Goal: Information Seeking & Learning: Learn about a topic

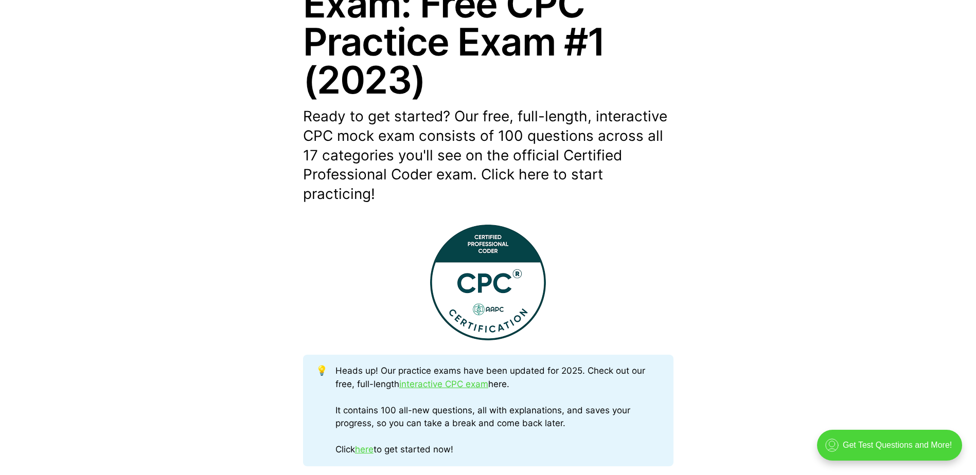
scroll to position [360, 0]
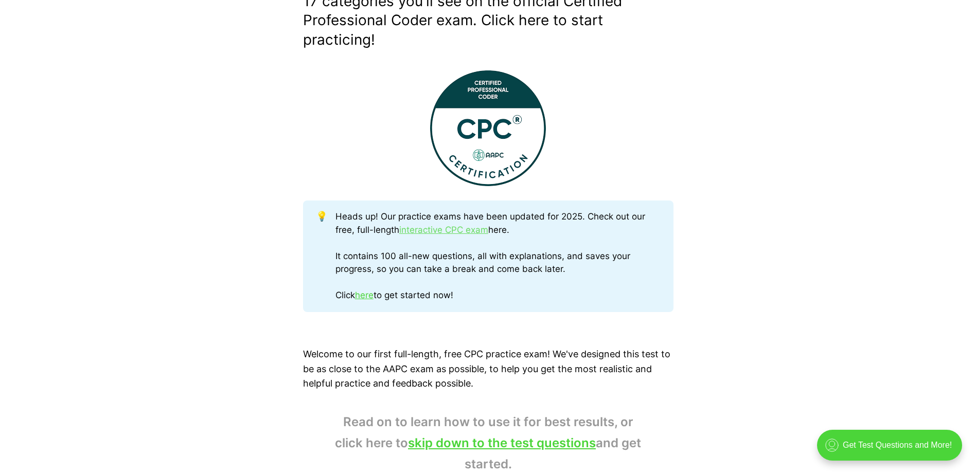
click at [472, 227] on link "interactive CPC exam" at bounding box center [443, 230] width 89 height 10
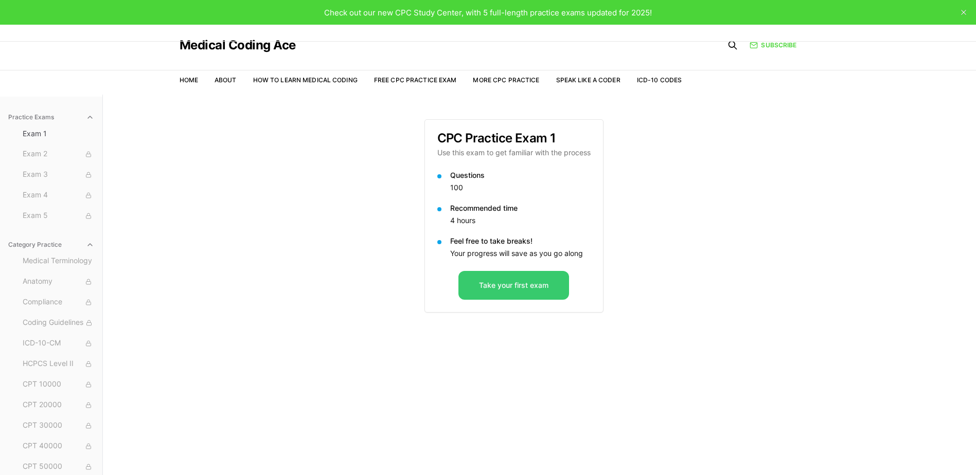
click at [555, 280] on button "Take your first exam" at bounding box center [513, 285] width 111 height 29
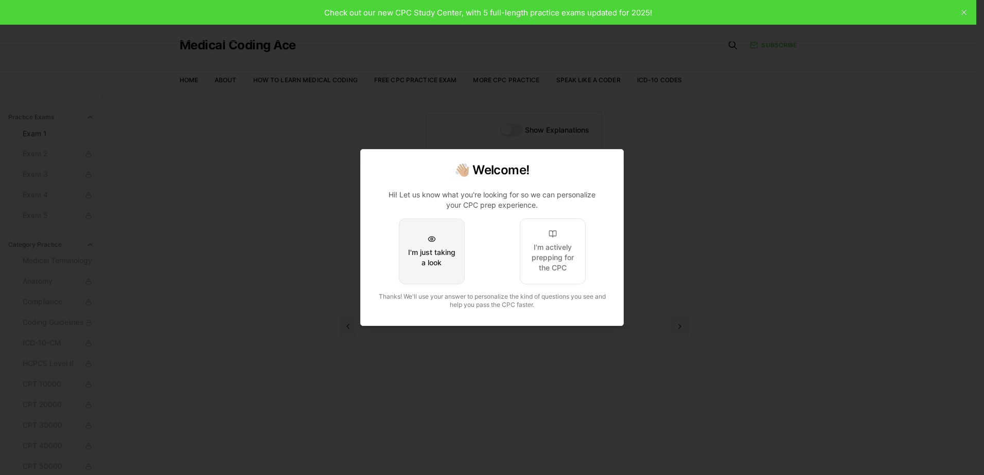
click at [422, 253] on div "I'm just taking a look" at bounding box center [431, 257] width 48 height 21
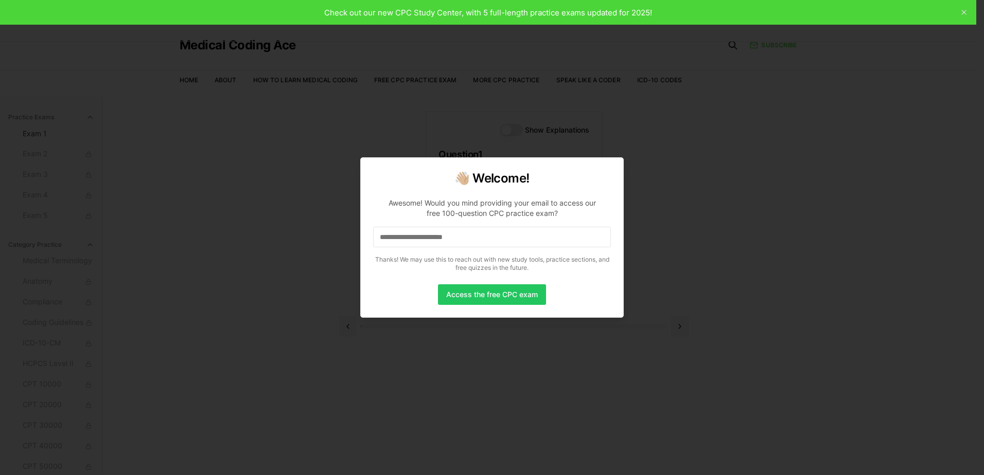
click at [418, 234] on input at bounding box center [492, 237] width 238 height 21
click at [418, 234] on input "*" at bounding box center [492, 237] width 238 height 21
click at [418, 234] on input "**" at bounding box center [492, 237] width 238 height 21
click at [425, 237] on input "**********" at bounding box center [492, 237] width 238 height 21
click at [426, 237] on input "**********" at bounding box center [492, 237] width 238 height 21
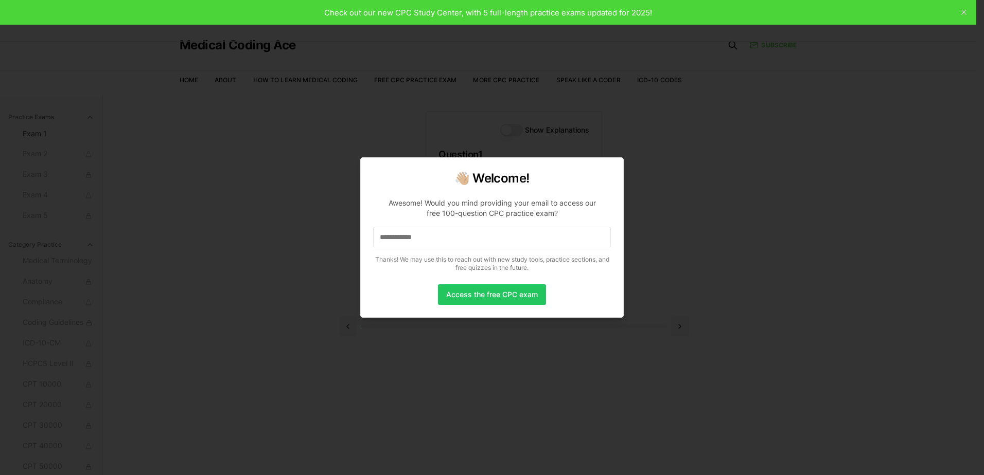
click at [426, 237] on input "**********" at bounding box center [492, 237] width 238 height 21
click at [435, 236] on input "**********" at bounding box center [492, 237] width 238 height 21
click at [448, 235] on input "**********" at bounding box center [492, 237] width 238 height 21
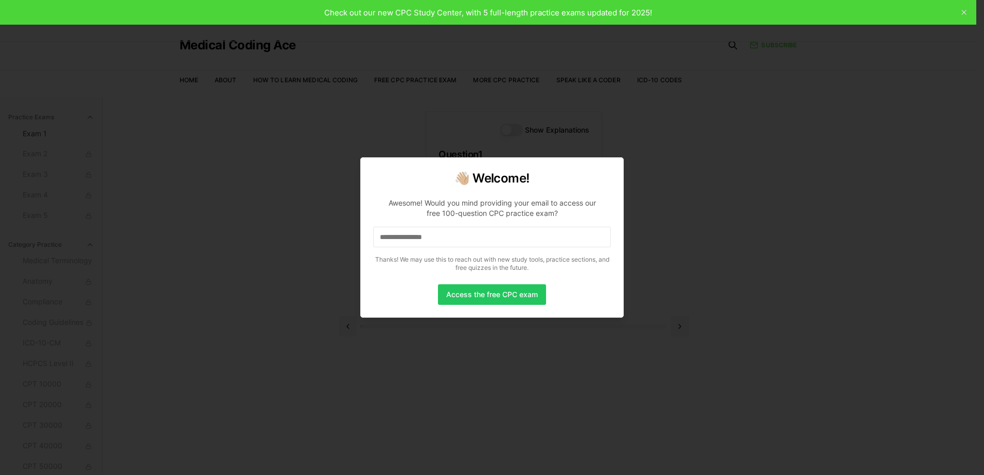
click at [448, 235] on input "**********" at bounding box center [492, 237] width 238 height 21
click at [450, 237] on input "**********" at bounding box center [492, 237] width 238 height 21
click at [456, 237] on input "**********" at bounding box center [492, 237] width 238 height 21
click at [468, 240] on input "**********" at bounding box center [492, 237] width 238 height 21
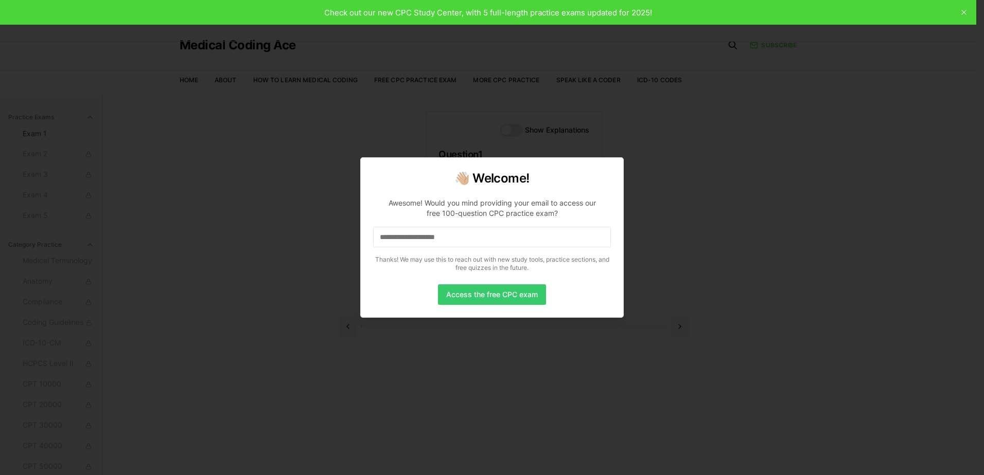
click at [474, 292] on button "Access the free CPC exam" at bounding box center [492, 294] width 108 height 21
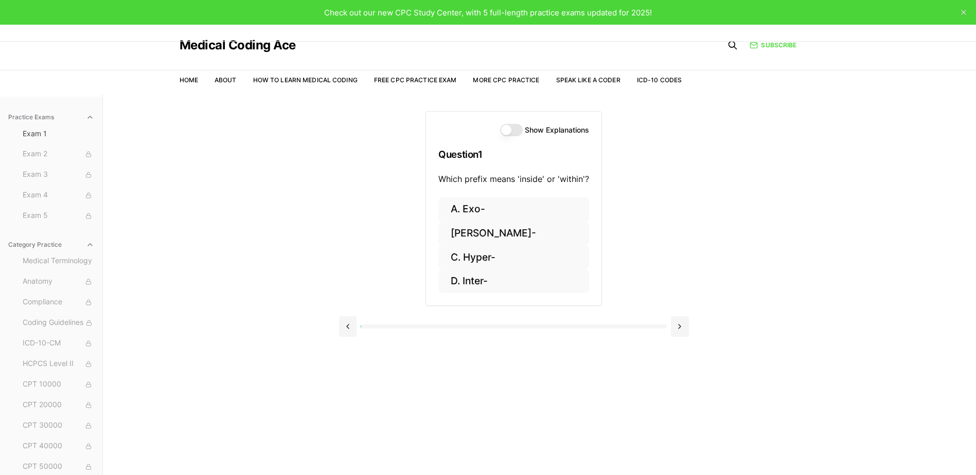
click at [509, 127] on button "Show Explanations" at bounding box center [511, 130] width 23 height 12
click at [508, 289] on button "D. Inter-" at bounding box center [513, 282] width 151 height 24
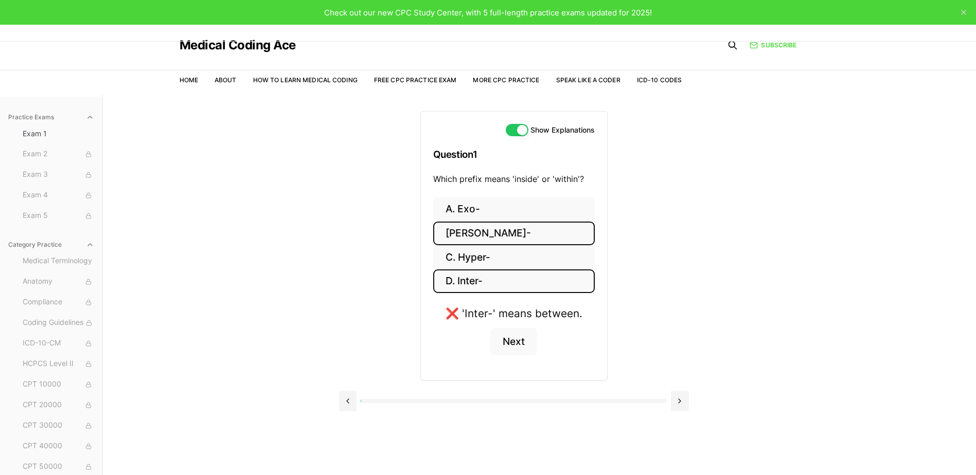
click at [524, 237] on button "[PERSON_NAME]-" at bounding box center [514, 234] width 162 height 24
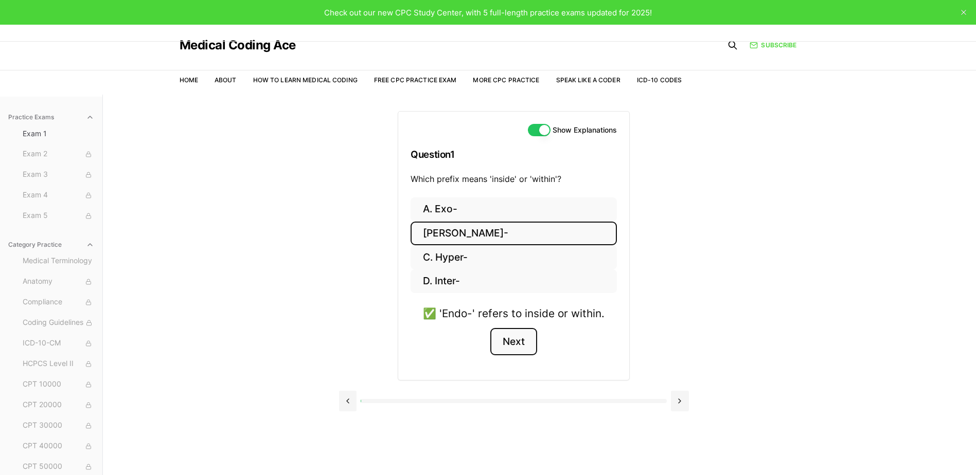
click at [519, 342] on button "Next" at bounding box center [513, 342] width 47 height 28
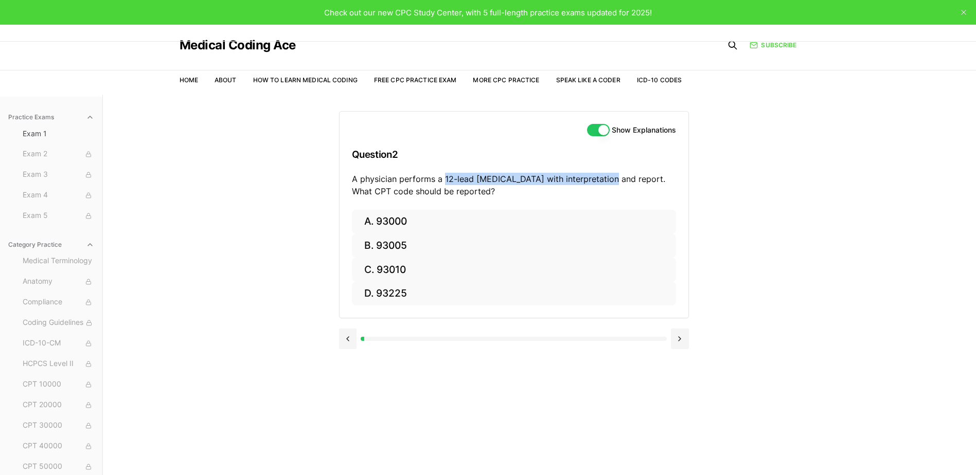
drag, startPoint x: 608, startPoint y: 179, endPoint x: 444, endPoint y: 174, distance: 163.1
click at [444, 174] on p "A physician performs a 12-lead [MEDICAL_DATA] with interpretation and report. W…" at bounding box center [514, 185] width 324 height 25
copy p "12-lead [MEDICAL_DATA] with interpretation and report"
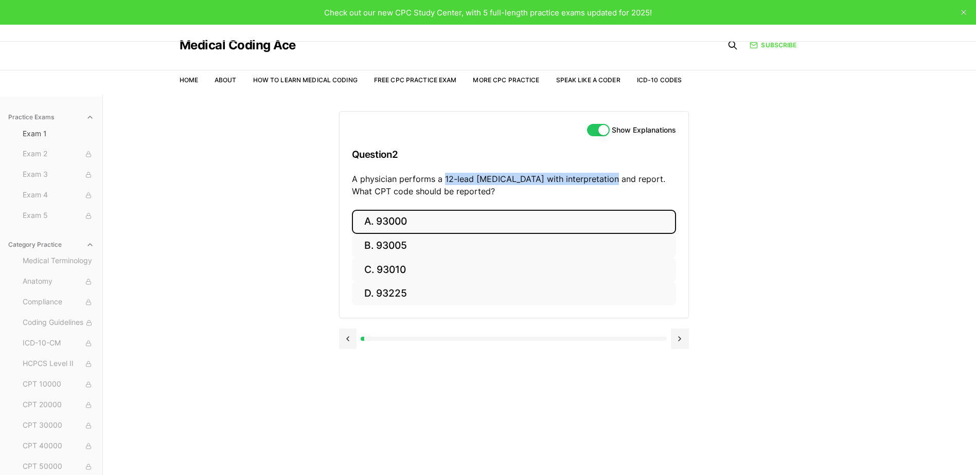
click at [393, 226] on button "A. 93000" at bounding box center [514, 222] width 324 height 24
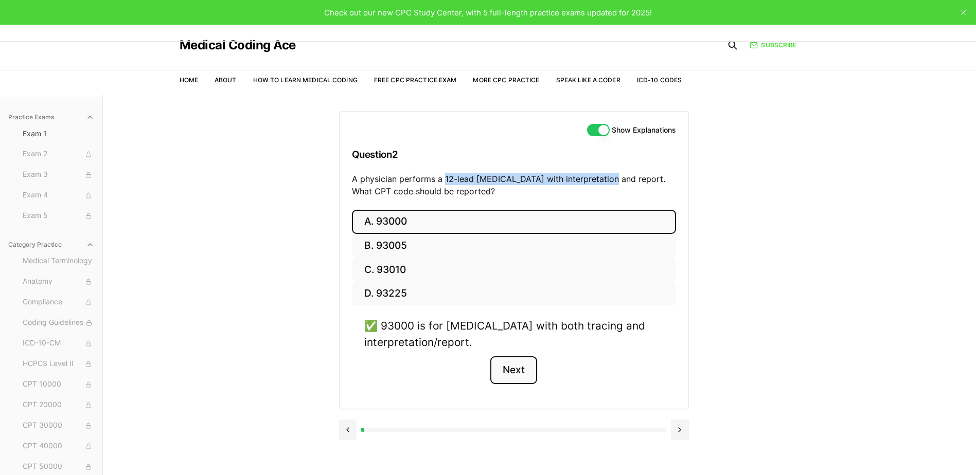
click at [508, 361] on button "Next" at bounding box center [513, 371] width 47 height 28
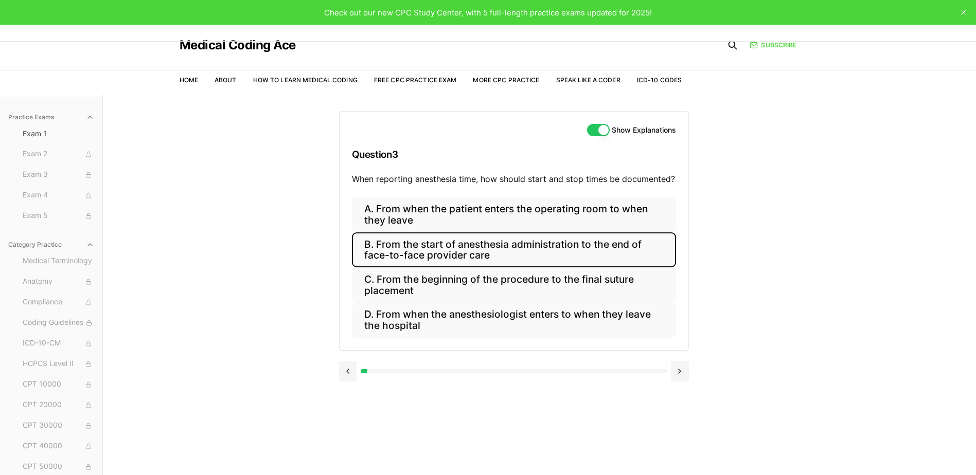
click at [452, 257] on button "B. From the start of anesthesia administration to the end of face-to-face provi…" at bounding box center [514, 250] width 324 height 35
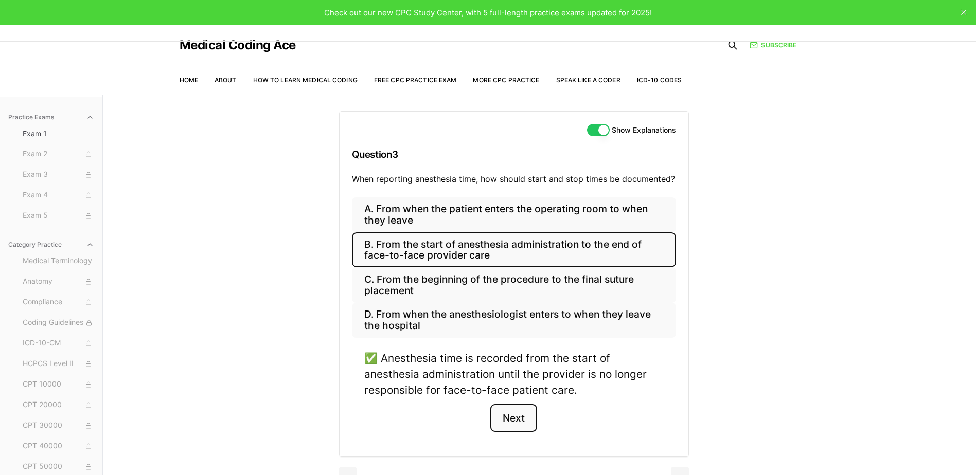
click at [516, 424] on button "Next" at bounding box center [513, 418] width 47 height 28
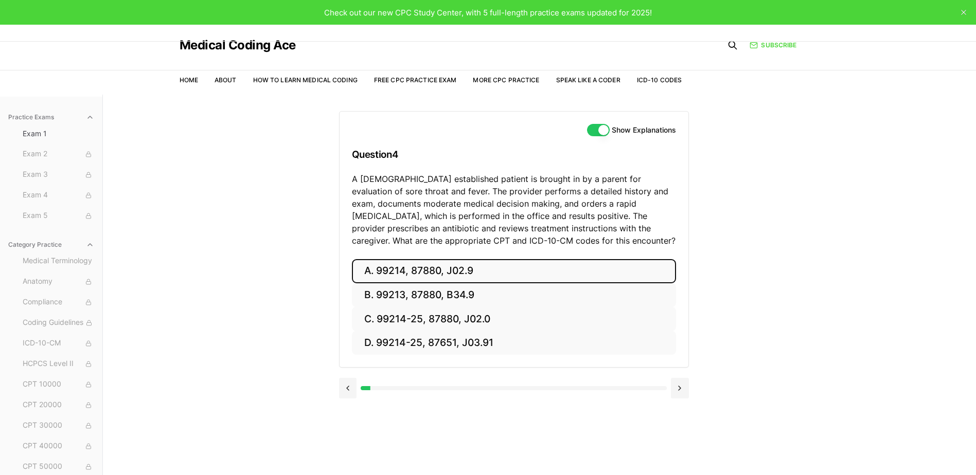
click at [366, 272] on button "A. 99214, 87880, J02.9" at bounding box center [514, 271] width 324 height 24
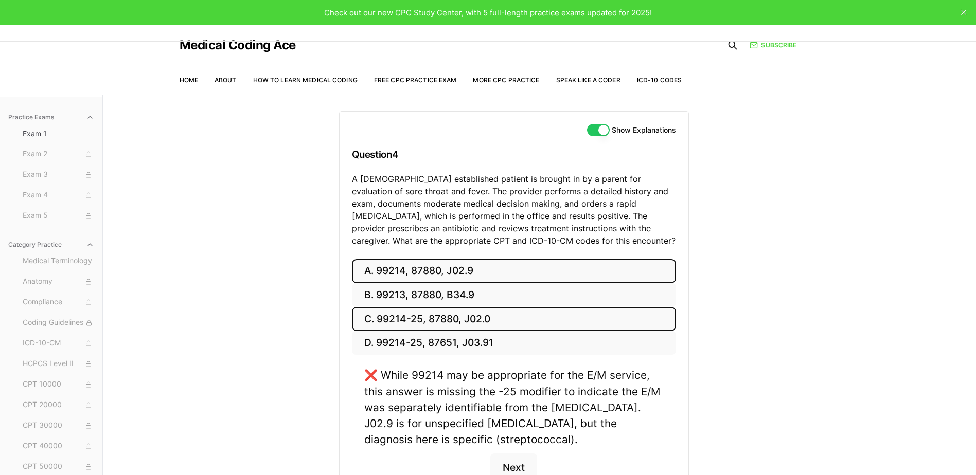
click at [384, 323] on button "C. 99214-25, 87880, J02.0" at bounding box center [514, 319] width 324 height 24
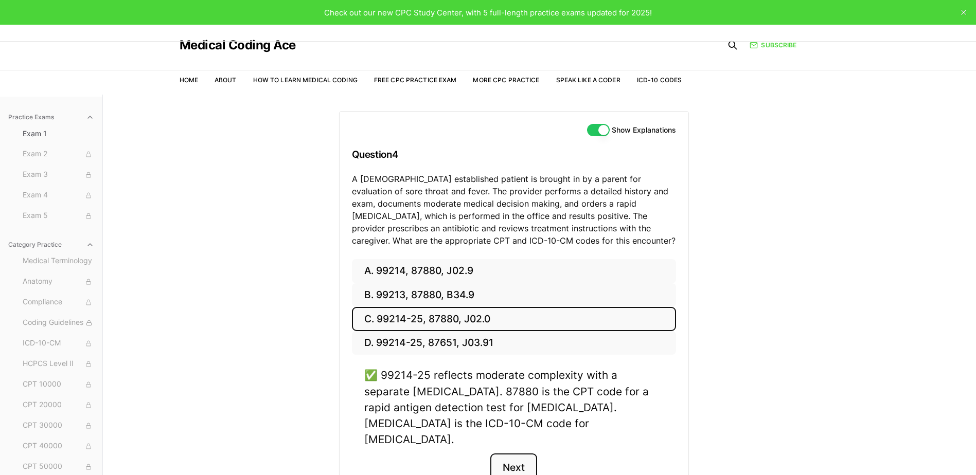
click at [526, 454] on button "Next" at bounding box center [513, 468] width 47 height 28
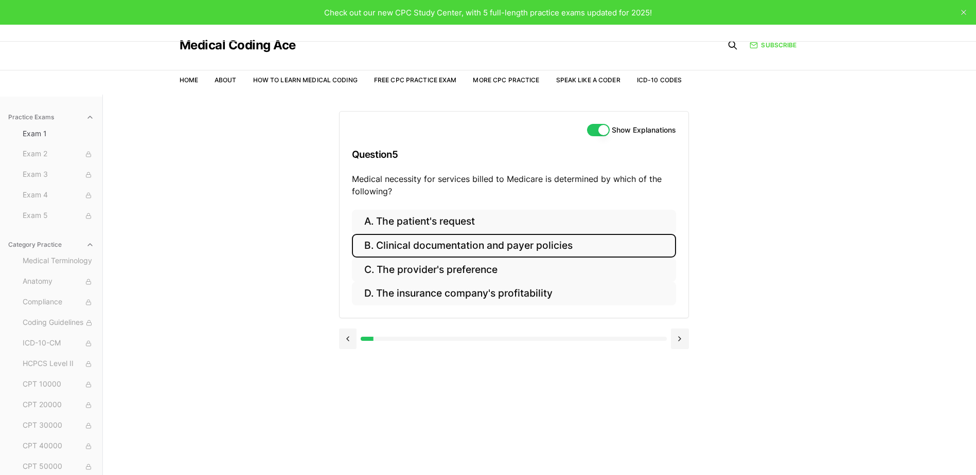
click at [547, 243] on button "B. Clinical documentation and payer policies" at bounding box center [514, 246] width 324 height 24
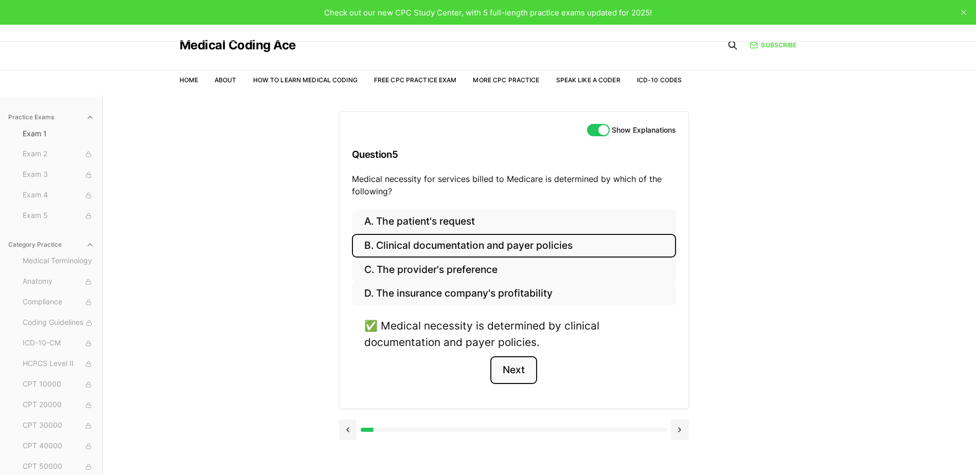
click at [517, 371] on button "Next" at bounding box center [513, 371] width 47 height 28
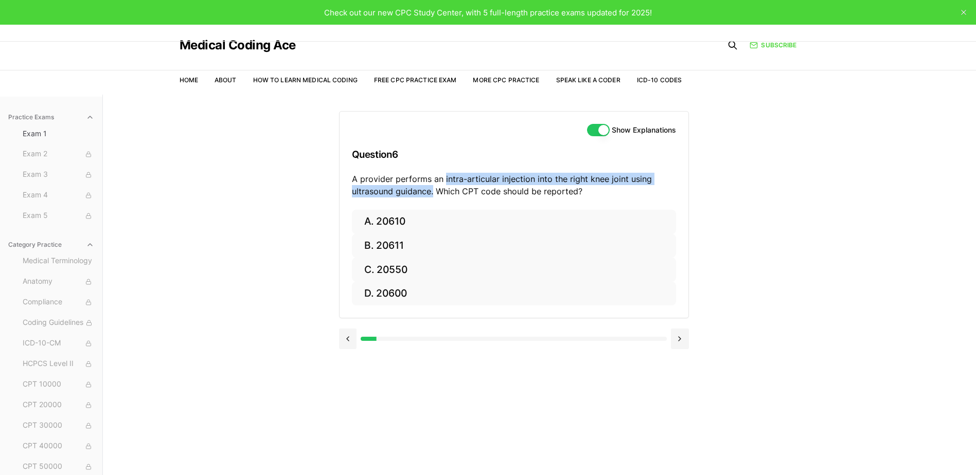
drag, startPoint x: 432, startPoint y: 193, endPoint x: 444, endPoint y: 176, distance: 20.3
click at [444, 176] on p "A provider performs an intra-articular injection into the right knee joint usin…" at bounding box center [514, 185] width 324 height 25
copy p "intra-articular injection into the right knee joint using ultrasound guidance."
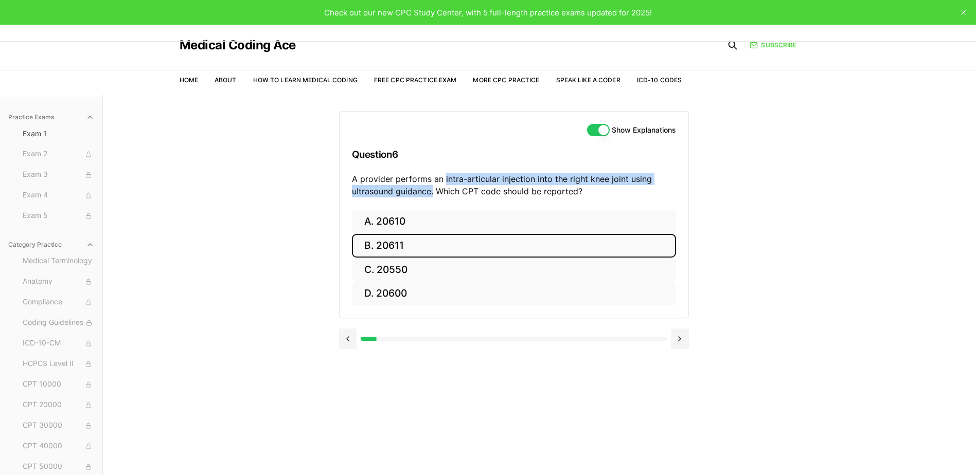
click at [399, 246] on button "B. 20611" at bounding box center [514, 246] width 324 height 24
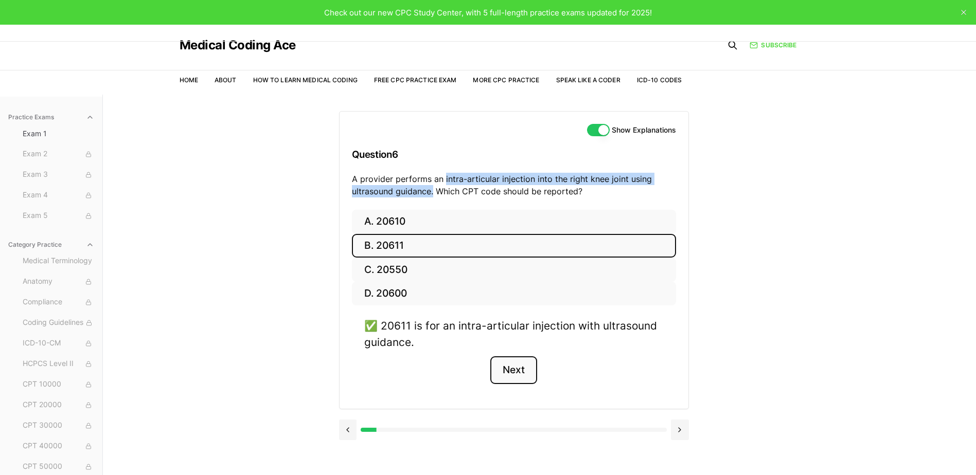
click at [520, 372] on button "Next" at bounding box center [513, 371] width 47 height 28
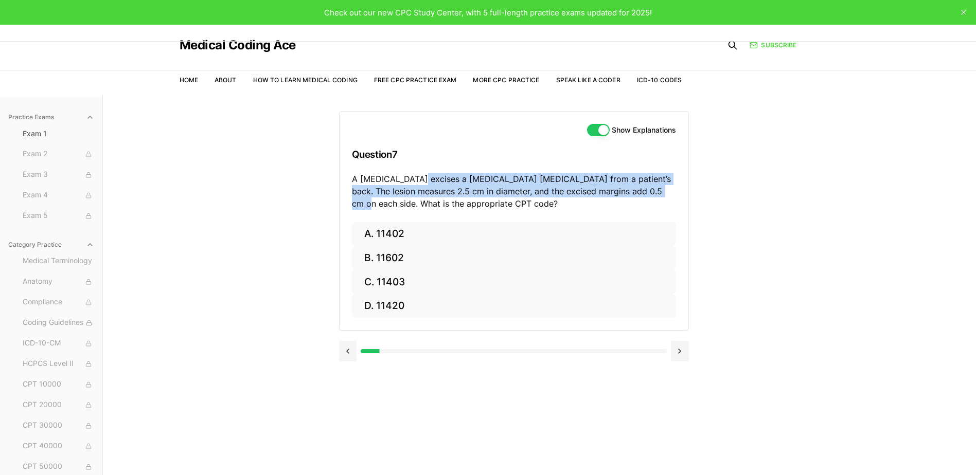
drag, startPoint x: 662, startPoint y: 192, endPoint x: 417, endPoint y: 184, distance: 245.0
click at [417, 184] on p "A [MEDICAL_DATA] excises a [MEDICAL_DATA] [MEDICAL_DATA] from a patient’s back.…" at bounding box center [514, 191] width 324 height 37
copy p "excises a [MEDICAL_DATA] [MEDICAL_DATA] from a patient’s back. The lesion measu…"
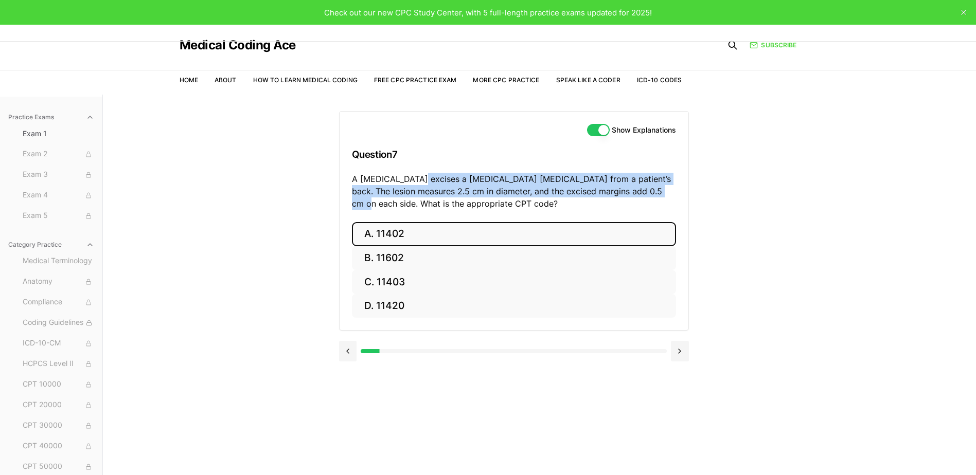
click at [407, 237] on button "A. 11402" at bounding box center [514, 234] width 324 height 24
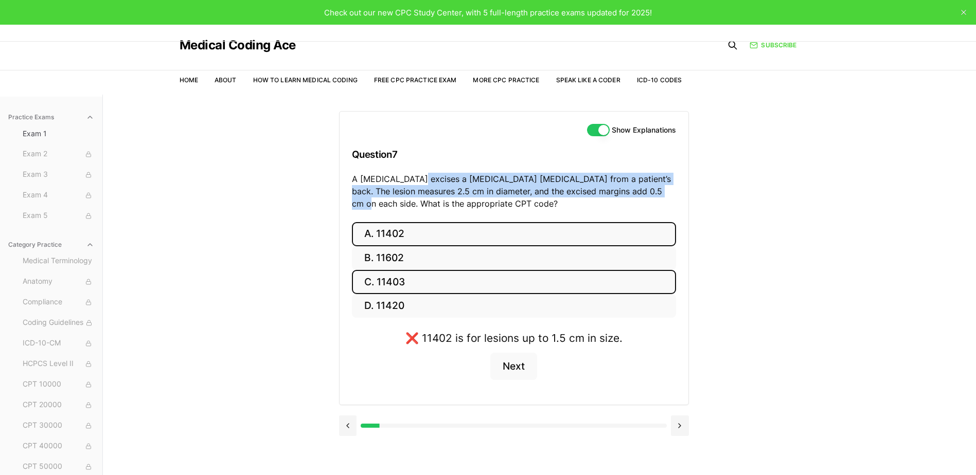
click at [449, 281] on button "C. 11403" at bounding box center [514, 282] width 324 height 24
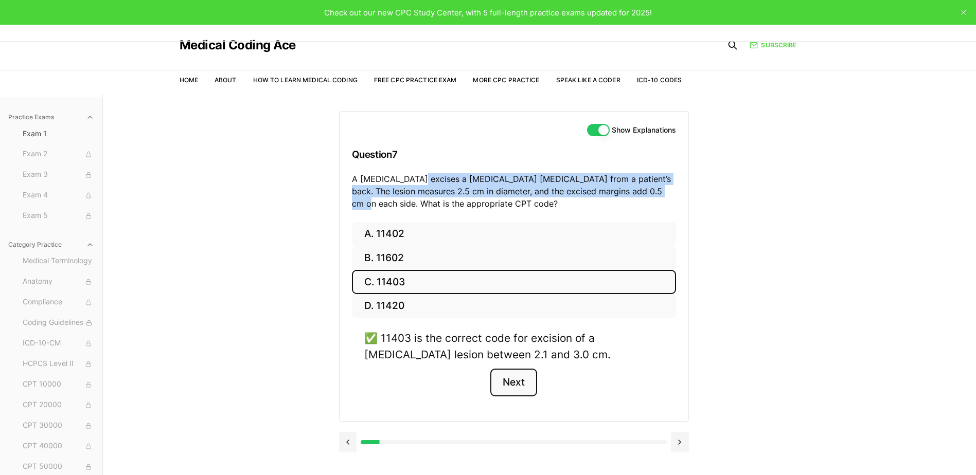
click at [502, 385] on button "Next" at bounding box center [513, 383] width 47 height 28
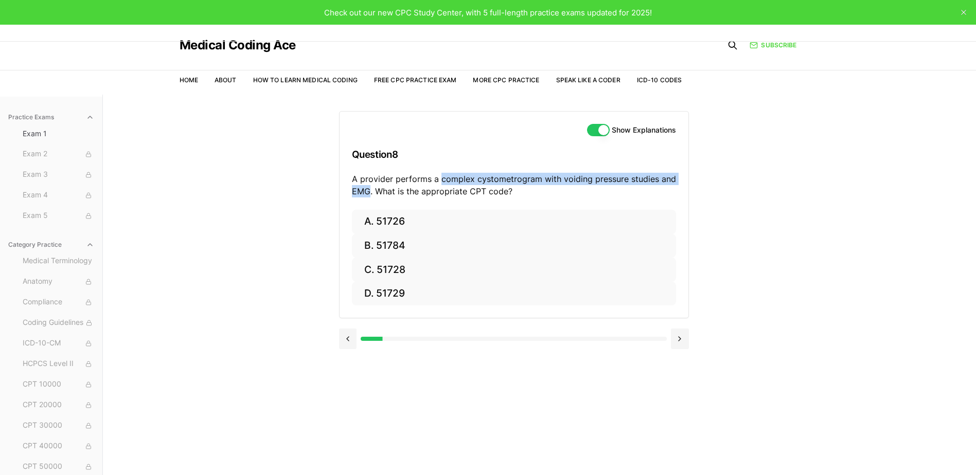
drag, startPoint x: 370, startPoint y: 193, endPoint x: 438, endPoint y: 177, distance: 70.3
click at [438, 177] on p "A provider performs a complex cystometrogram with voiding pressure studies and …" at bounding box center [514, 185] width 324 height 25
copy p "complex cystometrogram with voiding pressure studies and EMG"
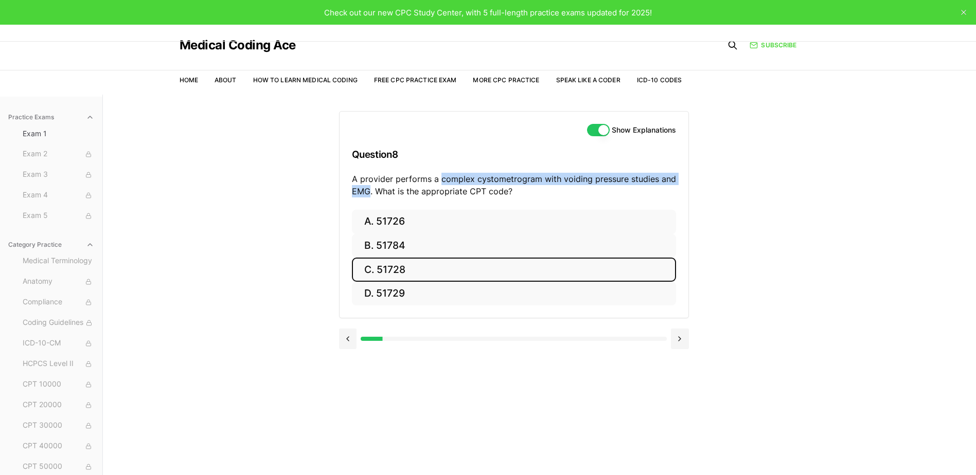
click at [389, 273] on button "C. 51728" at bounding box center [514, 270] width 324 height 24
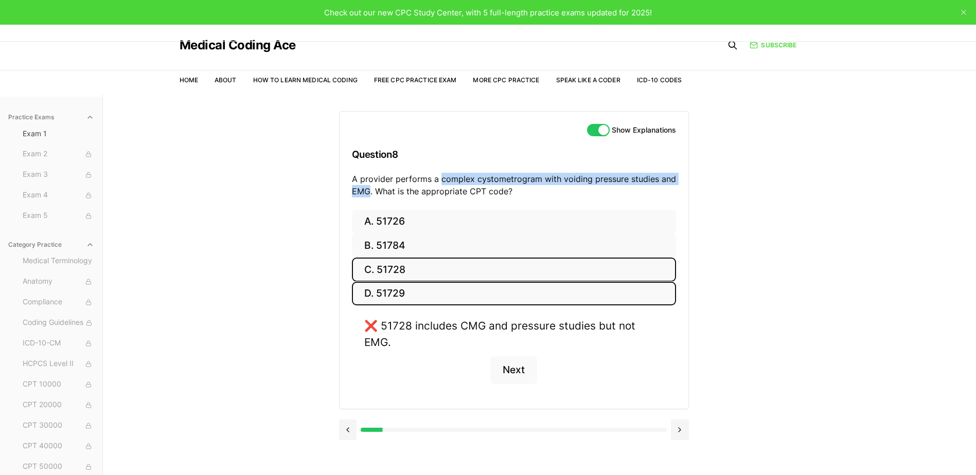
click at [397, 299] on button "D. 51729" at bounding box center [514, 294] width 324 height 24
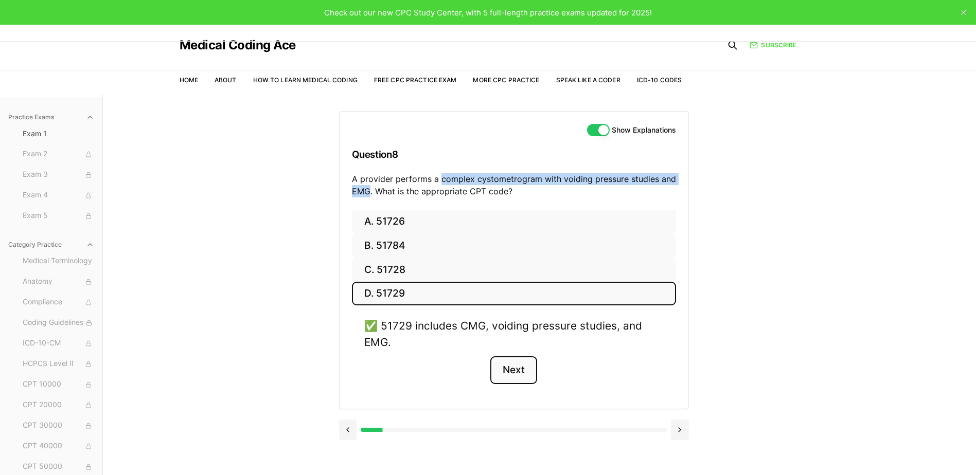
click at [518, 370] on button "Next" at bounding box center [513, 371] width 47 height 28
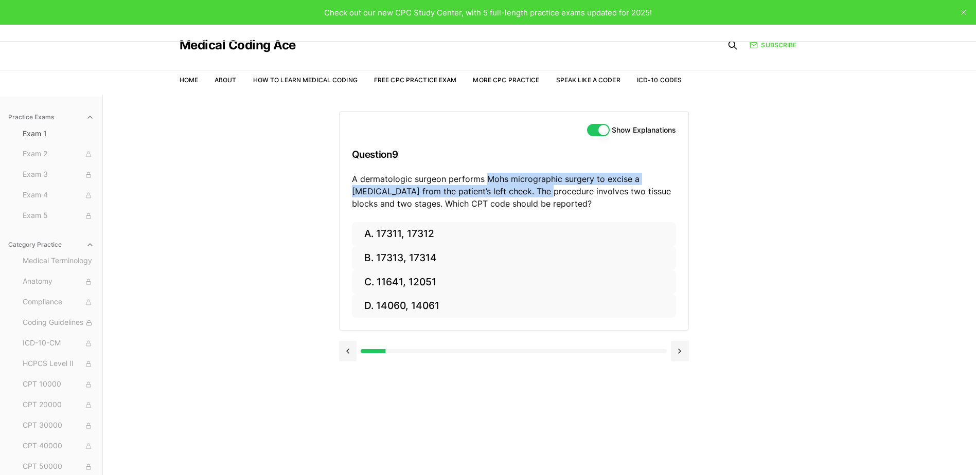
drag, startPoint x: 503, startPoint y: 190, endPoint x: 486, endPoint y: 177, distance: 21.7
click at [486, 177] on p "A dermatologic surgeon performs Mohs micrographic surgery to excise a [MEDICAL_…" at bounding box center [514, 191] width 324 height 37
copy p "Mohs micrographic surgery to excise a [MEDICAL_DATA] from the patient’s left ch…"
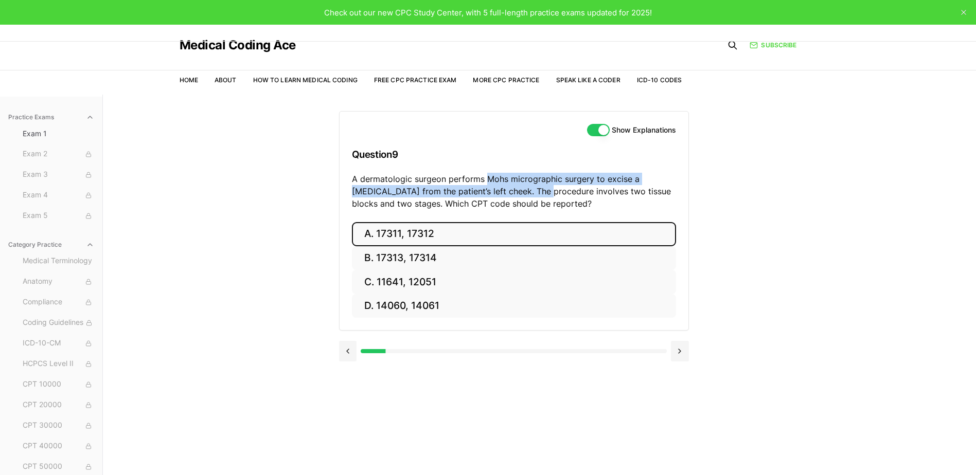
click at [410, 238] on button "A. 17311, 17312" at bounding box center [514, 234] width 324 height 24
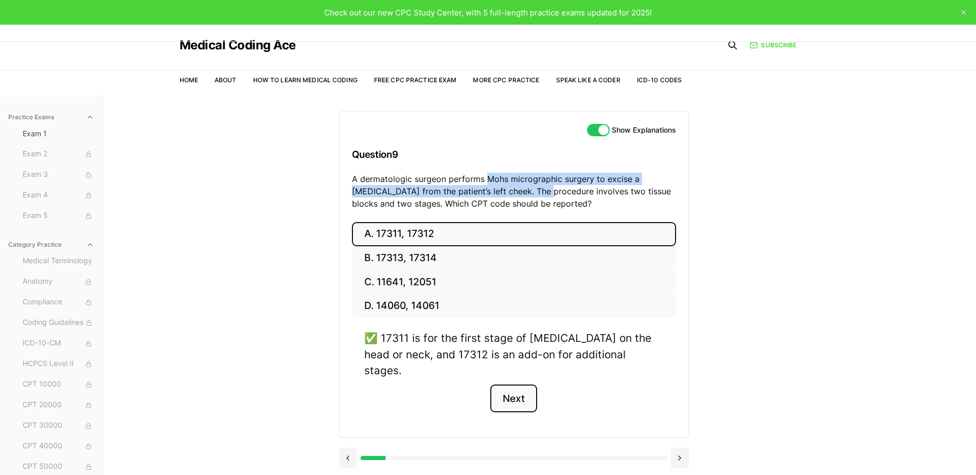
click at [514, 385] on button "Next" at bounding box center [513, 399] width 47 height 28
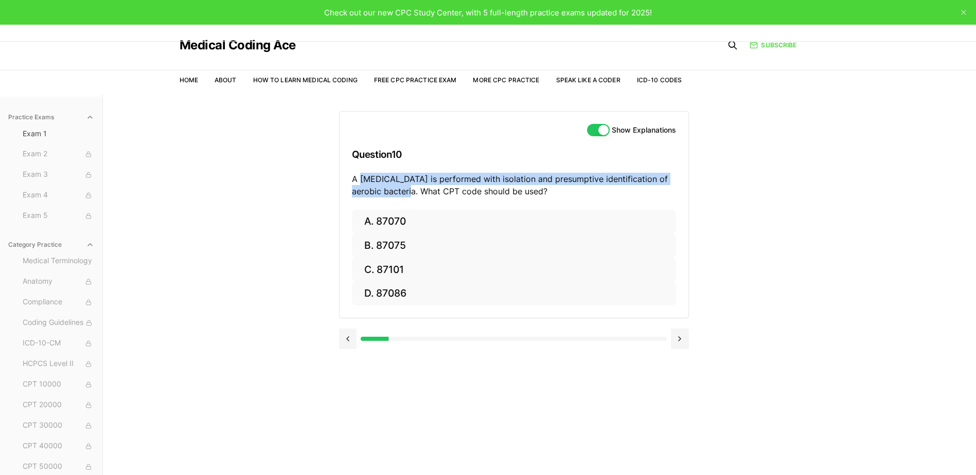
drag, startPoint x: 415, startPoint y: 194, endPoint x: 359, endPoint y: 182, distance: 57.5
click at [359, 182] on p "A [MEDICAL_DATA] is performed with isolation and presumptive identification of …" at bounding box center [514, 185] width 324 height 25
copy p "[MEDICAL_DATA] is performed with isolation and presumptive identification of ae…"
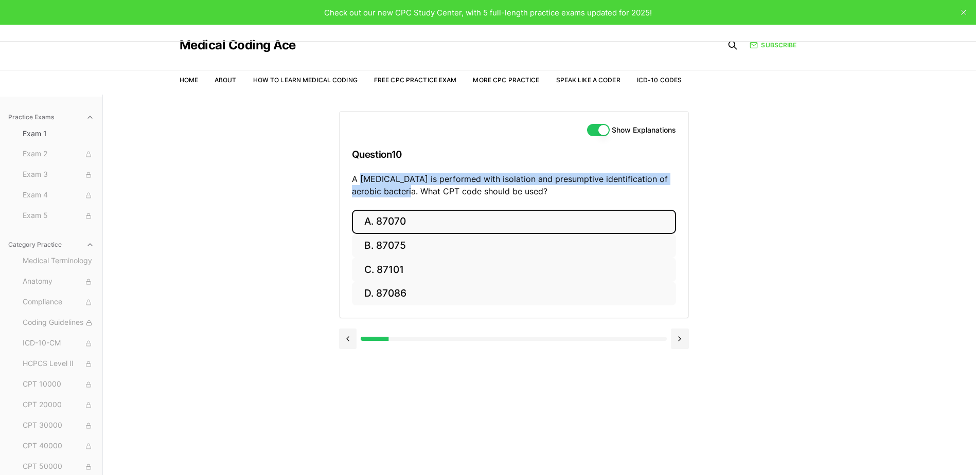
click at [466, 220] on button "A. 87070" at bounding box center [514, 222] width 324 height 24
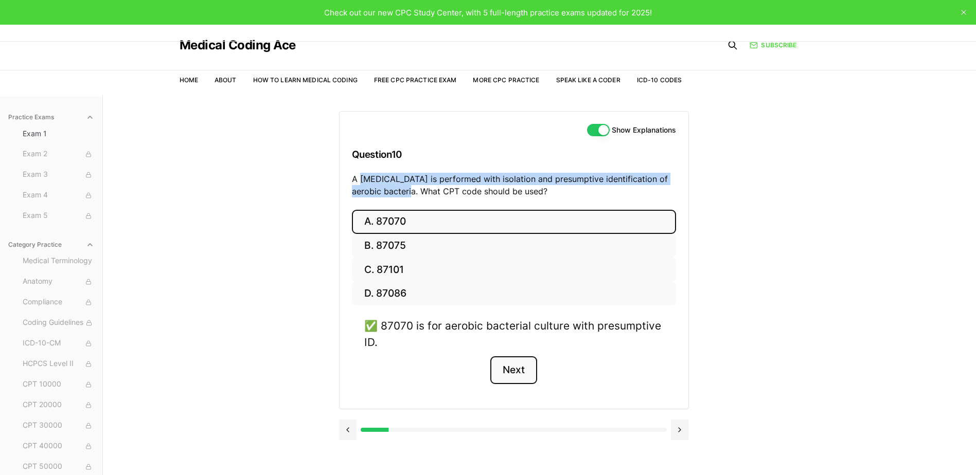
click at [510, 377] on button "Next" at bounding box center [513, 371] width 47 height 28
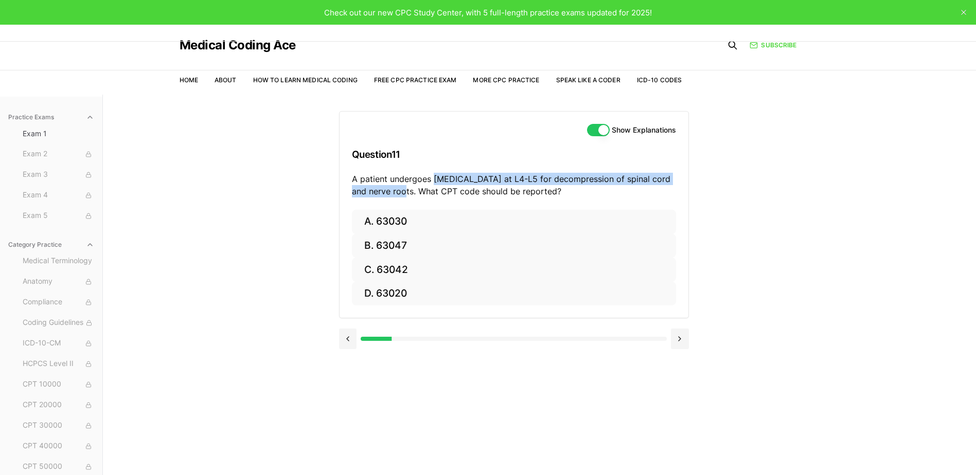
drag, startPoint x: 397, startPoint y: 189, endPoint x: 432, endPoint y: 177, distance: 36.9
click at [432, 177] on p "A patient undergoes [MEDICAL_DATA] at L4-L5 for decompression of spinal cord an…" at bounding box center [514, 185] width 324 height 25
drag, startPoint x: 429, startPoint y: 177, endPoint x: 464, endPoint y: 154, distance: 41.7
click at [464, 154] on div "Show Explanations Question 11 A patient undergoes [MEDICAL_DATA] at L4-L5 for d…" at bounding box center [514, 161] width 349 height 98
drag, startPoint x: 540, startPoint y: 189, endPoint x: 453, endPoint y: 179, distance: 87.0
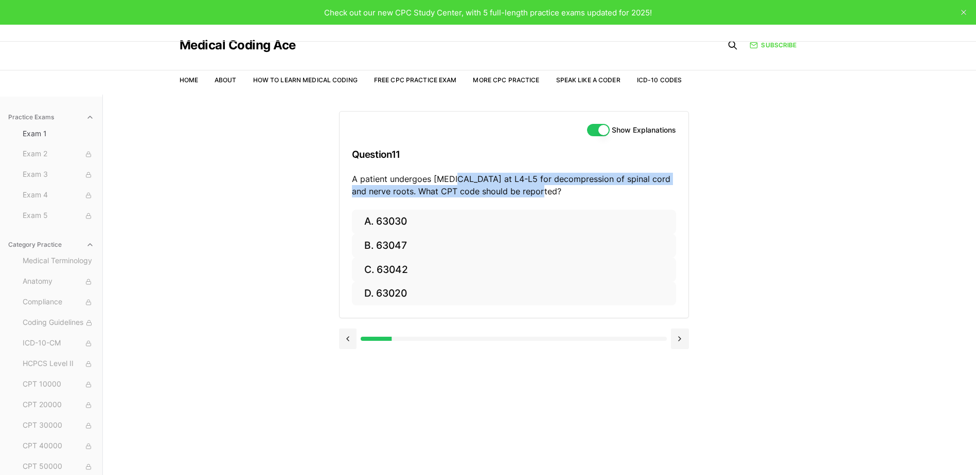
click at [453, 179] on p "A patient undergoes [MEDICAL_DATA] at L4-L5 for decompression of spinal cord an…" at bounding box center [514, 185] width 324 height 25
drag, startPoint x: 453, startPoint y: 179, endPoint x: 399, endPoint y: 194, distance: 56.8
click at [399, 194] on p "A patient undergoes [MEDICAL_DATA] at L4-L5 for decompression of spinal cord an…" at bounding box center [514, 185] width 324 height 25
drag, startPoint x: 399, startPoint y: 192, endPoint x: 432, endPoint y: 177, distance: 36.6
click at [432, 177] on p "A patient undergoes [MEDICAL_DATA] at L4-L5 for decompression of spinal cord an…" at bounding box center [514, 185] width 324 height 25
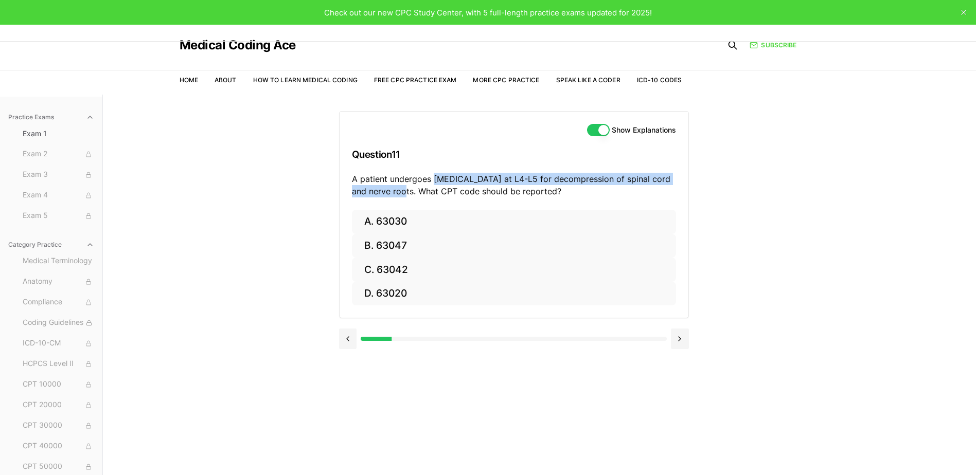
copy p "[MEDICAL_DATA] at L4-L5 for decompression of spinal cord and nerve roots."
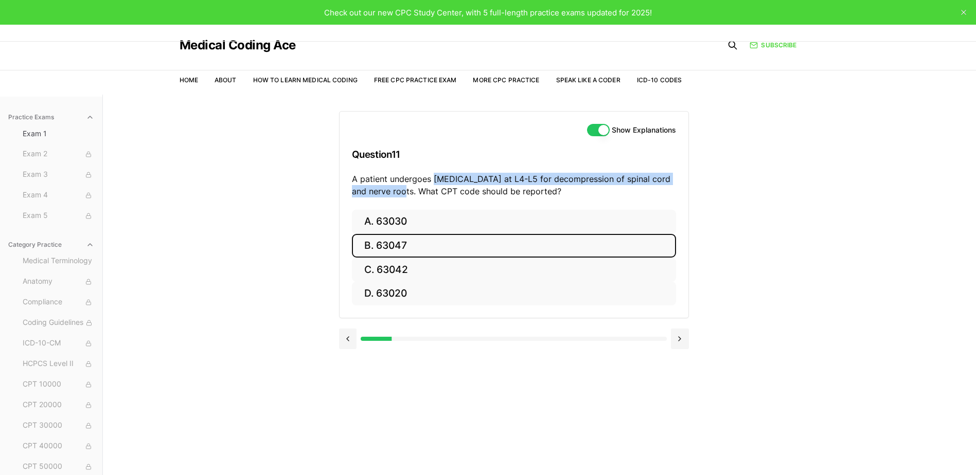
click at [446, 243] on button "B. 63047" at bounding box center [514, 246] width 324 height 24
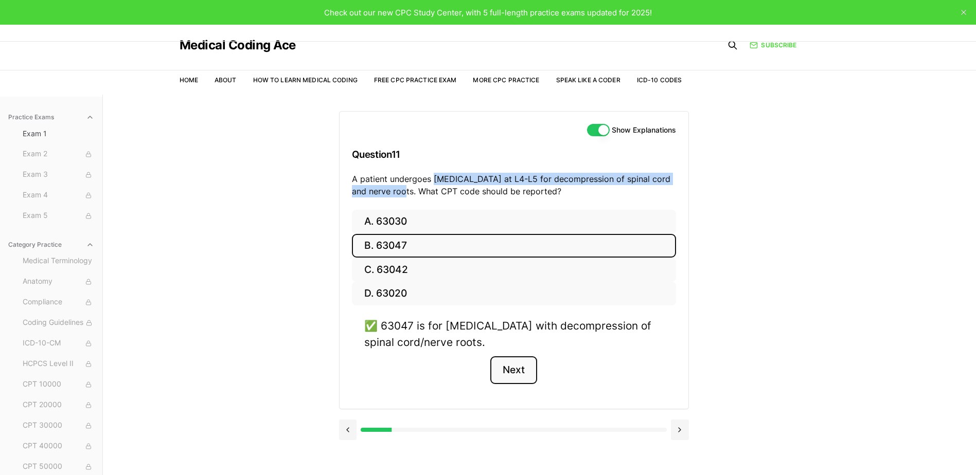
click at [509, 369] on button "Next" at bounding box center [513, 371] width 47 height 28
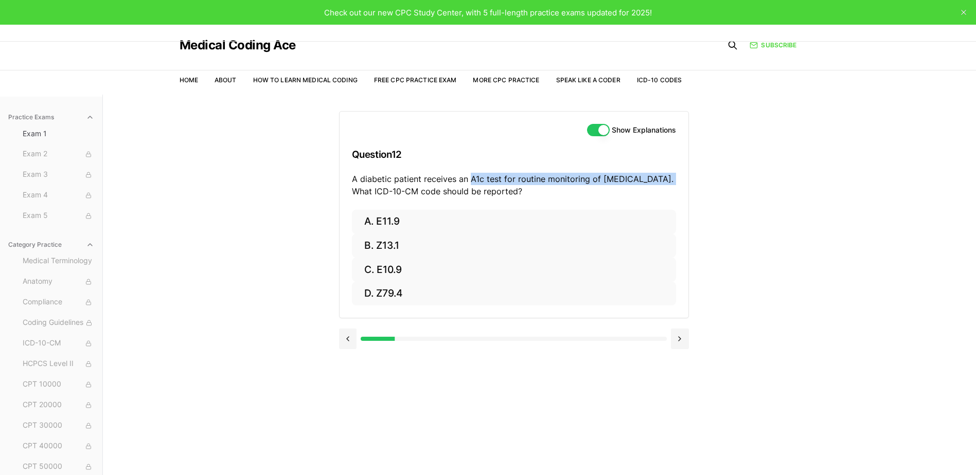
drag, startPoint x: 661, startPoint y: 182, endPoint x: 471, endPoint y: 180, distance: 190.4
click at [471, 180] on p "A diabetic patient receives an A1c test for routine monitoring of [MEDICAL_DATA…" at bounding box center [514, 185] width 324 height 25
copy p "A1c test for routine monitoring of [MEDICAL_DATA]."
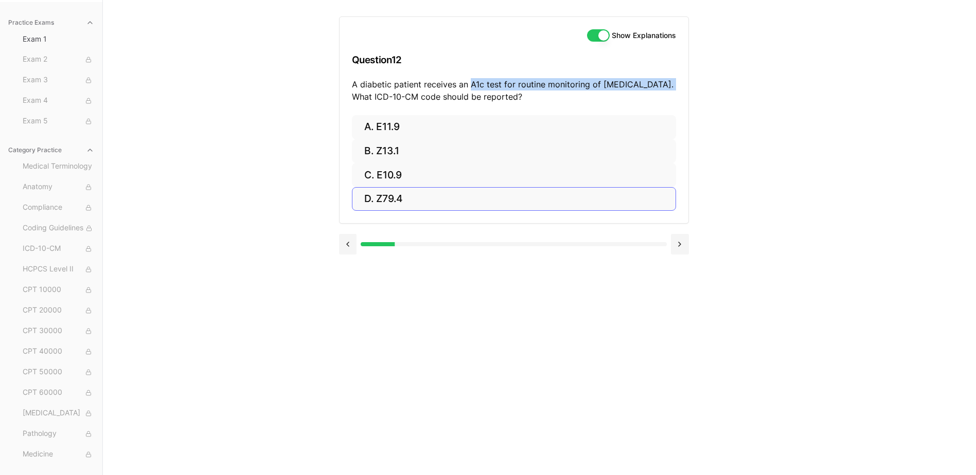
scroll to position [43, 0]
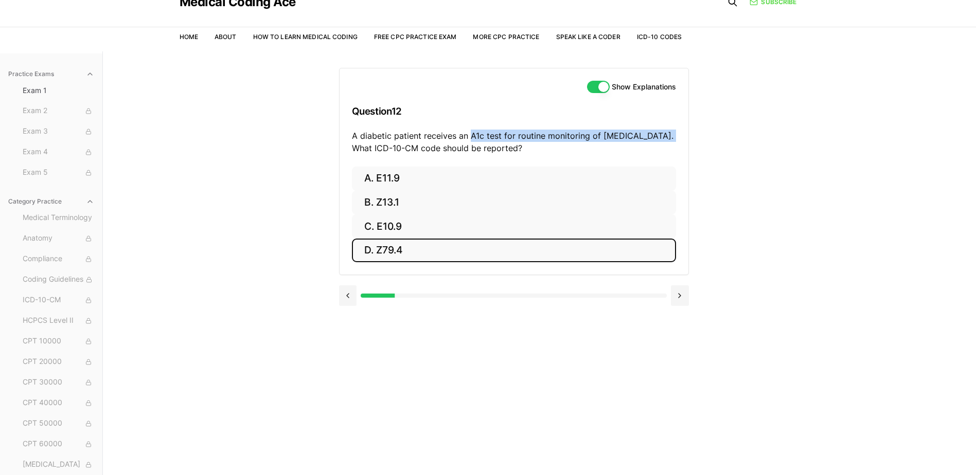
click at [502, 251] on button "D. Z79.4" at bounding box center [514, 251] width 324 height 24
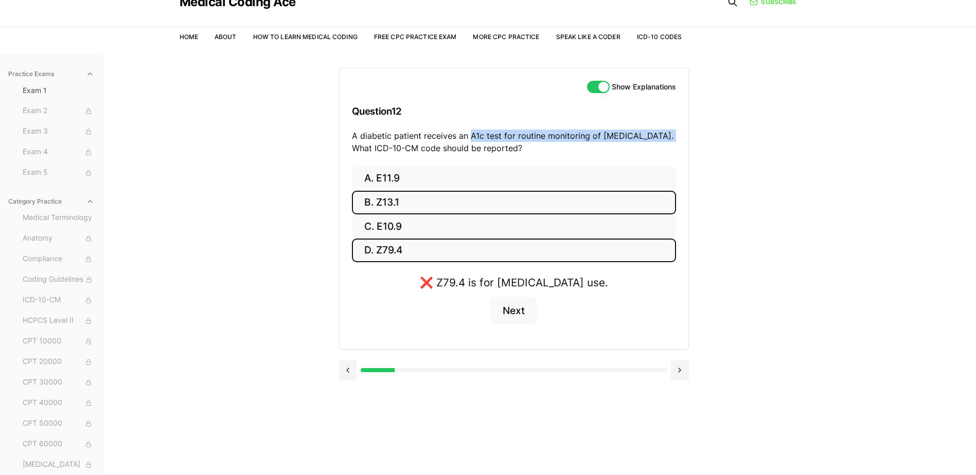
click at [499, 214] on button "B. Z13.1" at bounding box center [514, 203] width 324 height 24
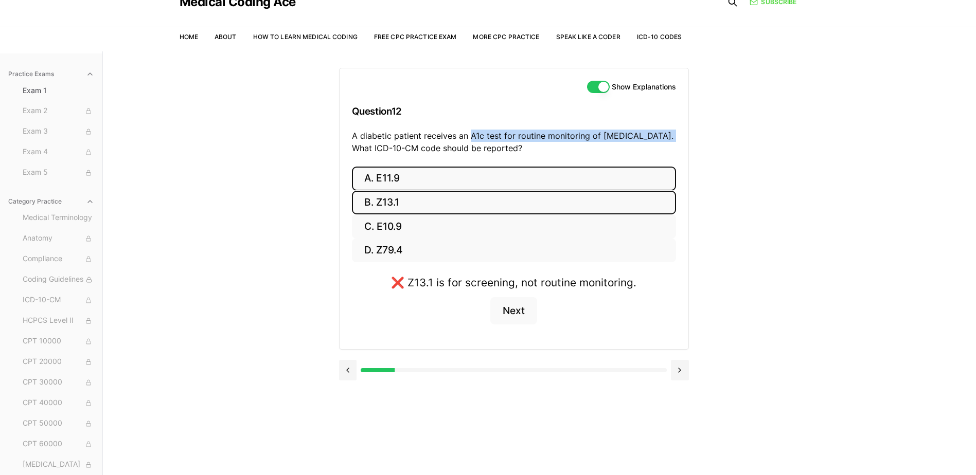
click at [432, 185] on button "A. E11.9" at bounding box center [514, 179] width 324 height 24
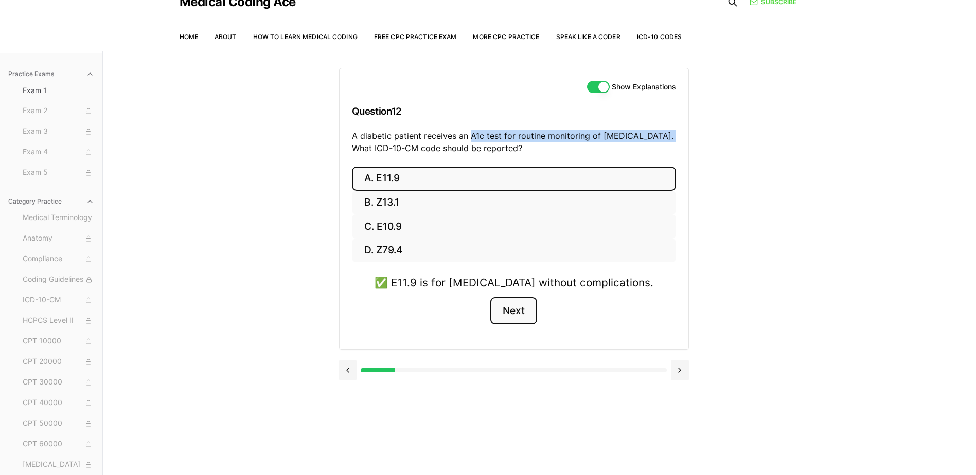
click at [509, 315] on button "Next" at bounding box center [513, 311] width 47 height 28
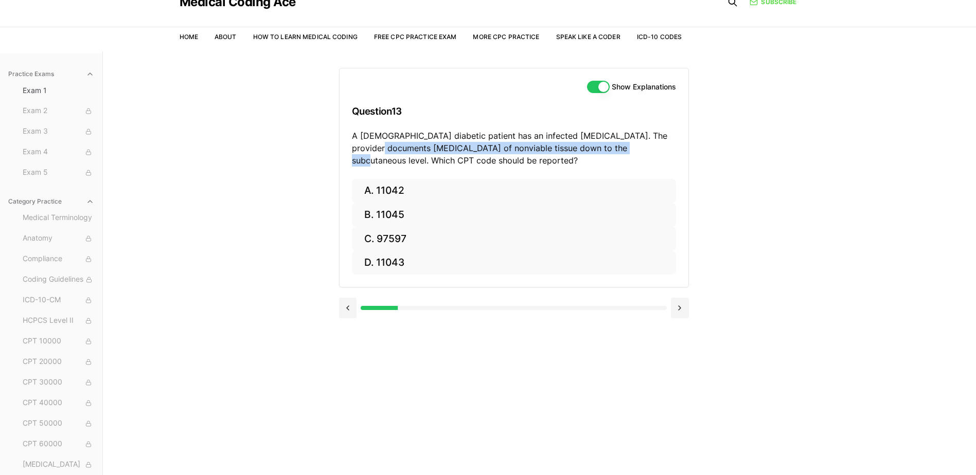
drag, startPoint x: 603, startPoint y: 149, endPoint x: 354, endPoint y: 143, distance: 249.6
click at [354, 143] on p "A [DEMOGRAPHIC_DATA] diabetic patient has an infected [MEDICAL_DATA]. The provi…" at bounding box center [514, 148] width 324 height 37
copy p "[MEDICAL_DATA] of nonviable tissue down to the subcutaneous level"
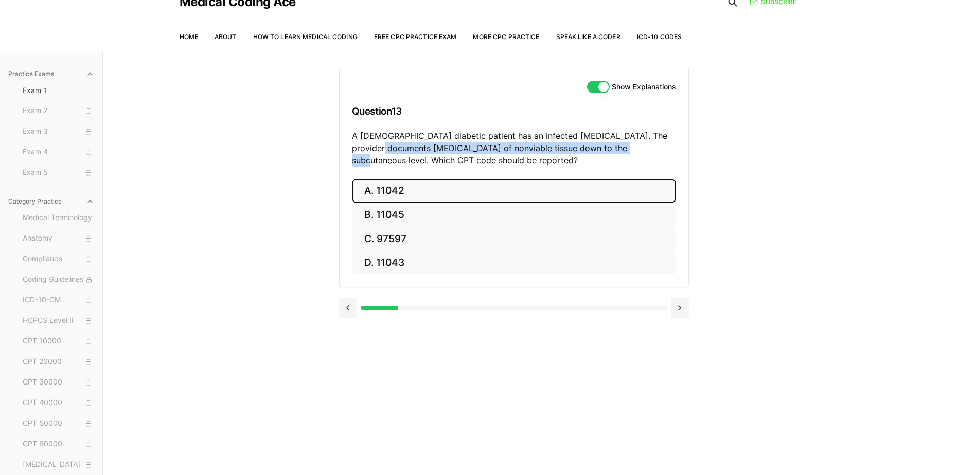
click at [395, 194] on button "A. 11042" at bounding box center [514, 191] width 324 height 24
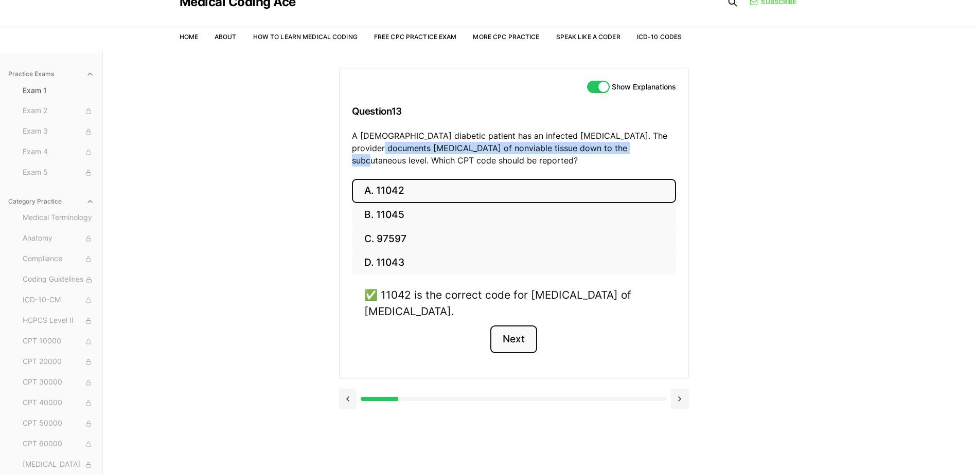
click at [502, 343] on button "Next" at bounding box center [513, 340] width 47 height 28
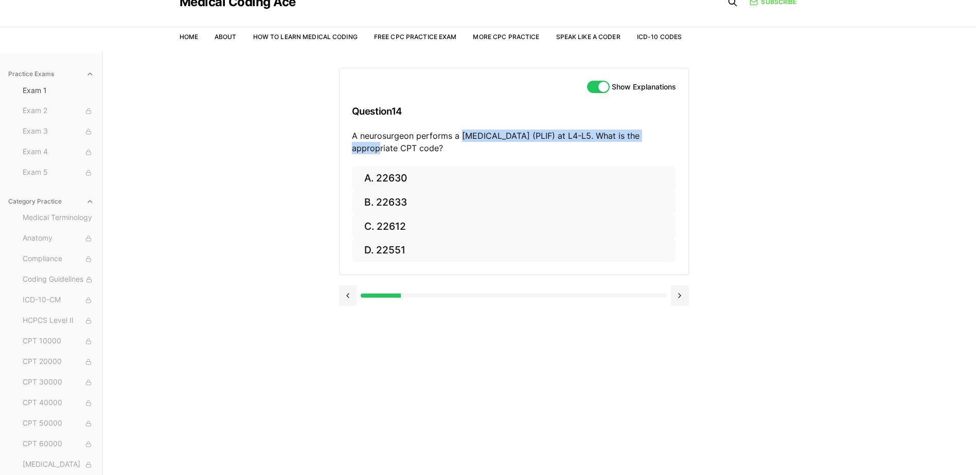
drag, startPoint x: 652, startPoint y: 137, endPoint x: 463, endPoint y: 138, distance: 189.3
click at [463, 138] on p "A neurosurgeon performs a [MEDICAL_DATA] (PLIF) at L4-L5. What is the appropria…" at bounding box center [514, 142] width 324 height 25
copy p "[MEDICAL_DATA] (PLIF) at L4-L5."
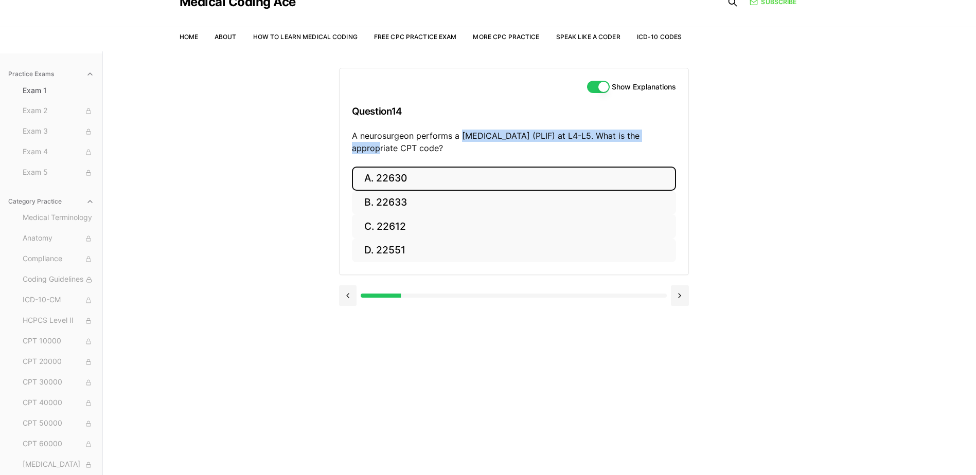
click at [438, 178] on button "A. 22630" at bounding box center [514, 179] width 324 height 24
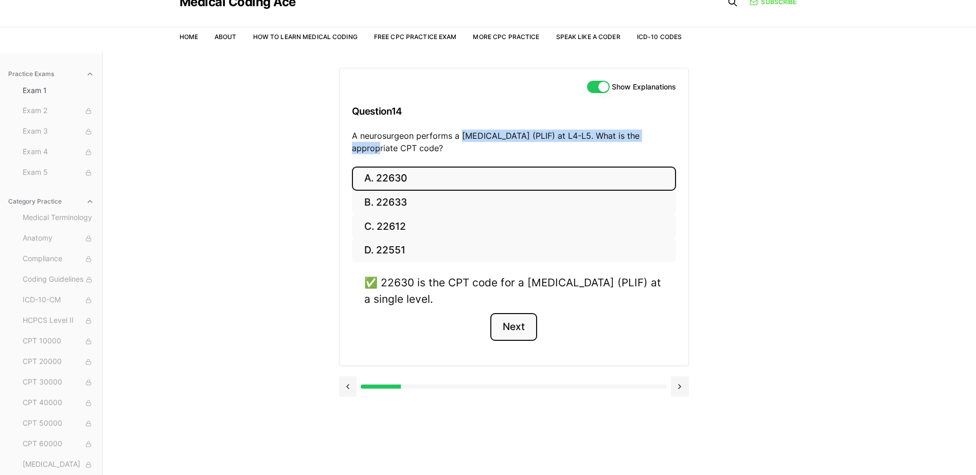
click at [512, 327] on button "Next" at bounding box center [513, 327] width 47 height 28
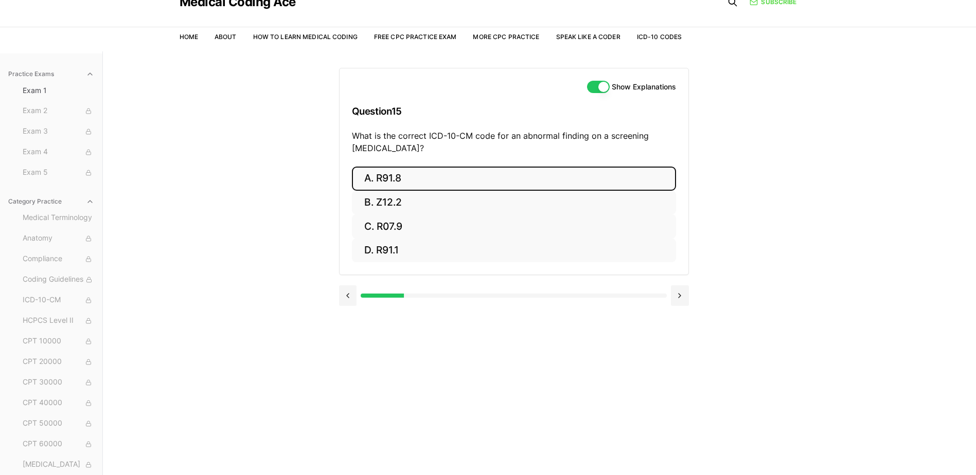
click at [460, 184] on button "A. R91.8" at bounding box center [514, 179] width 324 height 24
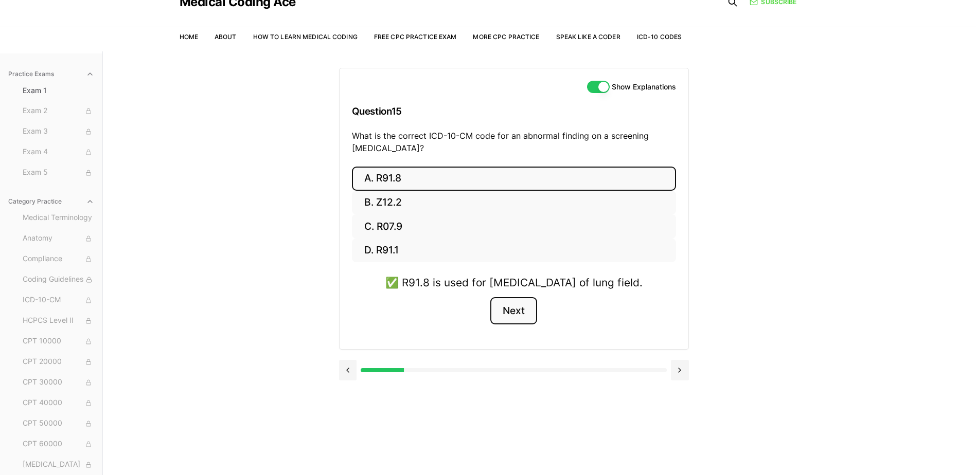
click at [521, 325] on button "Next" at bounding box center [513, 311] width 47 height 28
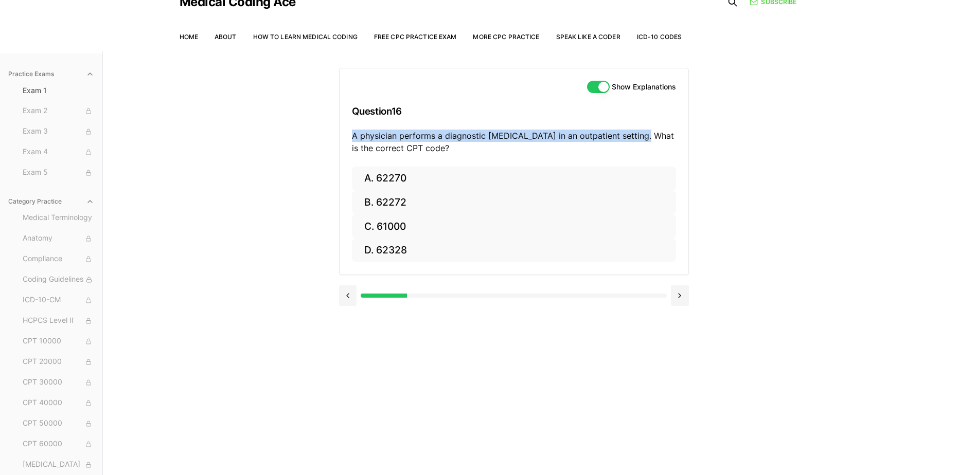
drag, startPoint x: 641, startPoint y: 135, endPoint x: 440, endPoint y: 124, distance: 201.4
click at [440, 124] on div "Show Explanations Question 16 A physician performs a diagnostic [MEDICAL_DATA] …" at bounding box center [514, 117] width 349 height 98
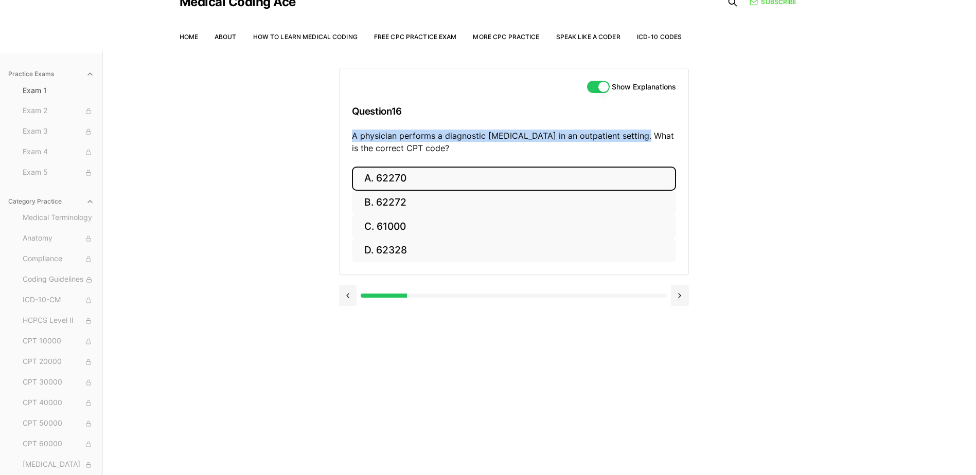
click at [434, 173] on button "A. 62270" at bounding box center [514, 179] width 324 height 24
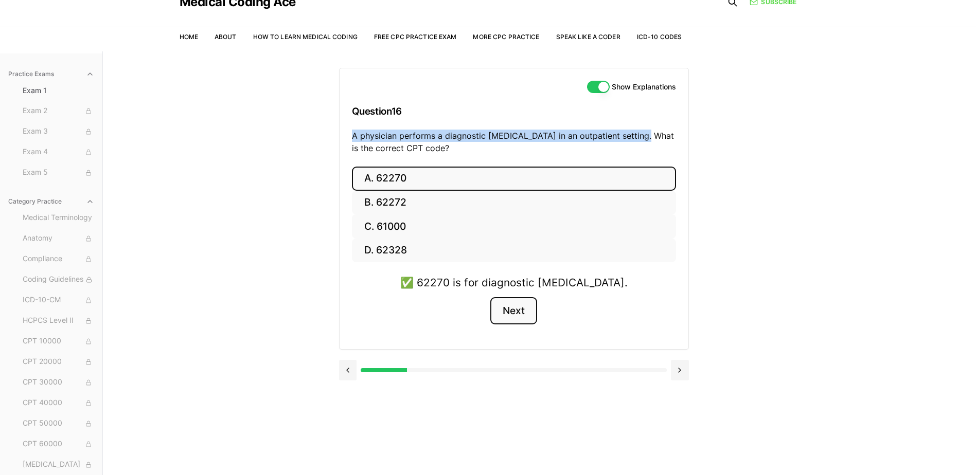
click at [499, 310] on button "Next" at bounding box center [513, 311] width 47 height 28
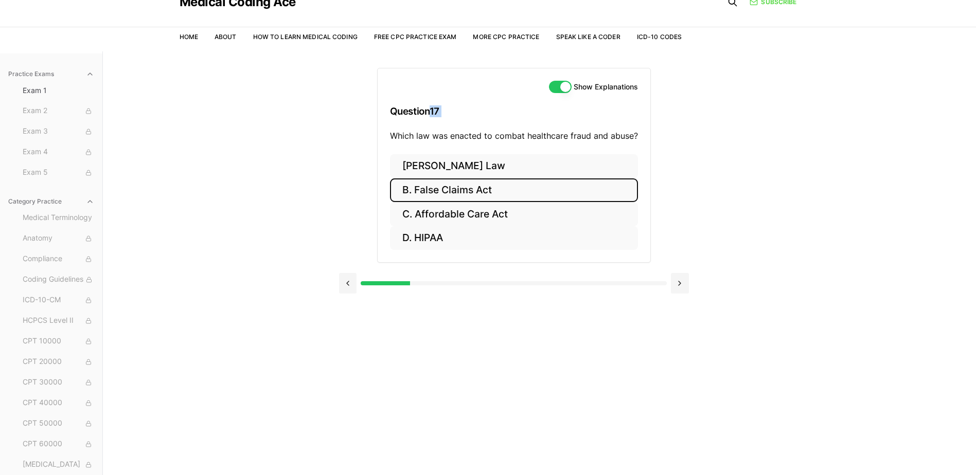
click at [490, 198] on button "B. False Claims Act" at bounding box center [514, 191] width 248 height 24
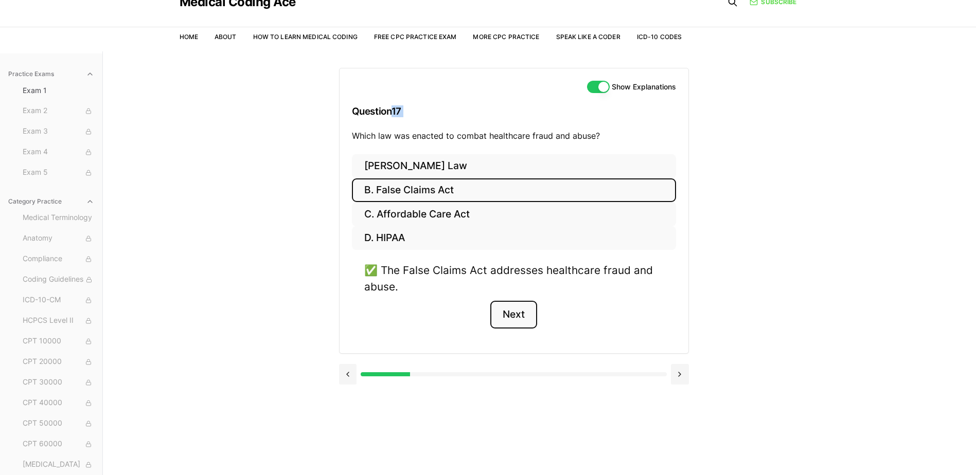
click at [515, 310] on button "Next" at bounding box center [513, 315] width 47 height 28
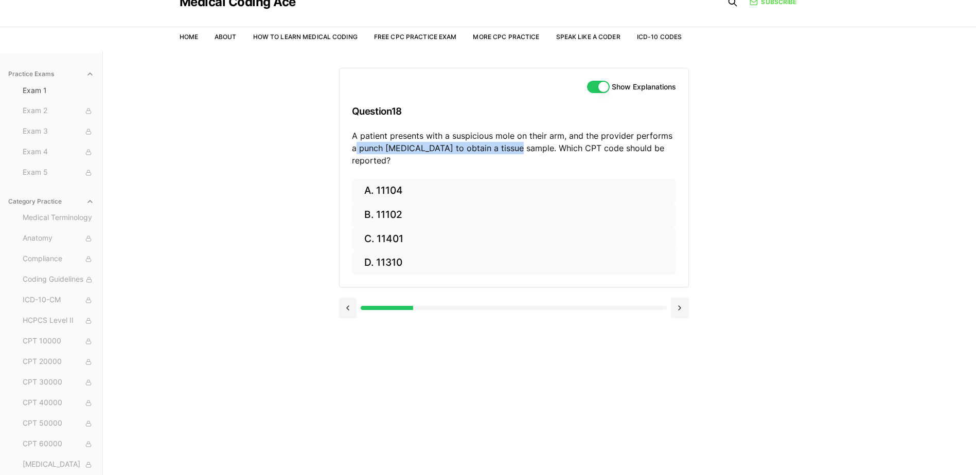
drag, startPoint x: 512, startPoint y: 149, endPoint x: 352, endPoint y: 145, distance: 160.1
click at [352, 145] on p "A patient presents with a suspicious mole on their arm, and the provider perfor…" at bounding box center [514, 148] width 324 height 37
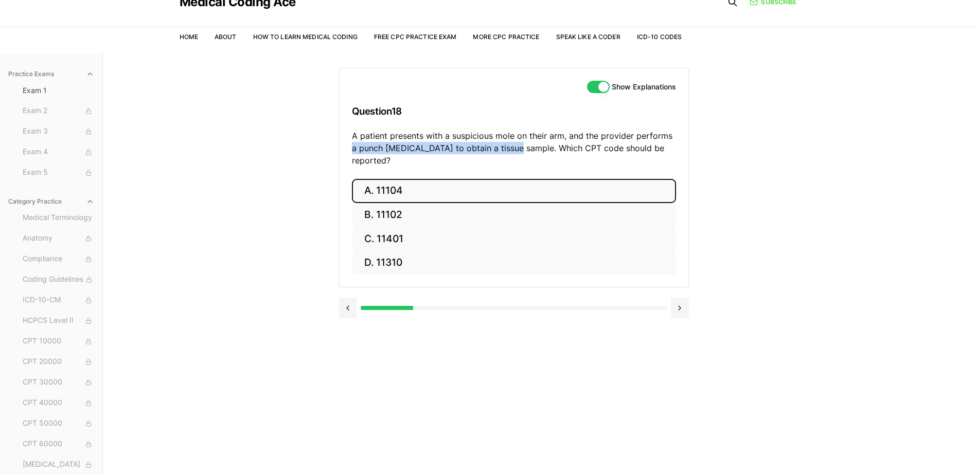
click at [468, 179] on button "A. 11104" at bounding box center [514, 191] width 324 height 24
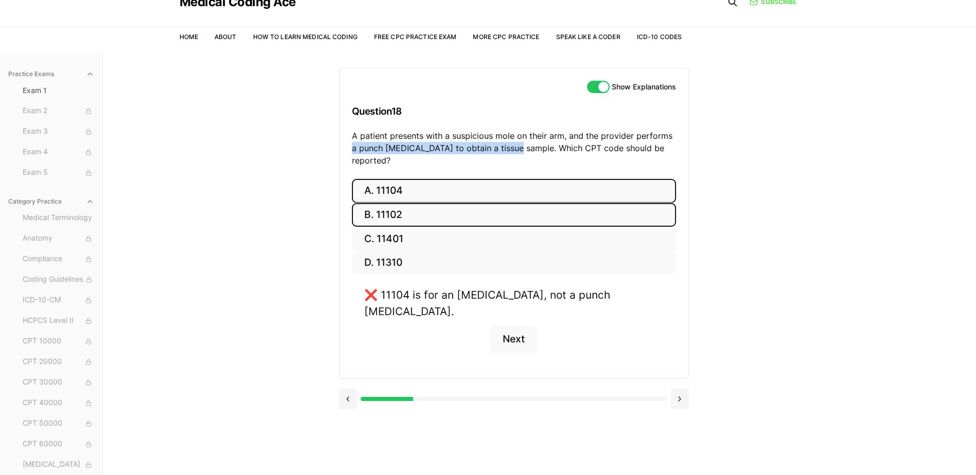
click at [457, 203] on button "B. 11102" at bounding box center [514, 215] width 324 height 24
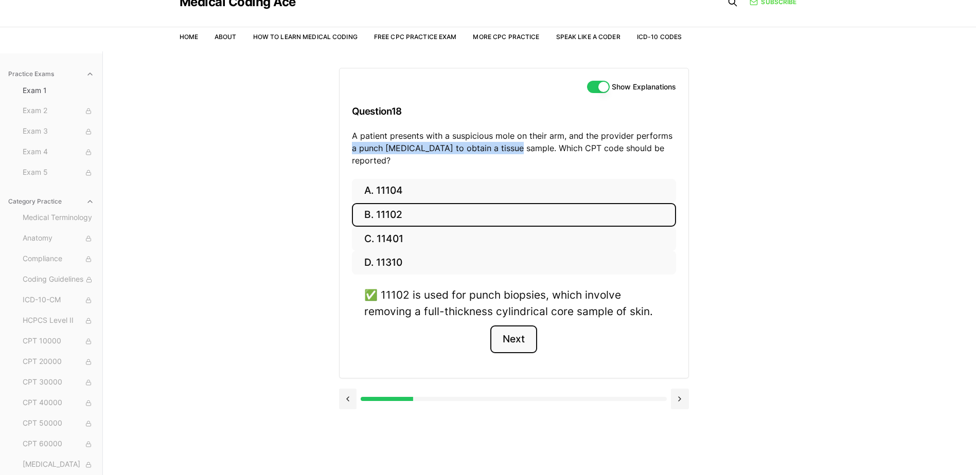
click at [514, 326] on button "Next" at bounding box center [513, 340] width 47 height 28
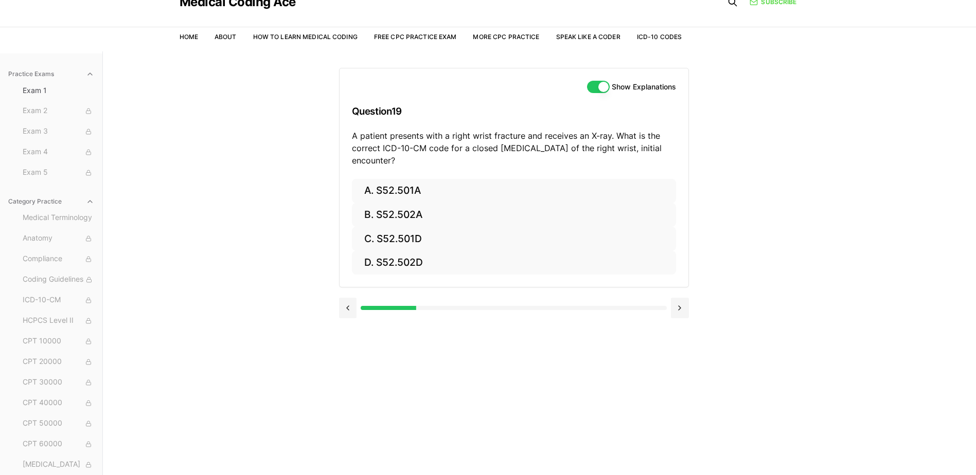
drag, startPoint x: 444, startPoint y: 158, endPoint x: 469, endPoint y: 149, distance: 26.6
click at [469, 149] on p "A patient presents with a right wrist fracture and receives an X-ray. What is t…" at bounding box center [514, 148] width 324 height 37
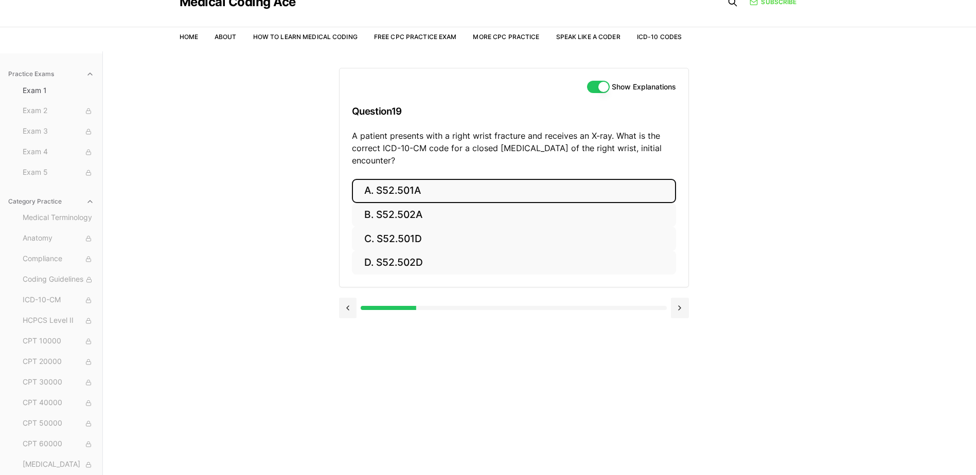
click at [388, 191] on button "A. S52.501A" at bounding box center [514, 191] width 324 height 24
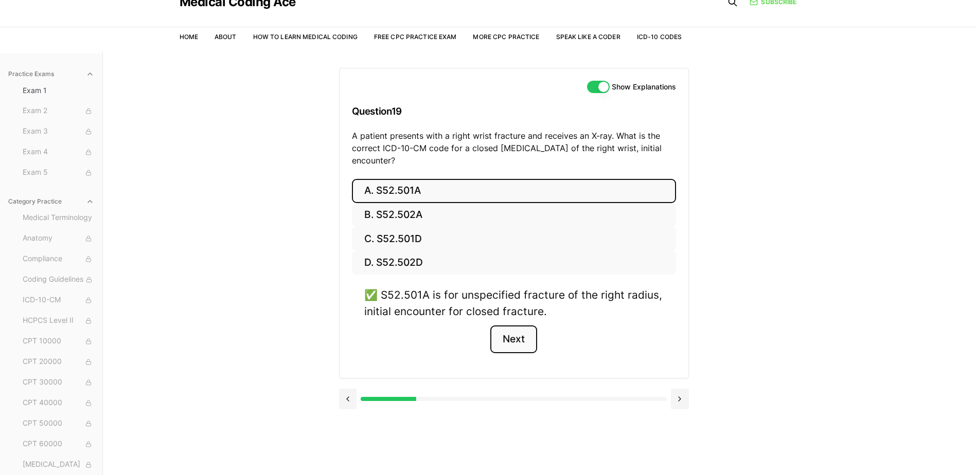
click at [533, 331] on button "Next" at bounding box center [513, 340] width 47 height 28
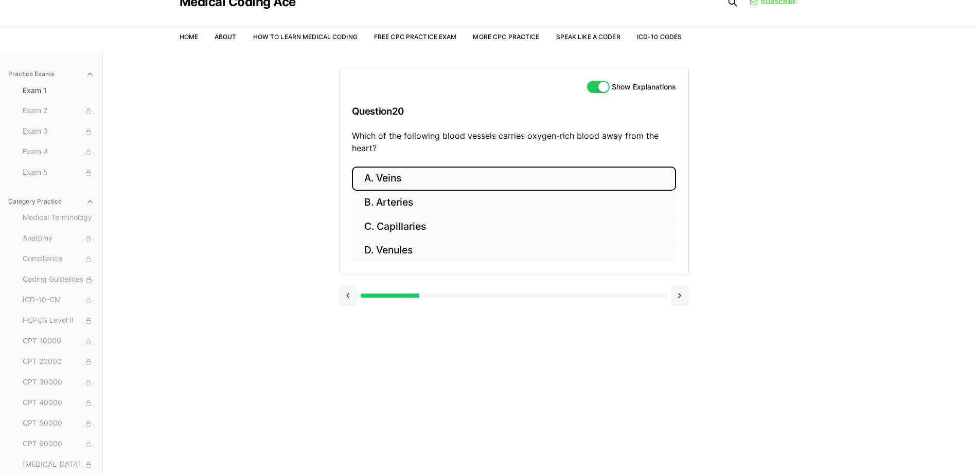
click at [415, 189] on button "A. Veins" at bounding box center [514, 179] width 324 height 24
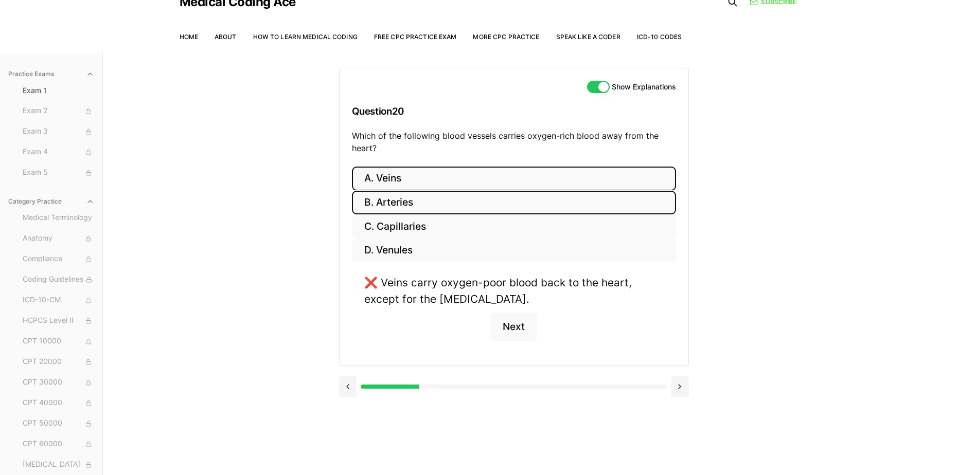
click at [390, 208] on button "B. Arteries" at bounding box center [514, 203] width 324 height 24
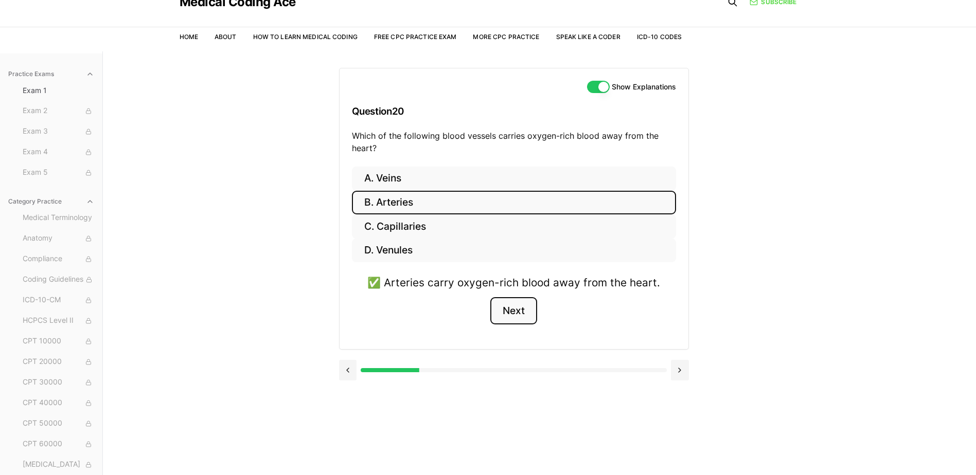
click at [507, 313] on button "Next" at bounding box center [513, 311] width 47 height 28
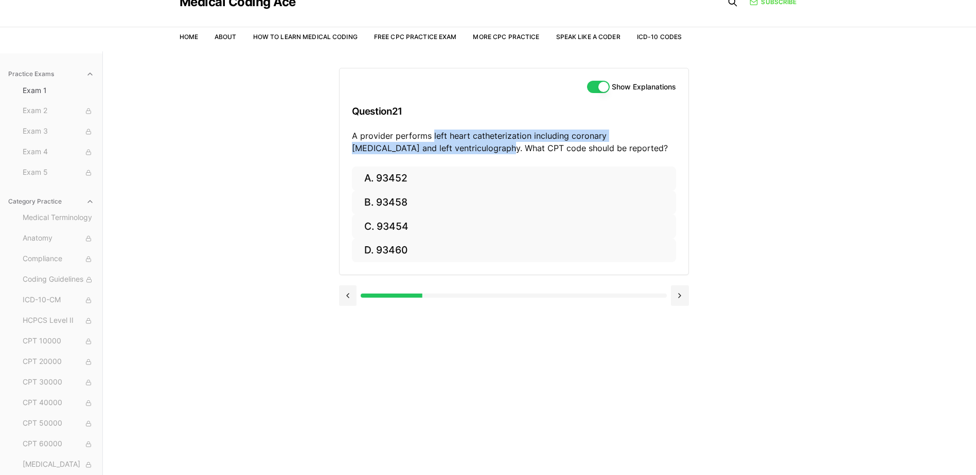
drag, startPoint x: 436, startPoint y: 147, endPoint x: 431, endPoint y: 132, distance: 16.0
click at [431, 132] on p "A provider performs left heart catheterization including coronary [MEDICAL_DATA…" at bounding box center [514, 142] width 324 height 25
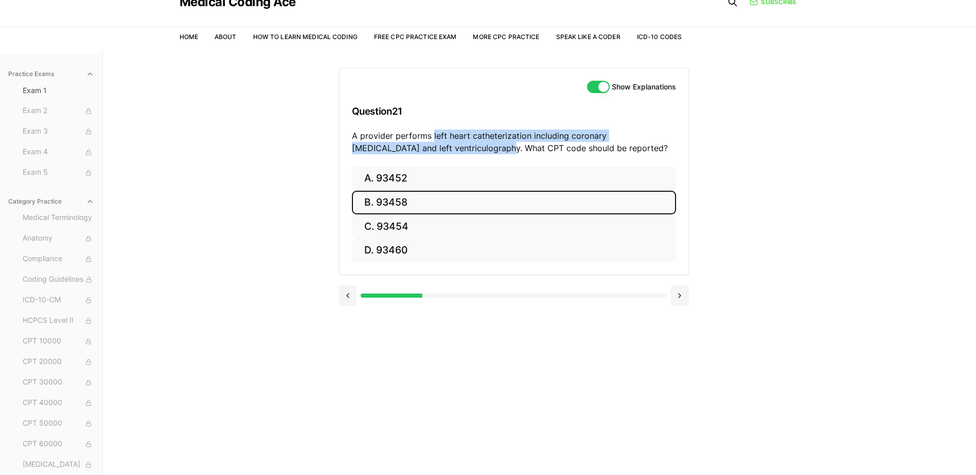
click at [416, 201] on button "B. 93458" at bounding box center [514, 203] width 324 height 24
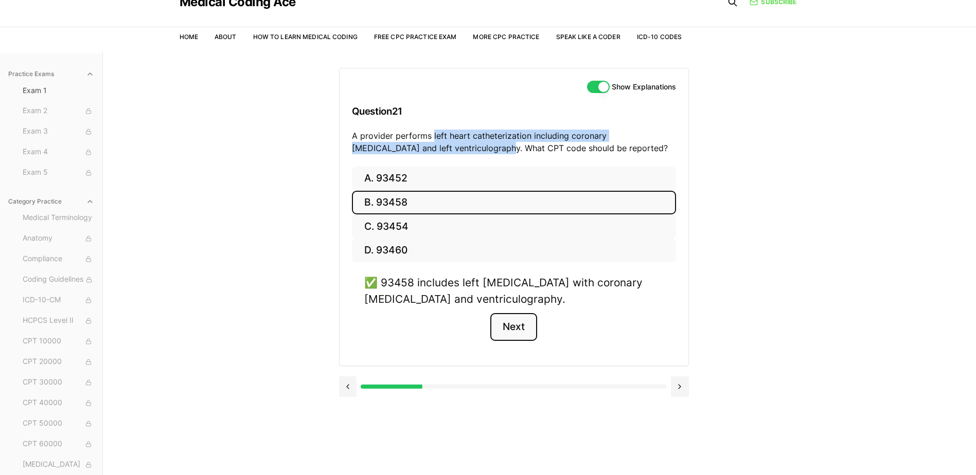
click at [524, 324] on button "Next" at bounding box center [513, 327] width 47 height 28
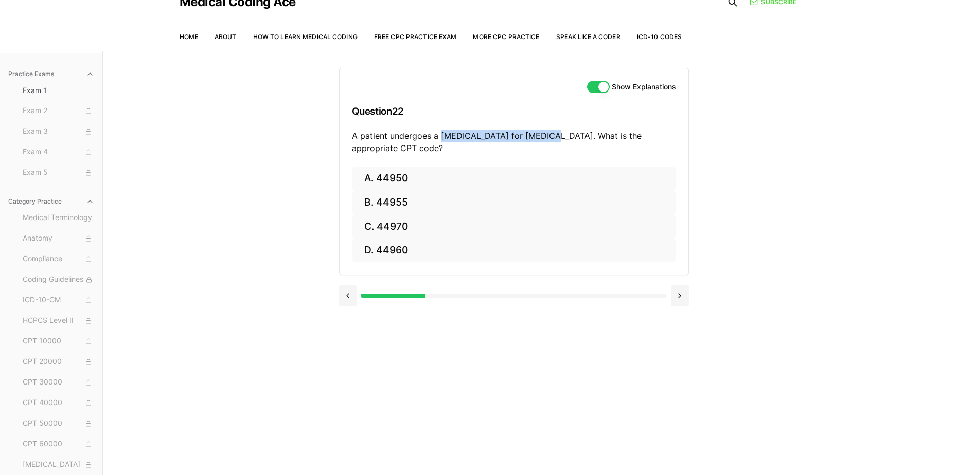
drag, startPoint x: 551, startPoint y: 133, endPoint x: 440, endPoint y: 135, distance: 111.1
click at [440, 135] on p "A patient undergoes a [MEDICAL_DATA] for [MEDICAL_DATA]. What is the appropriat…" at bounding box center [514, 142] width 324 height 25
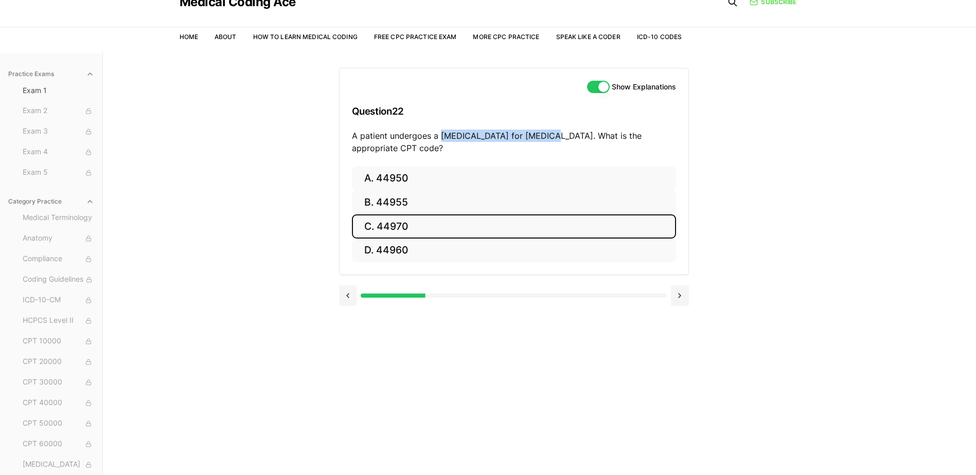
click at [393, 226] on button "C. 44970" at bounding box center [514, 227] width 324 height 24
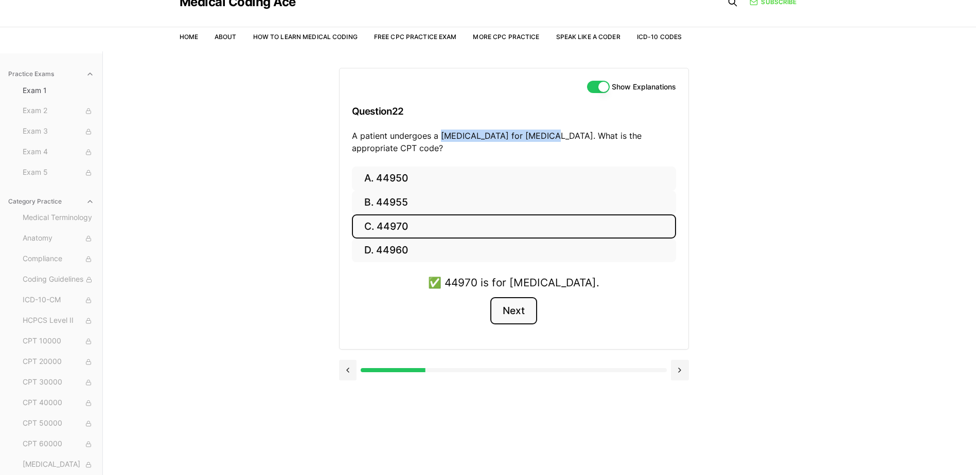
click at [502, 306] on button "Next" at bounding box center [513, 311] width 47 height 28
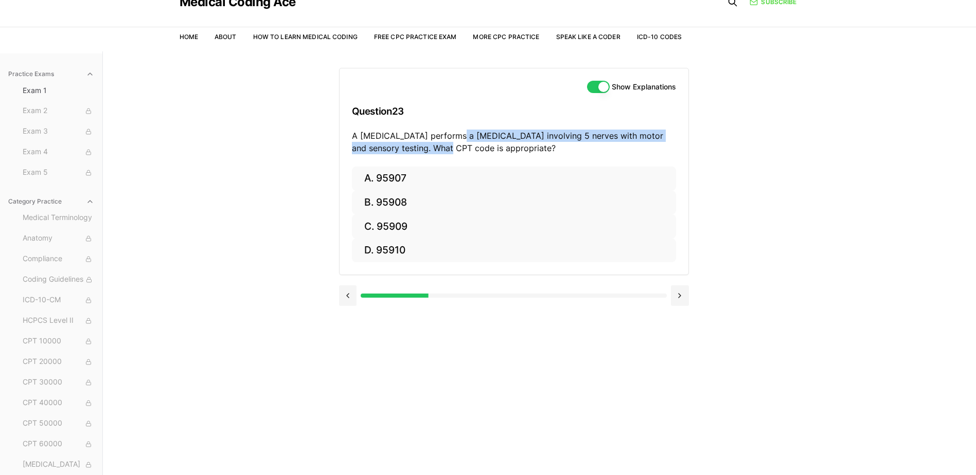
drag, startPoint x: 414, startPoint y: 151, endPoint x: 452, endPoint y: 138, distance: 40.0
click at [452, 138] on p "A [MEDICAL_DATA] performs a [MEDICAL_DATA] involving 5 nerves with motor and se…" at bounding box center [514, 142] width 324 height 25
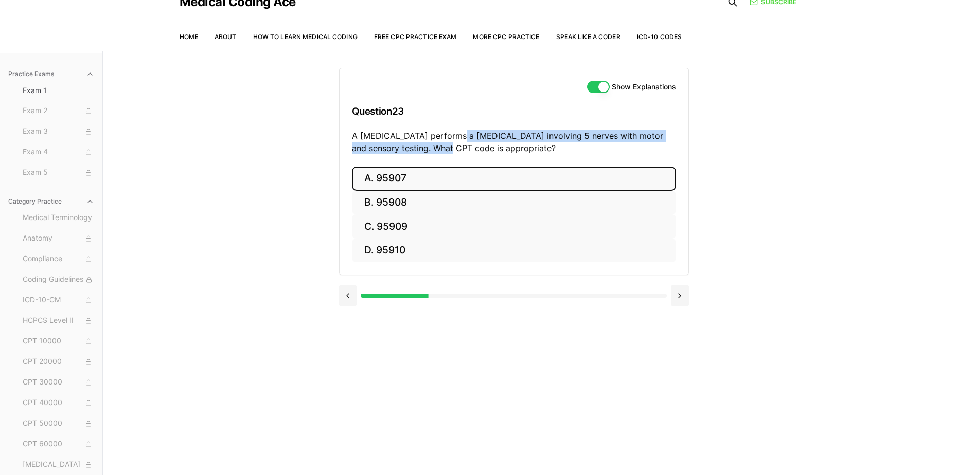
click at [425, 182] on button "A. 95907" at bounding box center [514, 179] width 324 height 24
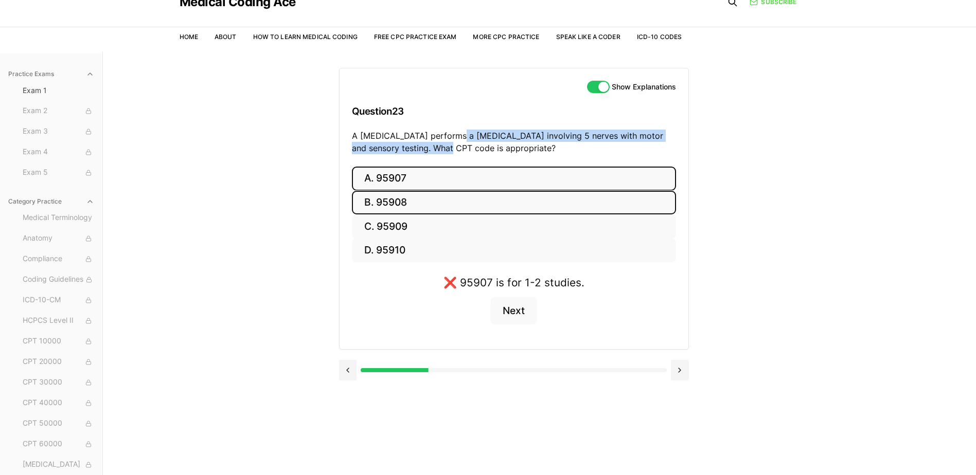
click at [422, 192] on button "B. 95908" at bounding box center [514, 203] width 324 height 24
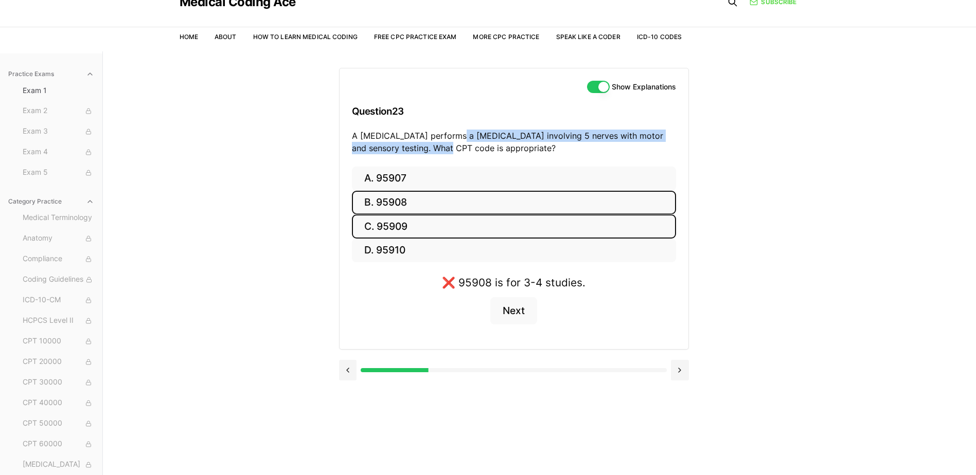
click at [420, 222] on button "C. 95909" at bounding box center [514, 227] width 324 height 24
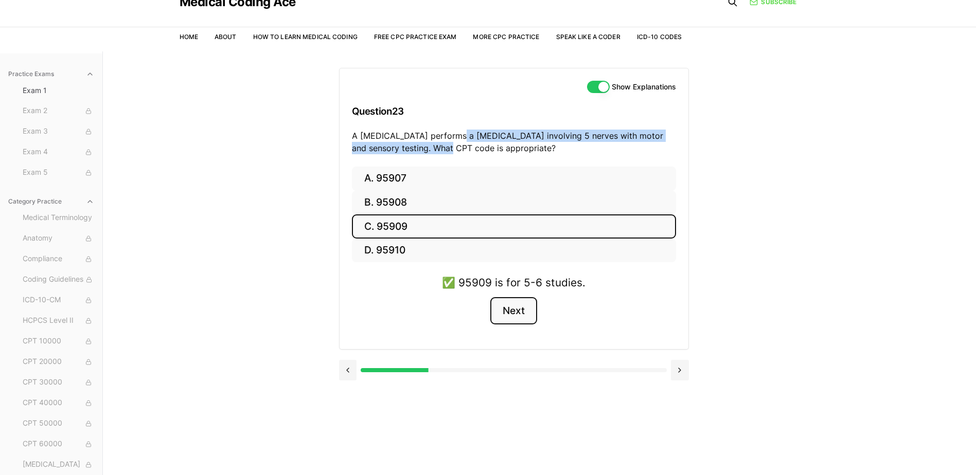
click at [505, 309] on button "Next" at bounding box center [513, 311] width 47 height 28
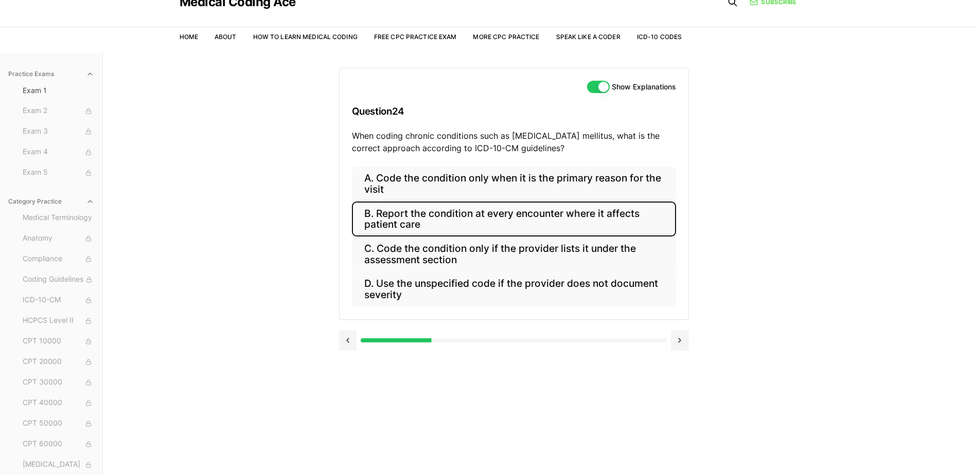
click at [488, 215] on button "B. Report the condition at every encounter where it affects patient care" at bounding box center [514, 219] width 324 height 35
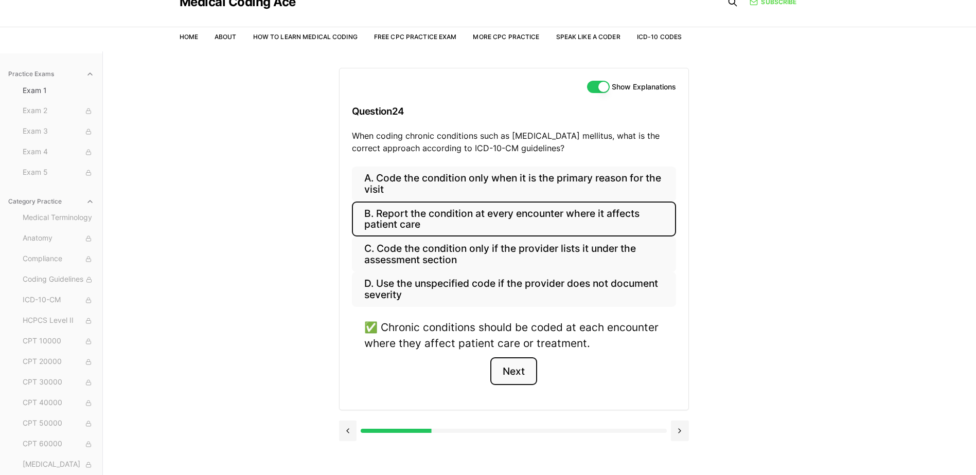
click at [525, 375] on button "Next" at bounding box center [513, 372] width 47 height 28
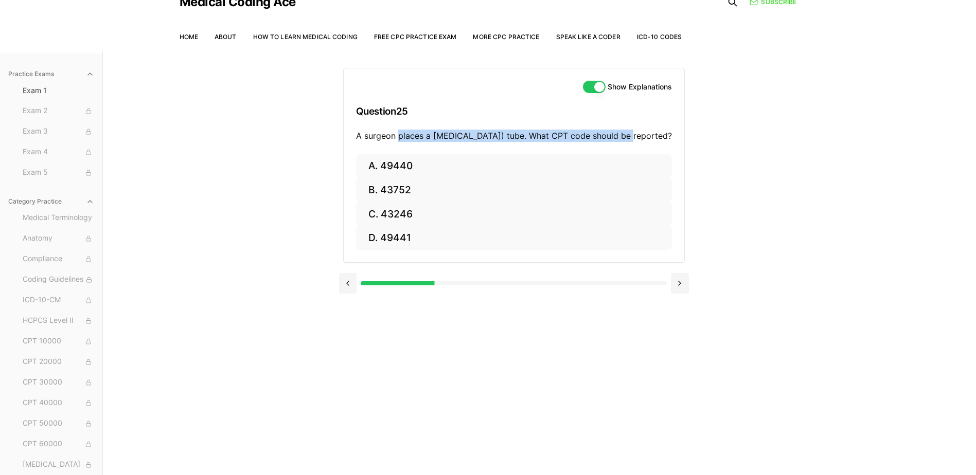
drag, startPoint x: 622, startPoint y: 138, endPoint x: 395, endPoint y: 132, distance: 228.0
click at [395, 132] on p "A surgeon places a [MEDICAL_DATA]) tube. What CPT code should be reported?" at bounding box center [514, 136] width 316 height 12
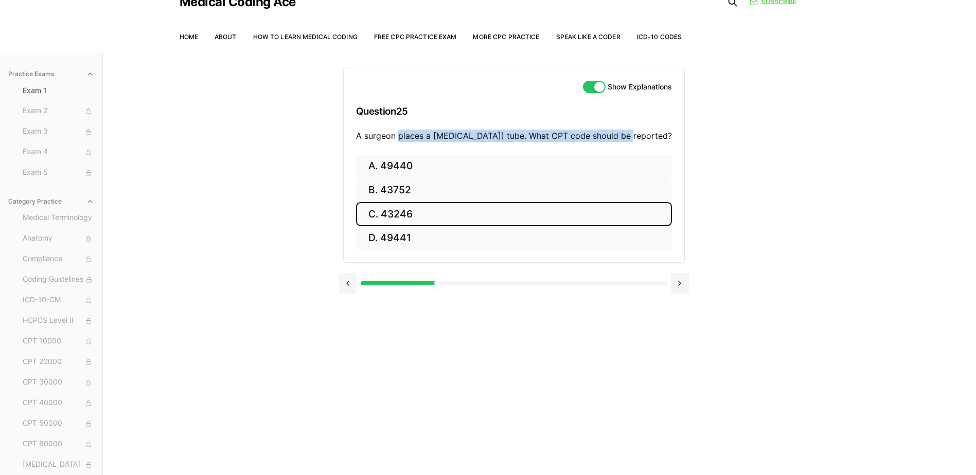
click at [414, 225] on button "C. 43246" at bounding box center [514, 214] width 316 height 24
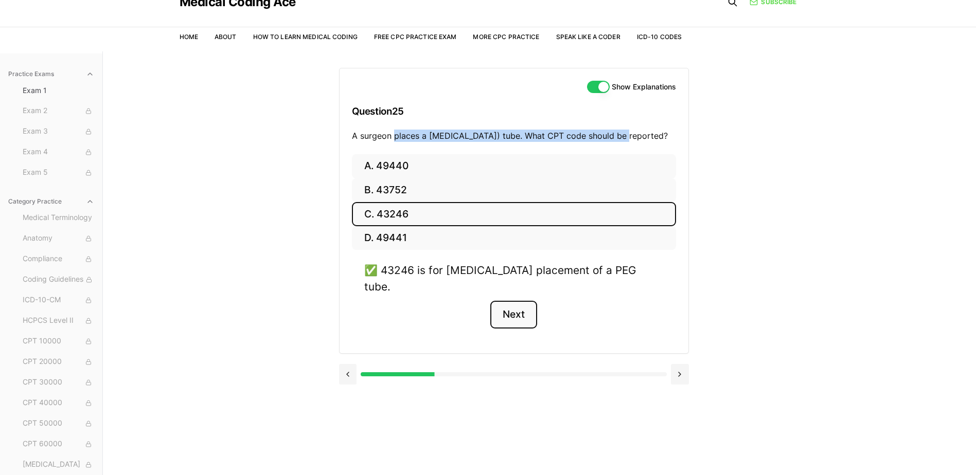
click at [527, 309] on button "Next" at bounding box center [513, 315] width 47 height 28
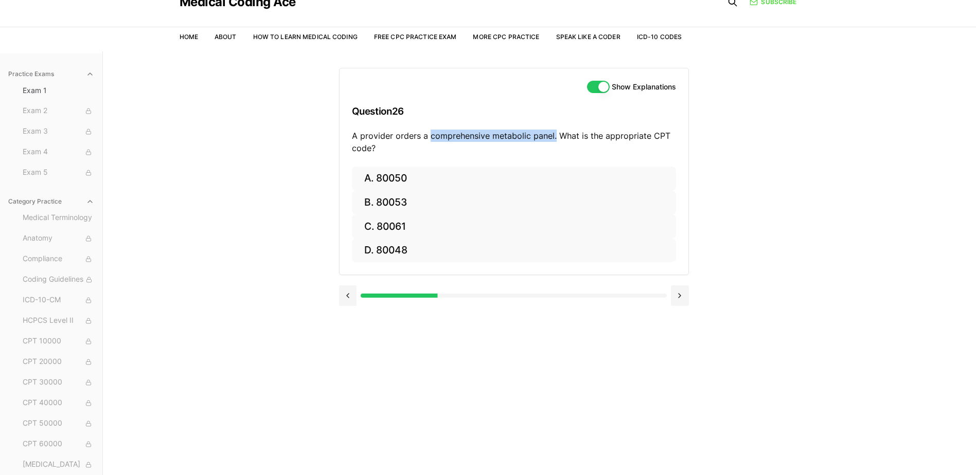
drag, startPoint x: 555, startPoint y: 137, endPoint x: 430, endPoint y: 135, distance: 125.0
click at [430, 135] on p "A provider orders a comprehensive metabolic panel. What is the appropriate CPT …" at bounding box center [514, 142] width 324 height 25
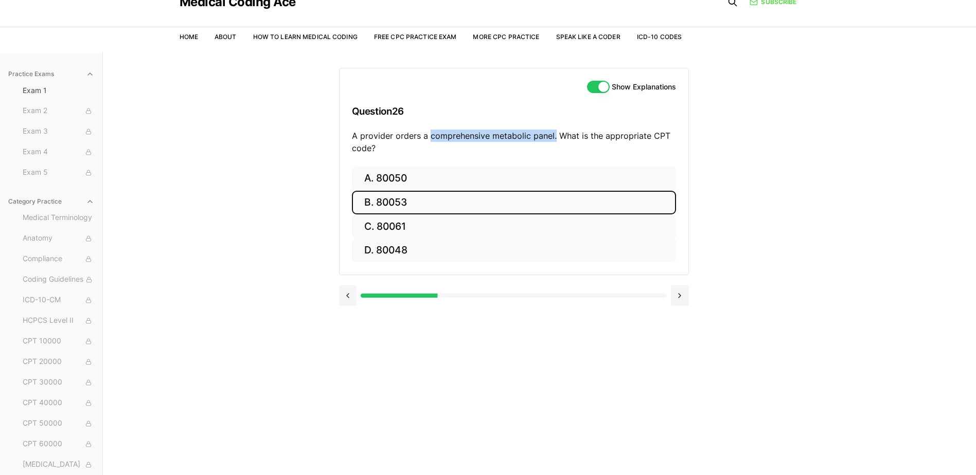
click at [392, 199] on button "B. 80053" at bounding box center [514, 203] width 324 height 24
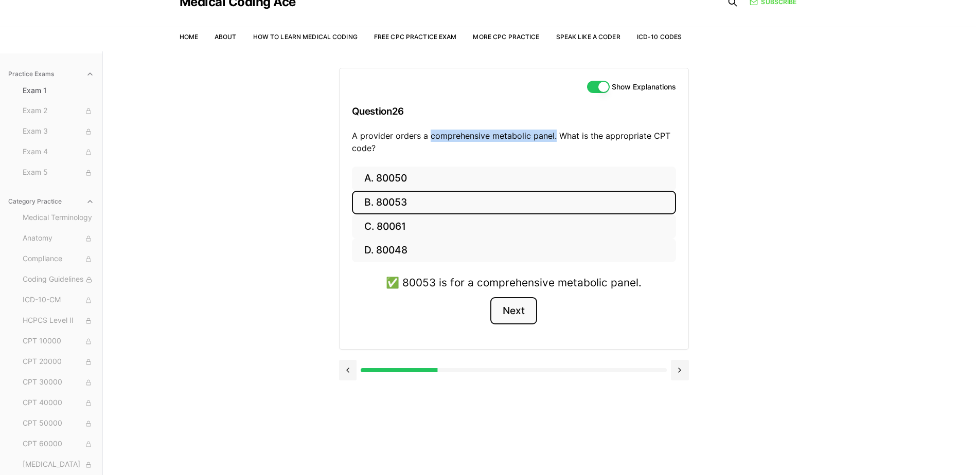
click at [501, 311] on button "Next" at bounding box center [513, 311] width 47 height 28
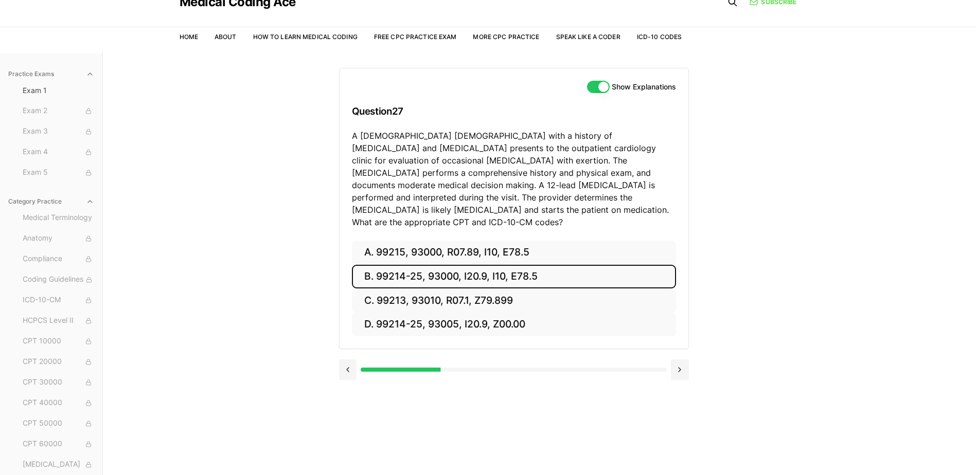
click at [641, 265] on button "B. 99214-25, 93000, I20.9, I10, E78.5" at bounding box center [514, 277] width 324 height 24
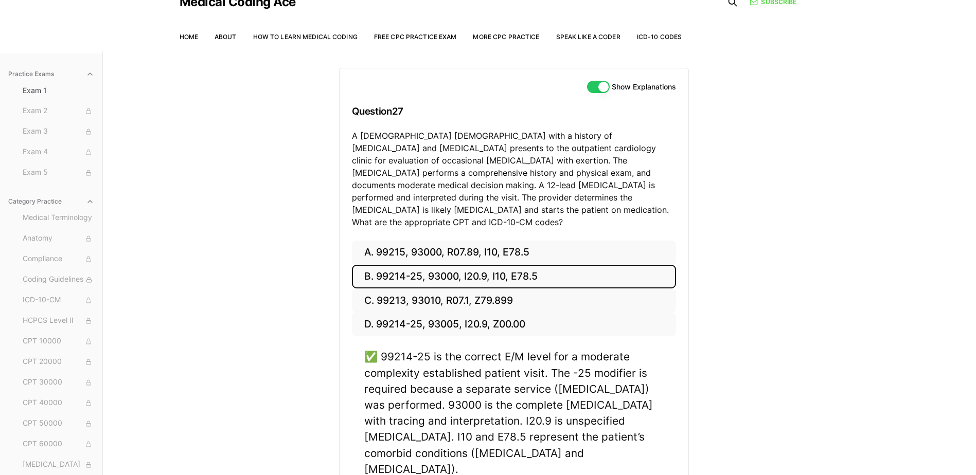
scroll to position [95, 0]
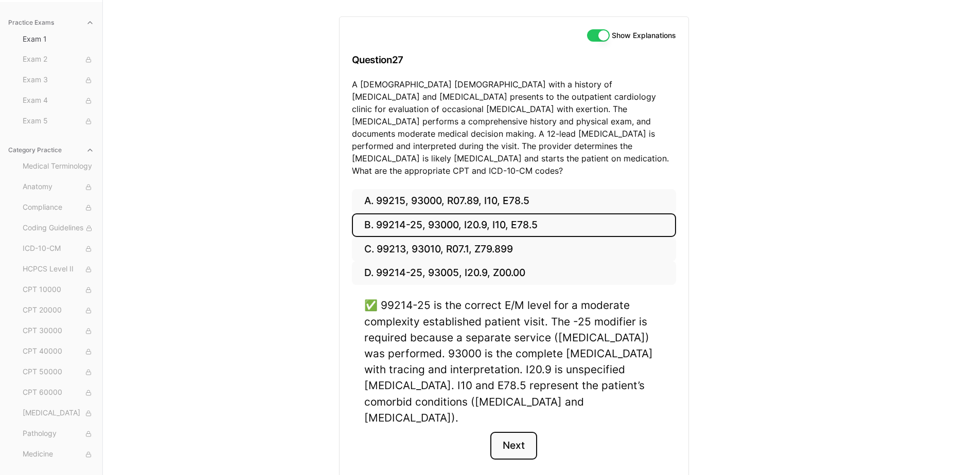
click at [519, 432] on button "Next" at bounding box center [513, 446] width 47 height 28
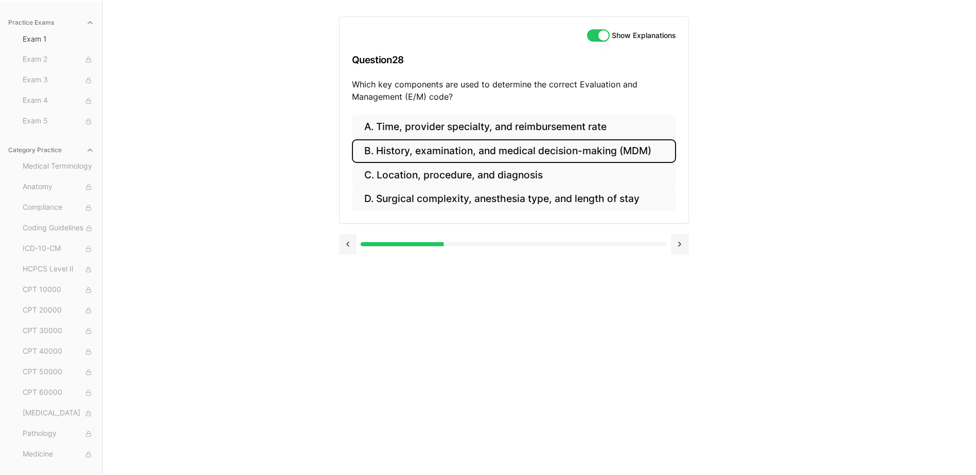
click at [544, 152] on button "B. History, examination, and medical decision-making (MDM)" at bounding box center [514, 151] width 324 height 24
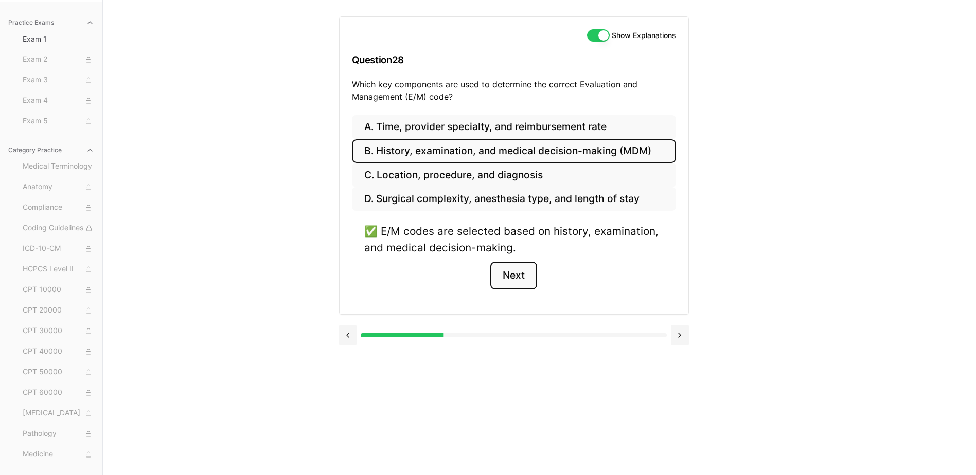
click at [518, 272] on button "Next" at bounding box center [513, 276] width 47 height 28
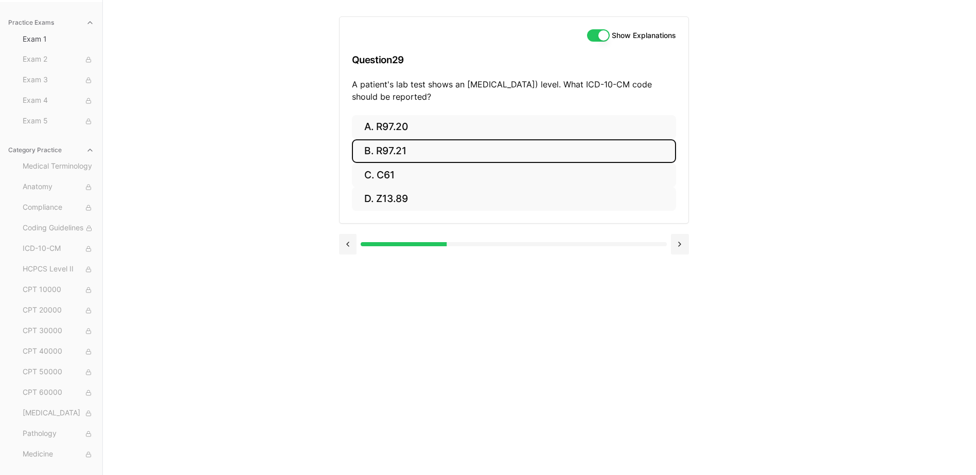
click at [469, 142] on button "B. R97.21" at bounding box center [514, 151] width 324 height 24
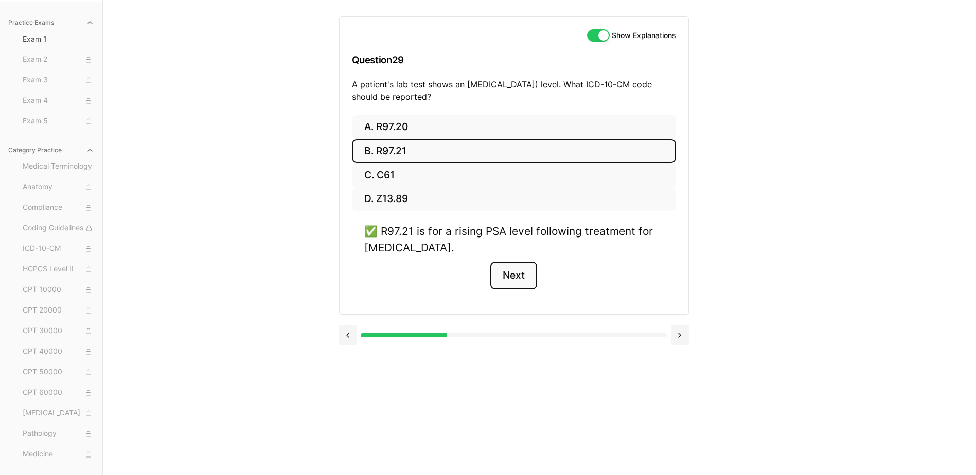
click at [504, 273] on button "Next" at bounding box center [513, 276] width 47 height 28
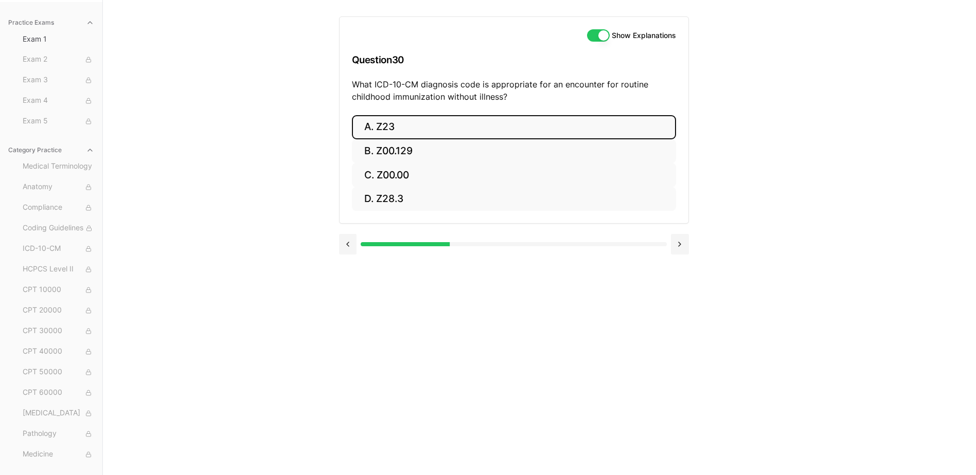
click at [464, 137] on button "A. Z23" at bounding box center [514, 127] width 324 height 24
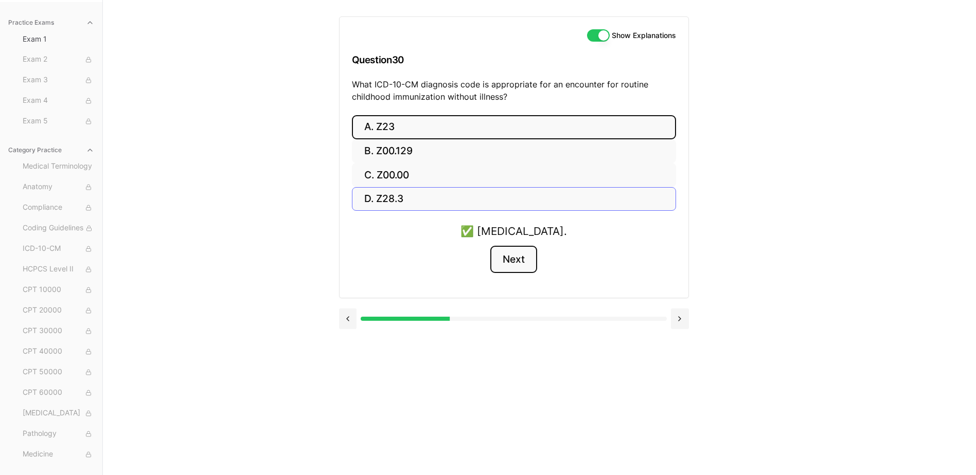
click at [500, 260] on button "Next" at bounding box center [513, 260] width 47 height 28
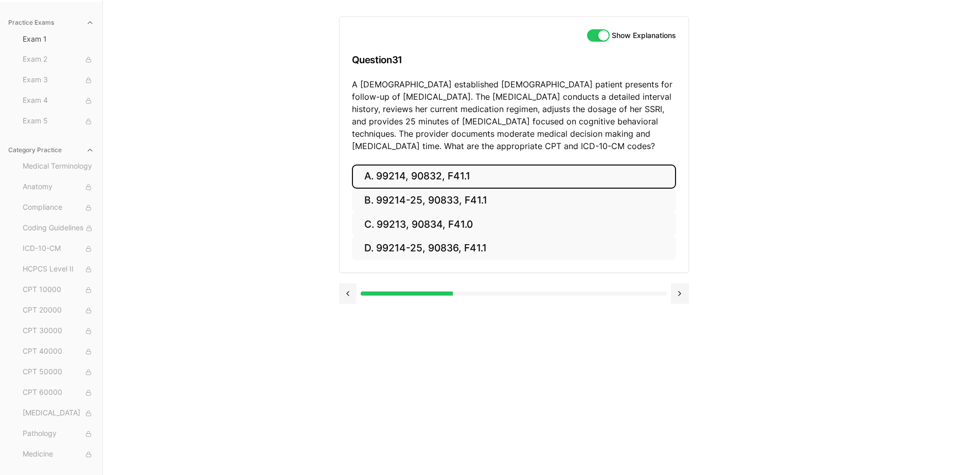
click at [491, 181] on button "A. 99214, 90832, F41.1" at bounding box center [514, 177] width 324 height 24
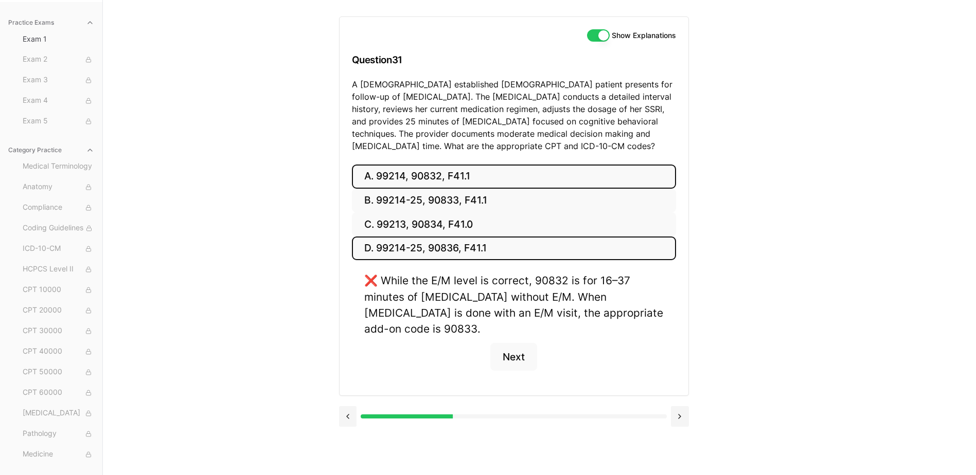
click at [478, 252] on button "D. 99214-25, 90836, F41.1" at bounding box center [514, 249] width 324 height 24
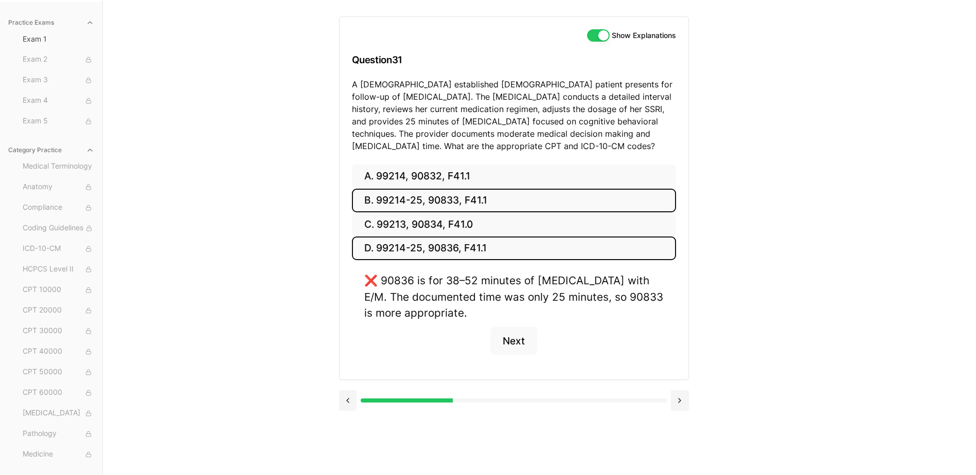
click at [491, 201] on button "B. 99214-25, 90833, F41.1" at bounding box center [514, 201] width 324 height 24
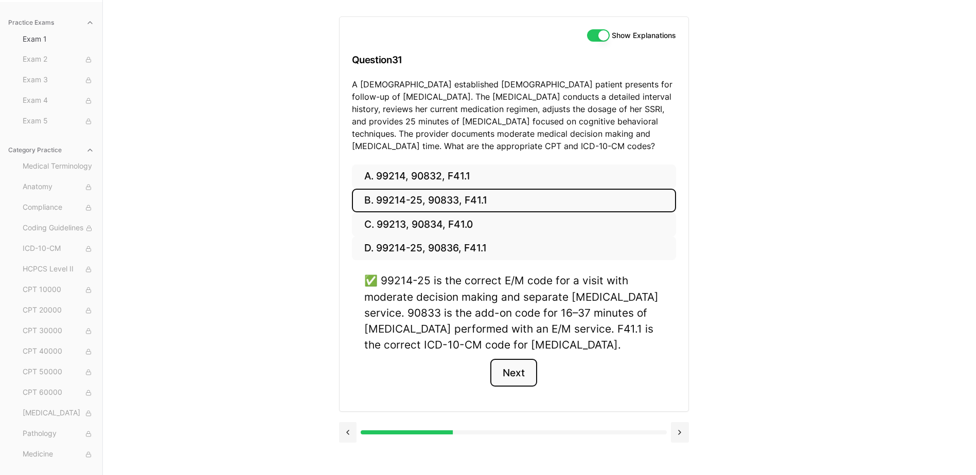
click at [501, 379] on button "Next" at bounding box center [513, 373] width 47 height 28
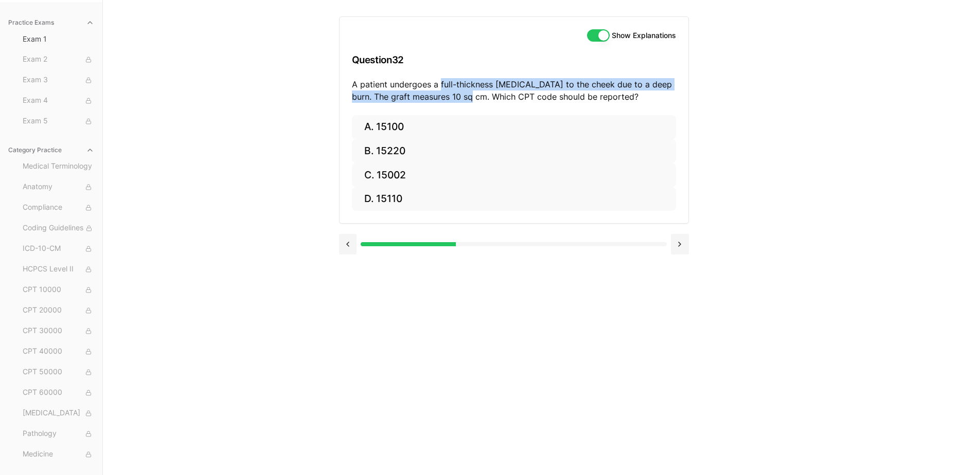
drag, startPoint x: 467, startPoint y: 98, endPoint x: 441, endPoint y: 77, distance: 33.7
click at [441, 77] on div "Show Explanations Question 32 A patient undergoes a full-thickness [MEDICAL_DAT…" at bounding box center [514, 66] width 349 height 98
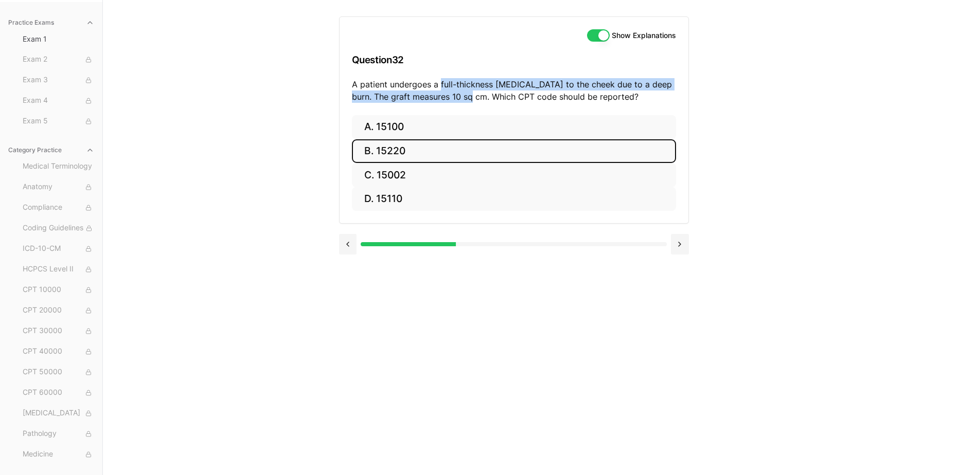
click at [493, 153] on button "B. 15220" at bounding box center [514, 151] width 324 height 24
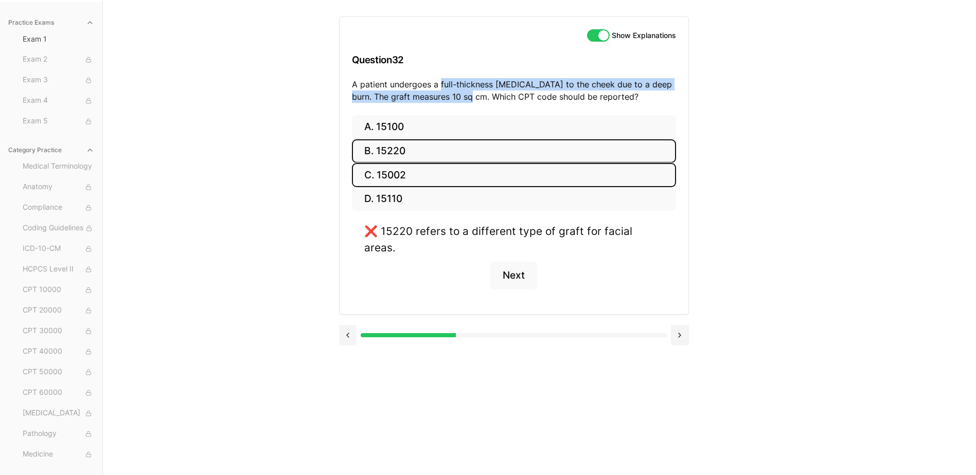
click at [490, 174] on button "C. 15002" at bounding box center [514, 175] width 324 height 24
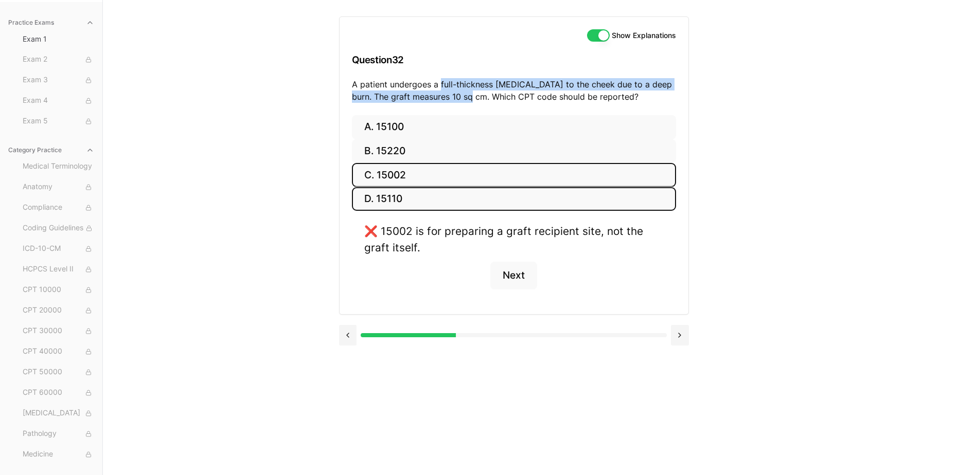
click at [486, 193] on button "D. 15110" at bounding box center [514, 199] width 324 height 24
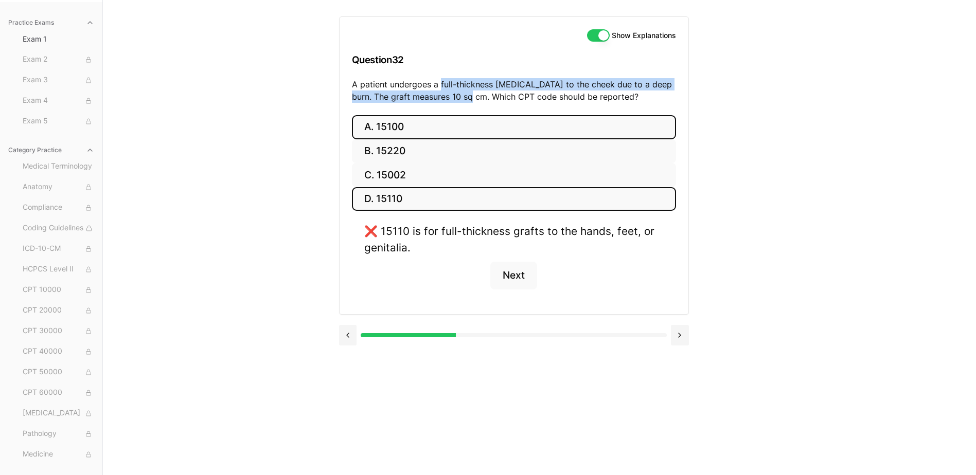
click at [505, 131] on button "A. 15100" at bounding box center [514, 127] width 324 height 24
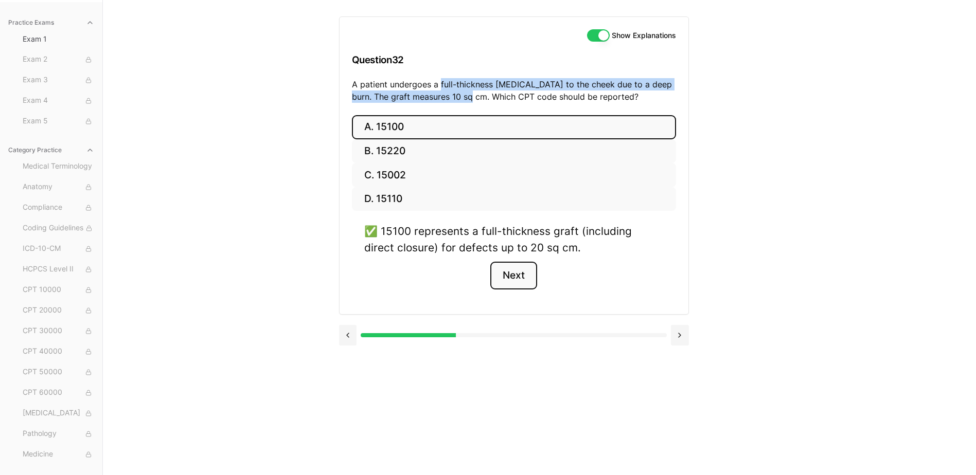
click at [503, 277] on button "Next" at bounding box center [513, 276] width 47 height 28
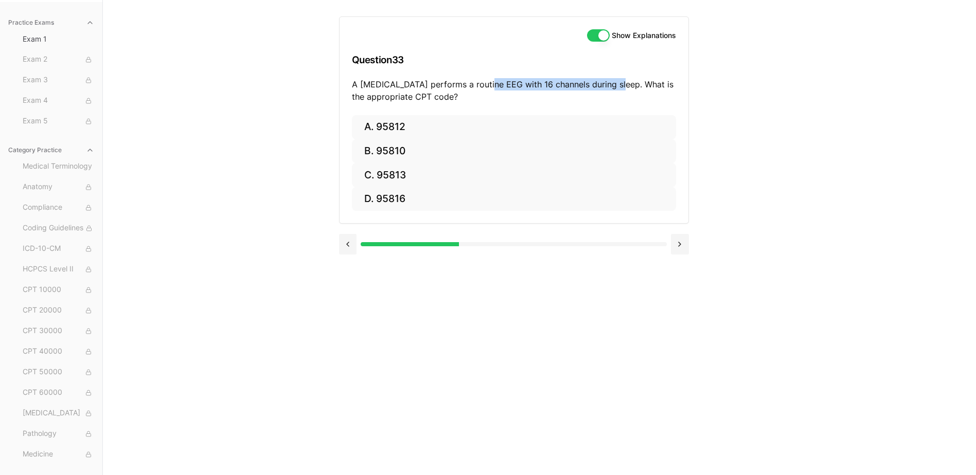
drag, startPoint x: 613, startPoint y: 82, endPoint x: 479, endPoint y: 79, distance: 134.3
click at [479, 79] on p "A [MEDICAL_DATA] performs a routine EEG with 16 channels during sleep. What is …" at bounding box center [514, 90] width 324 height 25
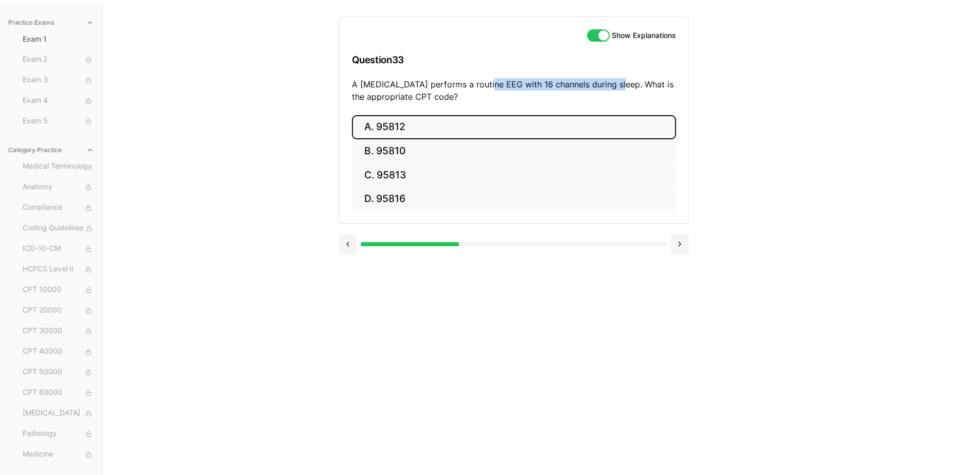
click at [491, 130] on button "A. 95812" at bounding box center [514, 127] width 324 height 24
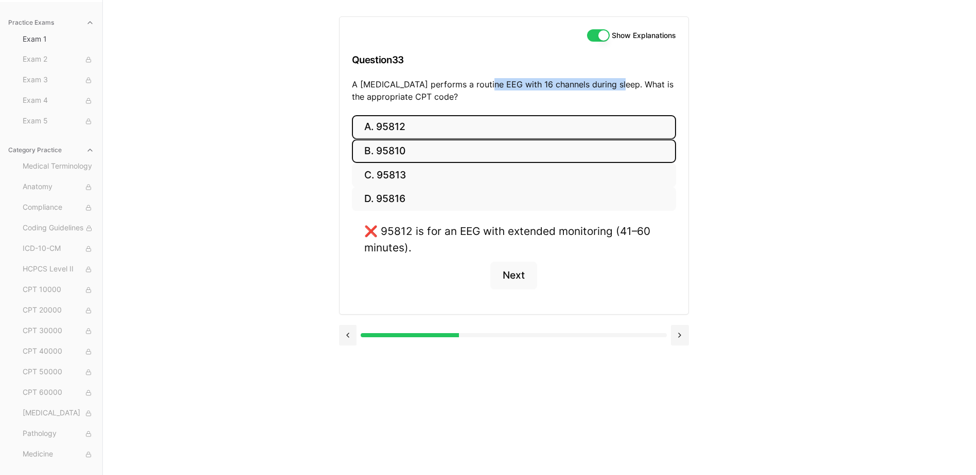
click at [489, 152] on button "B. 95810" at bounding box center [514, 151] width 324 height 24
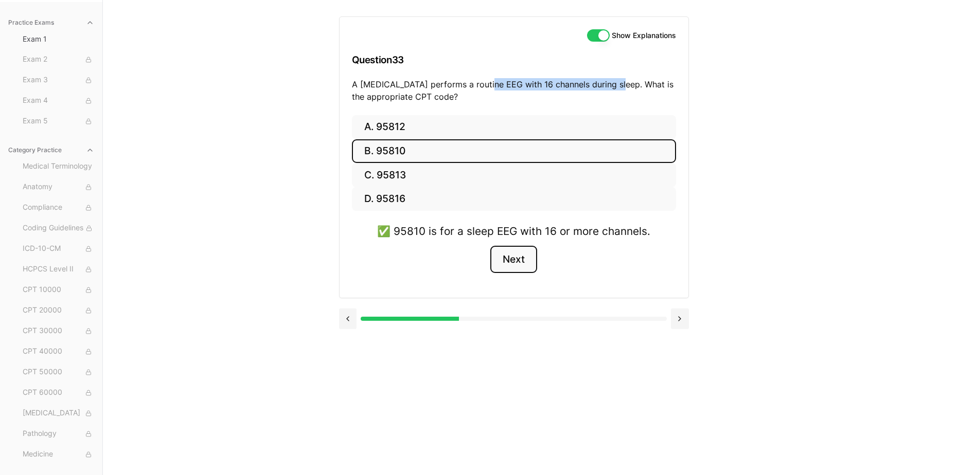
click at [519, 261] on button "Next" at bounding box center [513, 260] width 47 height 28
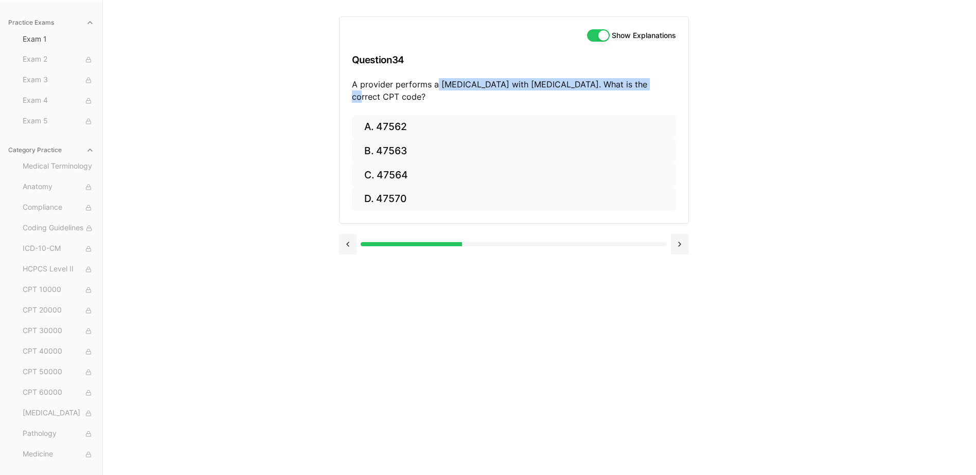
drag, startPoint x: 644, startPoint y: 84, endPoint x: 437, endPoint y: 79, distance: 206.9
click at [437, 79] on p "A provider performs a [MEDICAL_DATA] with [MEDICAL_DATA]. What is the correct C…" at bounding box center [514, 90] width 324 height 25
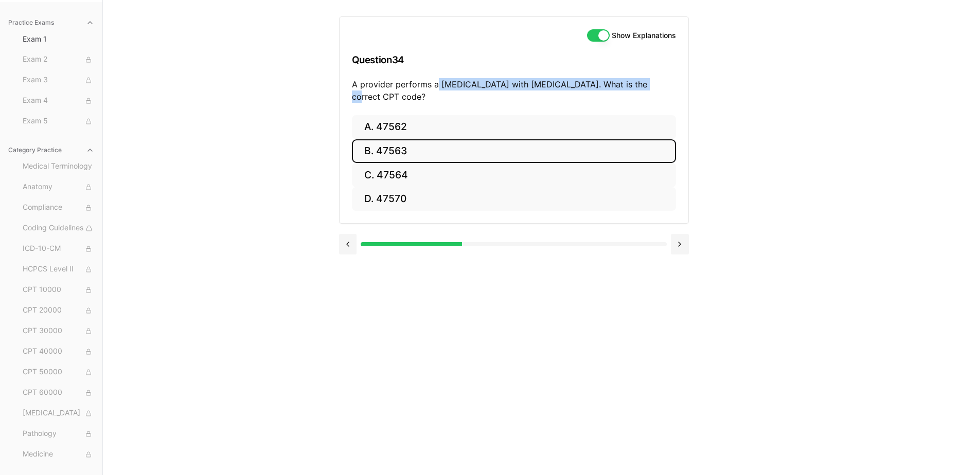
click at [517, 144] on button "B. 47563" at bounding box center [514, 151] width 324 height 24
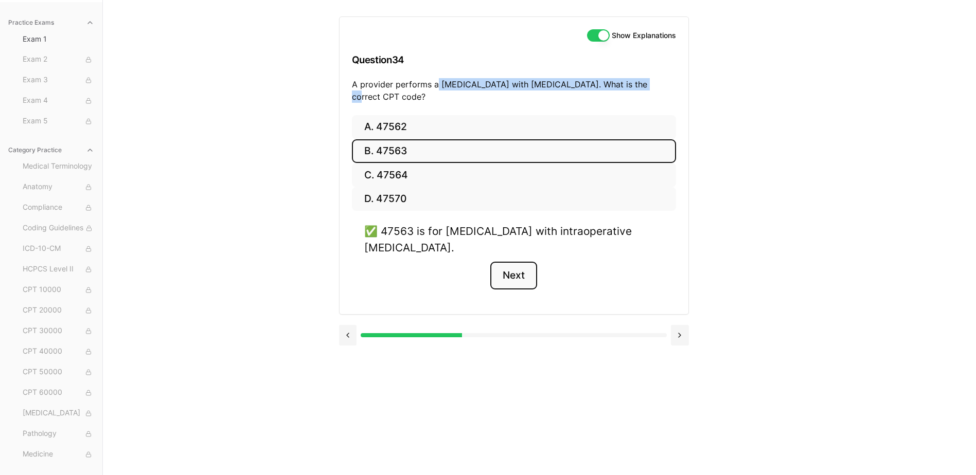
click at [515, 268] on button "Next" at bounding box center [513, 276] width 47 height 28
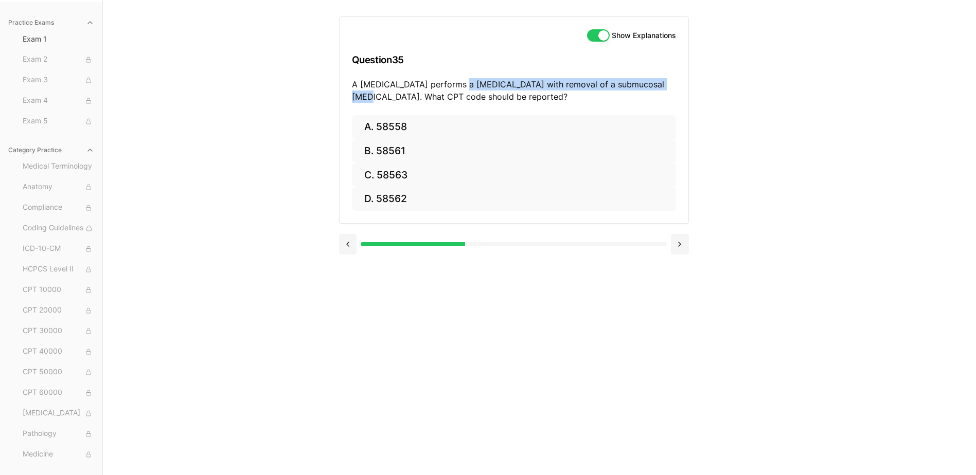
drag, startPoint x: 656, startPoint y: 85, endPoint x: 458, endPoint y: 84, distance: 197.6
click at [458, 84] on p "A [MEDICAL_DATA] performs a [MEDICAL_DATA] with removal of a submucosal [MEDICA…" at bounding box center [514, 90] width 324 height 25
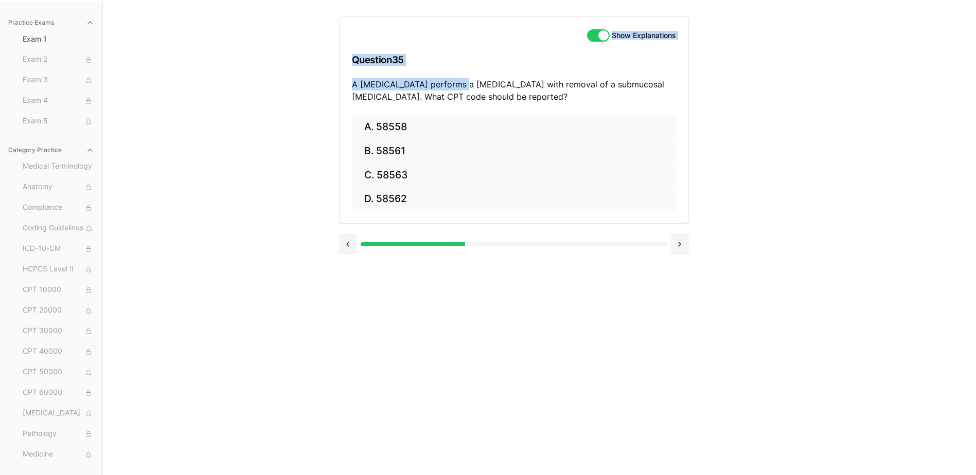
drag, startPoint x: 457, startPoint y: 85, endPoint x: 603, endPoint y: -18, distance: 178.3
click at [603, 0] on html "Check out our new CPC Study Center, with 5 full-length practice exams updated f…" at bounding box center [488, 190] width 976 height 570
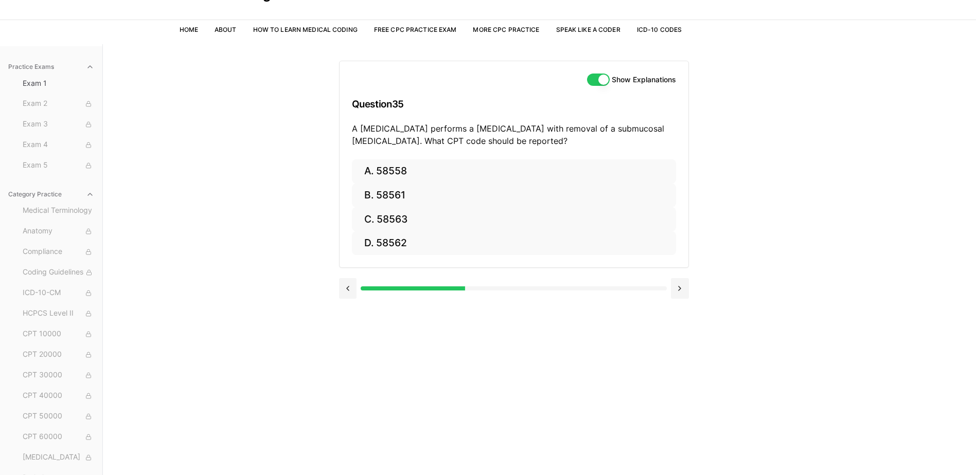
click at [545, 137] on p "A [MEDICAL_DATA] performs a [MEDICAL_DATA] with removal of a submucosal [MEDICA…" at bounding box center [514, 134] width 324 height 25
click at [494, 140] on p "A [MEDICAL_DATA] performs a [MEDICAL_DATA] with removal of a submucosal [MEDICA…" at bounding box center [514, 134] width 324 height 25
drag, startPoint x: 656, startPoint y: 125, endPoint x: 456, endPoint y: 129, distance: 199.6
click at [456, 129] on p "A [MEDICAL_DATA] performs a [MEDICAL_DATA] with removal of a submucosal [MEDICA…" at bounding box center [514, 134] width 324 height 25
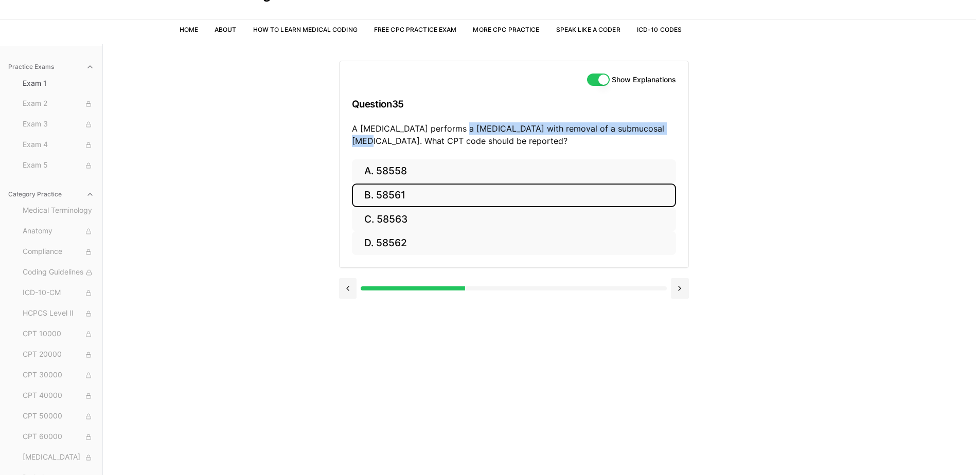
click at [408, 194] on button "B. 58561" at bounding box center [514, 196] width 324 height 24
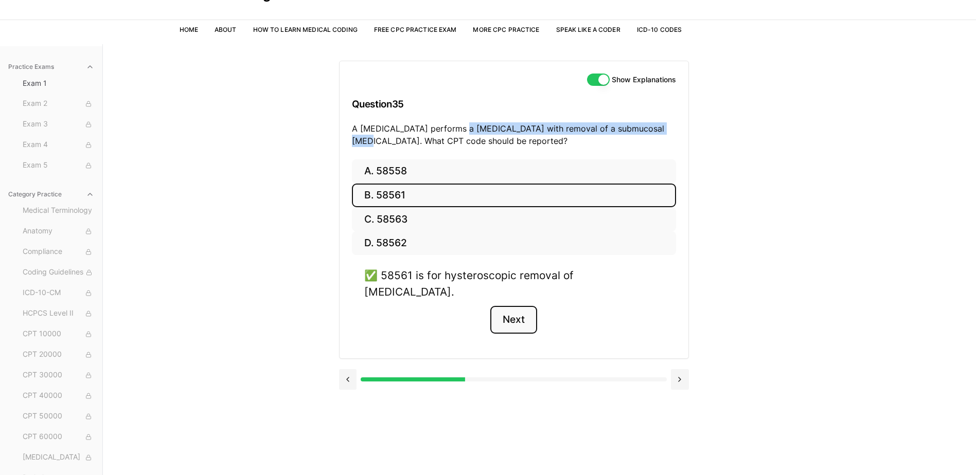
click at [509, 306] on button "Next" at bounding box center [513, 320] width 47 height 28
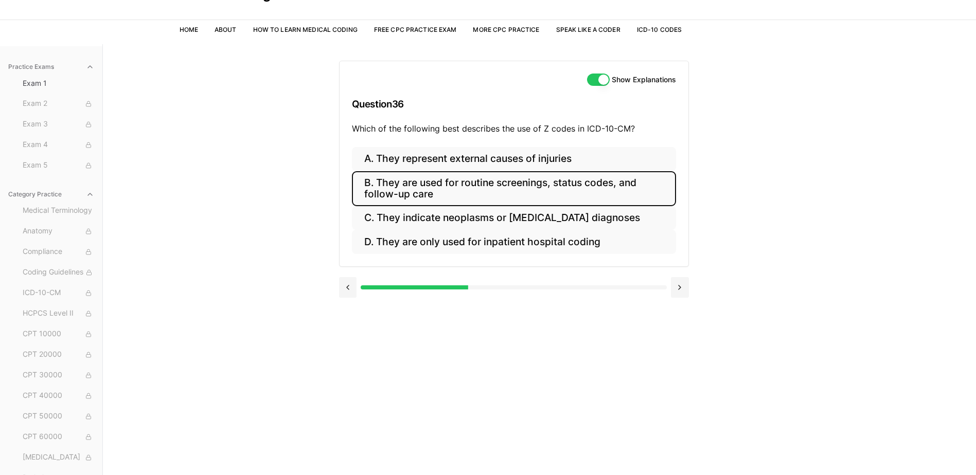
click at [510, 183] on button "B. They are used for routine screenings, status codes, and follow-up care" at bounding box center [514, 188] width 324 height 35
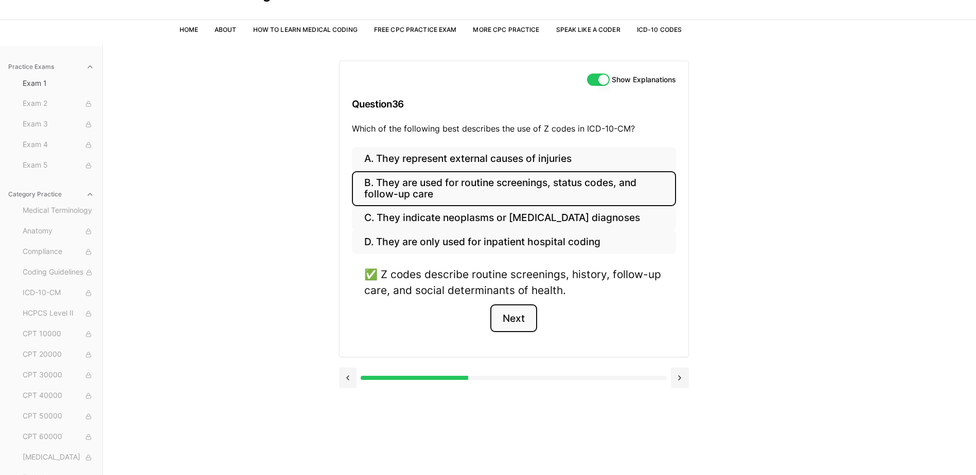
click at [514, 315] on button "Next" at bounding box center [513, 319] width 47 height 28
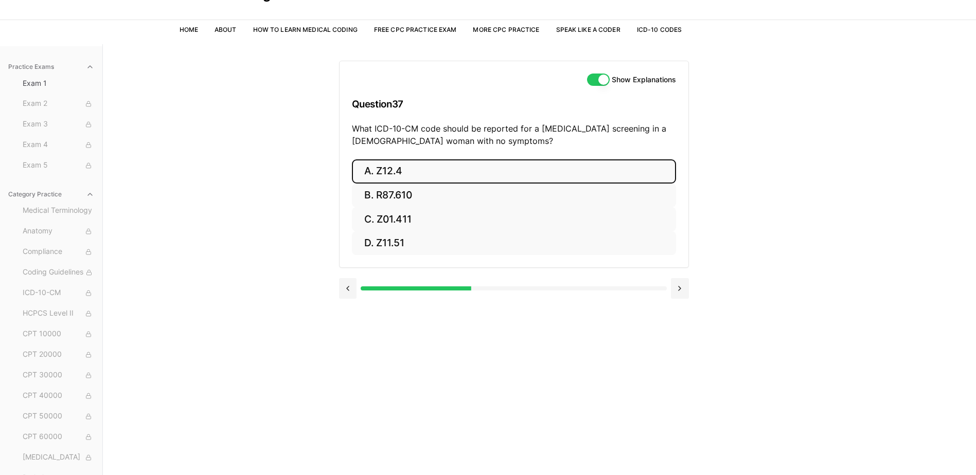
click at [500, 170] on button "A. Z12.4" at bounding box center [514, 171] width 324 height 24
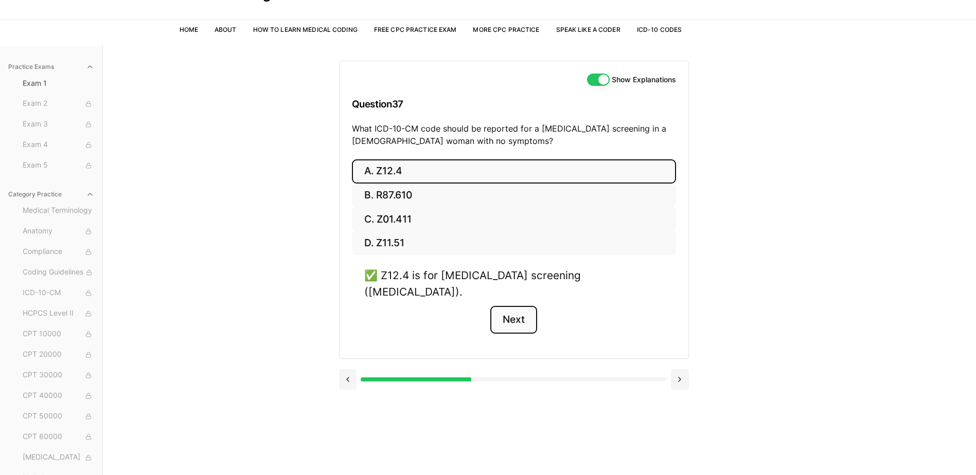
click at [508, 308] on button "Next" at bounding box center [513, 320] width 47 height 28
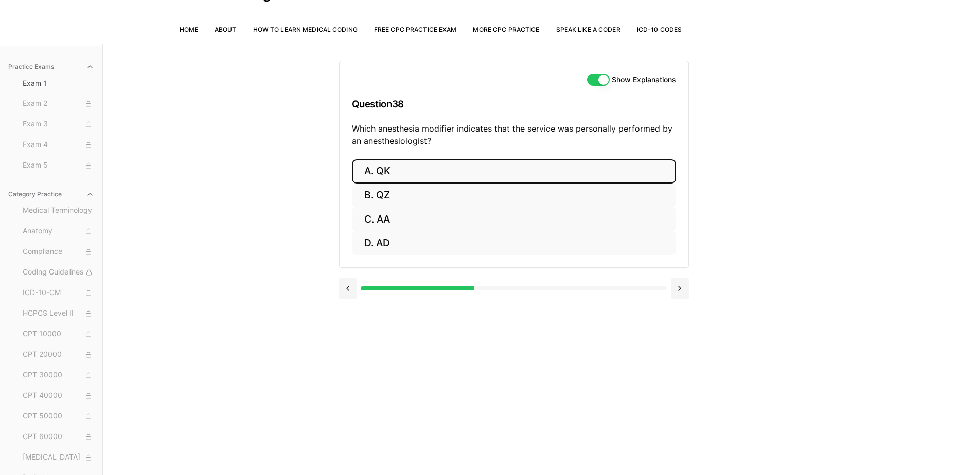
click at [478, 181] on button "A. QK" at bounding box center [514, 171] width 324 height 24
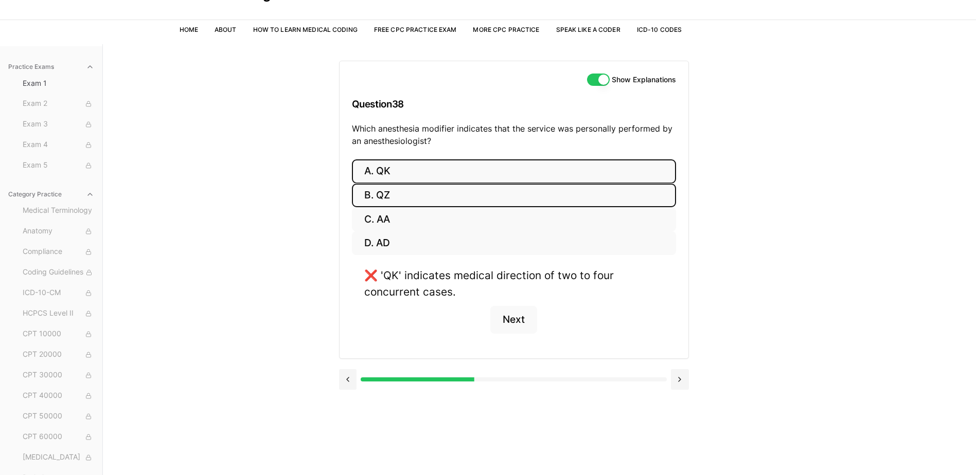
click at [470, 202] on button "B. QZ" at bounding box center [514, 196] width 324 height 24
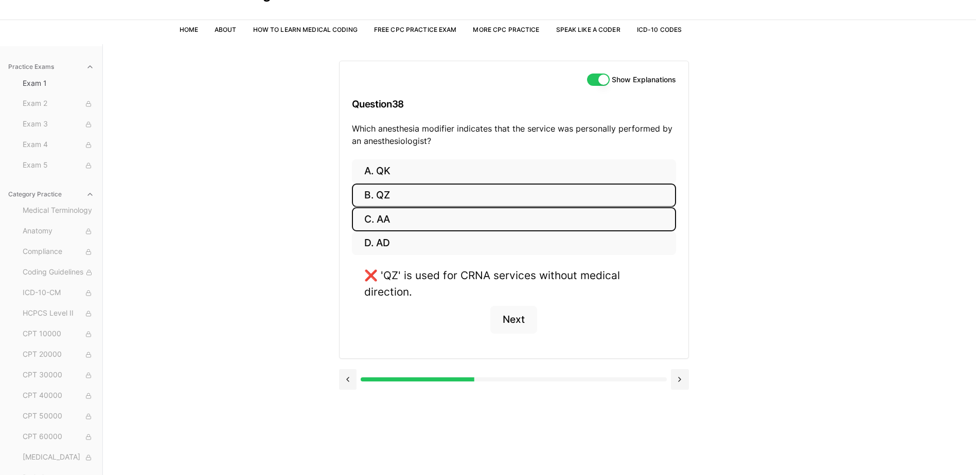
click at [465, 215] on button "C. AA" at bounding box center [514, 219] width 324 height 24
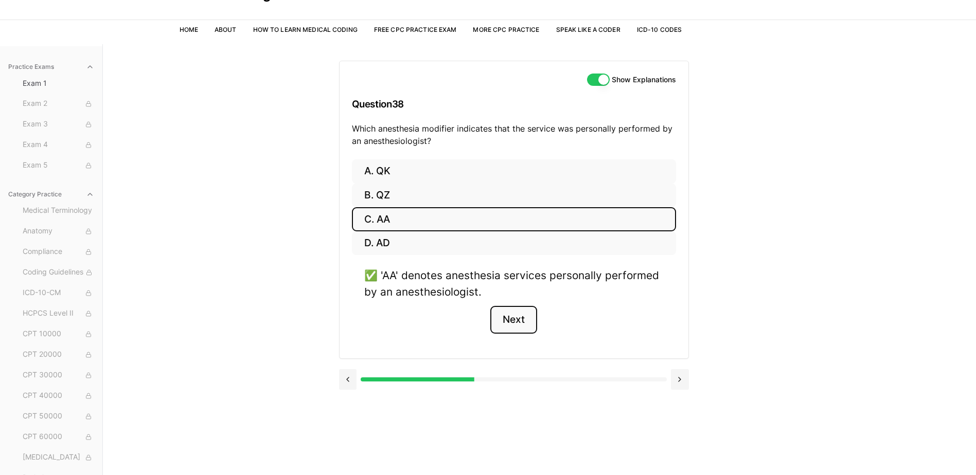
click at [525, 323] on button "Next" at bounding box center [513, 320] width 47 height 28
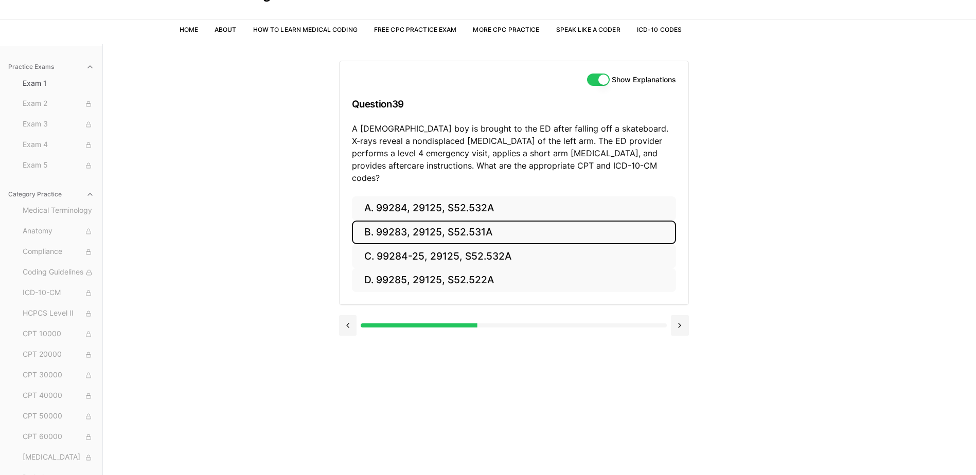
click at [497, 226] on button "B. 99283, 29125, S52.531A" at bounding box center [514, 233] width 324 height 24
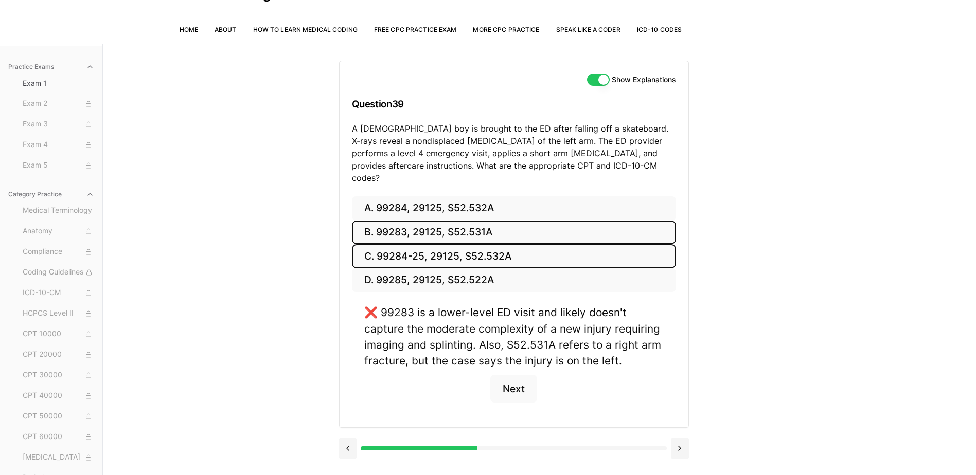
click at [490, 246] on button "C. 99284-25, 29125, S52.532A" at bounding box center [514, 256] width 324 height 24
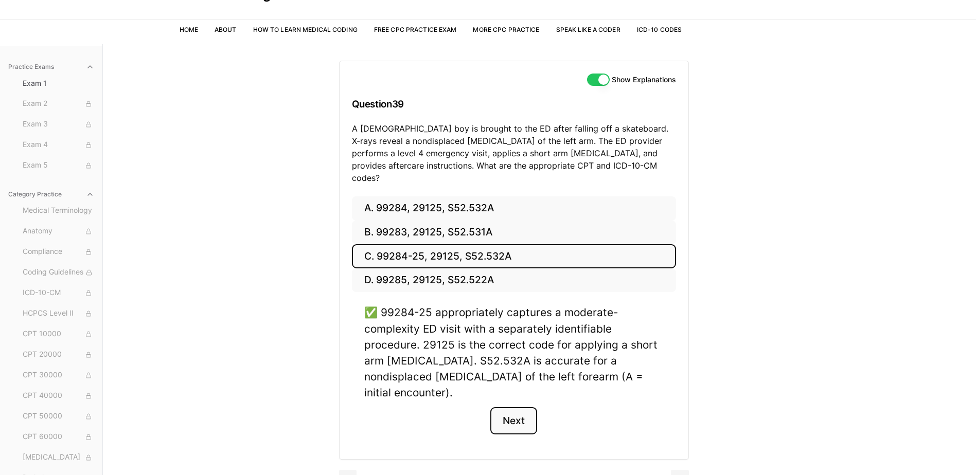
click at [504, 407] on button "Next" at bounding box center [513, 421] width 47 height 28
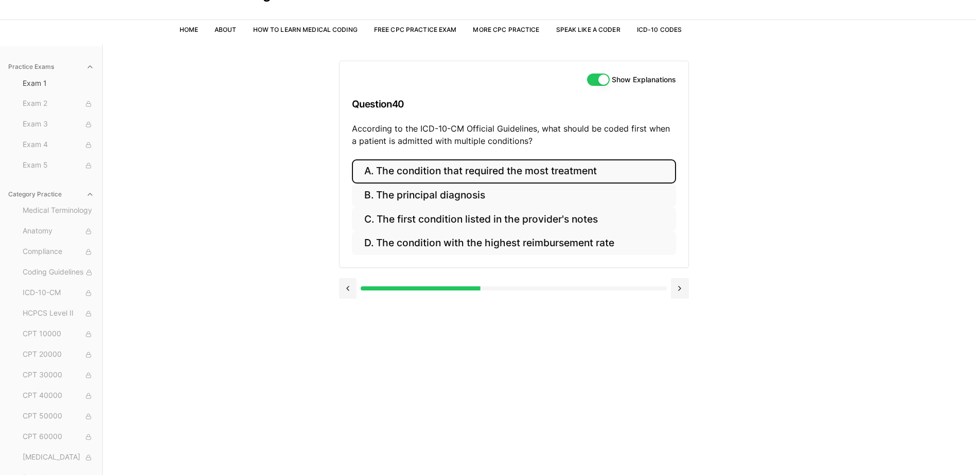
click at [531, 177] on button "A. The condition that required the most treatment" at bounding box center [514, 171] width 324 height 24
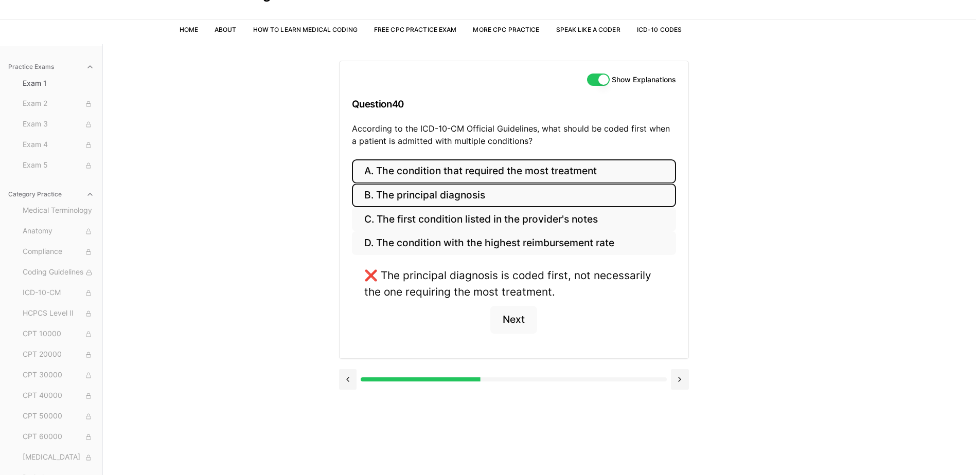
click at [528, 196] on button "B. The principal diagnosis" at bounding box center [514, 196] width 324 height 24
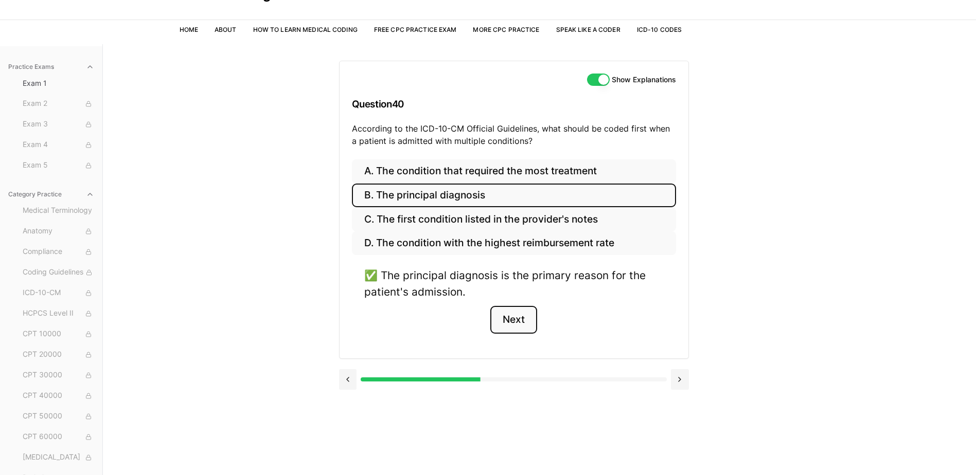
click at [508, 324] on button "Next" at bounding box center [513, 320] width 47 height 28
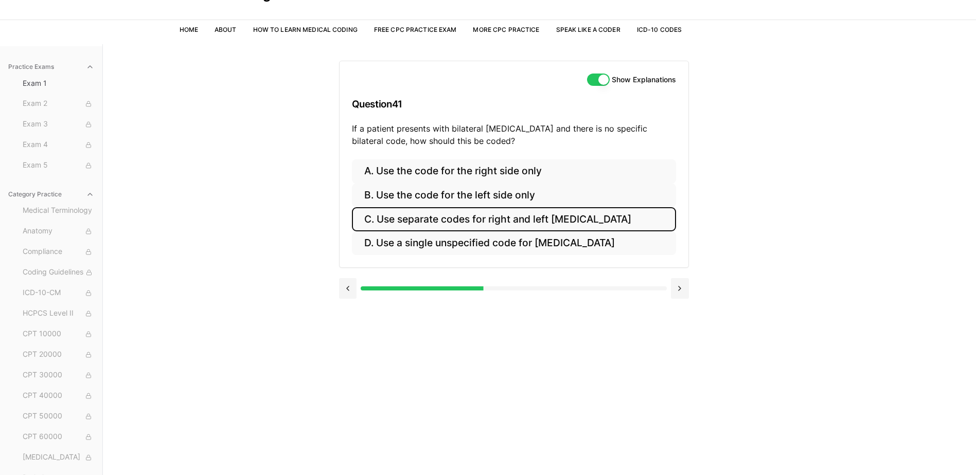
click at [532, 222] on button "C. Use separate codes for right and left [MEDICAL_DATA]" at bounding box center [514, 219] width 324 height 24
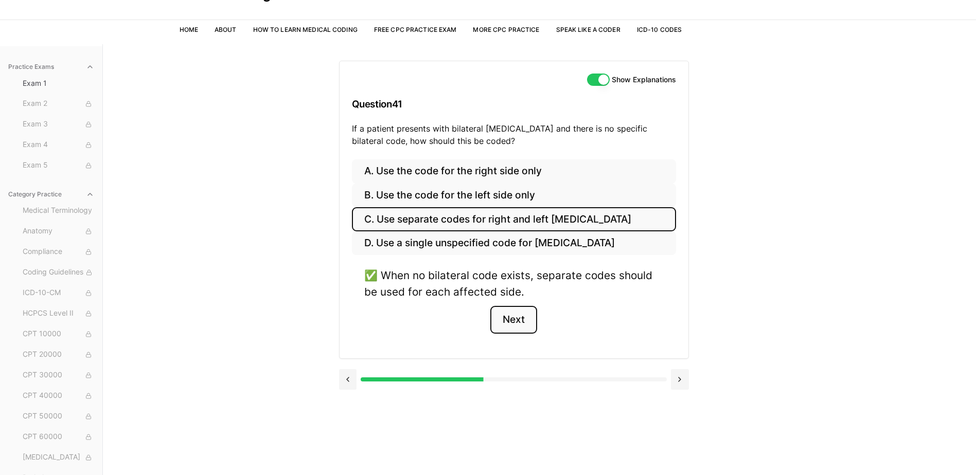
click at [510, 317] on button "Next" at bounding box center [513, 320] width 47 height 28
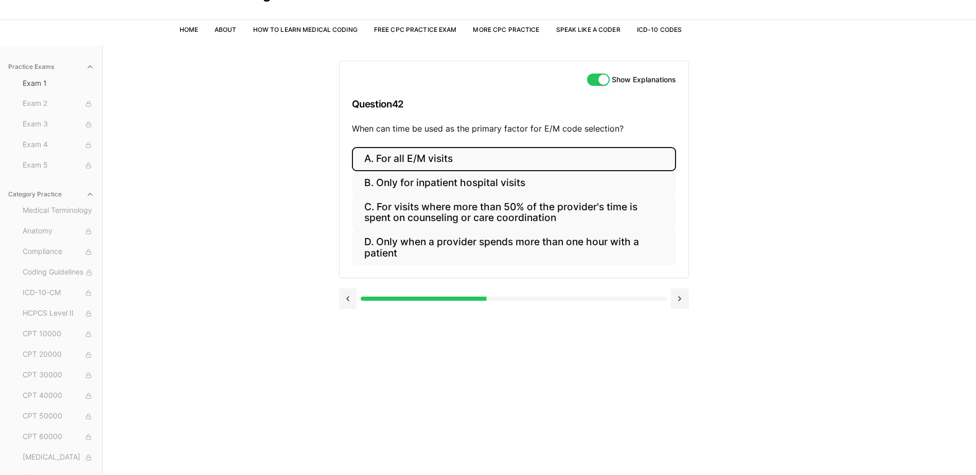
click at [385, 156] on button "A. For all E/M visits" at bounding box center [514, 159] width 324 height 24
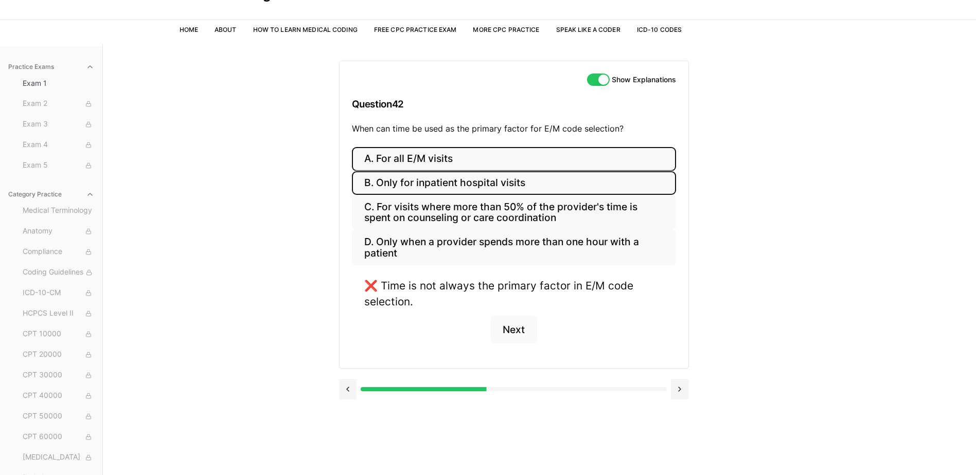
click at [393, 177] on button "B. Only for inpatient hospital visits" at bounding box center [514, 183] width 324 height 24
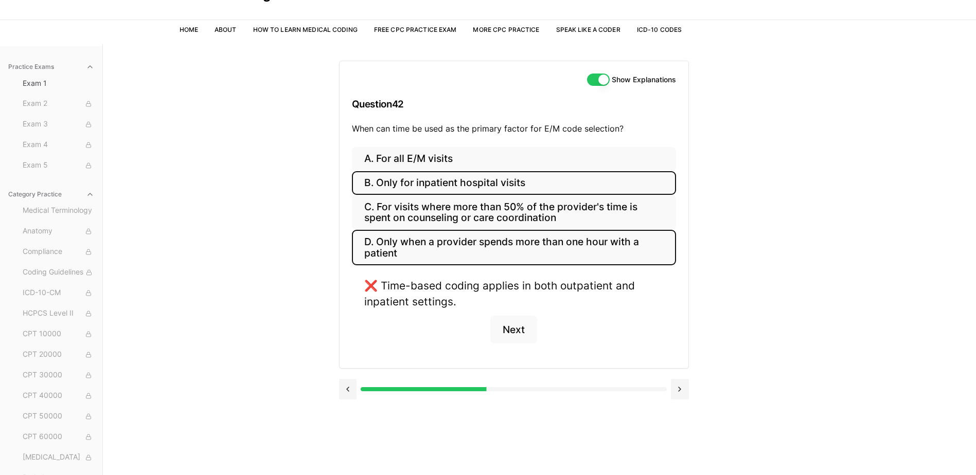
click at [400, 243] on button "D. Only when a provider spends more than one hour with a patient" at bounding box center [514, 247] width 324 height 35
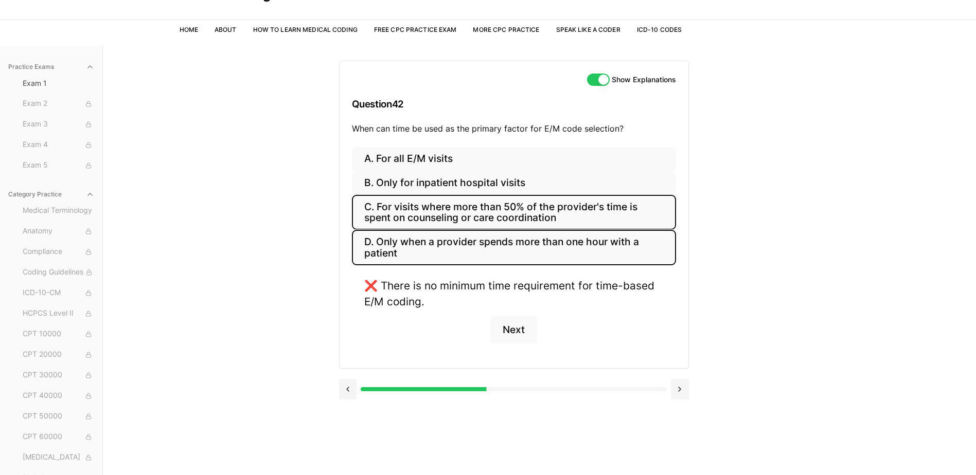
click at [410, 213] on button "C. For visits where more than 50% of the provider's time is spent on counseling…" at bounding box center [514, 212] width 324 height 35
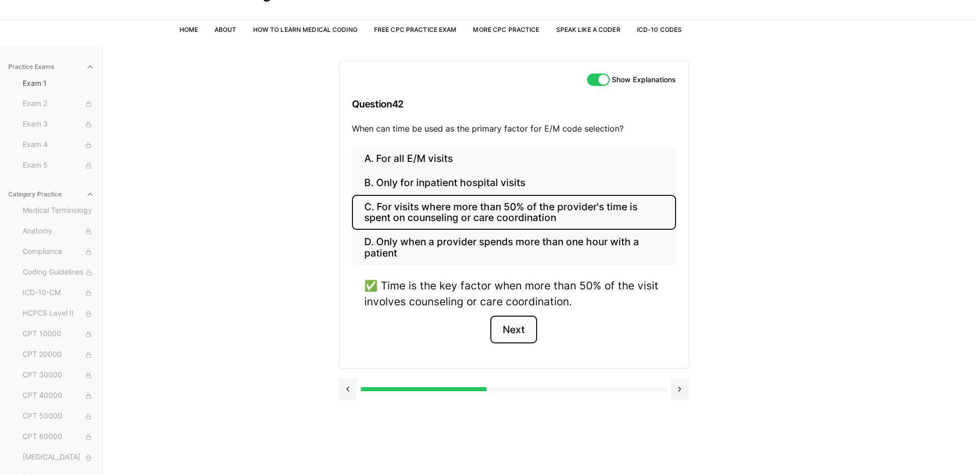
click at [515, 334] on button "Next" at bounding box center [513, 330] width 47 height 28
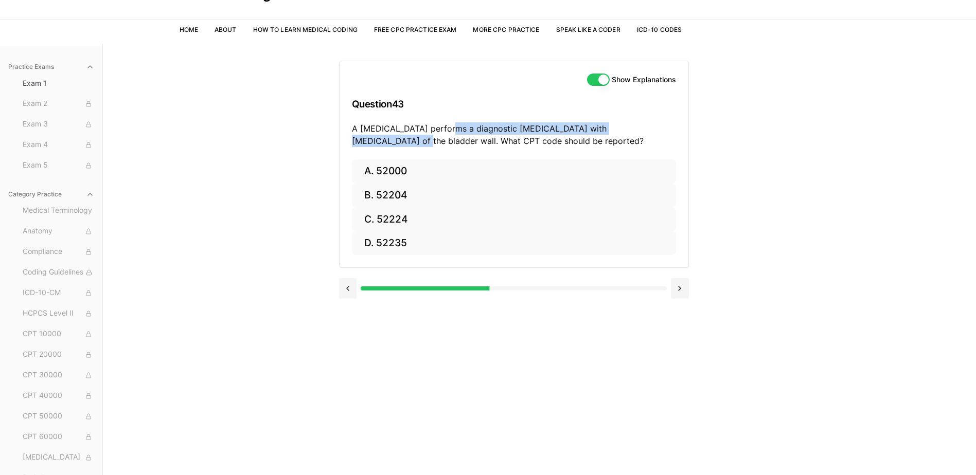
drag, startPoint x: 651, startPoint y: 130, endPoint x: 441, endPoint y: 122, distance: 210.6
click at [441, 122] on p "A [MEDICAL_DATA] performs a diagnostic [MEDICAL_DATA] with [MEDICAL_DATA] of th…" at bounding box center [514, 134] width 324 height 25
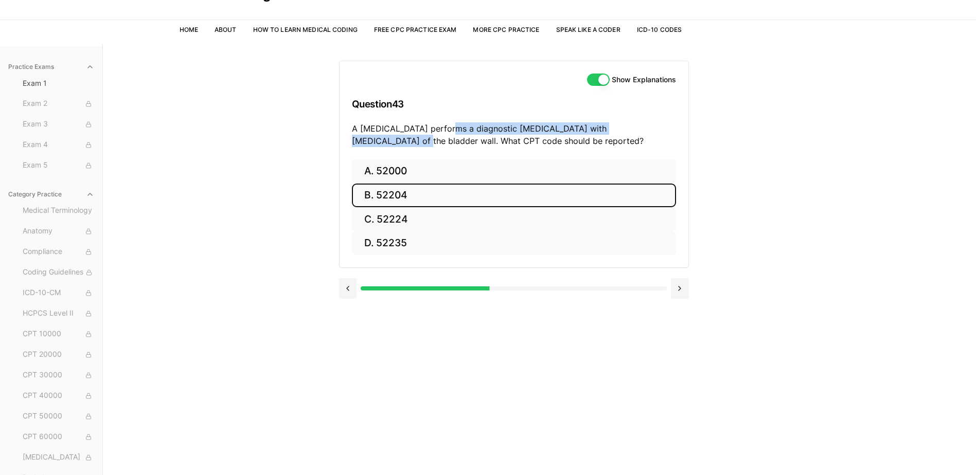
click at [435, 191] on button "B. 52204" at bounding box center [514, 196] width 324 height 24
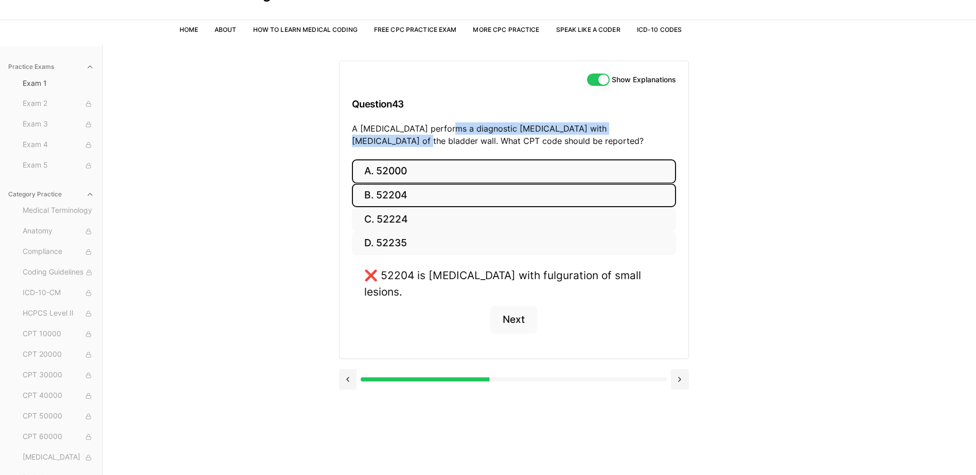
click at [437, 173] on button "A. 52000" at bounding box center [514, 171] width 324 height 24
click at [434, 215] on button "C. 52224" at bounding box center [514, 219] width 324 height 24
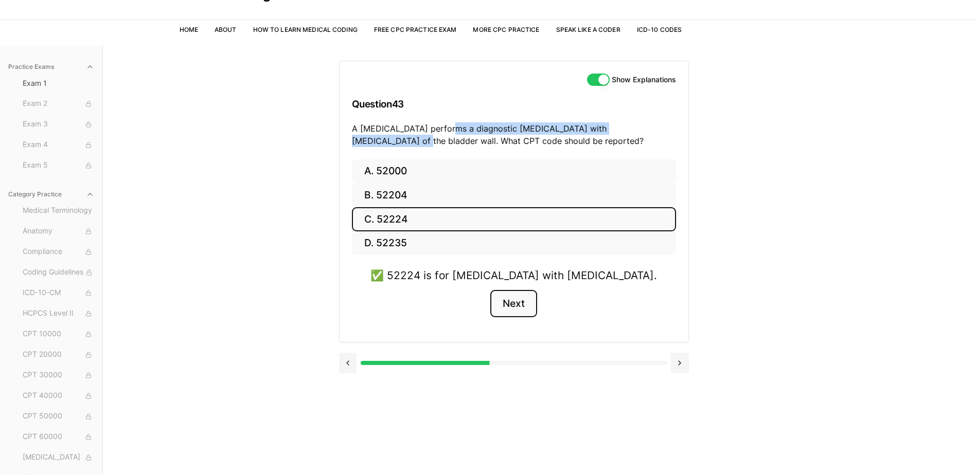
click at [513, 305] on button "Next" at bounding box center [513, 304] width 47 height 28
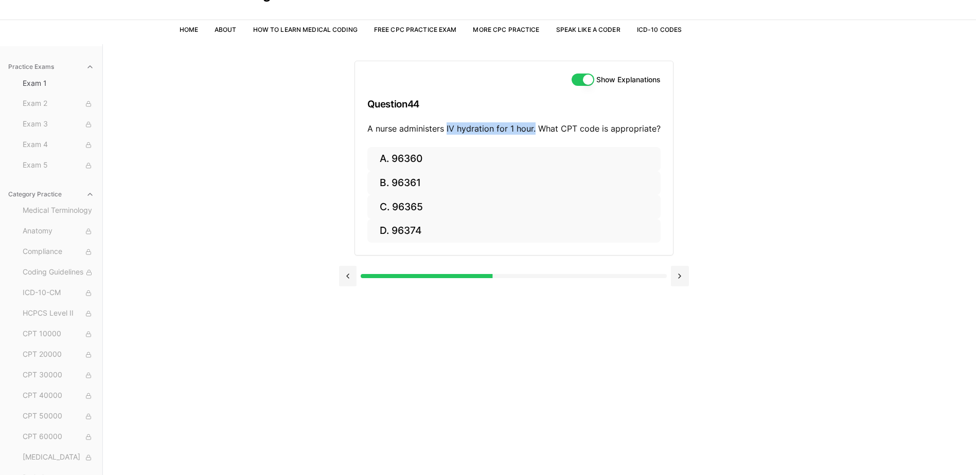
drag, startPoint x: 536, startPoint y: 129, endPoint x: 448, endPoint y: 132, distance: 88.0
click at [448, 132] on p "A nurse administers IV hydration for 1 hour. What CPT code is appropriate?" at bounding box center [513, 128] width 293 height 12
click at [467, 155] on button "A. 96360" at bounding box center [513, 159] width 293 height 24
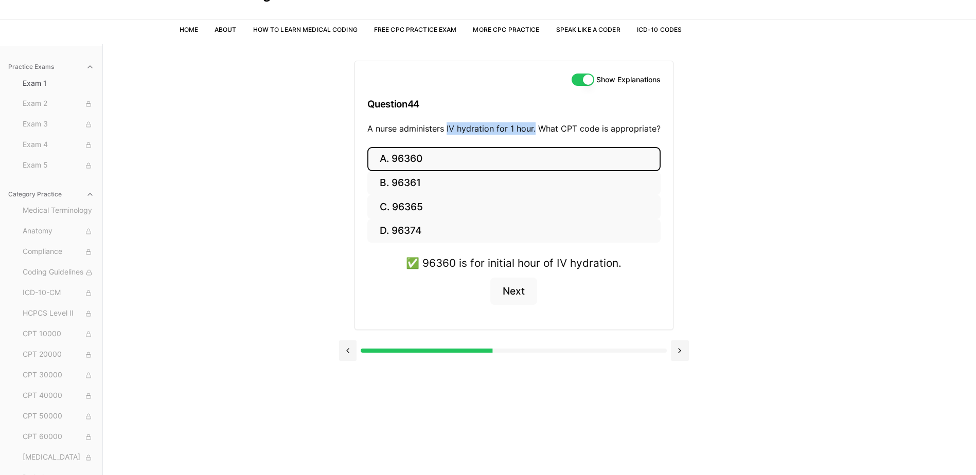
click at [467, 155] on button "A. 96360" at bounding box center [513, 159] width 293 height 24
click at [512, 295] on button "Next" at bounding box center [513, 292] width 47 height 28
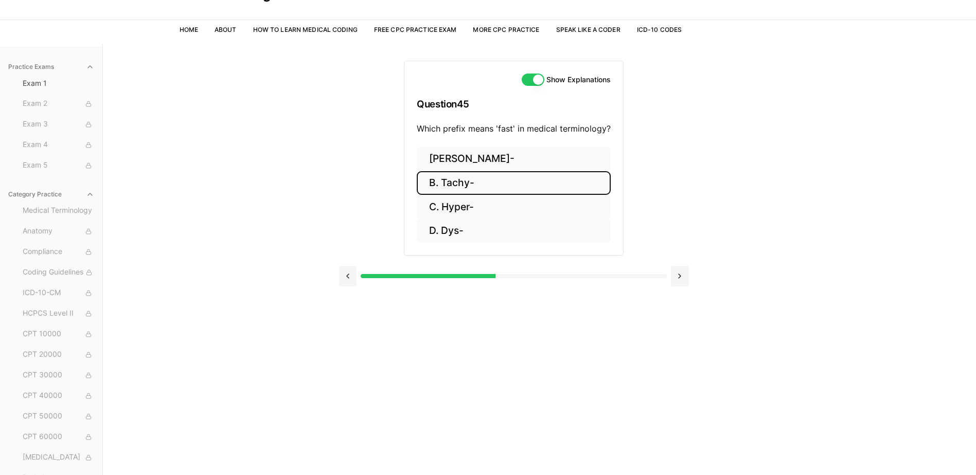
click at [488, 187] on button "B. Tachy-" at bounding box center [514, 183] width 194 height 24
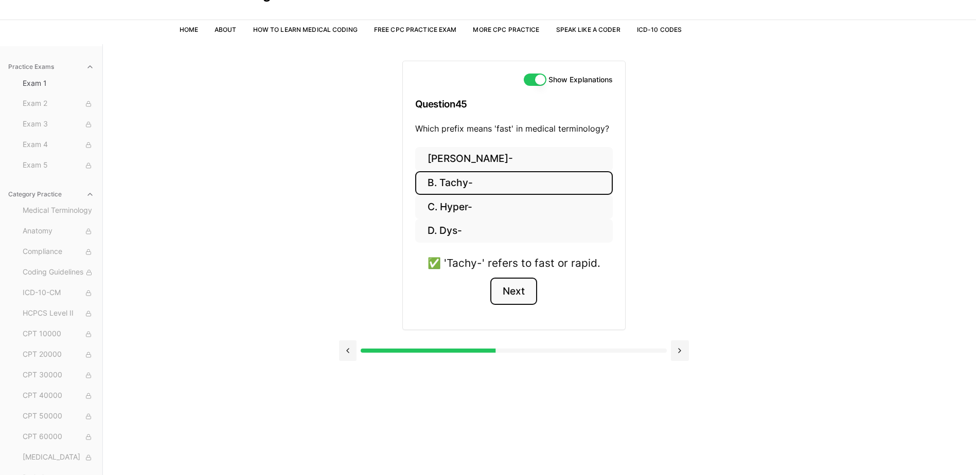
click at [520, 285] on button "Next" at bounding box center [513, 292] width 47 height 28
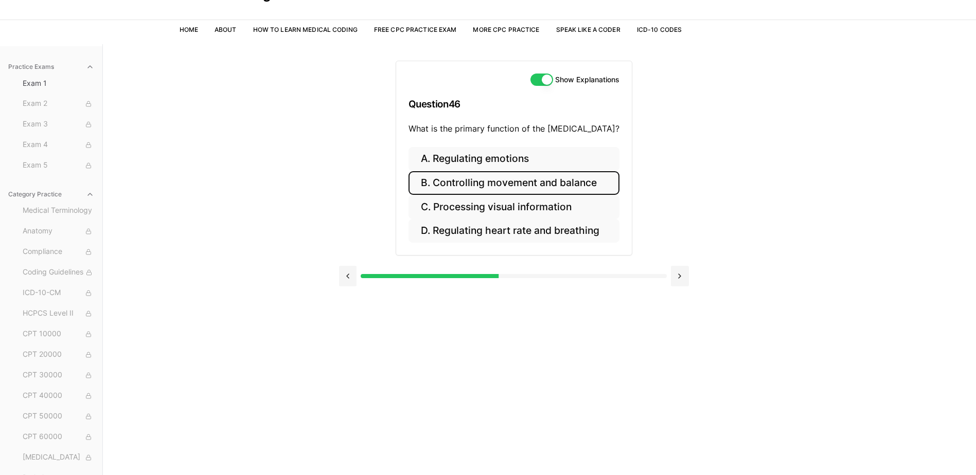
click at [546, 177] on button "B. Controlling movement and balance" at bounding box center [513, 183] width 211 height 24
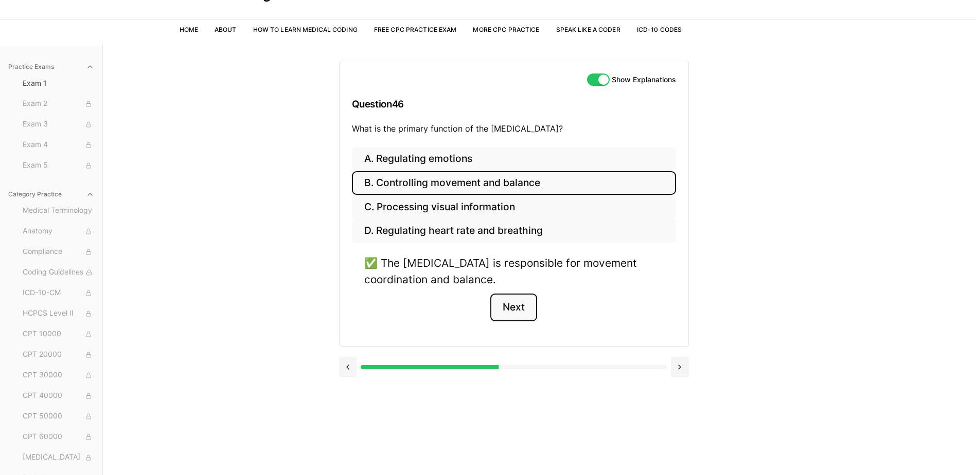
click at [511, 298] on button "Next" at bounding box center [513, 308] width 47 height 28
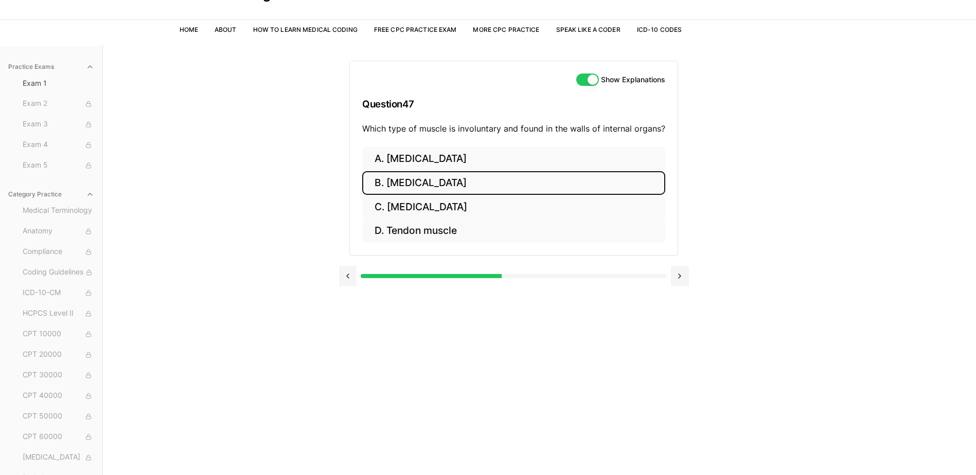
click at [448, 185] on button "B. [MEDICAL_DATA]" at bounding box center [513, 183] width 303 height 24
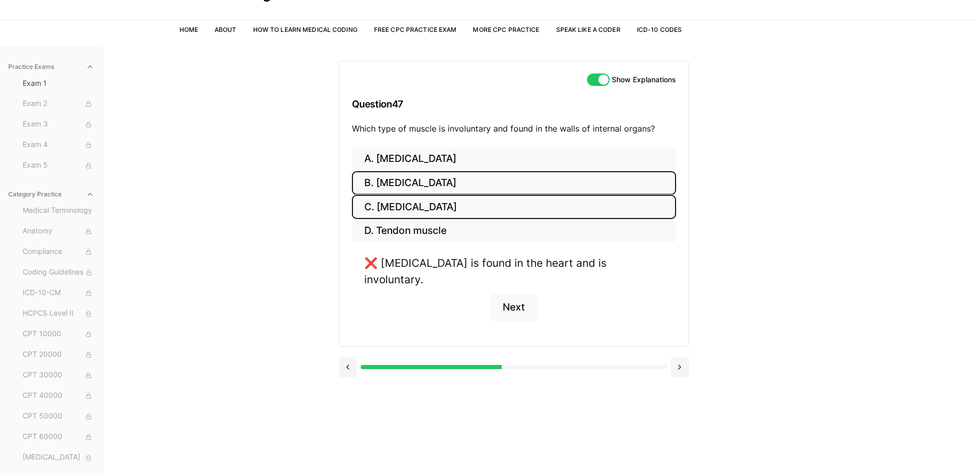
click at [443, 202] on button "C. [MEDICAL_DATA]" at bounding box center [514, 207] width 324 height 24
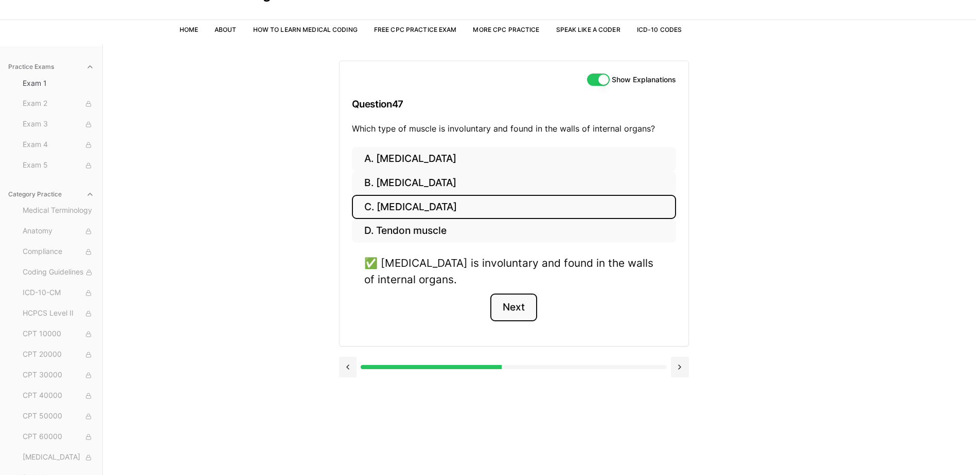
click at [507, 308] on button "Next" at bounding box center [513, 308] width 47 height 28
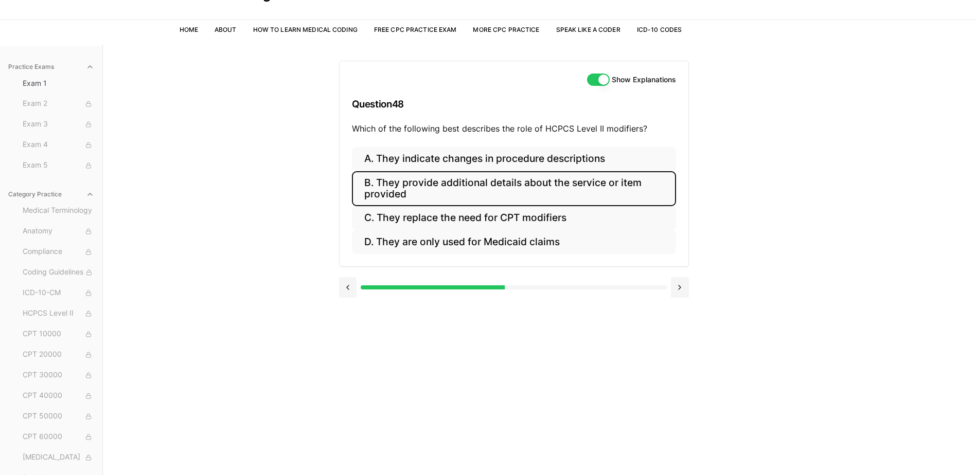
click at [510, 188] on button "B. They provide additional details about the service or item provided" at bounding box center [514, 188] width 324 height 35
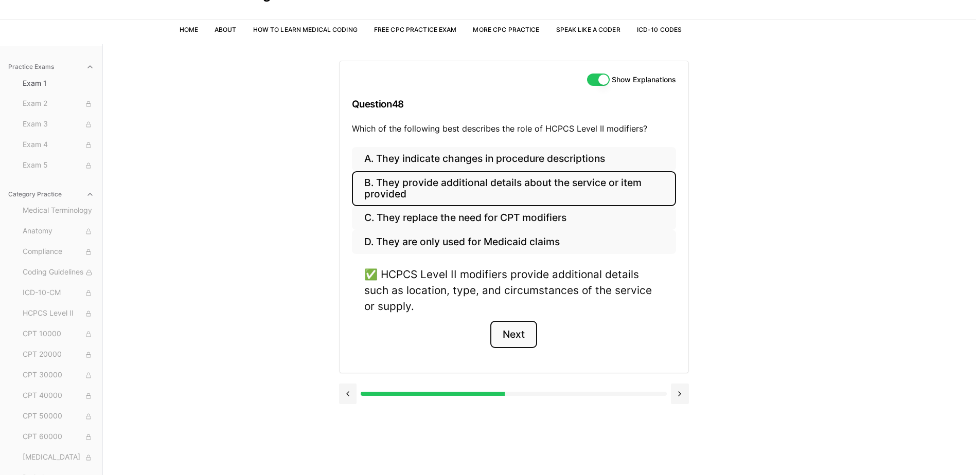
click at [511, 326] on button "Next" at bounding box center [513, 335] width 47 height 28
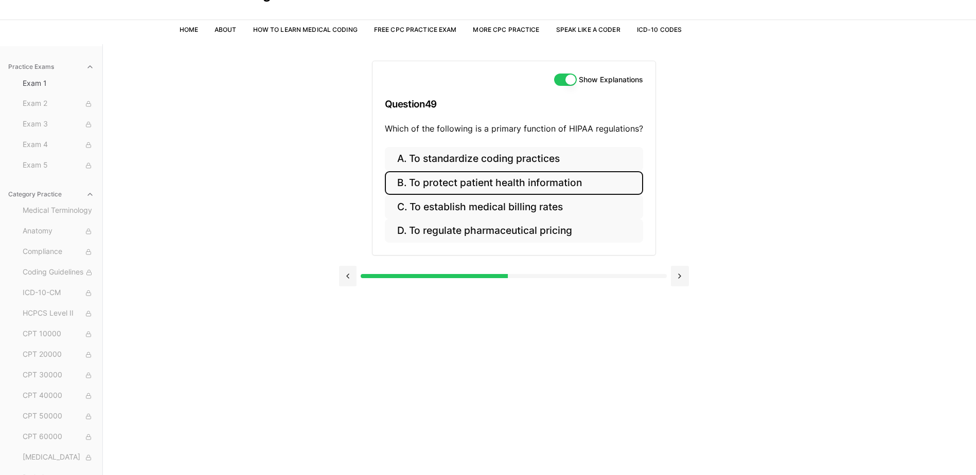
click at [518, 190] on button "B. To protect patient health information" at bounding box center [514, 183] width 258 height 24
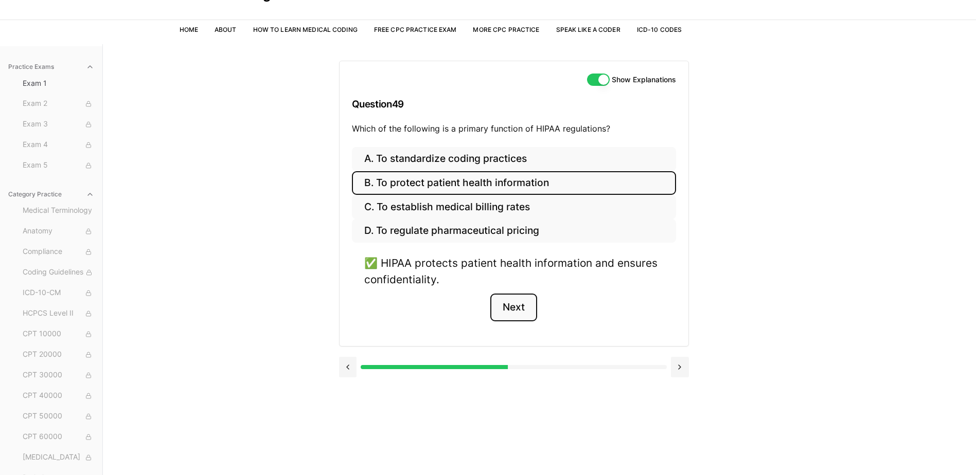
click at [515, 318] on button "Next" at bounding box center [513, 308] width 47 height 28
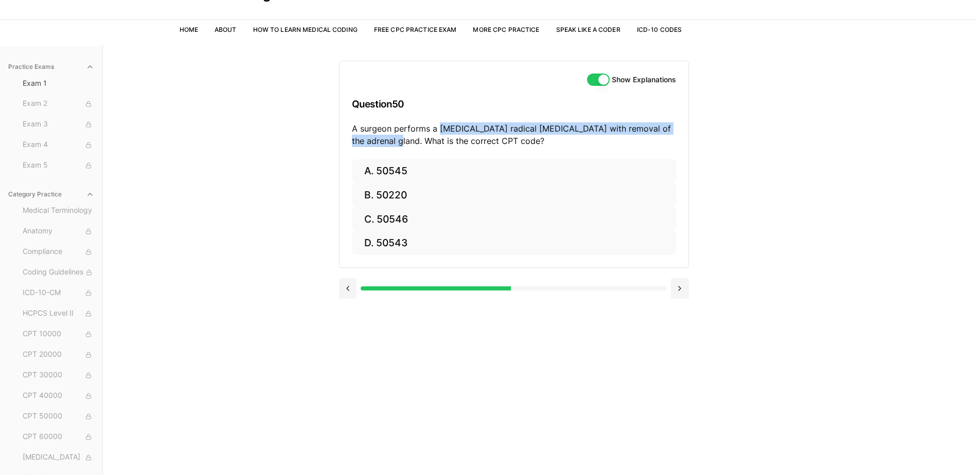
drag, startPoint x: 407, startPoint y: 143, endPoint x: 438, endPoint y: 128, distance: 34.1
click at [438, 128] on p "A surgeon performs a [MEDICAL_DATA] radical [MEDICAL_DATA] with removal of the …" at bounding box center [514, 134] width 324 height 25
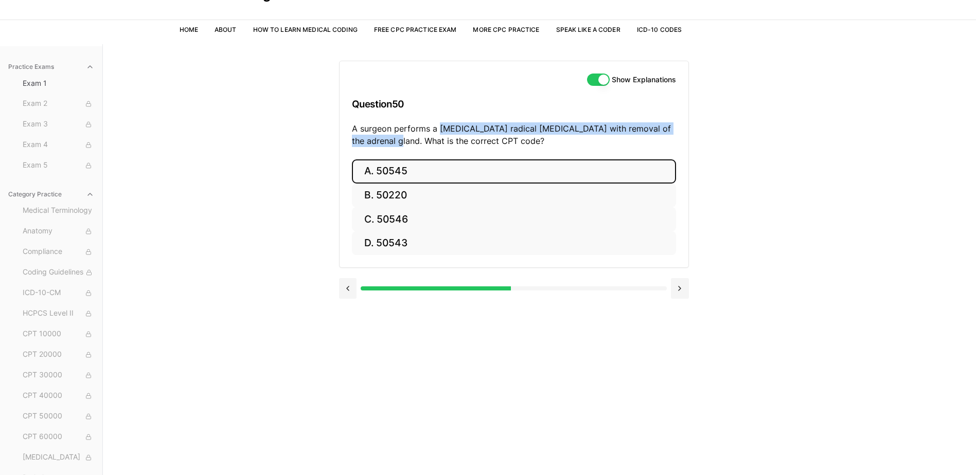
click at [444, 167] on button "A. 50545" at bounding box center [514, 171] width 324 height 24
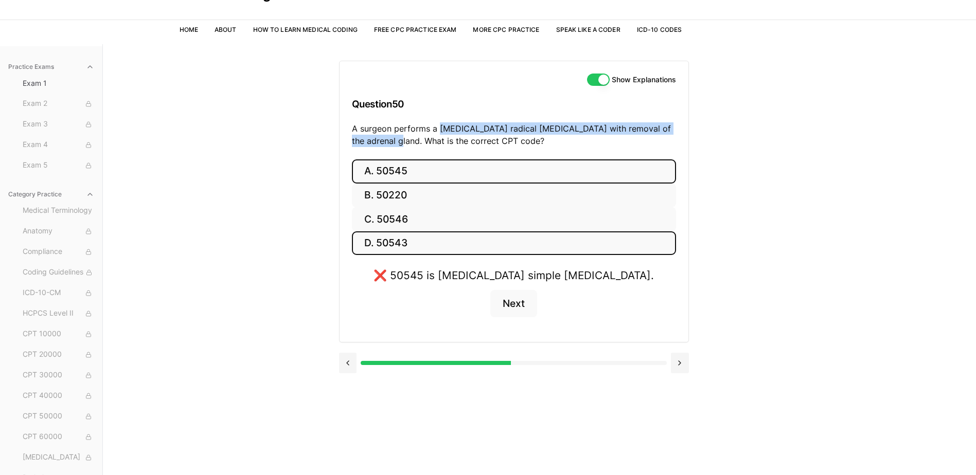
click at [489, 242] on button "D. 50543" at bounding box center [514, 244] width 324 height 24
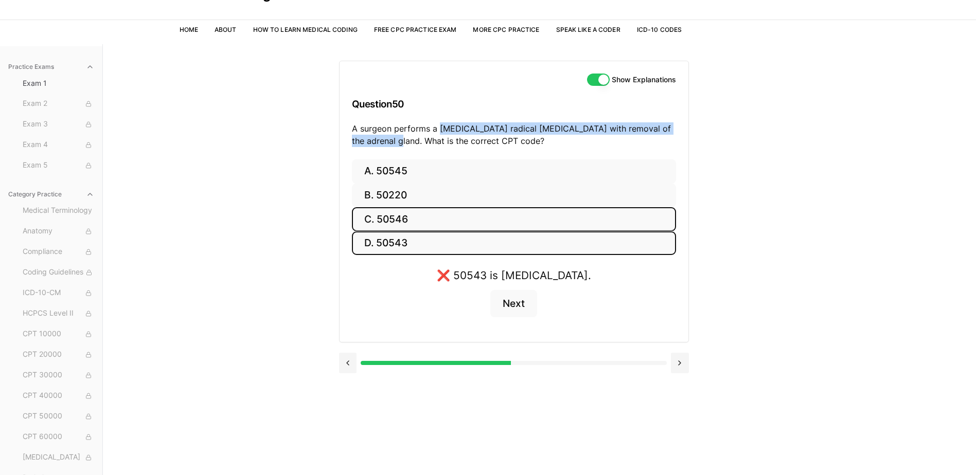
click at [489, 227] on button "C. 50546" at bounding box center [514, 219] width 324 height 24
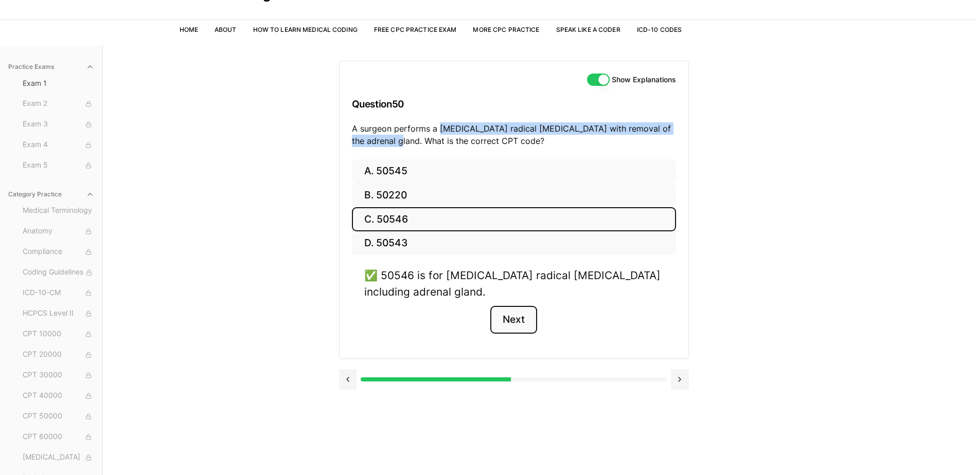
click at [513, 318] on button "Next" at bounding box center [513, 320] width 47 height 28
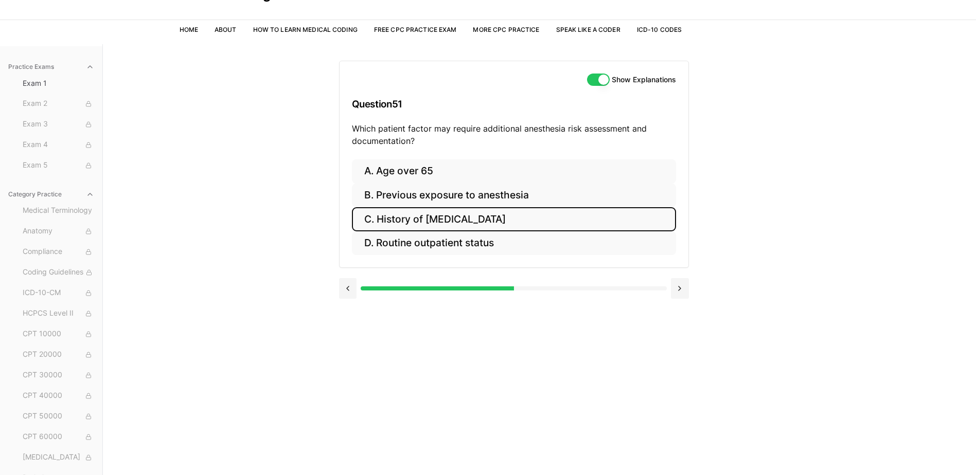
click at [518, 227] on button "C. History of [MEDICAL_DATA]" at bounding box center [514, 219] width 324 height 24
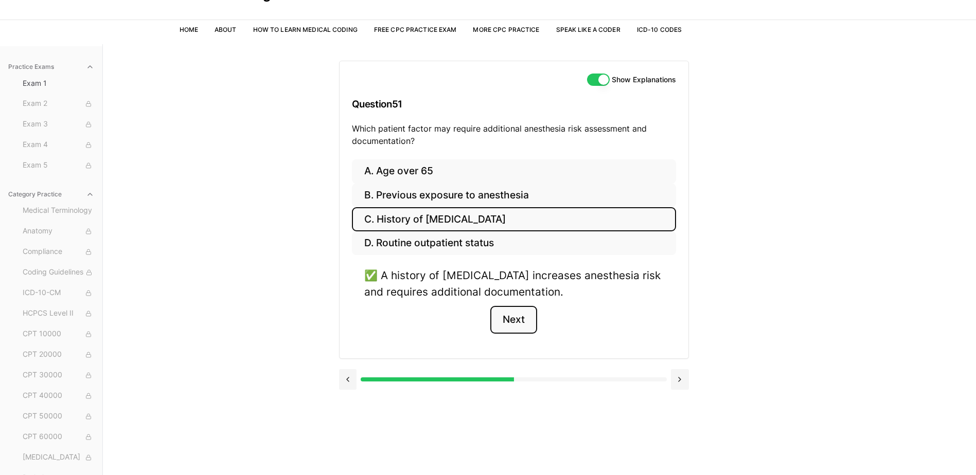
click at [522, 315] on button "Next" at bounding box center [513, 320] width 47 height 28
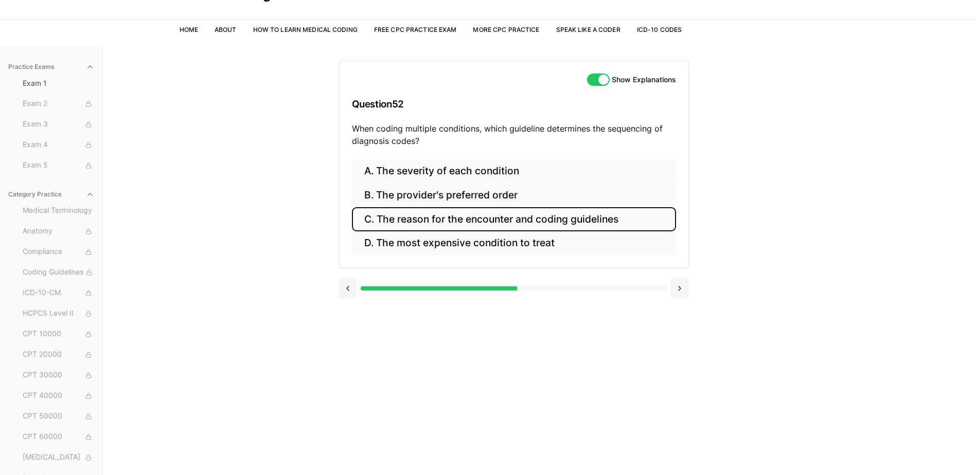
click at [555, 223] on button "C. The reason for the encounter and coding guidelines" at bounding box center [514, 219] width 324 height 24
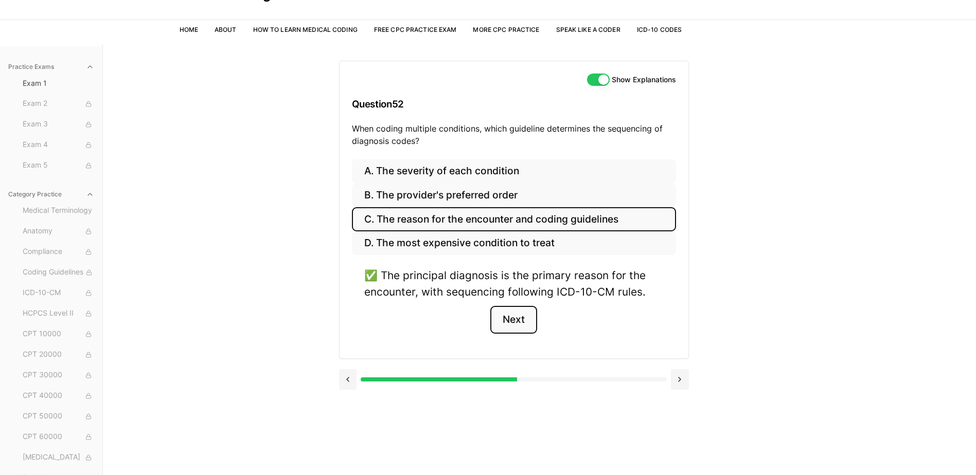
click at [523, 324] on button "Next" at bounding box center [513, 320] width 47 height 28
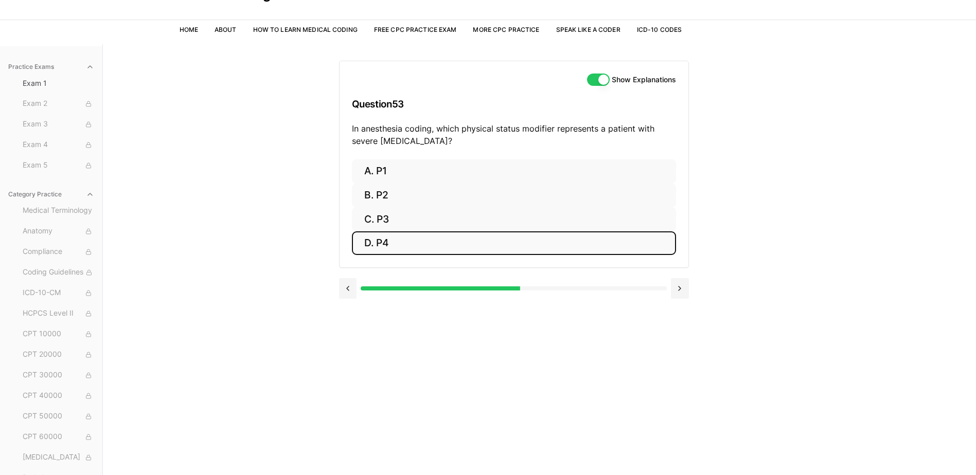
click at [465, 251] on button "D. P4" at bounding box center [514, 244] width 324 height 24
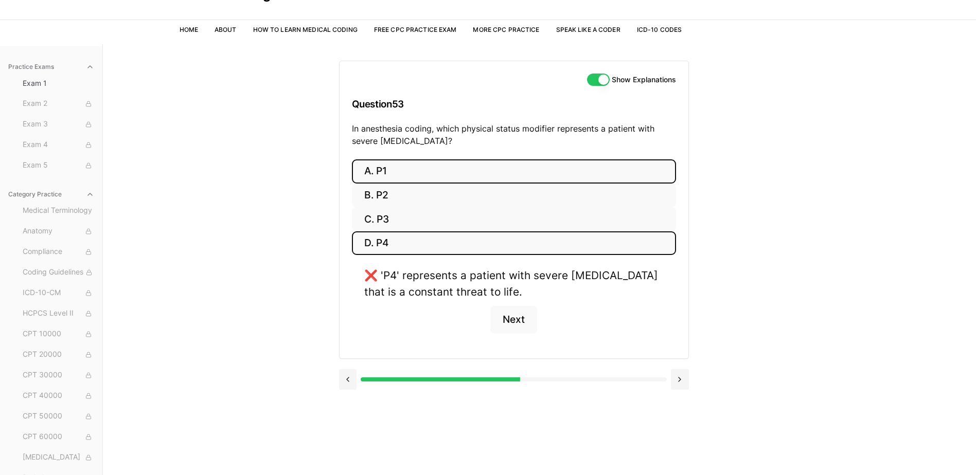
click at [438, 180] on button "A. P1" at bounding box center [514, 171] width 324 height 24
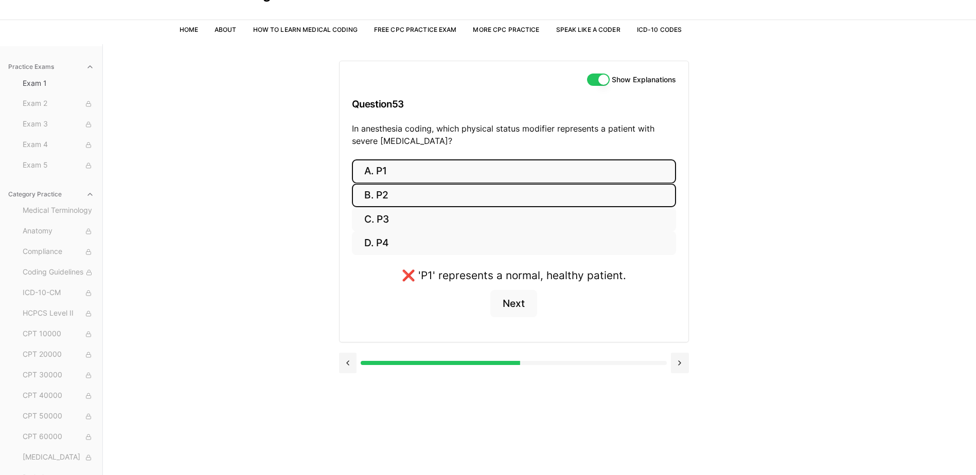
click at [432, 191] on button "B. P2" at bounding box center [514, 196] width 324 height 24
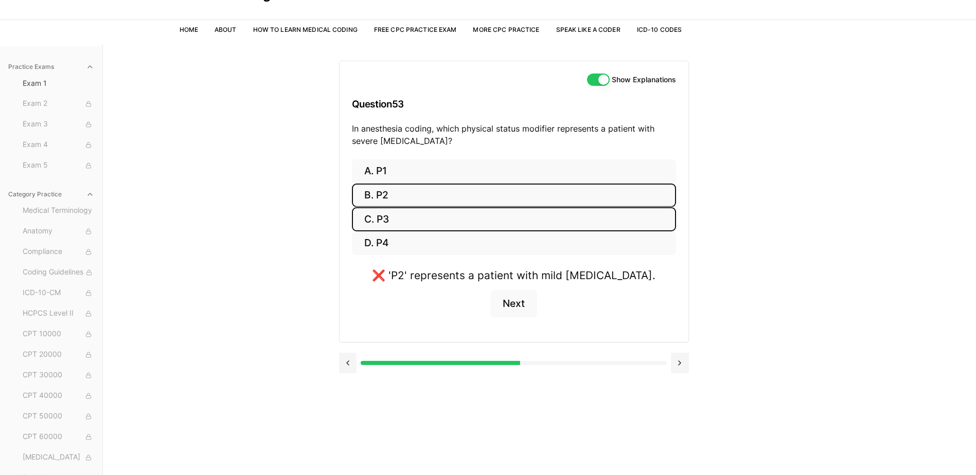
click at [428, 208] on button "C. P3" at bounding box center [514, 219] width 324 height 24
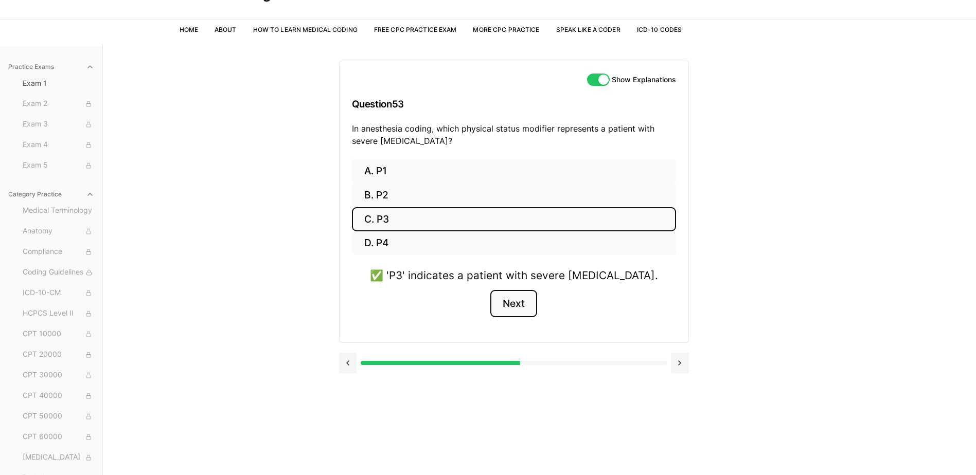
click at [511, 301] on button "Next" at bounding box center [513, 304] width 47 height 28
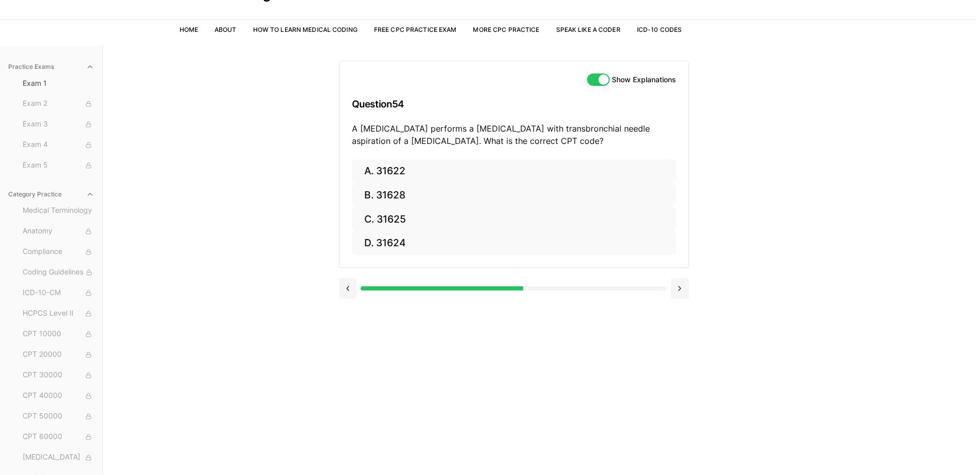
drag, startPoint x: 466, startPoint y: 294, endPoint x: 500, endPoint y: 292, distance: 34.0
click at [499, 292] on div at bounding box center [514, 288] width 350 height 21
drag, startPoint x: 500, startPoint y: 290, endPoint x: 603, endPoint y: 294, distance: 104.0
click at [603, 294] on div at bounding box center [514, 288] width 350 height 21
drag, startPoint x: 612, startPoint y: 292, endPoint x: 616, endPoint y: 289, distance: 5.6
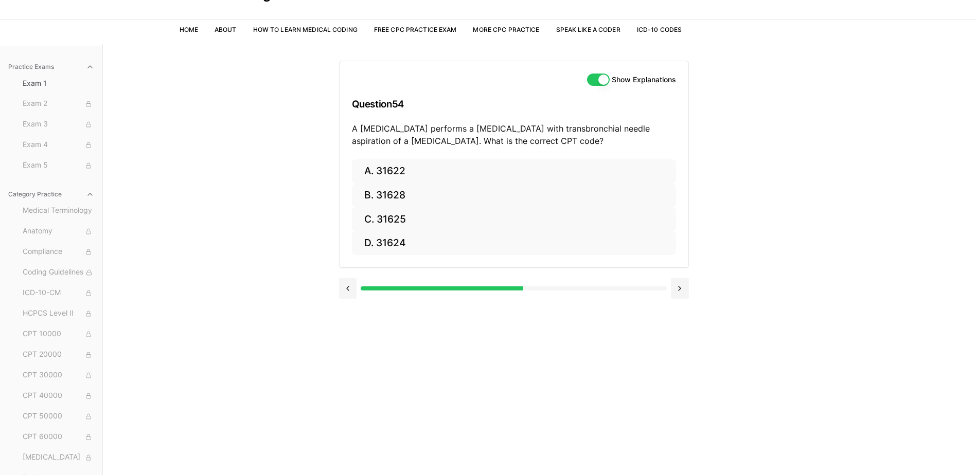
click at [615, 289] on div at bounding box center [514, 288] width 350 height 21
click at [616, 289] on div at bounding box center [514, 289] width 306 height 4
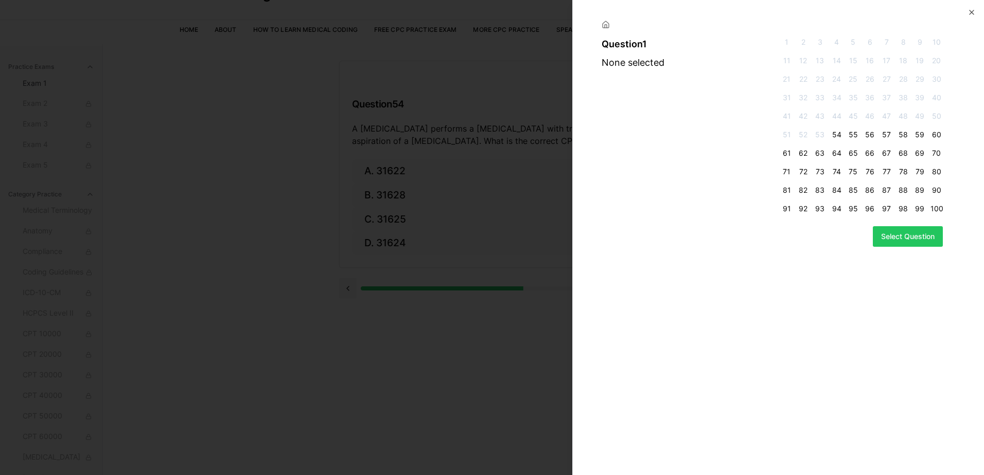
click at [624, 287] on div "Question 1 None selected 1 2 3 4 5 6 7 8 9 10 11 12 13 14 15 16 17 18 19 20 21 …" at bounding box center [778, 237] width 412 height 475
click at [823, 135] on span "53" at bounding box center [819, 135] width 12 height 10
click at [837, 134] on span "54" at bounding box center [836, 135] width 12 height 10
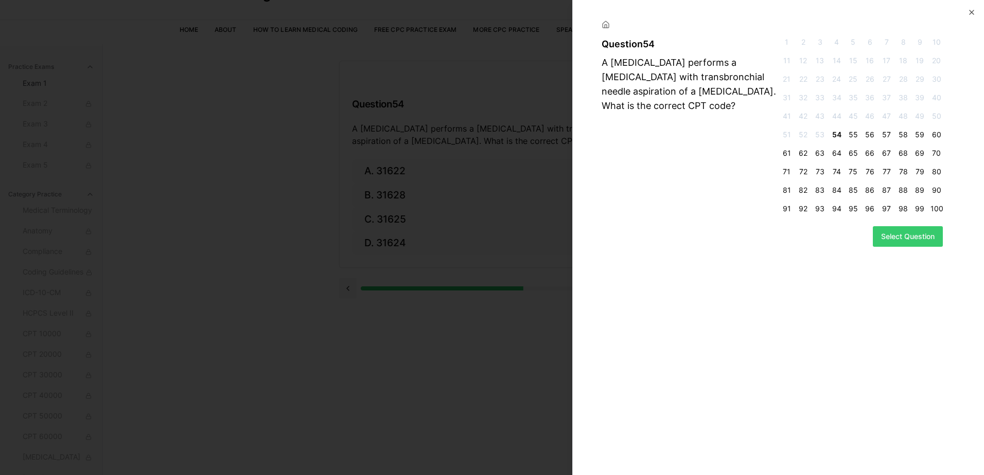
click at [902, 241] on button "Select Question" at bounding box center [908, 236] width 70 height 21
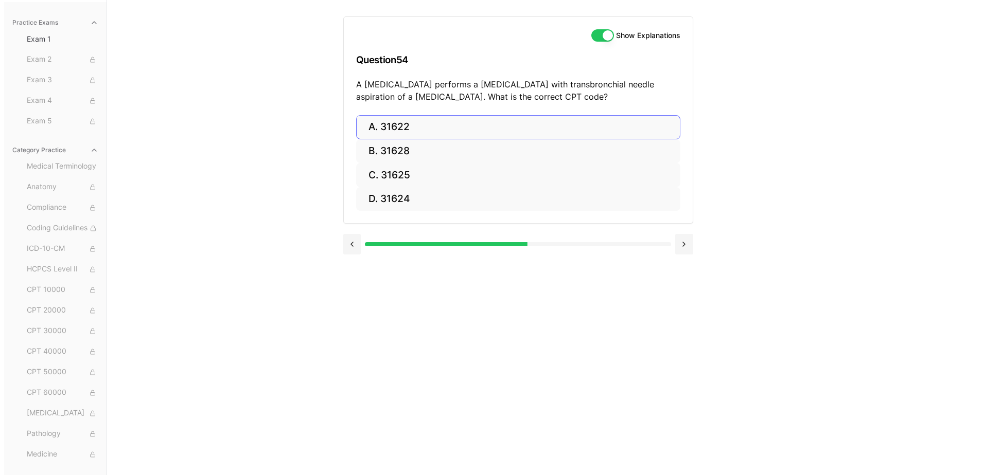
scroll to position [0, 0]
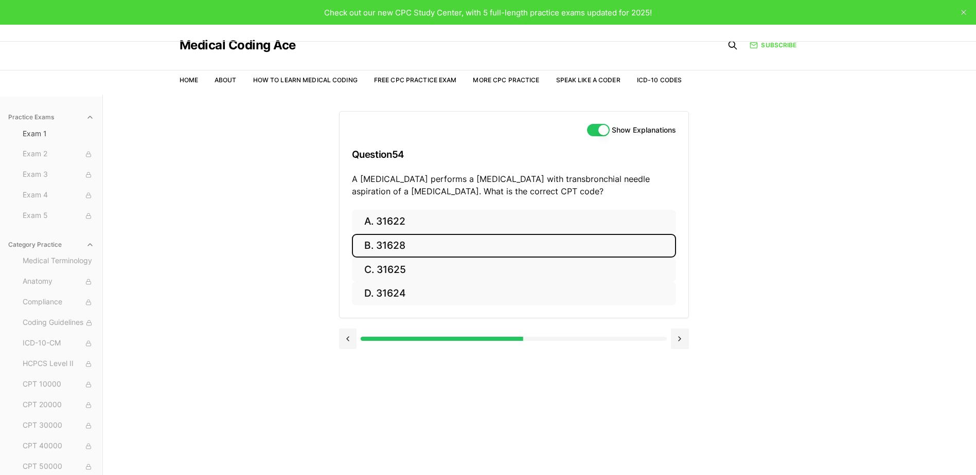
click at [396, 250] on button "B. 31628" at bounding box center [514, 246] width 324 height 24
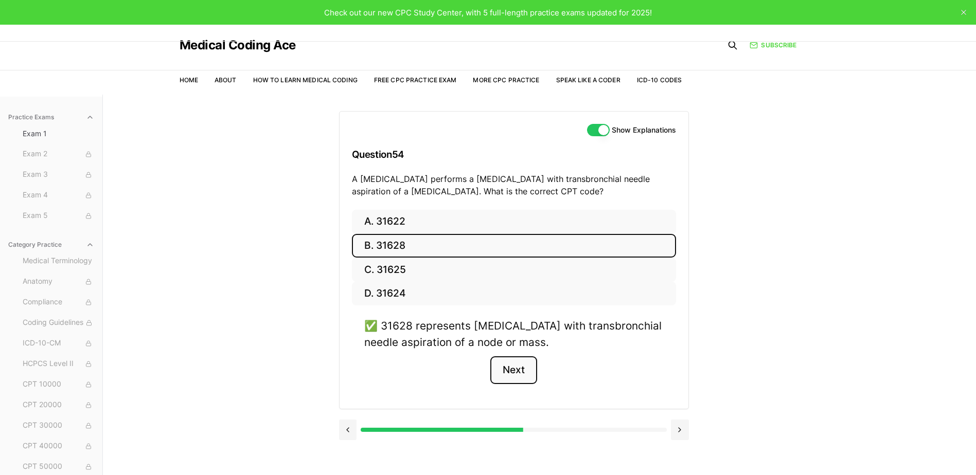
click at [507, 363] on button "Next" at bounding box center [513, 371] width 47 height 28
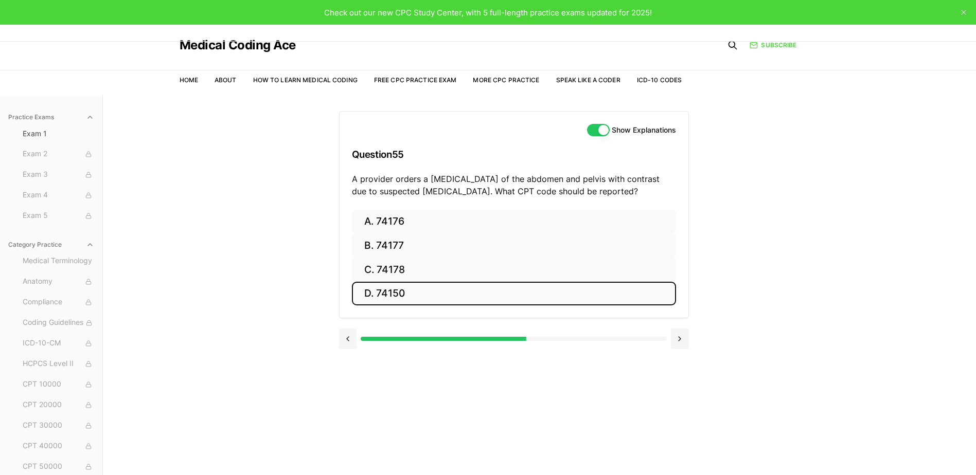
click at [408, 297] on button "D. 74150" at bounding box center [514, 294] width 324 height 24
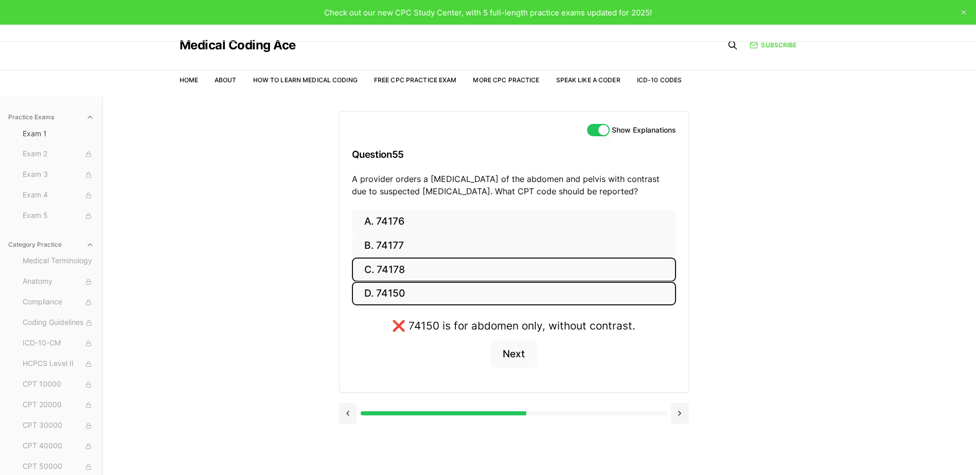
click at [402, 270] on button "C. 74178" at bounding box center [514, 270] width 324 height 24
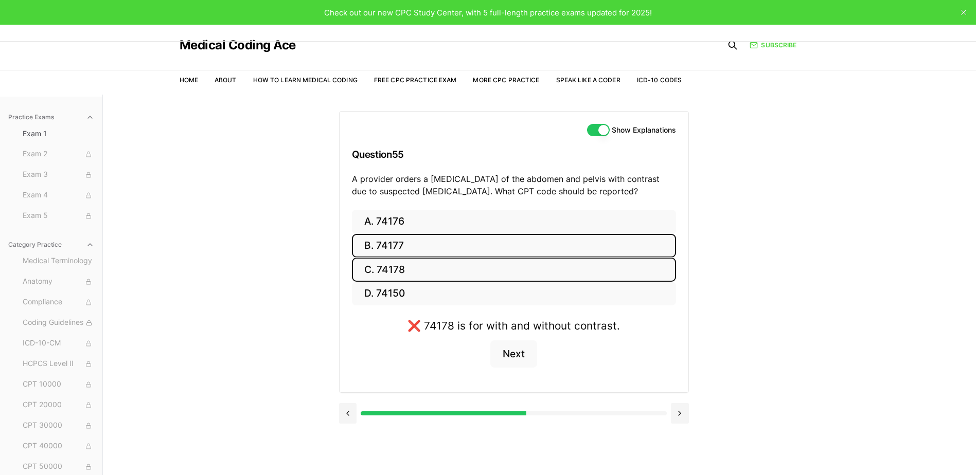
click at [403, 253] on button "B. 74177" at bounding box center [514, 246] width 324 height 24
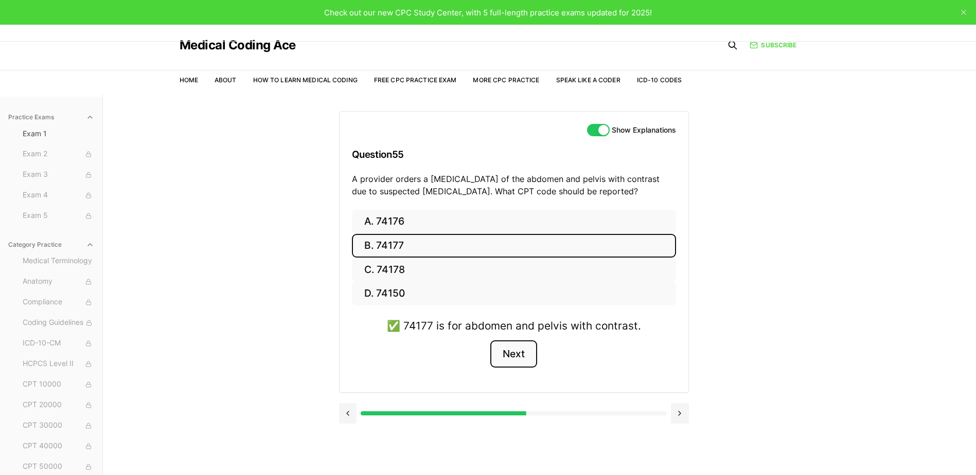
click at [509, 349] on button "Next" at bounding box center [513, 355] width 47 height 28
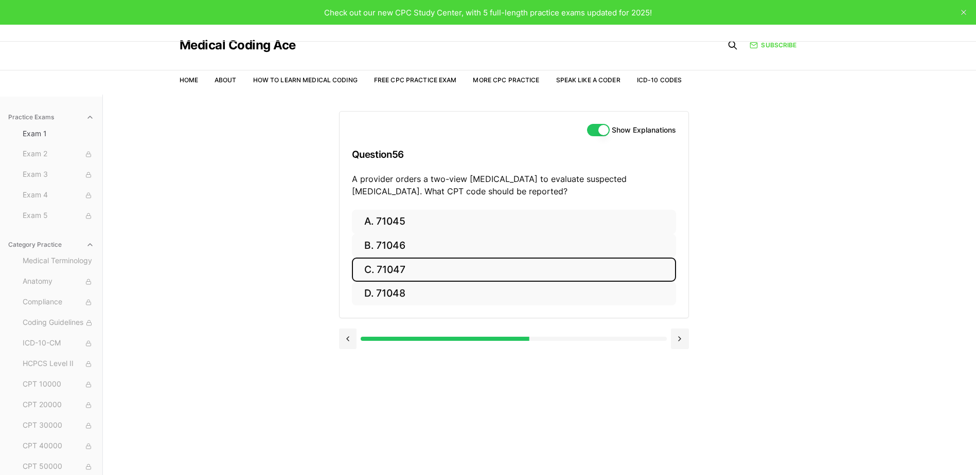
click at [420, 273] on button "C. 71047" at bounding box center [514, 270] width 324 height 24
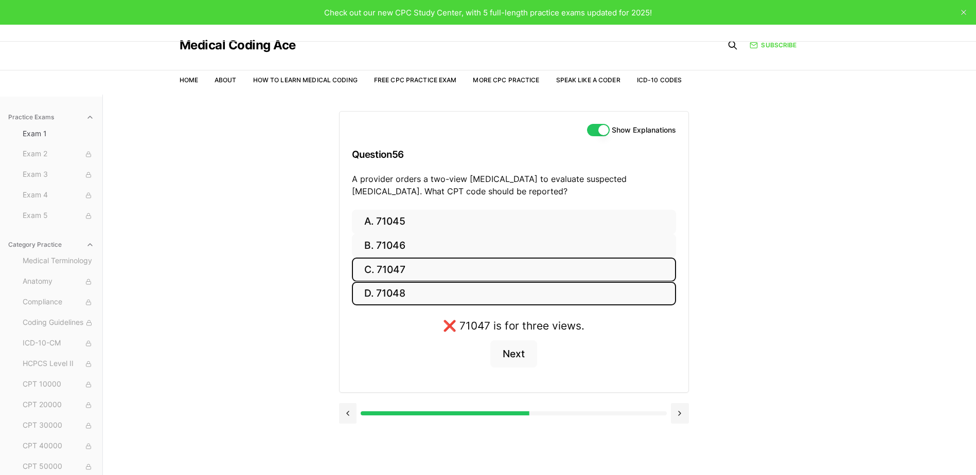
click at [417, 287] on button "D. 71048" at bounding box center [514, 294] width 324 height 24
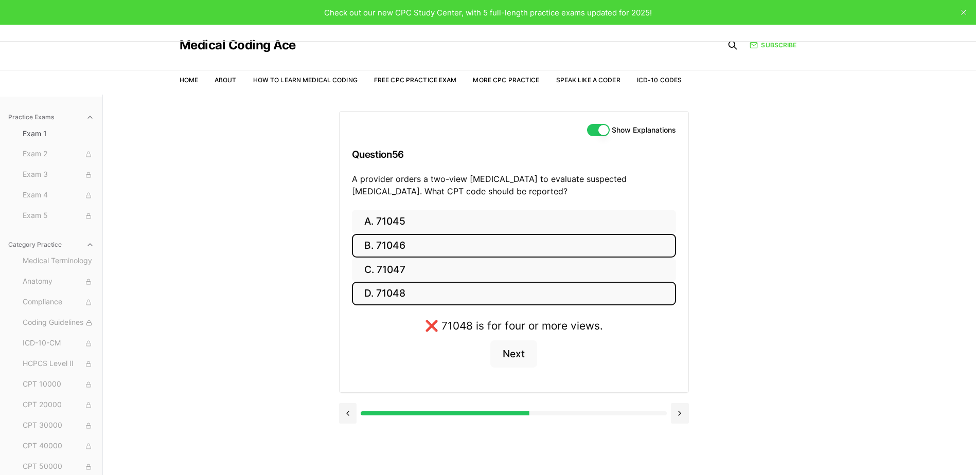
click at [406, 246] on button "B. 71046" at bounding box center [514, 246] width 324 height 24
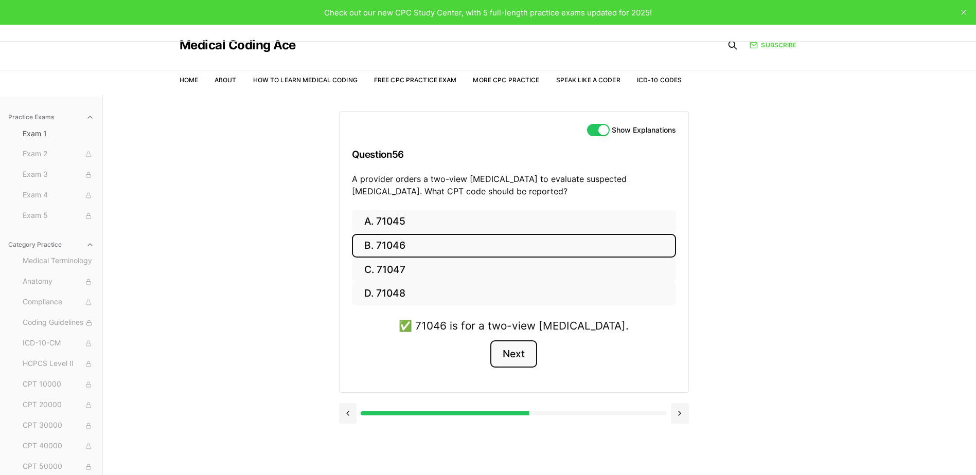
click at [502, 350] on button "Next" at bounding box center [513, 355] width 47 height 28
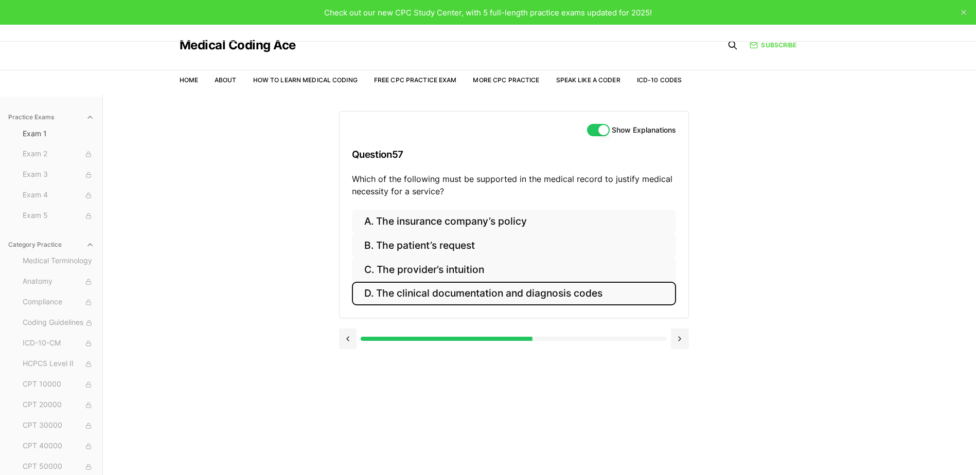
click at [473, 289] on button "D. The clinical documentation and diagnosis codes" at bounding box center [514, 294] width 324 height 24
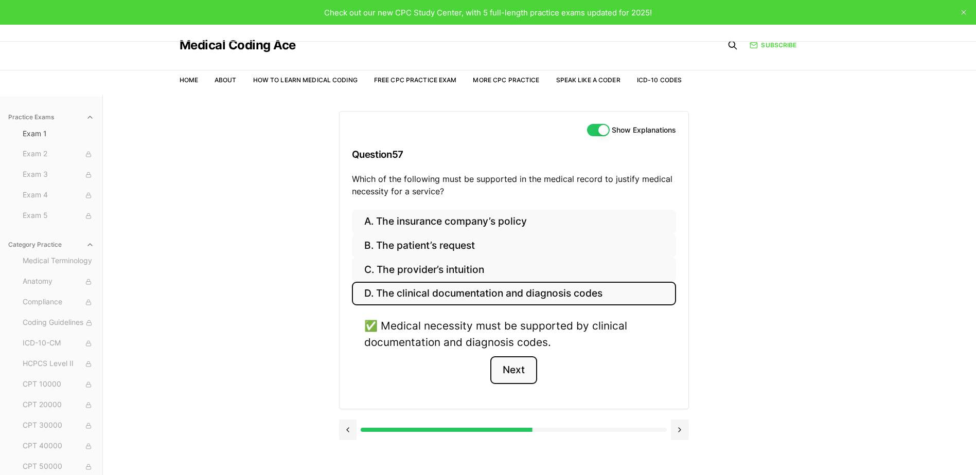
click at [521, 378] on button "Next" at bounding box center [513, 371] width 47 height 28
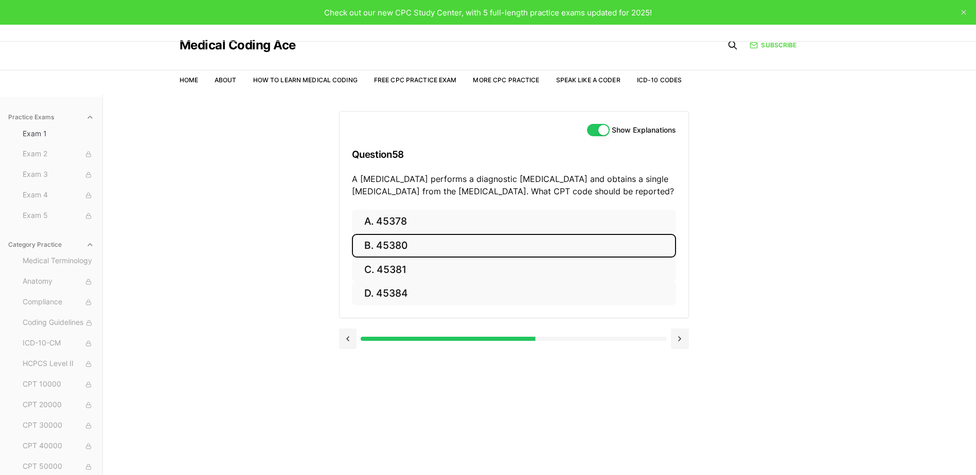
click at [435, 243] on button "B. 45380" at bounding box center [514, 246] width 324 height 24
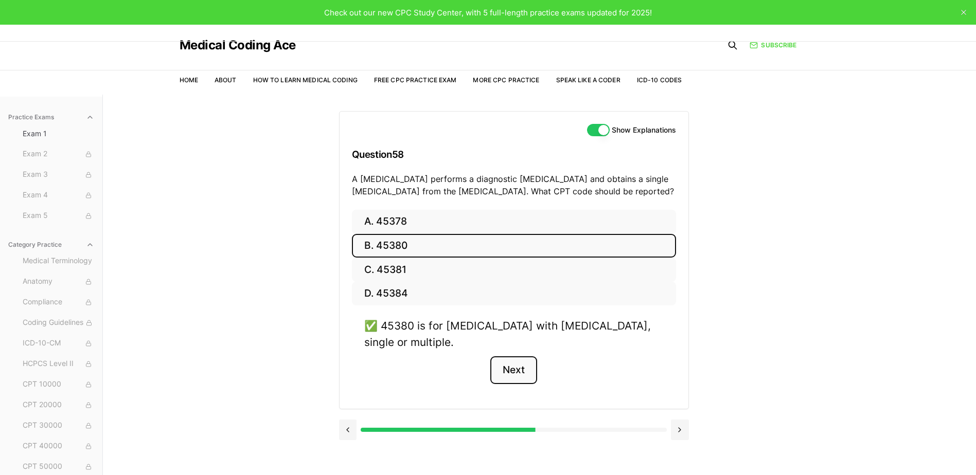
click at [508, 367] on button "Next" at bounding box center [513, 371] width 47 height 28
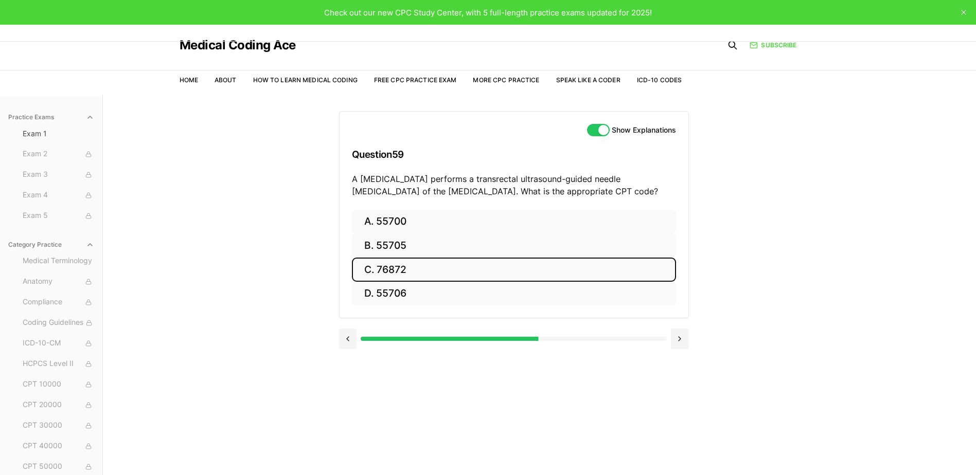
click at [448, 275] on button "C. 76872" at bounding box center [514, 270] width 324 height 24
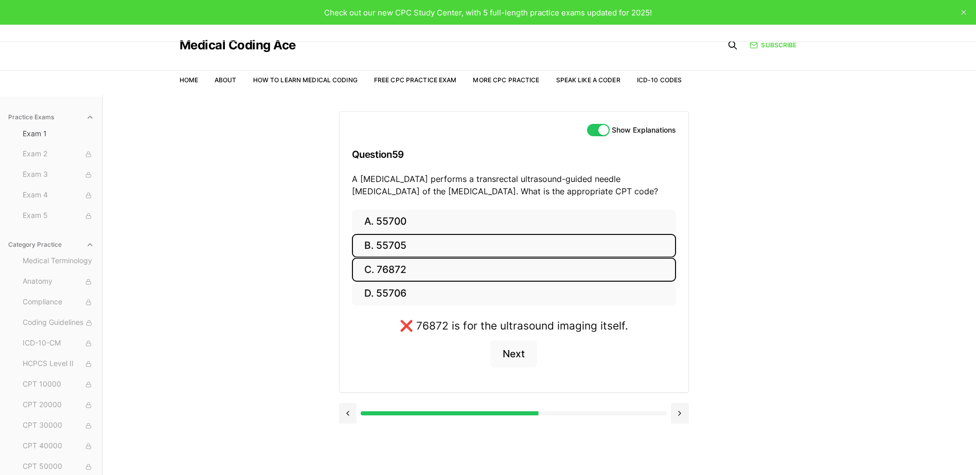
click at [434, 252] on button "B. 55705" at bounding box center [514, 246] width 324 height 24
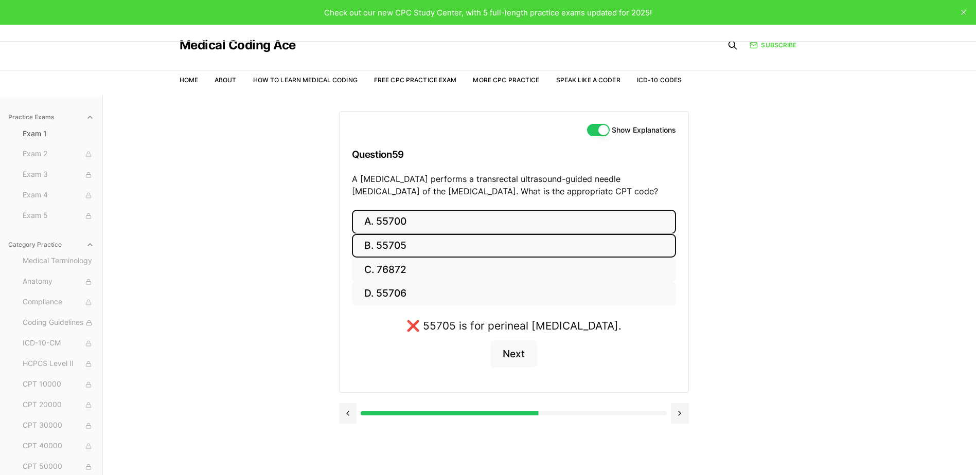
click at [427, 222] on button "A. 55700" at bounding box center [514, 222] width 324 height 24
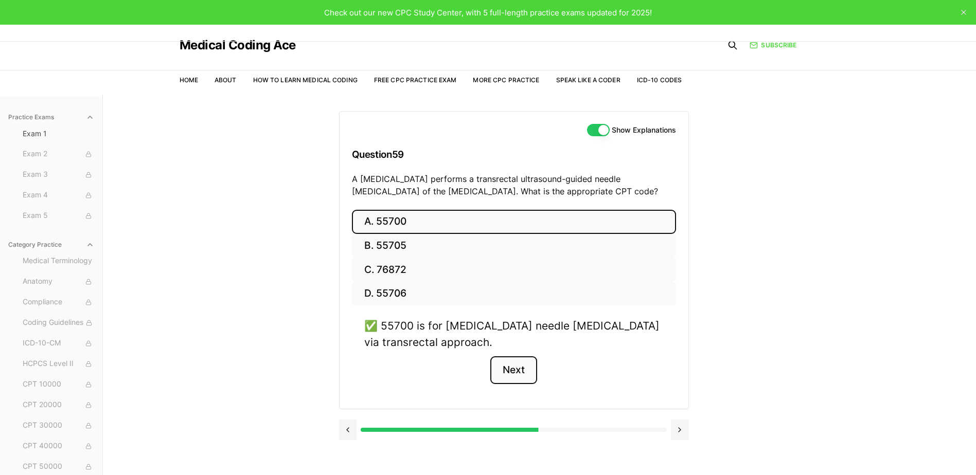
click at [521, 380] on button "Next" at bounding box center [513, 371] width 47 height 28
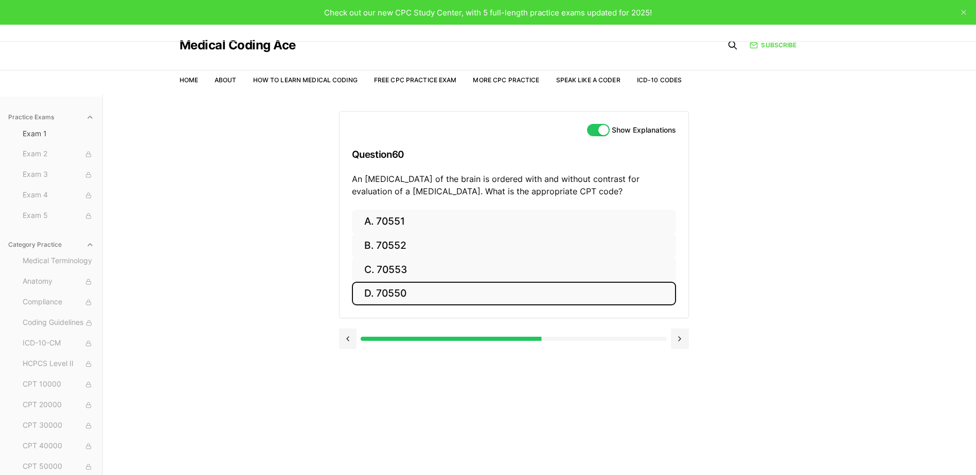
click at [496, 290] on button "D. 70550" at bounding box center [514, 294] width 324 height 24
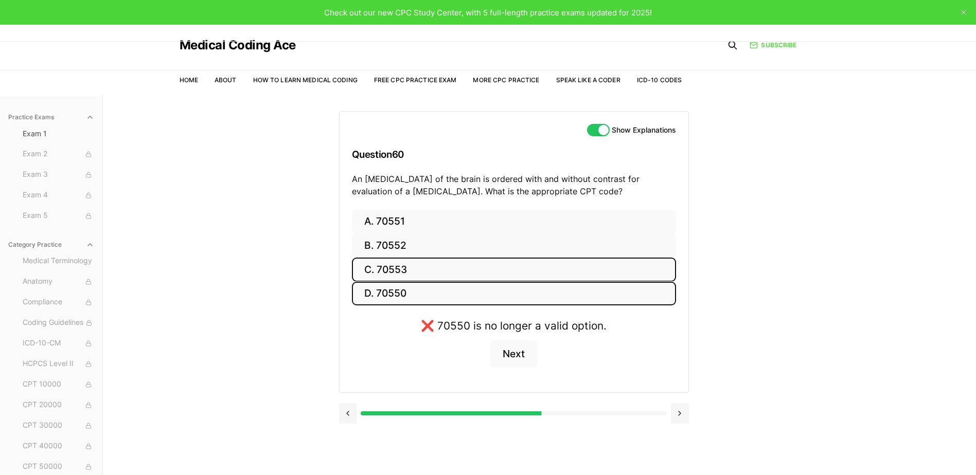
click at [490, 274] on button "C. 70553" at bounding box center [514, 270] width 324 height 24
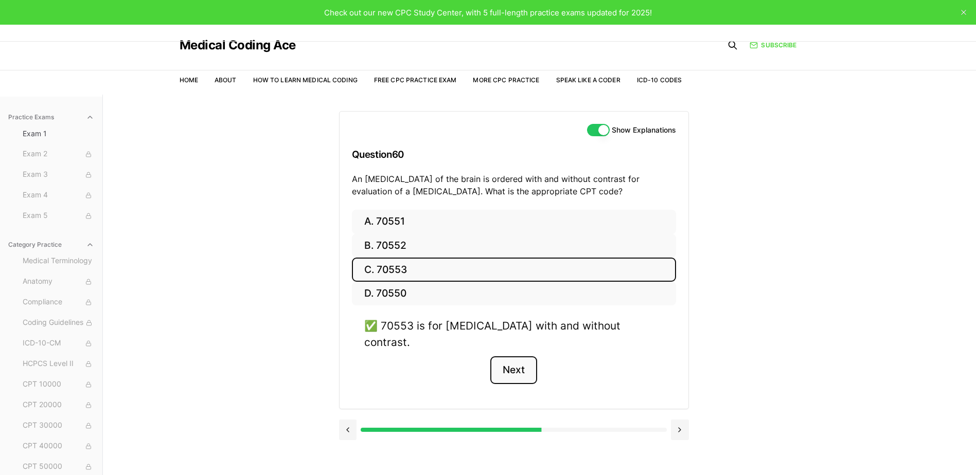
click at [509, 357] on button "Next" at bounding box center [513, 371] width 47 height 28
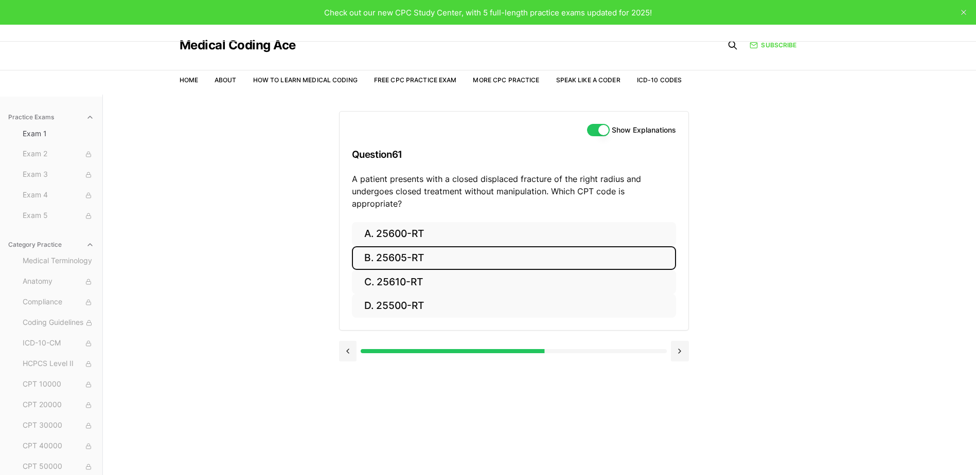
click at [458, 248] on button "B. 25605-RT" at bounding box center [514, 258] width 324 height 24
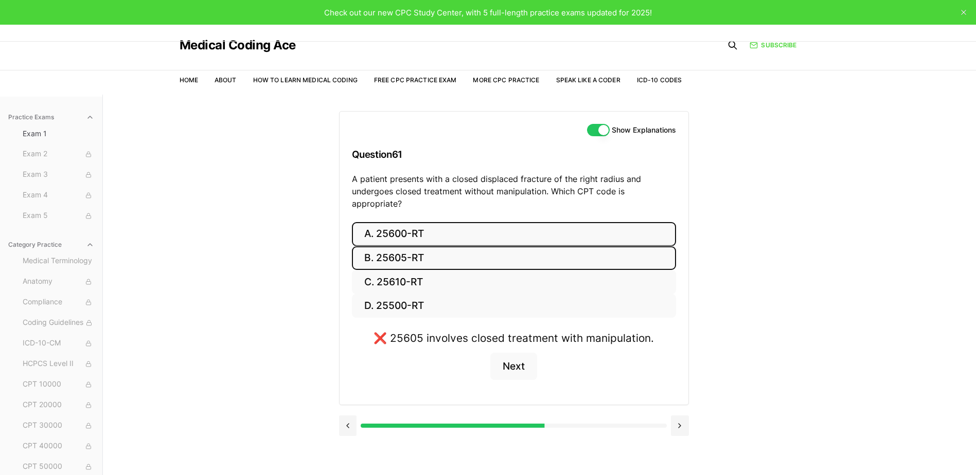
click at [458, 230] on button "A. 25600-RT" at bounding box center [514, 234] width 324 height 24
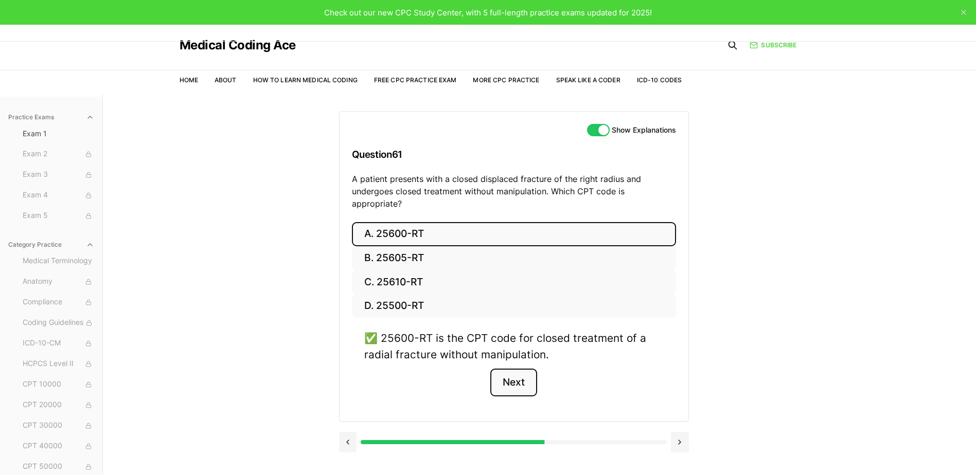
click at [502, 379] on button "Next" at bounding box center [513, 383] width 47 height 28
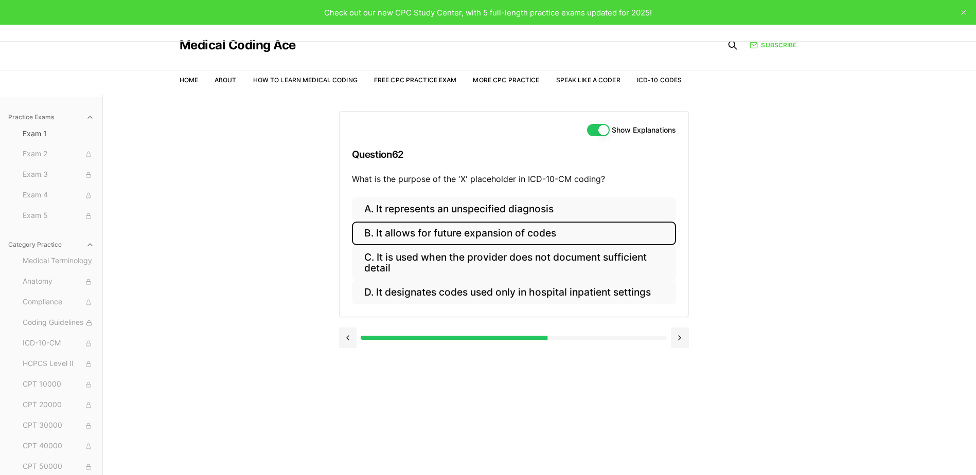
click at [495, 241] on button "B. It allows for future expansion of codes" at bounding box center [514, 234] width 324 height 24
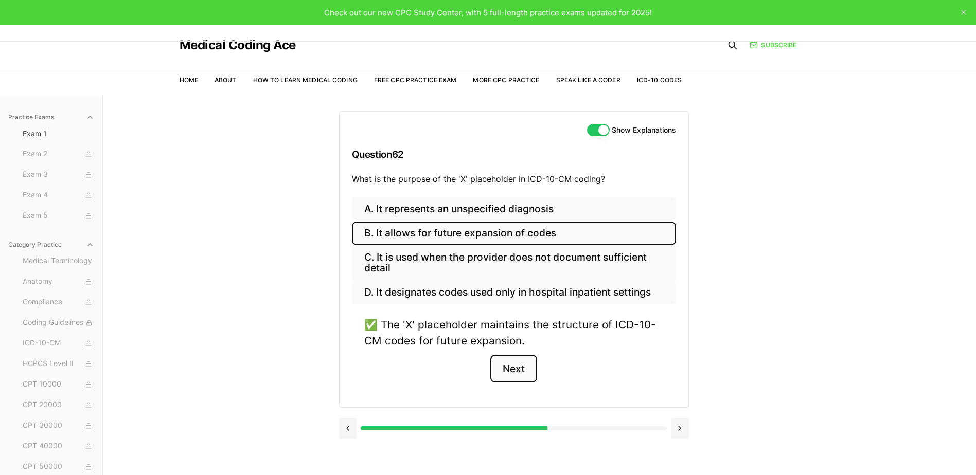
click at [518, 365] on button "Next" at bounding box center [513, 369] width 47 height 28
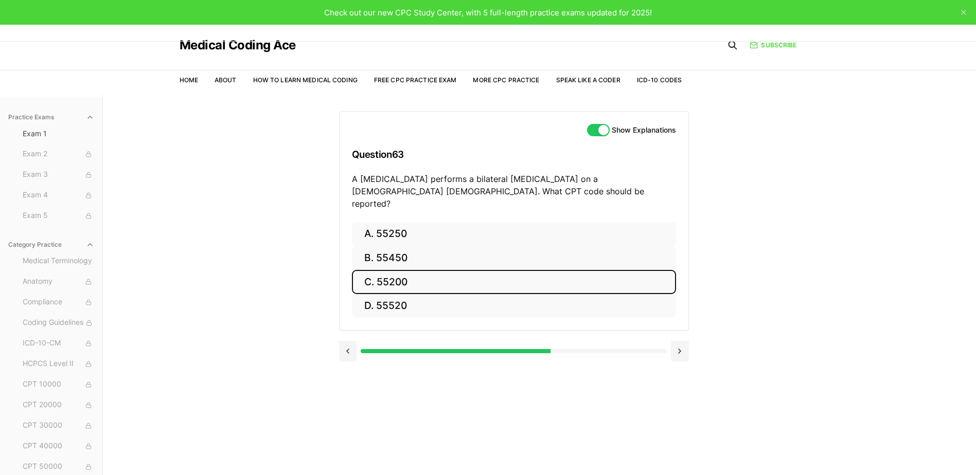
click at [448, 274] on button "C. 55200" at bounding box center [514, 282] width 324 height 24
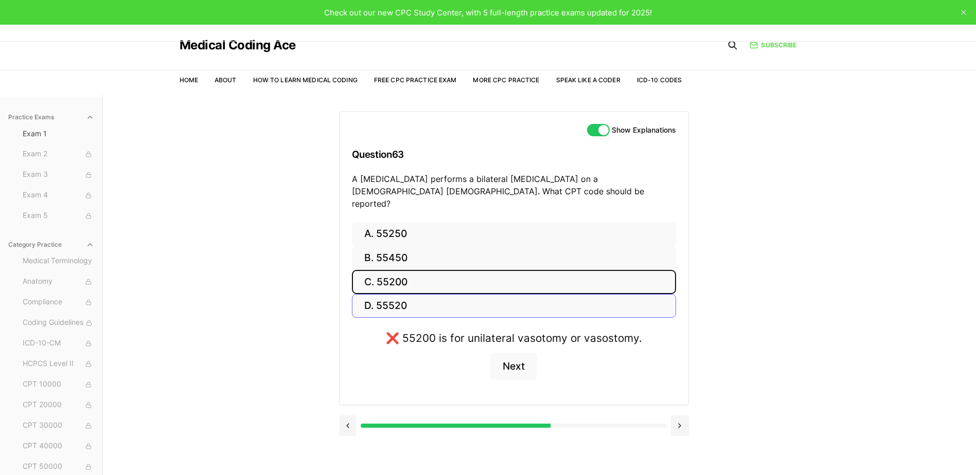
drag, startPoint x: 448, startPoint y: 274, endPoint x: 444, endPoint y: 300, distance: 26.0
click at [444, 300] on div "A. 55250 B. 55450 C. 55200 D. 55520" at bounding box center [514, 270] width 324 height 96
click at [444, 300] on button "D. 55520" at bounding box center [514, 306] width 324 height 24
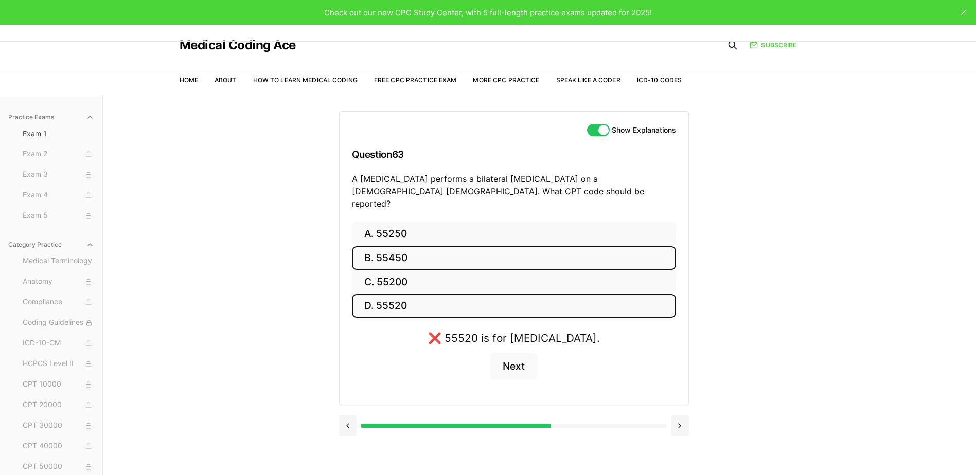
click at [440, 257] on button "B. 55450" at bounding box center [514, 258] width 324 height 24
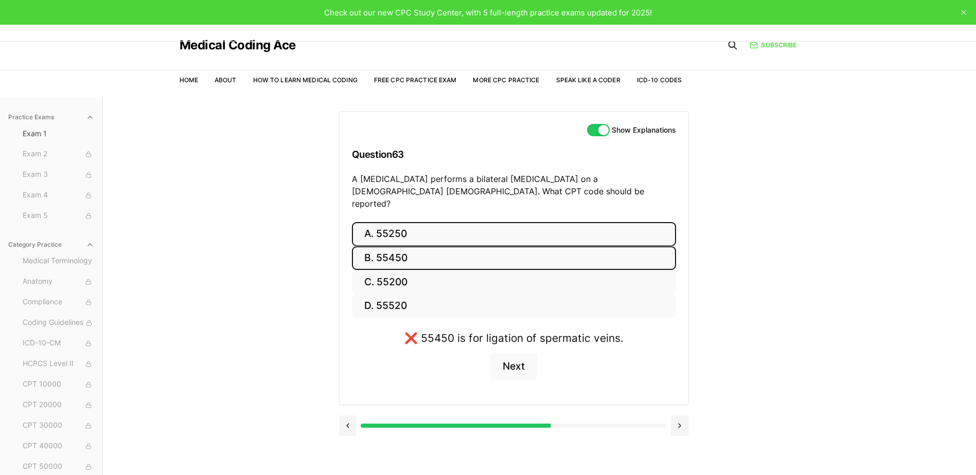
click at [438, 228] on button "A. 55250" at bounding box center [514, 234] width 324 height 24
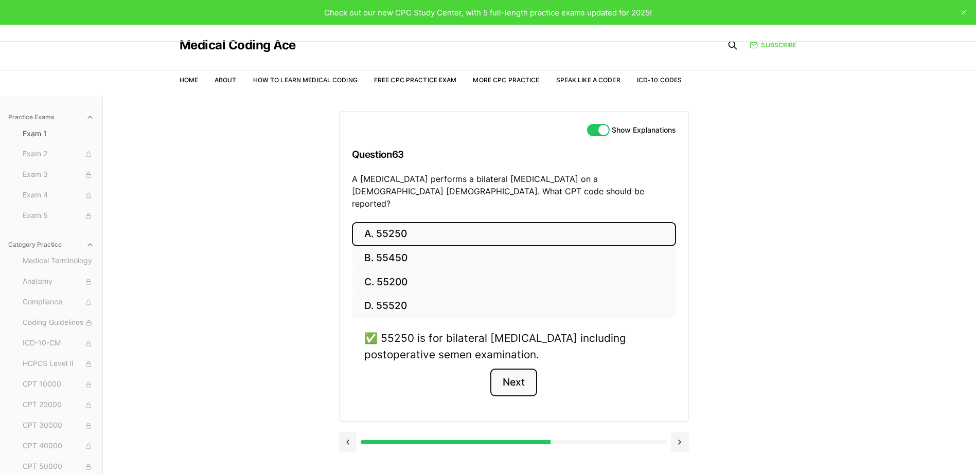
click at [518, 372] on button "Next" at bounding box center [513, 383] width 47 height 28
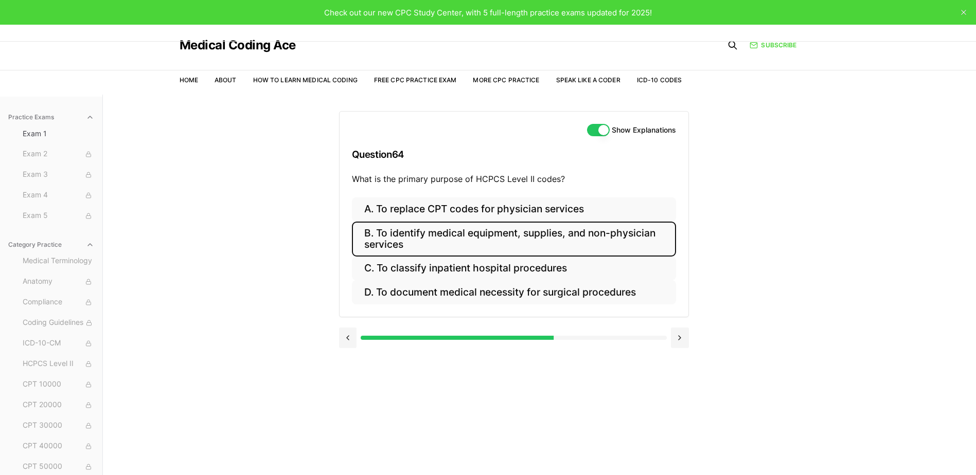
click at [535, 242] on button "B. To identify medical equipment, supplies, and non-physician services" at bounding box center [514, 239] width 324 height 35
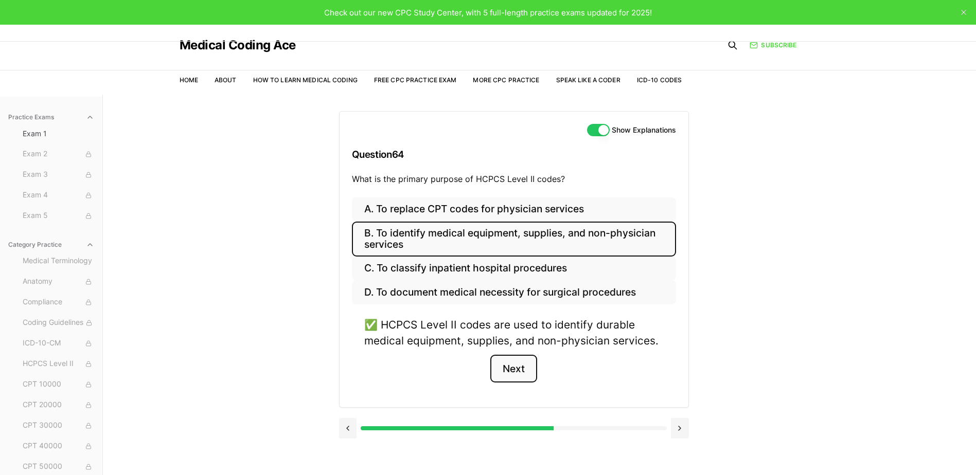
click at [524, 364] on button "Next" at bounding box center [513, 369] width 47 height 28
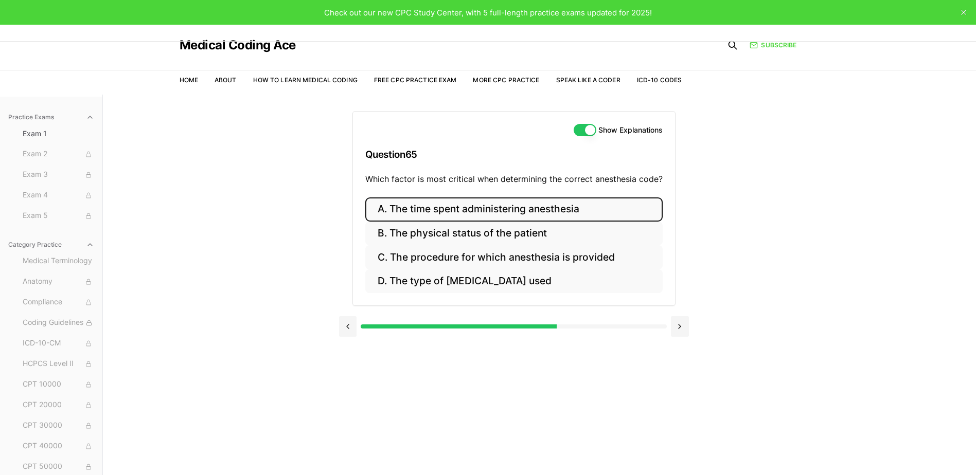
click at [547, 214] on button "A. The time spent administering anesthesia" at bounding box center [513, 210] width 297 height 24
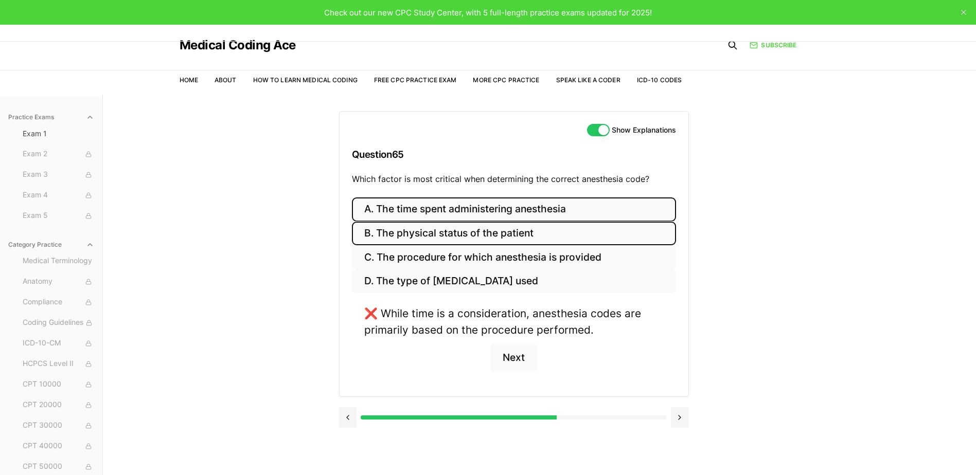
click at [542, 238] on button "B. The physical status of the patient" at bounding box center [514, 234] width 324 height 24
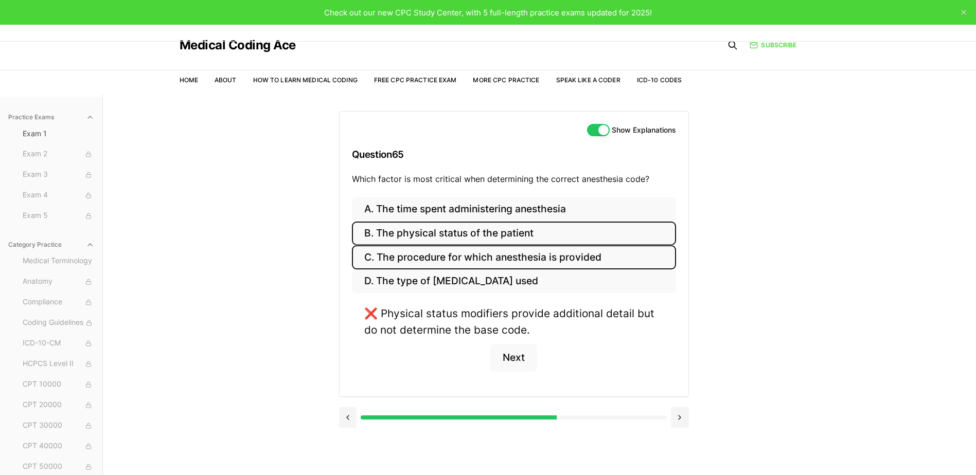
click at [537, 257] on button "C. The procedure for which anesthesia is provided" at bounding box center [514, 257] width 324 height 24
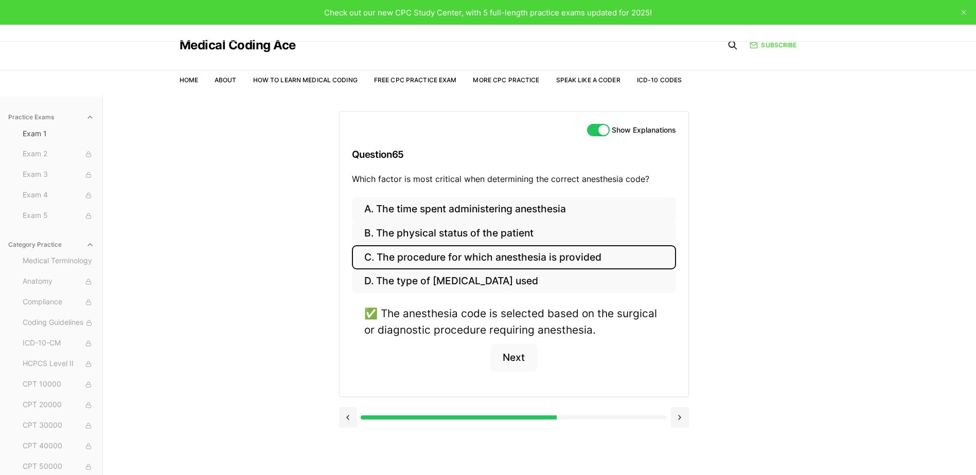
click at [505, 343] on div "✅ The anesthesia code is selected based on the surgical or diagnostic procedure…" at bounding box center [514, 345] width 324 height 78
click at [508, 361] on button "Next" at bounding box center [513, 358] width 47 height 28
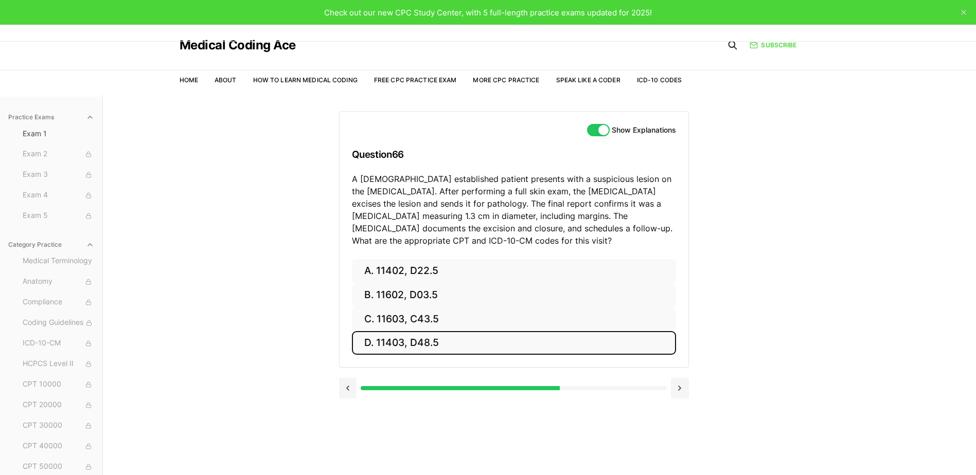
click at [508, 347] on button "D. 11403, D48.5" at bounding box center [514, 343] width 324 height 24
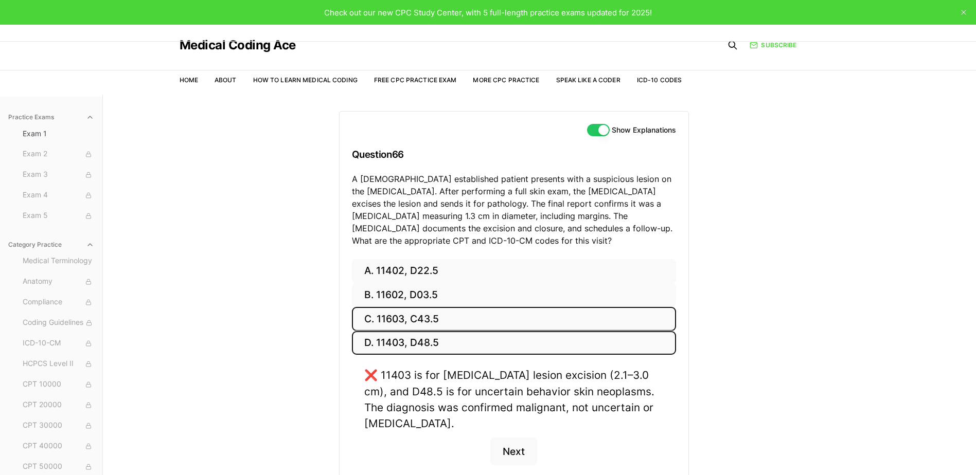
click at [519, 313] on button "C. 11603, C43.5" at bounding box center [514, 319] width 324 height 24
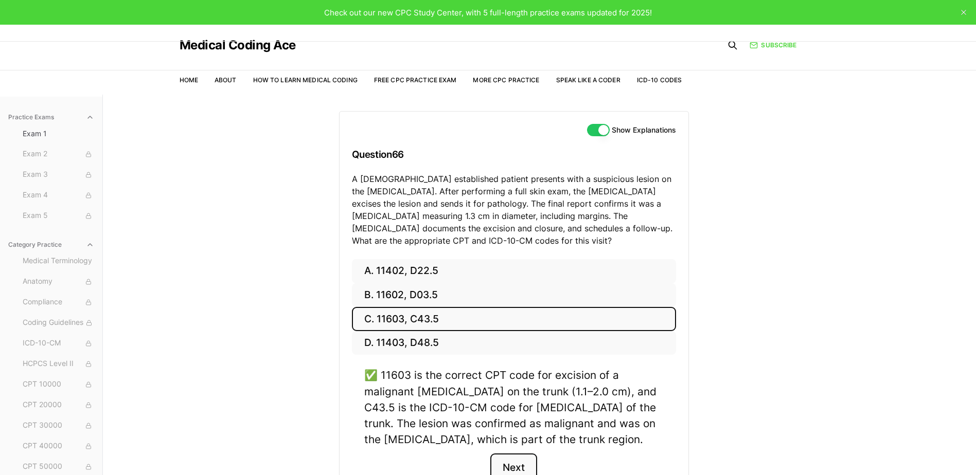
click at [520, 467] on button "Next" at bounding box center [513, 468] width 47 height 28
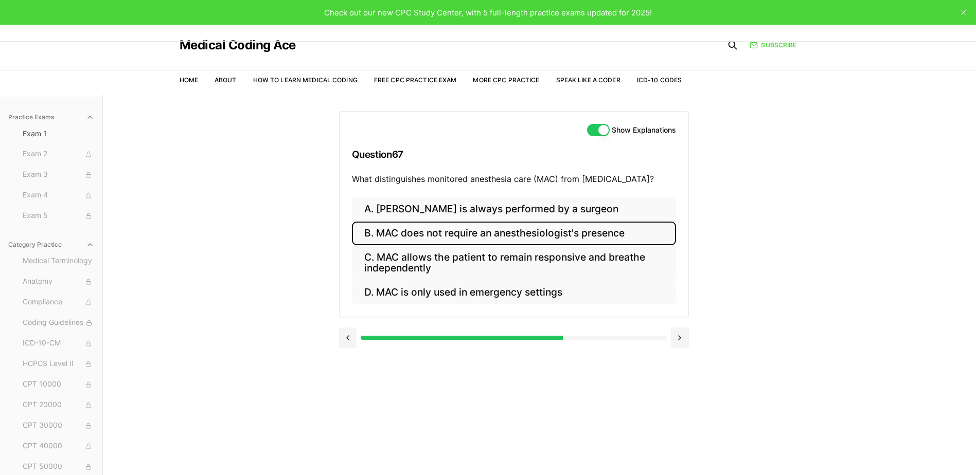
click at [583, 231] on button "B. MAC does not require an anesthesiologist's presence" at bounding box center [514, 234] width 324 height 24
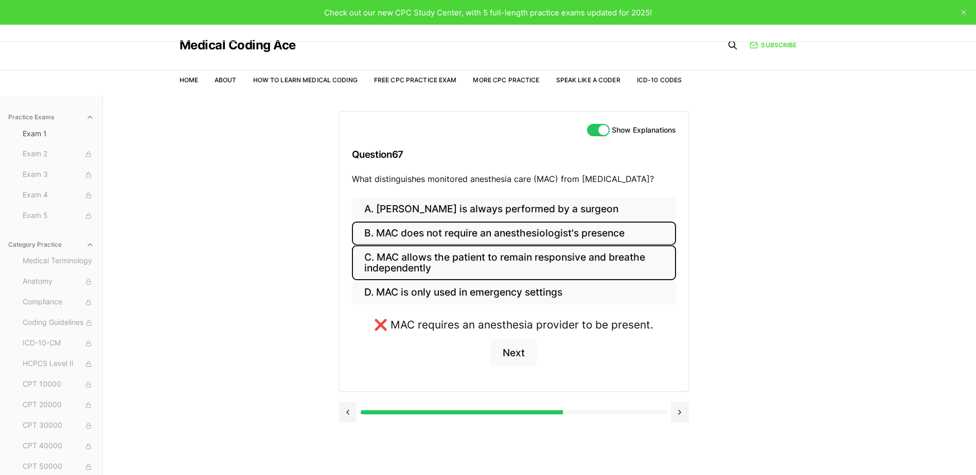
click at [570, 259] on button "C. MAC allows the patient to remain responsive and breathe independently" at bounding box center [514, 262] width 324 height 35
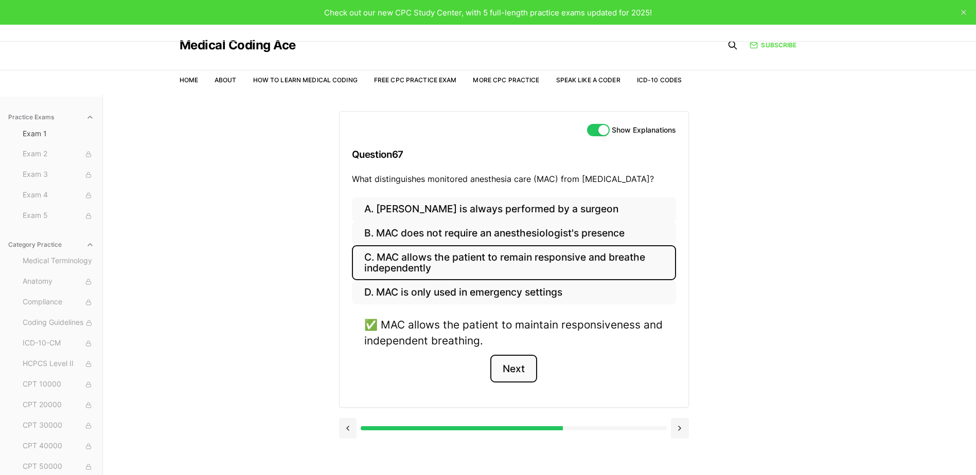
click at [513, 376] on button "Next" at bounding box center [513, 369] width 47 height 28
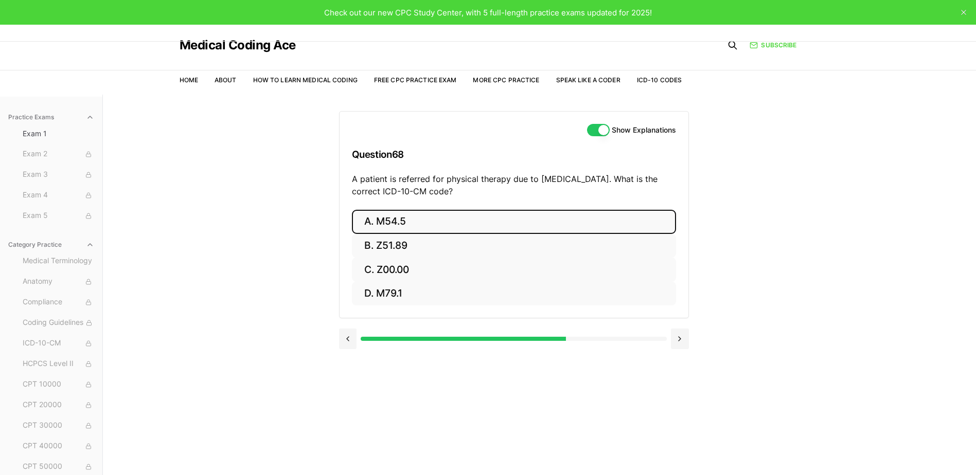
click at [450, 225] on button "A. M54.5" at bounding box center [514, 222] width 324 height 24
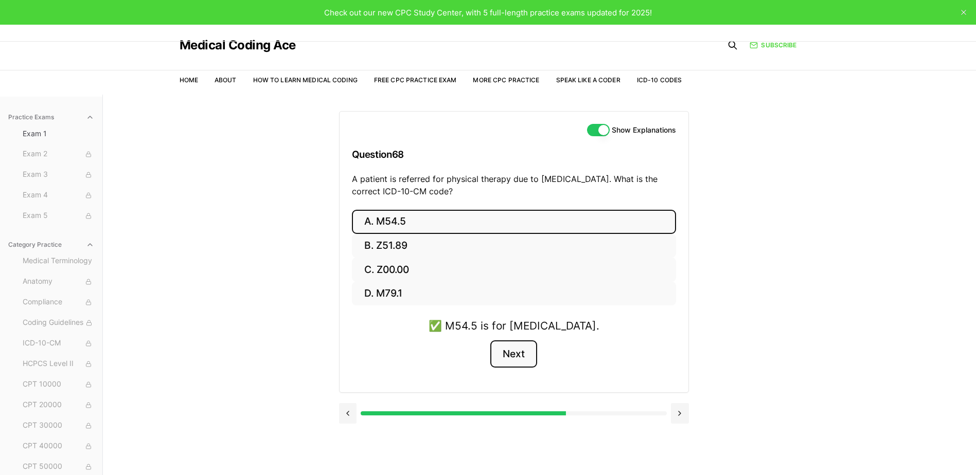
click at [524, 357] on button "Next" at bounding box center [513, 355] width 47 height 28
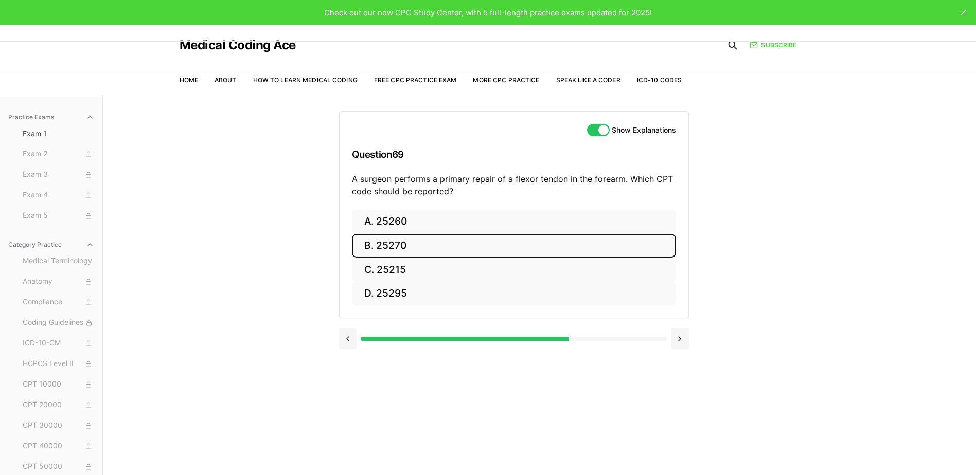
click at [482, 242] on button "B. 25270" at bounding box center [514, 246] width 324 height 24
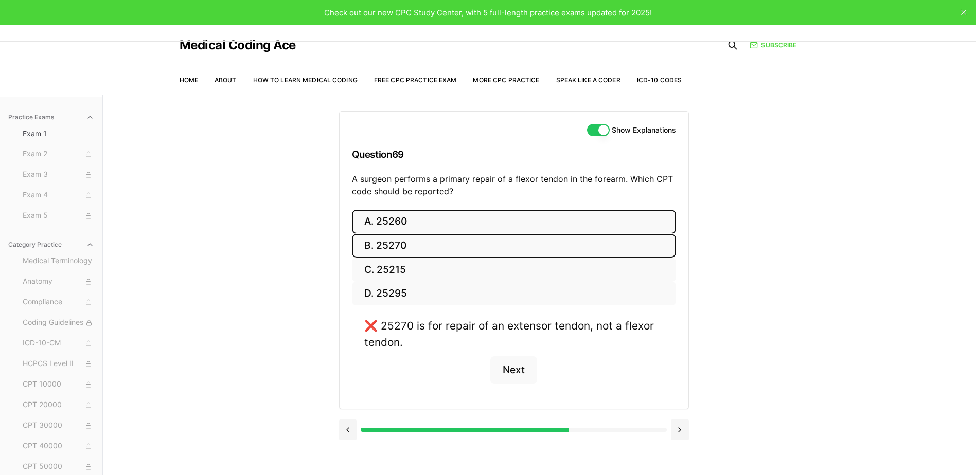
click at [480, 229] on button "A. 25260" at bounding box center [514, 222] width 324 height 24
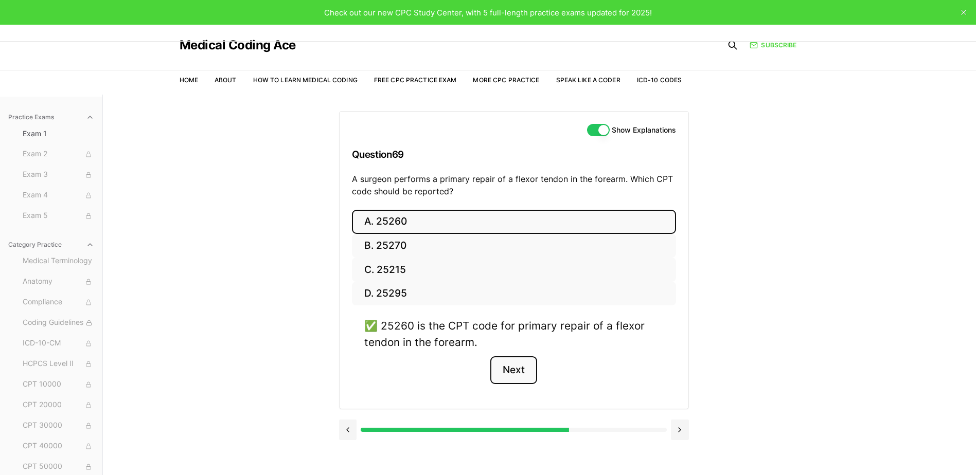
click at [512, 375] on button "Next" at bounding box center [513, 371] width 47 height 28
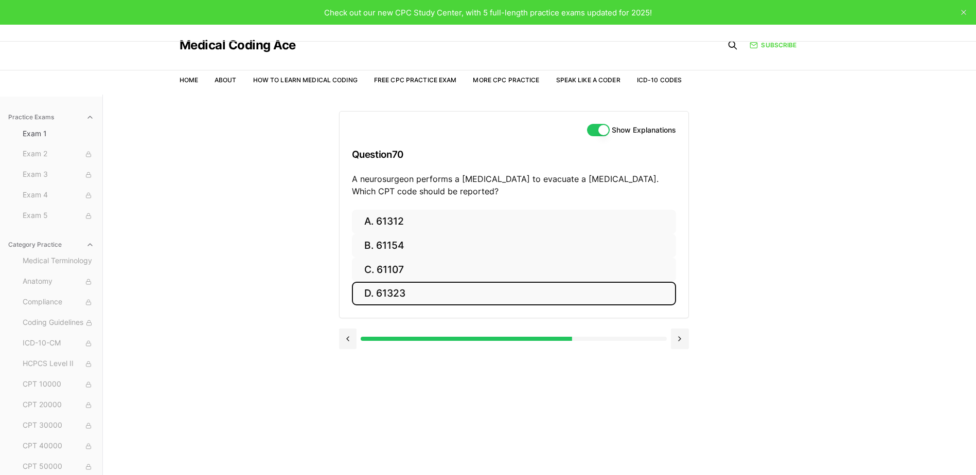
click at [453, 284] on button "D. 61323" at bounding box center [514, 294] width 324 height 24
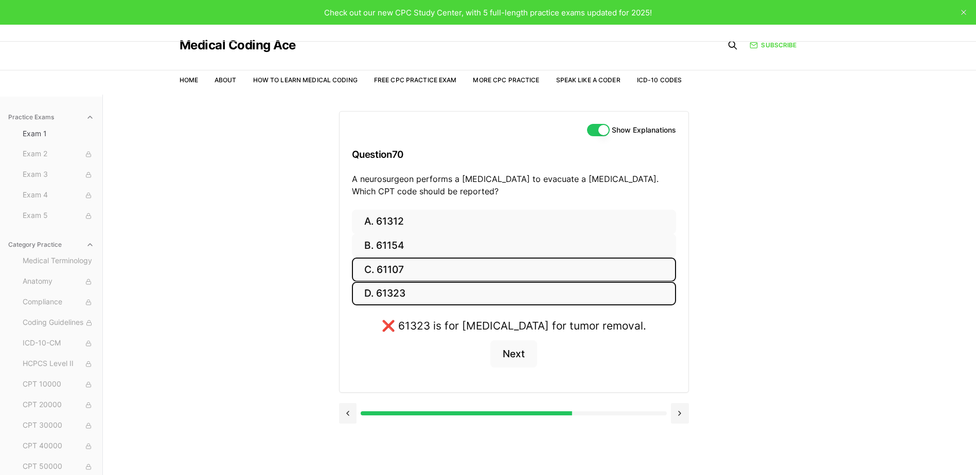
click at [452, 272] on button "C. 61107" at bounding box center [514, 270] width 324 height 24
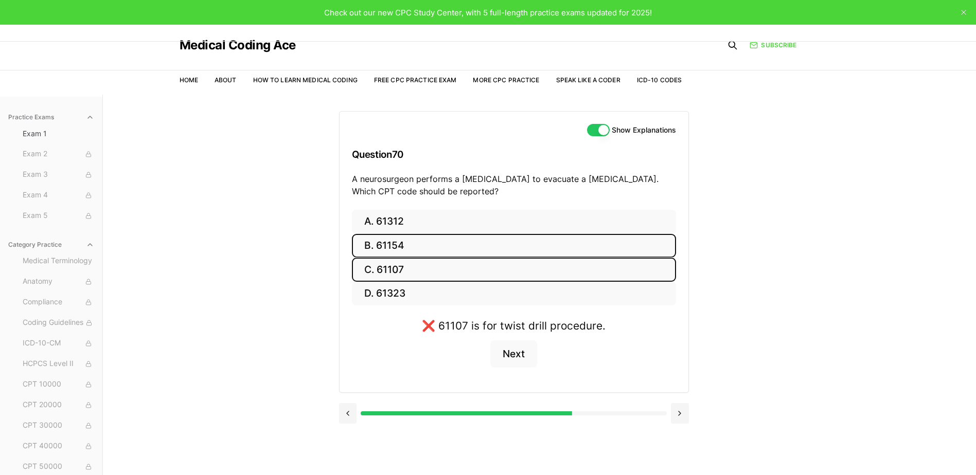
click at [451, 251] on button "B. 61154" at bounding box center [514, 246] width 324 height 24
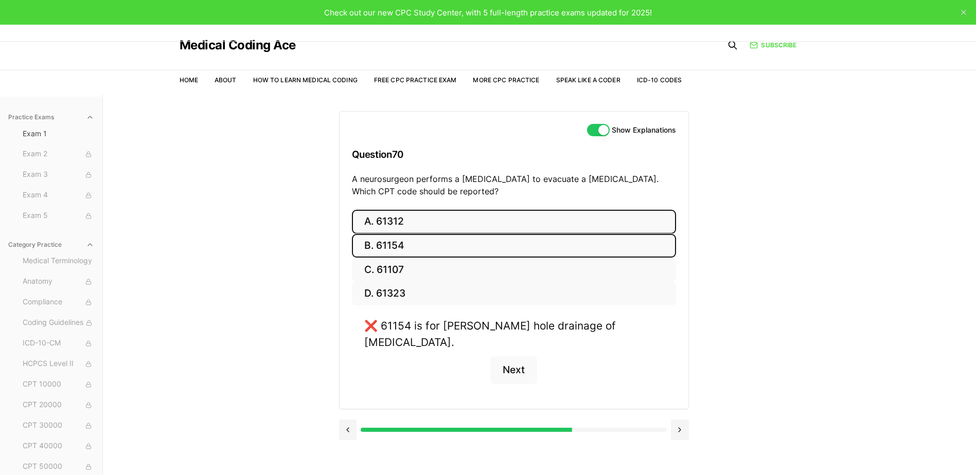
click at [448, 226] on button "A. 61312" at bounding box center [514, 222] width 324 height 24
click at [515, 370] on button "Next" at bounding box center [513, 371] width 47 height 28
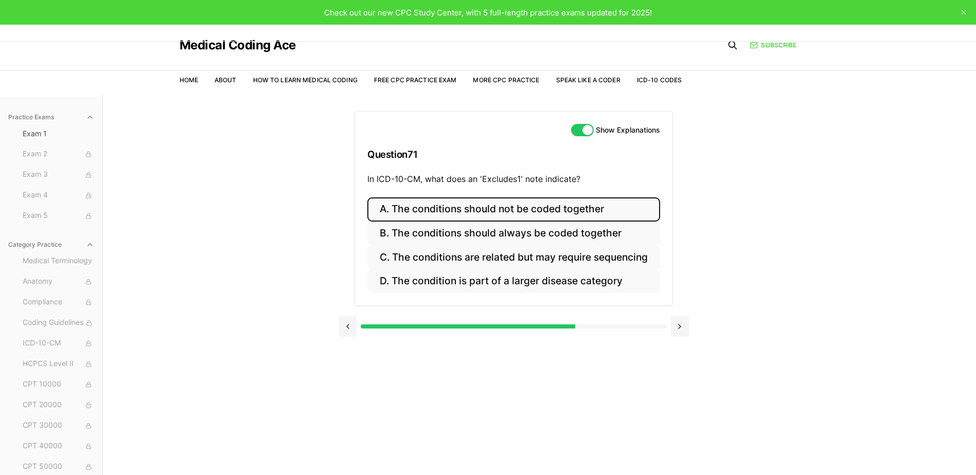
click at [531, 214] on button "A. The conditions should not be coded together" at bounding box center [513, 210] width 293 height 24
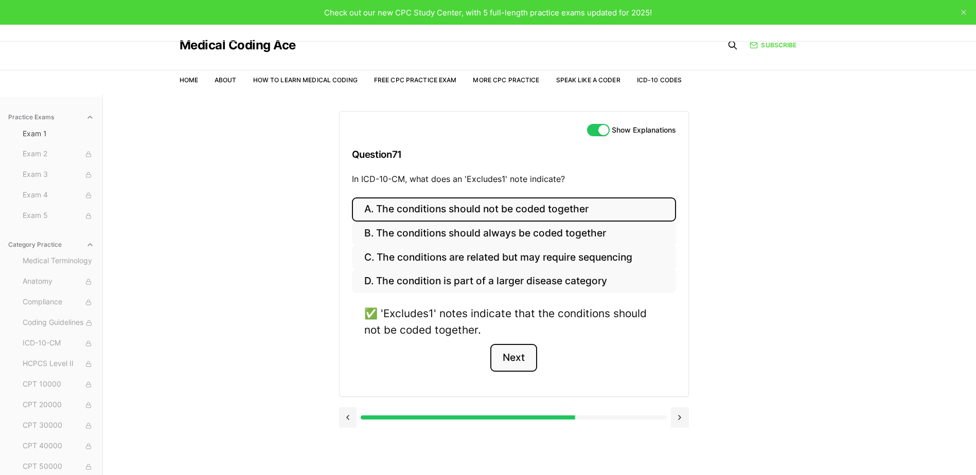
click at [511, 357] on button "Next" at bounding box center [513, 358] width 47 height 28
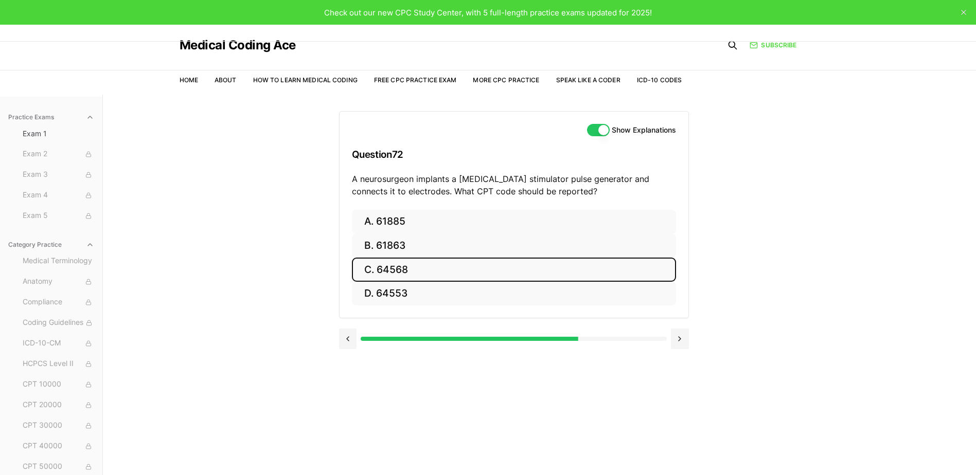
click at [417, 259] on button "C. 64568" at bounding box center [514, 270] width 324 height 24
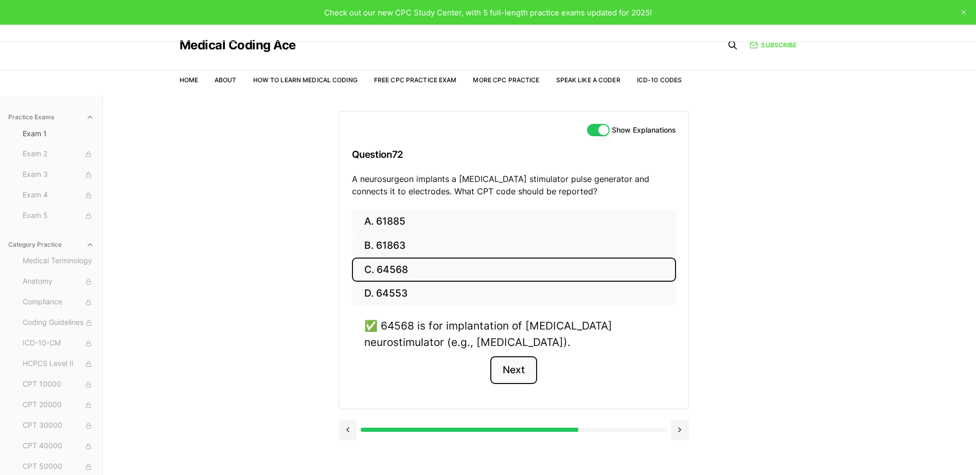
drag, startPoint x: 516, startPoint y: 381, endPoint x: 514, endPoint y: 374, distance: 7.4
click at [515, 380] on button "Next" at bounding box center [513, 371] width 47 height 28
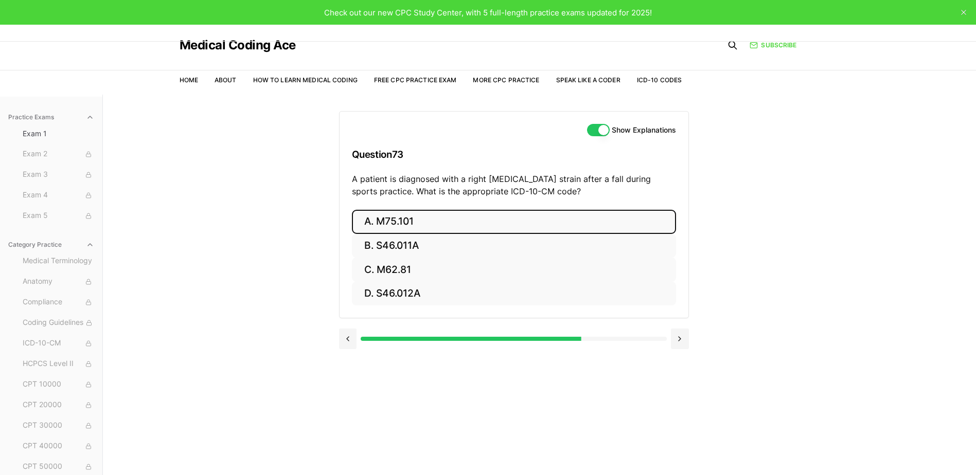
click at [460, 222] on button "A. M75.101" at bounding box center [514, 222] width 324 height 24
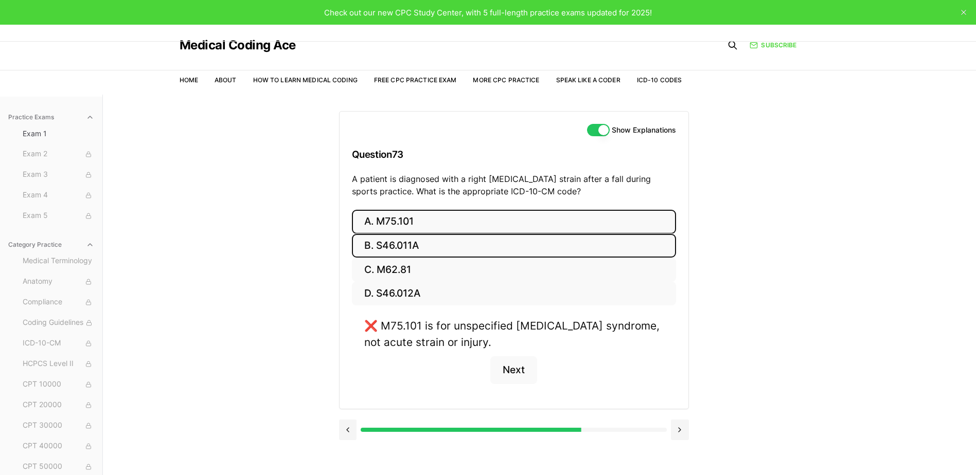
click at [457, 243] on button "B. S46.011A" at bounding box center [514, 246] width 324 height 24
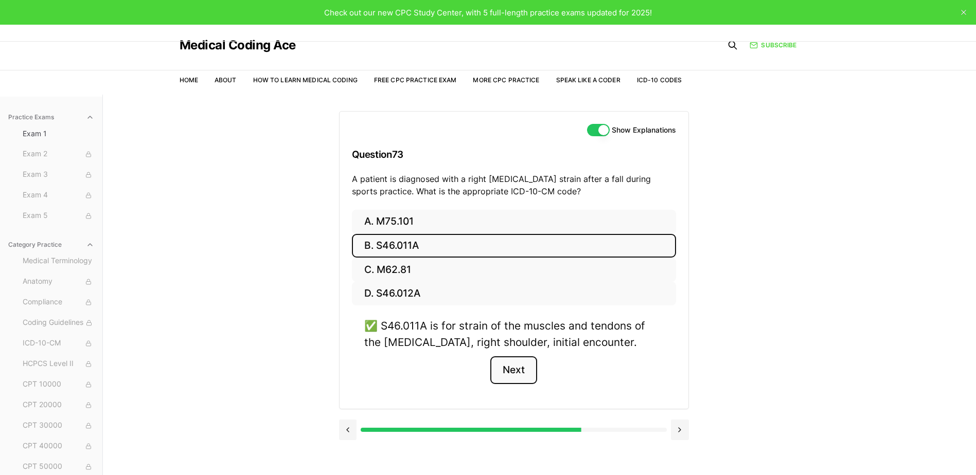
click at [508, 375] on button "Next" at bounding box center [513, 371] width 47 height 28
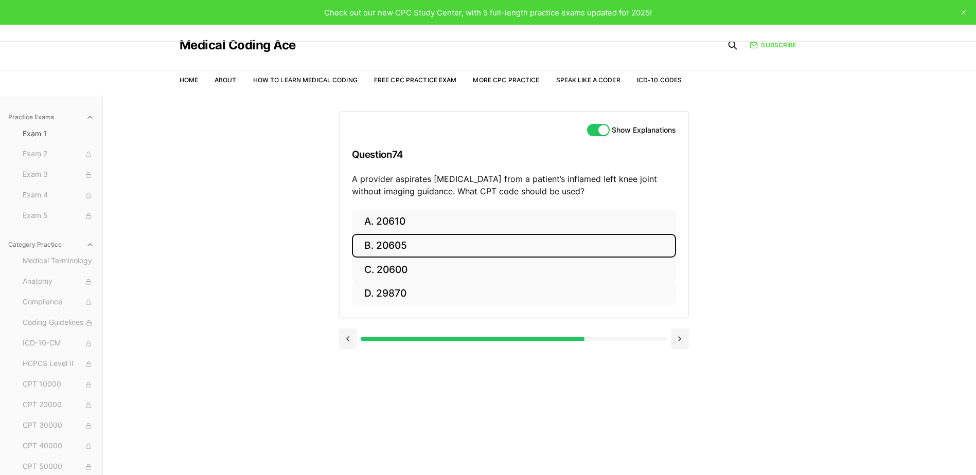
click at [468, 246] on button "B. 20605" at bounding box center [514, 246] width 324 height 24
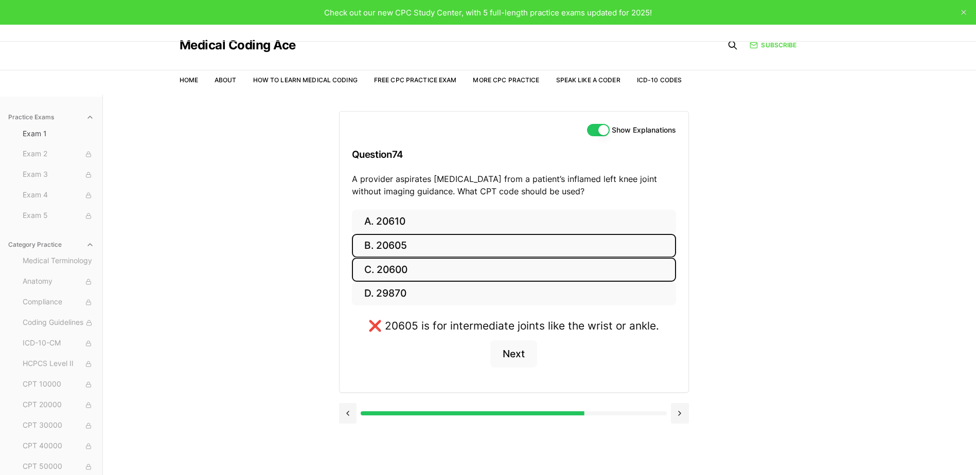
click at [465, 261] on button "C. 20600" at bounding box center [514, 270] width 324 height 24
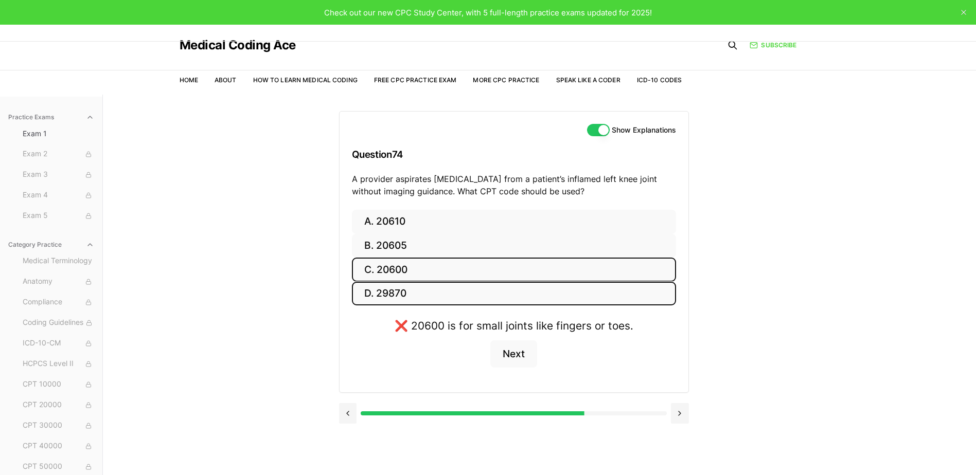
click at [456, 288] on button "D. 29870" at bounding box center [514, 294] width 324 height 24
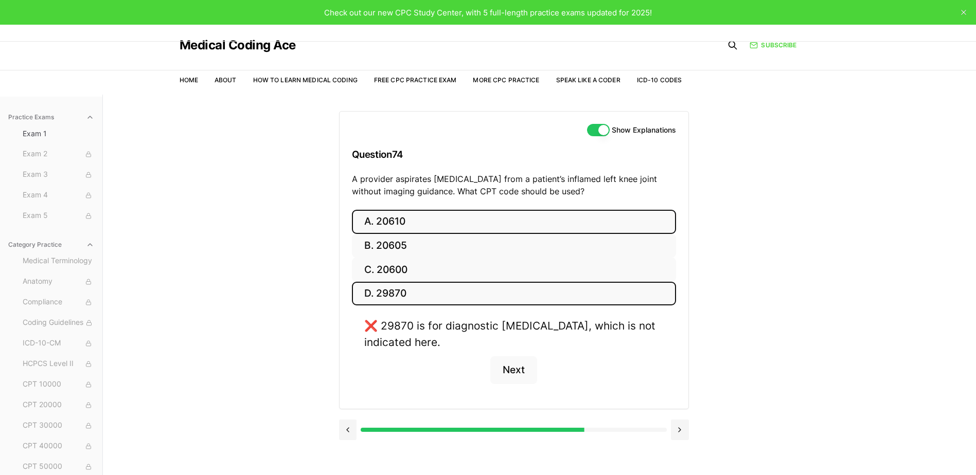
click at [448, 224] on button "A. 20610" at bounding box center [514, 222] width 324 height 24
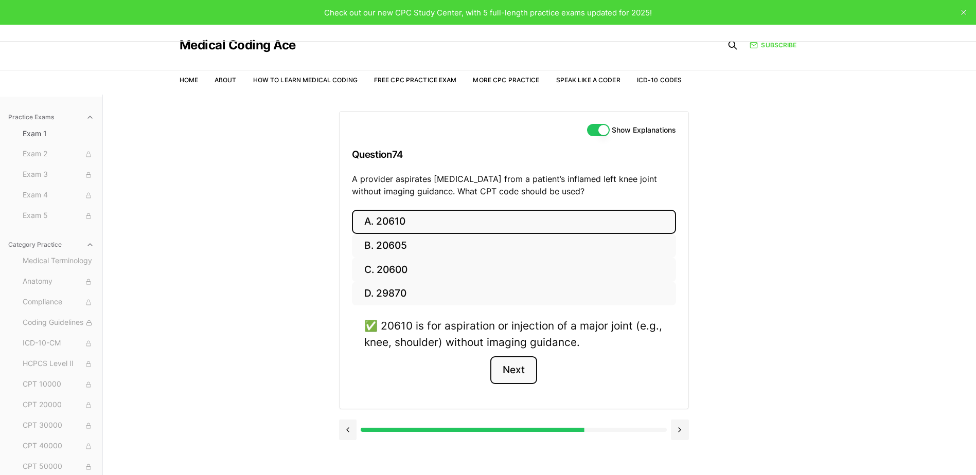
click at [517, 376] on button "Next" at bounding box center [513, 371] width 47 height 28
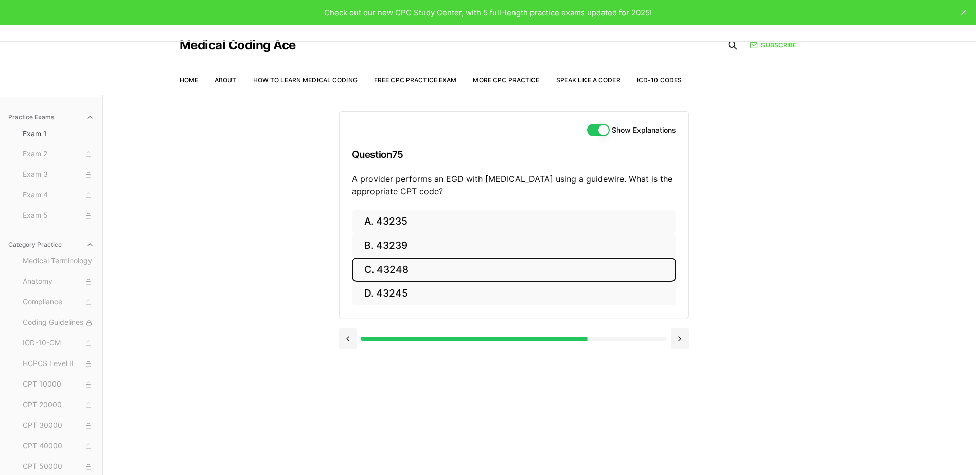
click at [478, 259] on button "C. 43248" at bounding box center [514, 270] width 324 height 24
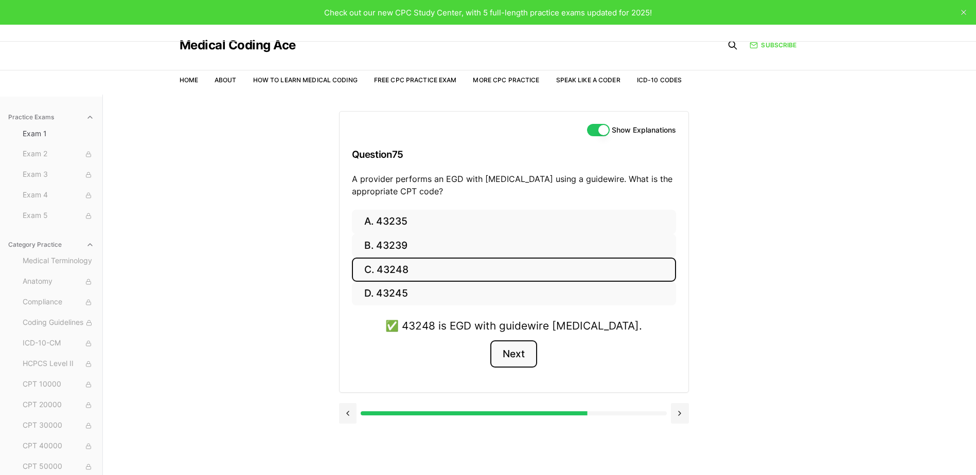
click at [509, 349] on button "Next" at bounding box center [513, 355] width 47 height 28
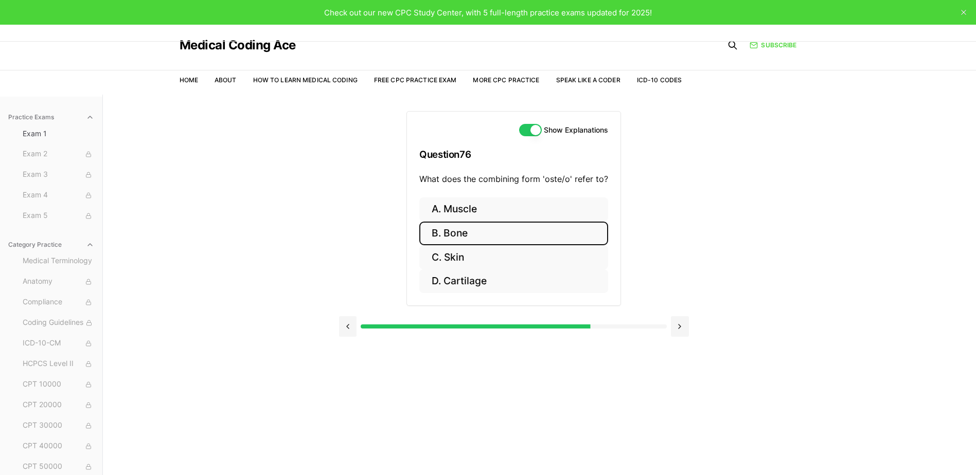
click at [503, 235] on button "B. Bone" at bounding box center [513, 234] width 189 height 24
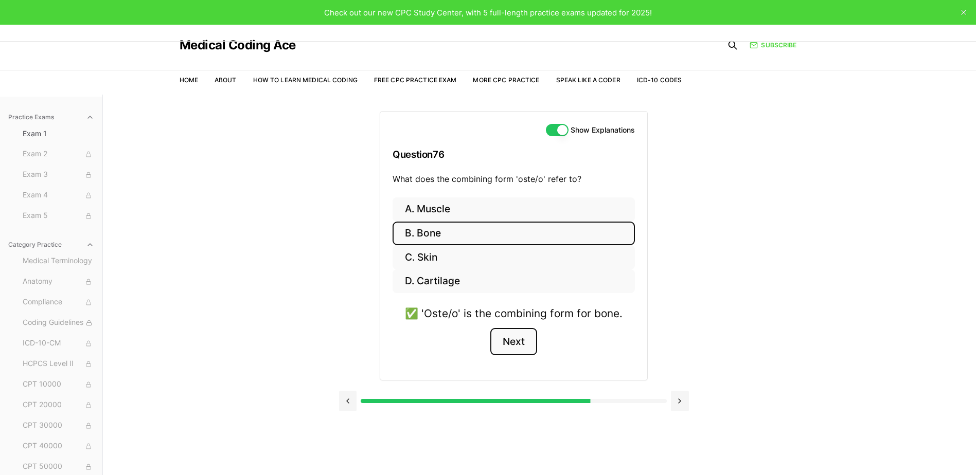
click at [509, 343] on button "Next" at bounding box center [513, 342] width 47 height 28
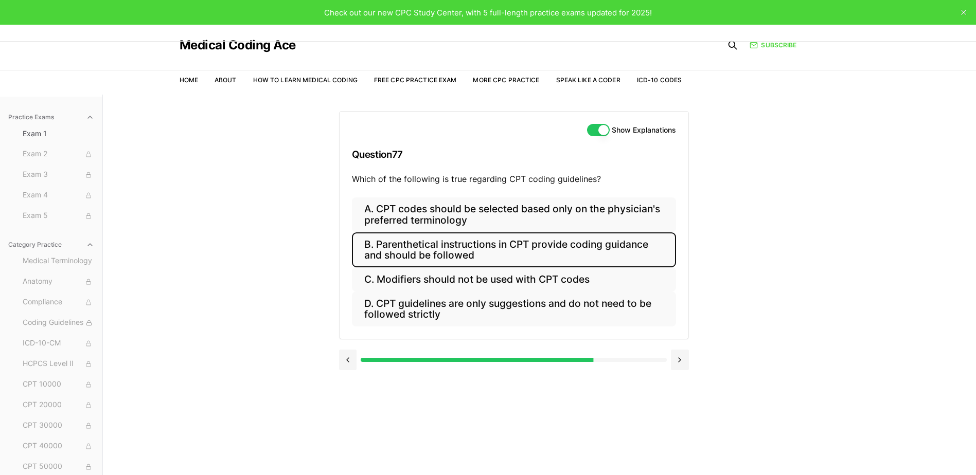
click at [503, 256] on button "B. Parenthetical instructions in CPT provide coding guidance and should be foll…" at bounding box center [514, 250] width 324 height 35
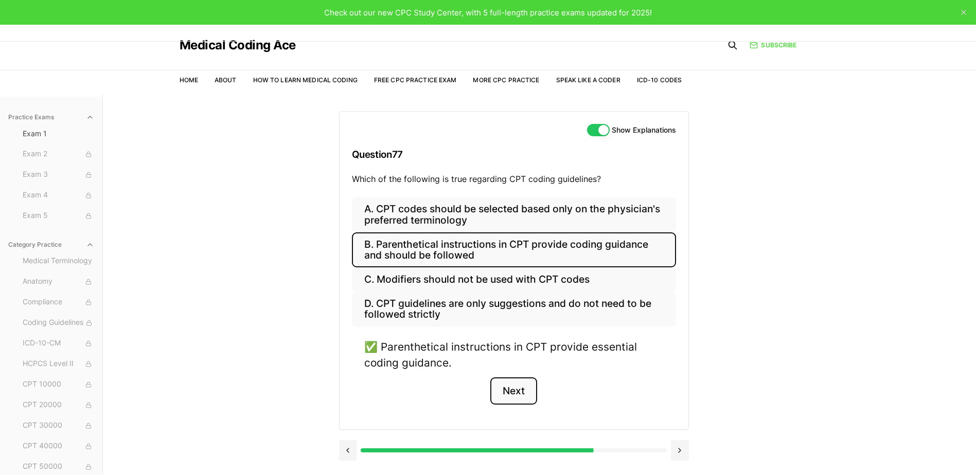
click at [526, 386] on button "Next" at bounding box center [513, 392] width 47 height 28
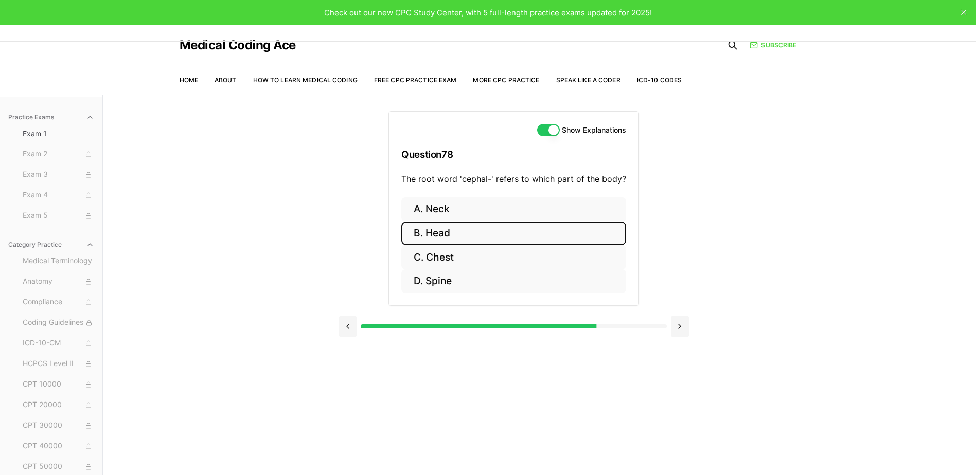
click at [498, 233] on button "B. Head" at bounding box center [513, 234] width 225 height 24
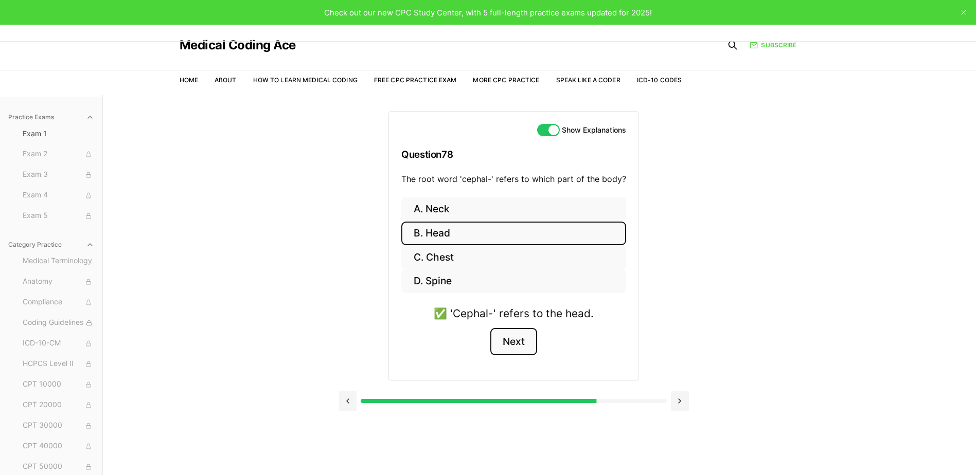
click at [514, 340] on button "Next" at bounding box center [513, 342] width 47 height 28
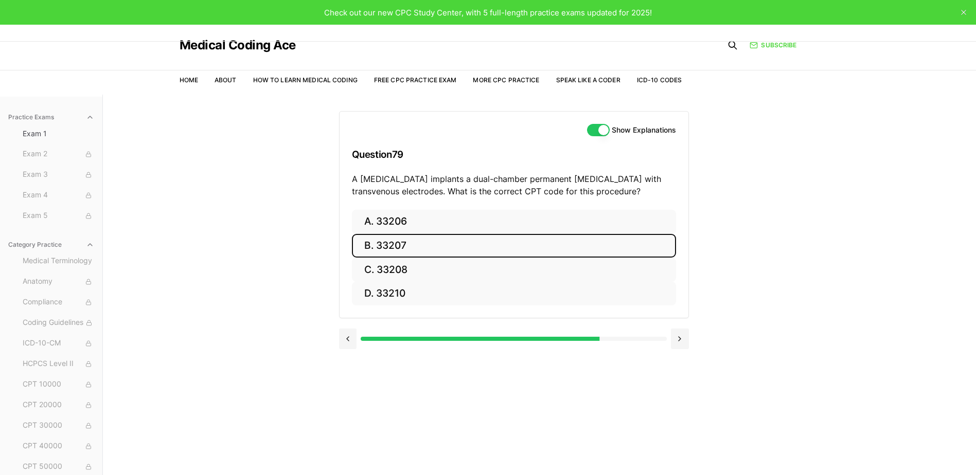
click at [431, 242] on button "B. 33207" at bounding box center [514, 246] width 324 height 24
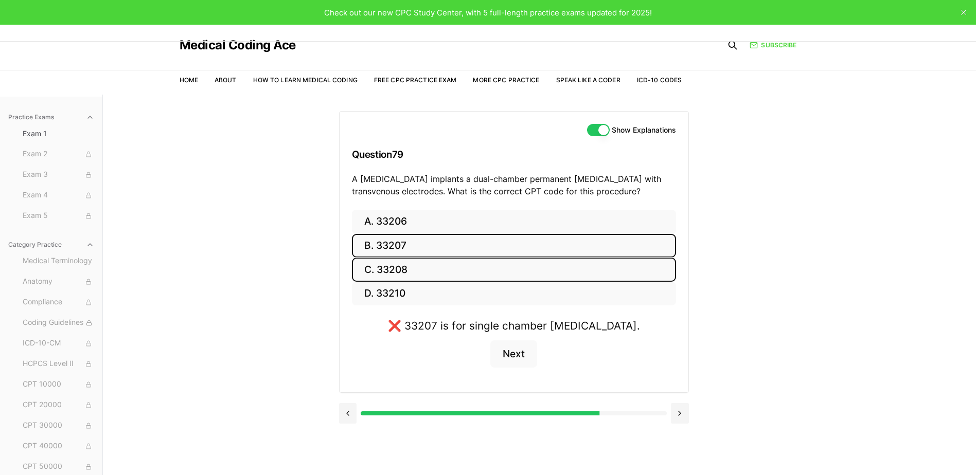
click at [422, 259] on button "C. 33208" at bounding box center [514, 270] width 324 height 24
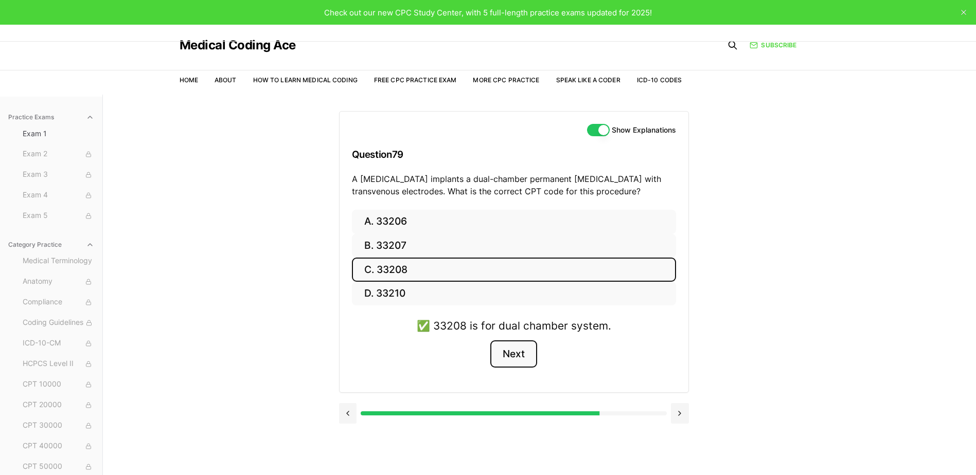
click at [500, 353] on button "Next" at bounding box center [513, 355] width 47 height 28
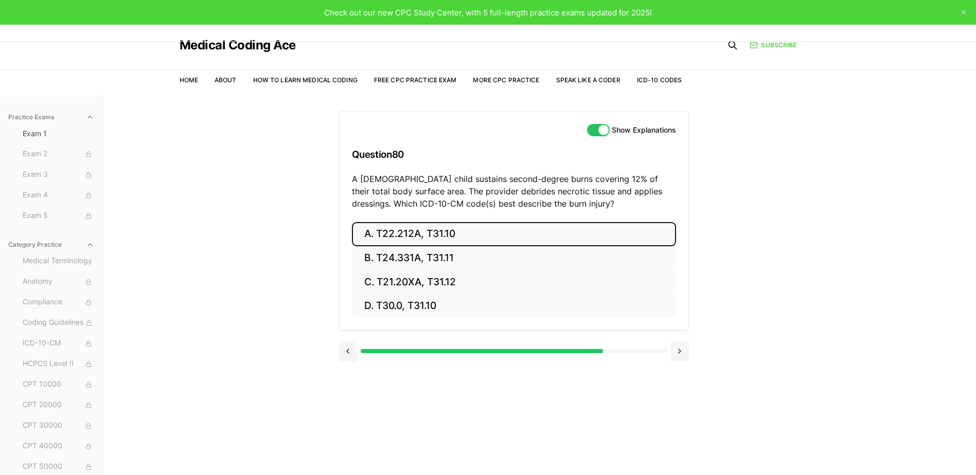
click at [447, 240] on button "A. T22.212A, T31.10" at bounding box center [514, 234] width 324 height 24
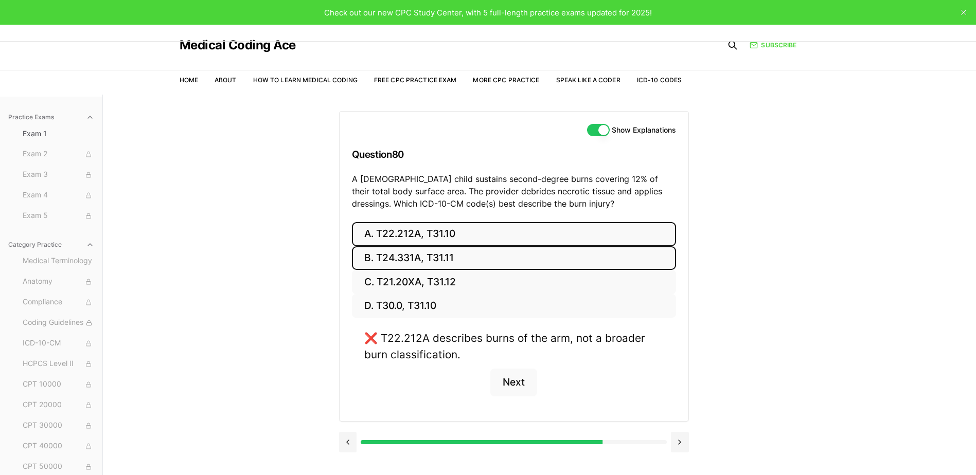
click at [447, 263] on button "B. T24.331A, T31.11" at bounding box center [514, 258] width 324 height 24
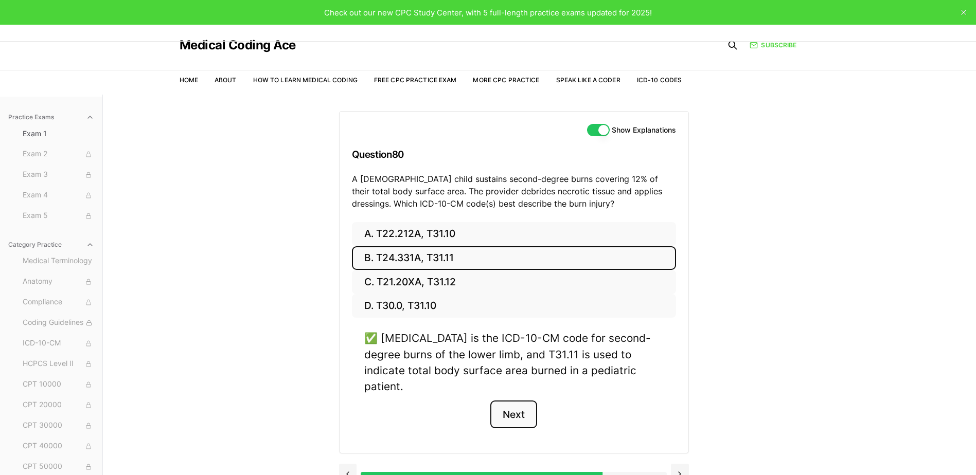
click at [518, 401] on button "Next" at bounding box center [513, 415] width 47 height 28
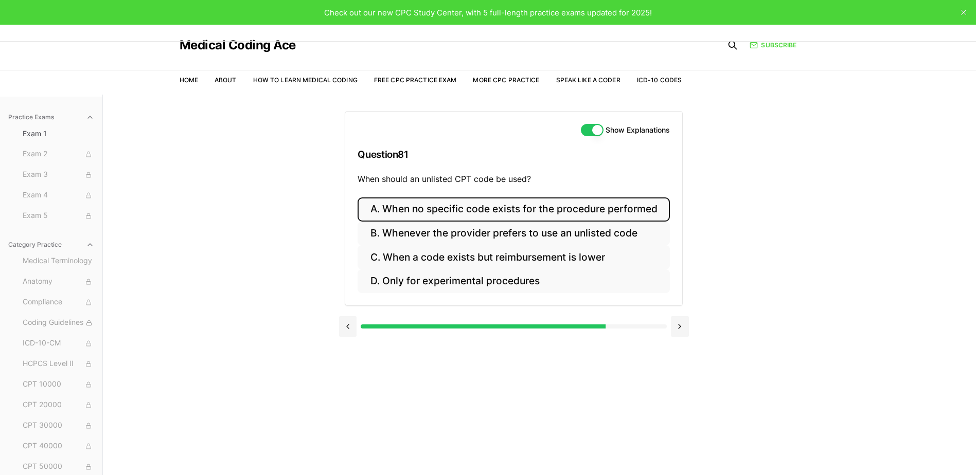
click at [563, 218] on button "A. When no specific code exists for the procedure performed" at bounding box center [514, 210] width 312 height 24
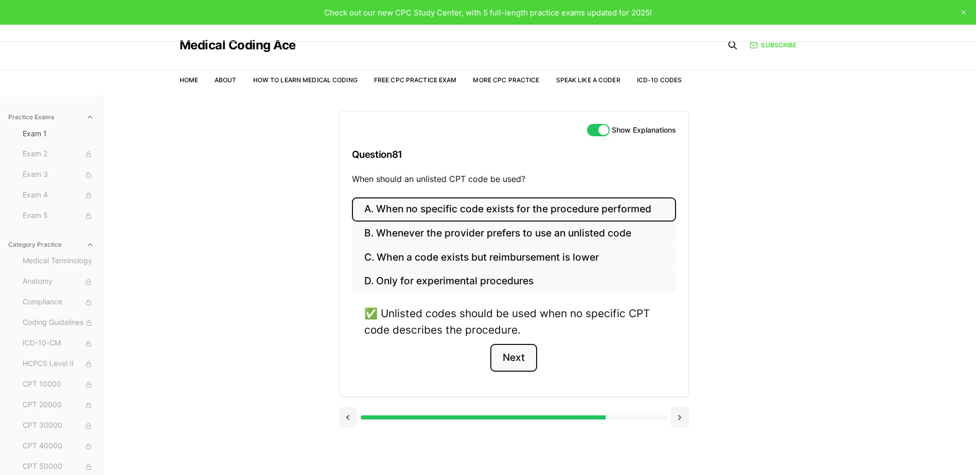
click at [535, 365] on button "Next" at bounding box center [513, 358] width 47 height 28
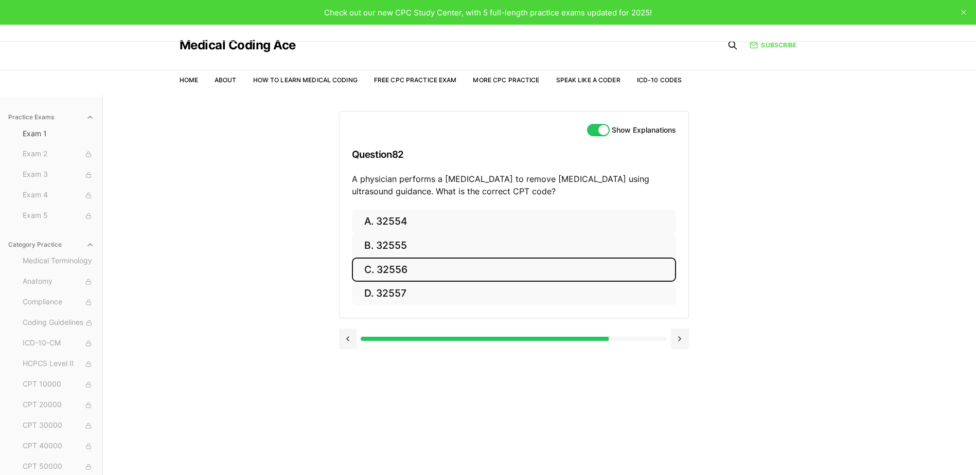
click at [474, 278] on button "C. 32556" at bounding box center [514, 270] width 324 height 24
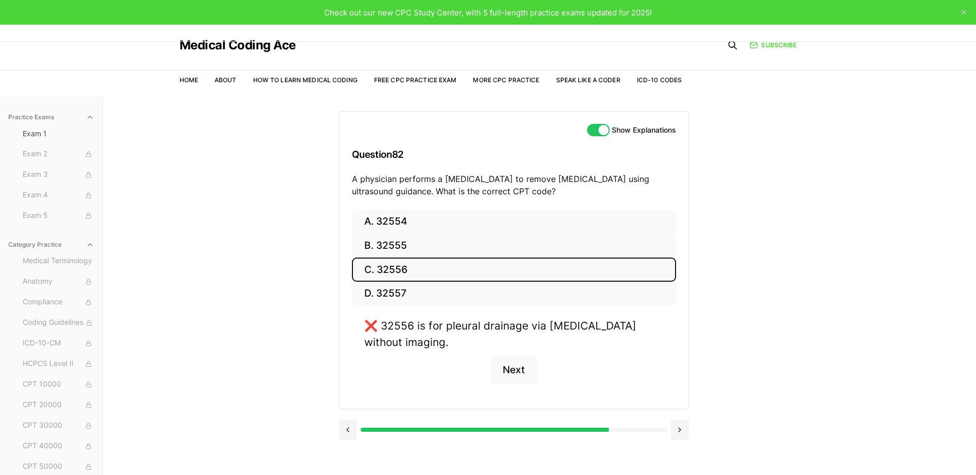
click at [469, 258] on button "C. 32556" at bounding box center [514, 270] width 324 height 24
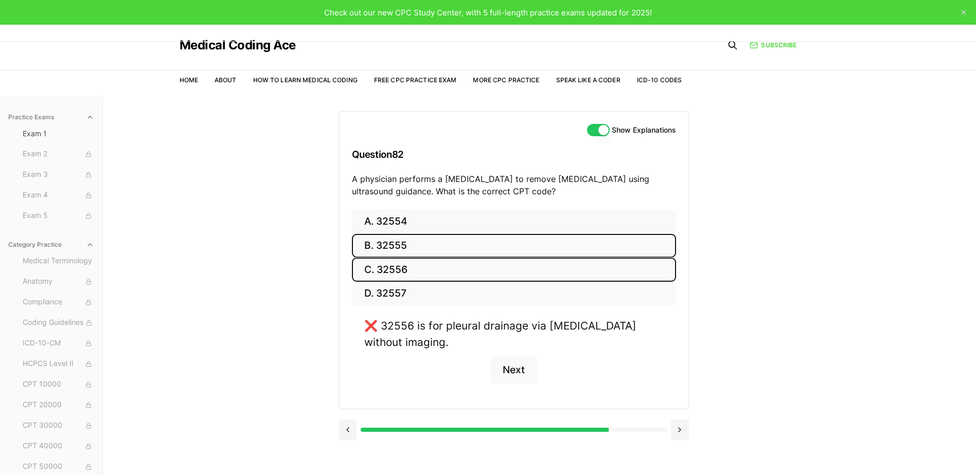
click at [469, 248] on button "B. 32555" at bounding box center [514, 246] width 324 height 24
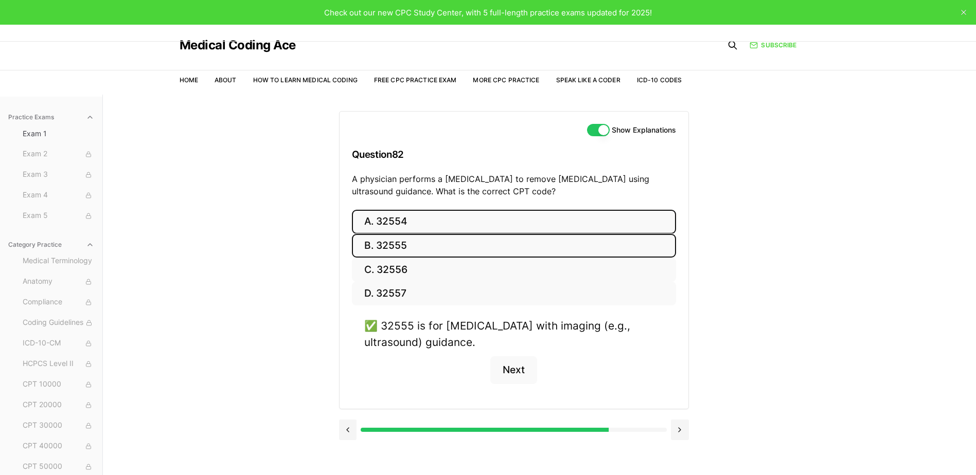
click at [469, 227] on button "A. 32554" at bounding box center [514, 222] width 324 height 24
click at [461, 244] on button "B. 32555" at bounding box center [514, 246] width 324 height 24
click at [527, 372] on button "Next" at bounding box center [513, 371] width 47 height 28
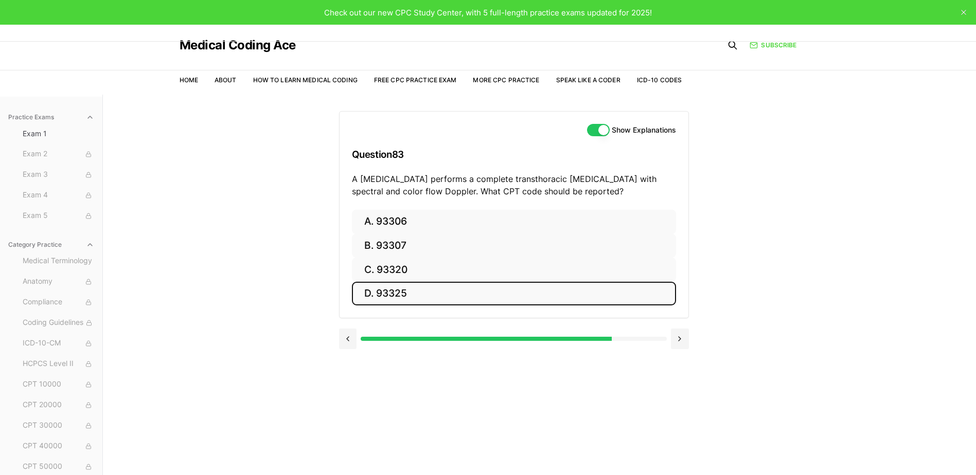
click at [469, 289] on button "D. 93325" at bounding box center [514, 294] width 324 height 24
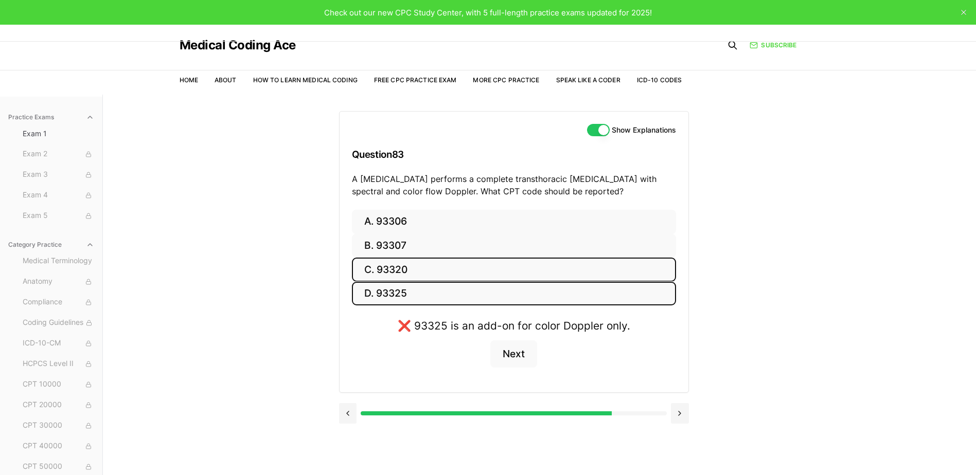
click at [473, 271] on button "C. 93320" at bounding box center [514, 270] width 324 height 24
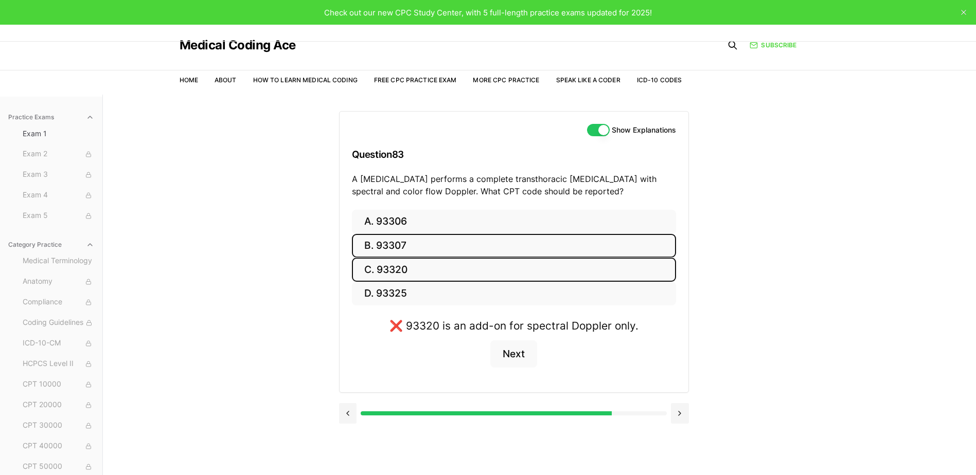
click at [478, 251] on button "B. 93307" at bounding box center [514, 246] width 324 height 24
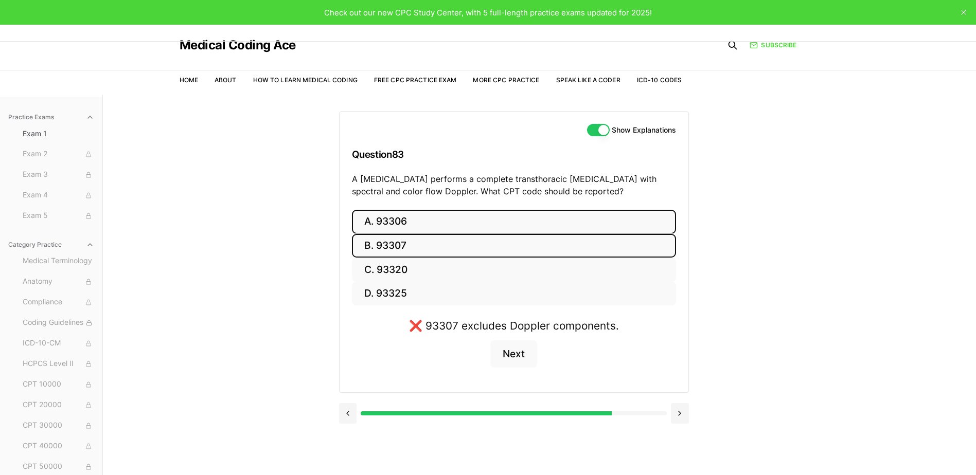
click at [481, 230] on button "A. 93306" at bounding box center [514, 222] width 324 height 24
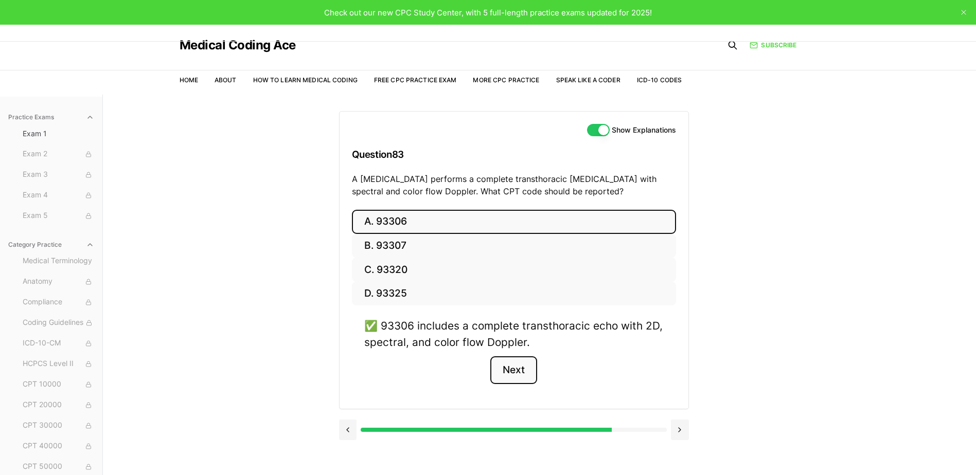
click at [519, 375] on button "Next" at bounding box center [513, 371] width 47 height 28
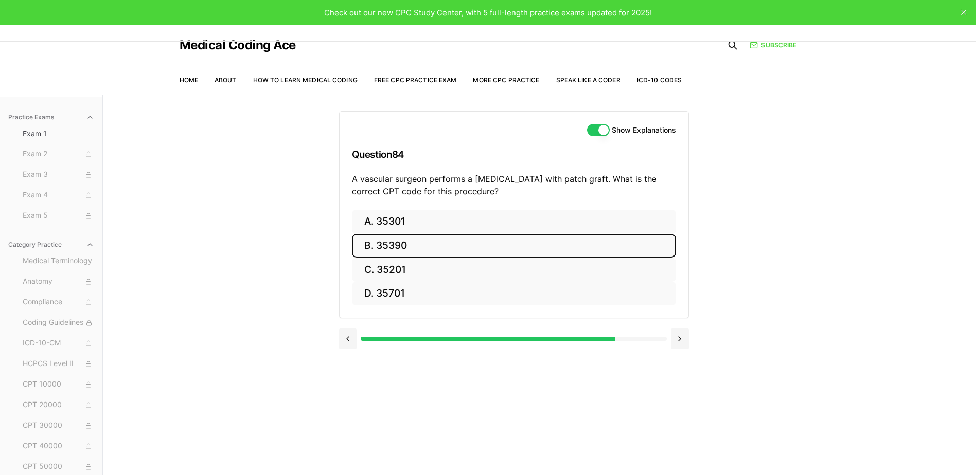
click at [472, 251] on button "B. 35390" at bounding box center [514, 246] width 324 height 24
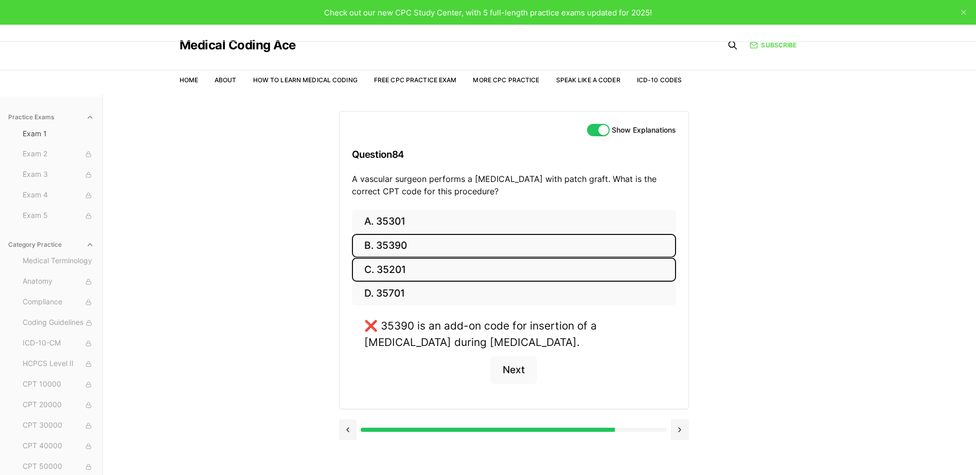
click at [464, 264] on button "C. 35201" at bounding box center [514, 270] width 324 height 24
click at [476, 231] on div "A. 35301 B. 35390 C. 35201 D. 35701" at bounding box center [514, 258] width 324 height 96
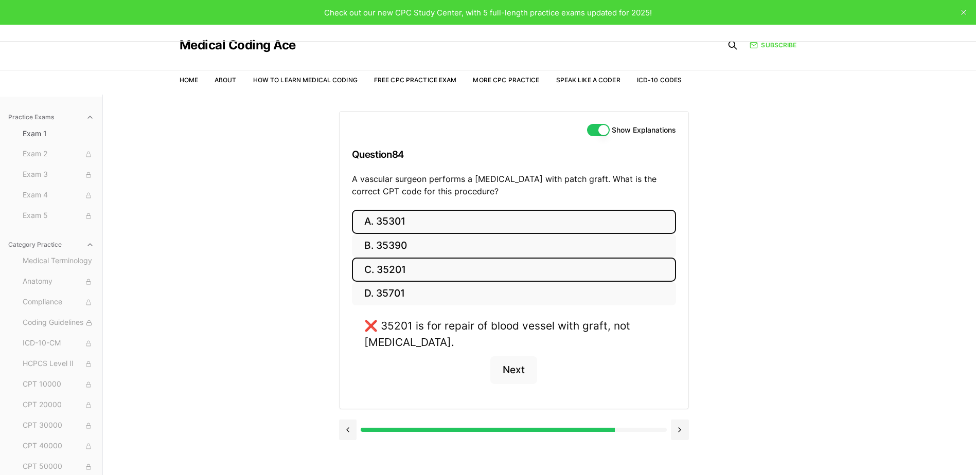
click at [476, 230] on button "A. 35301" at bounding box center [514, 222] width 324 height 24
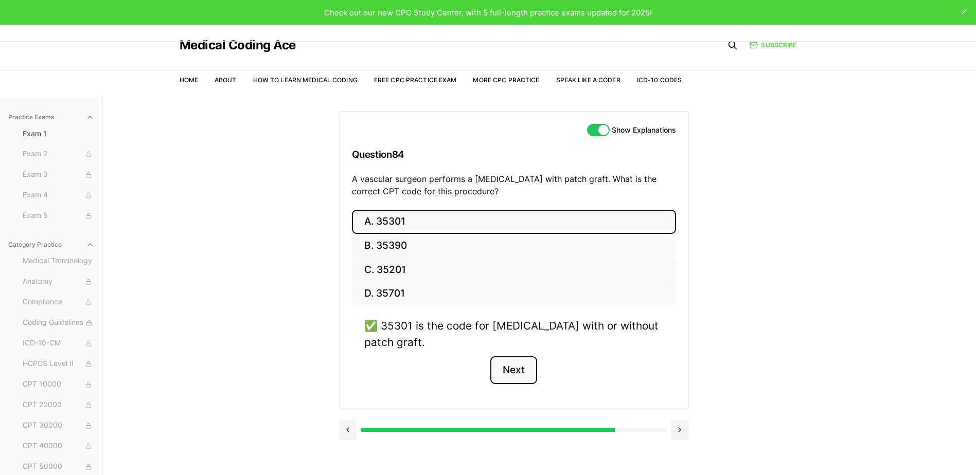
click at [517, 378] on button "Next" at bounding box center [513, 371] width 47 height 28
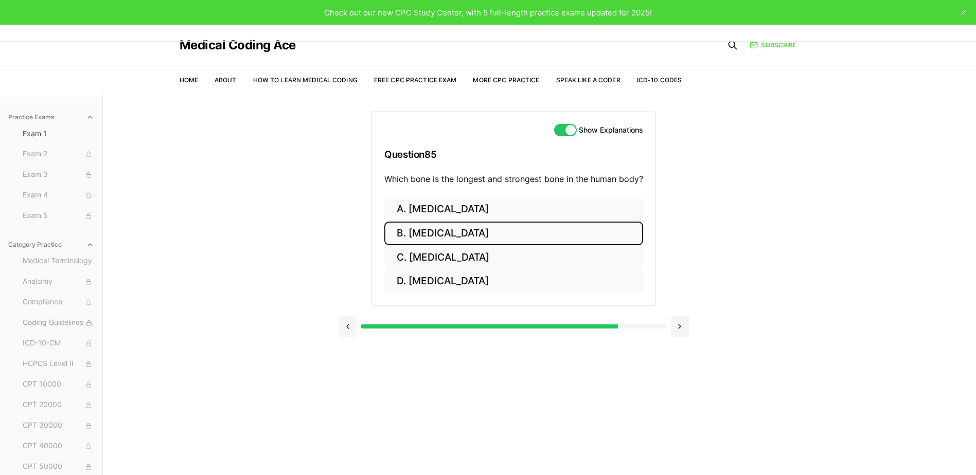
click at [478, 233] on button "B. [MEDICAL_DATA]" at bounding box center [513, 234] width 259 height 24
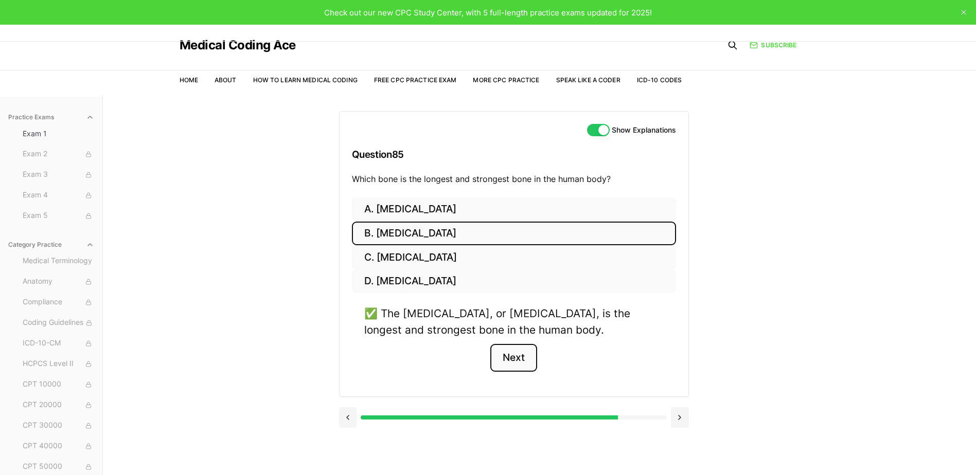
click at [509, 359] on button "Next" at bounding box center [513, 358] width 47 height 28
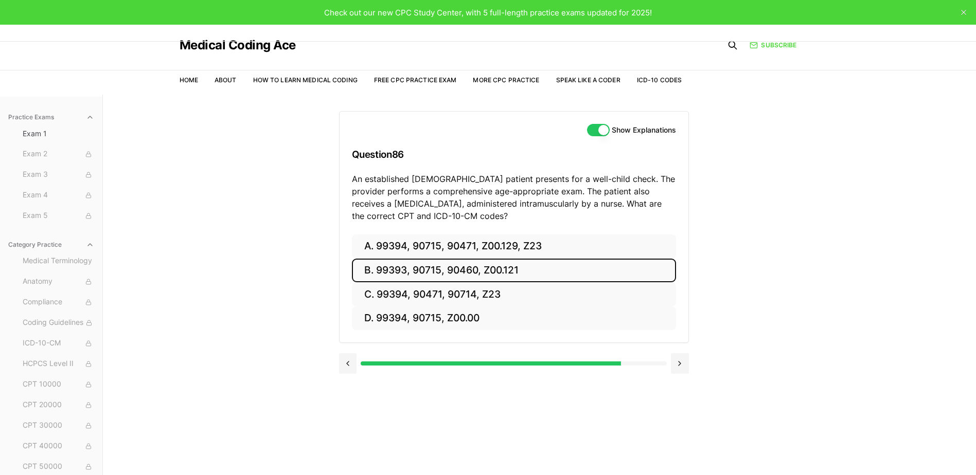
click at [437, 269] on button "B. 99393, 90715, 90460, Z00.121" at bounding box center [514, 271] width 324 height 24
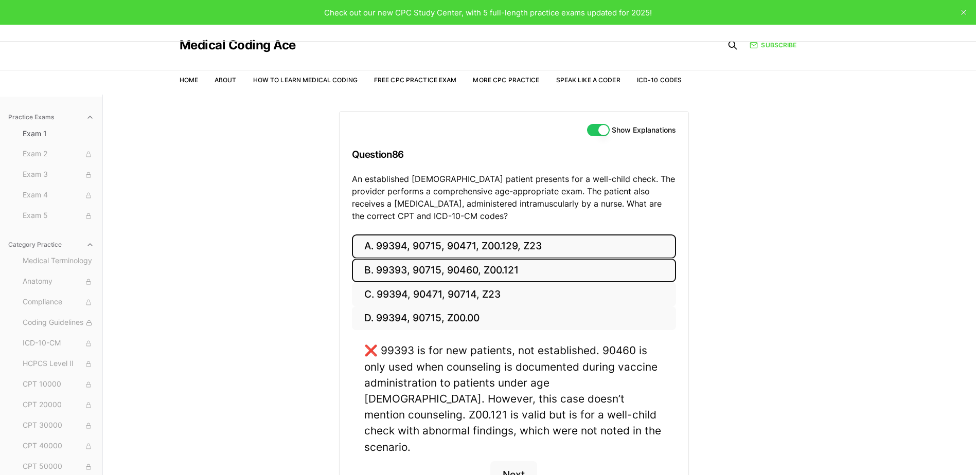
click at [439, 252] on button "A. 99394, 90715, 90471, Z00.129, Z23" at bounding box center [514, 247] width 324 height 24
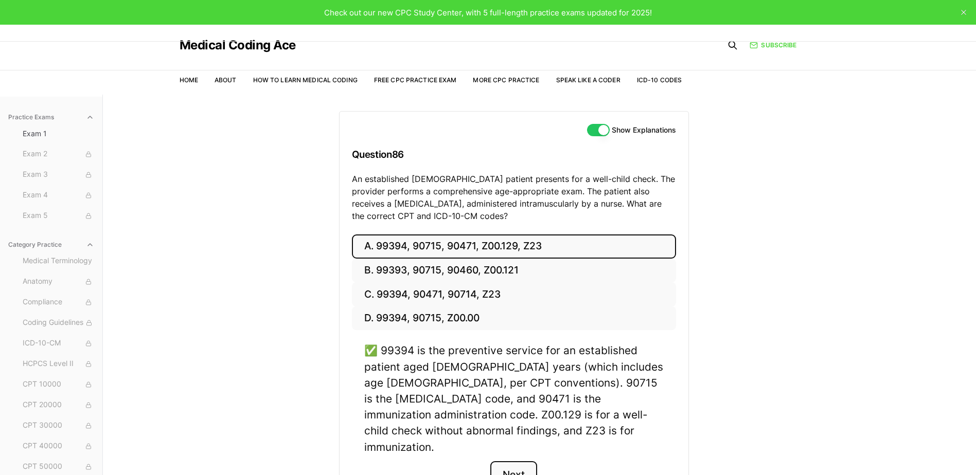
click at [508, 461] on button "Next" at bounding box center [513, 475] width 47 height 28
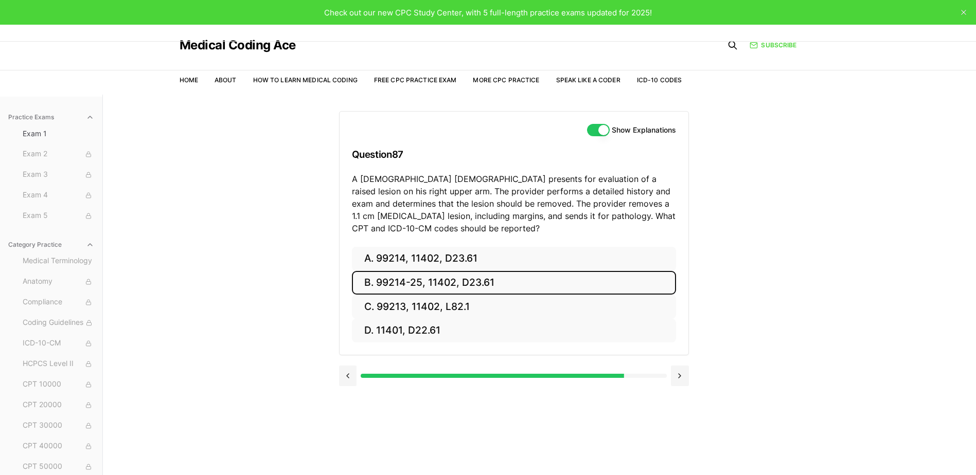
click at [463, 282] on button "B. 99214-25, 11402, D23.61" at bounding box center [514, 283] width 324 height 24
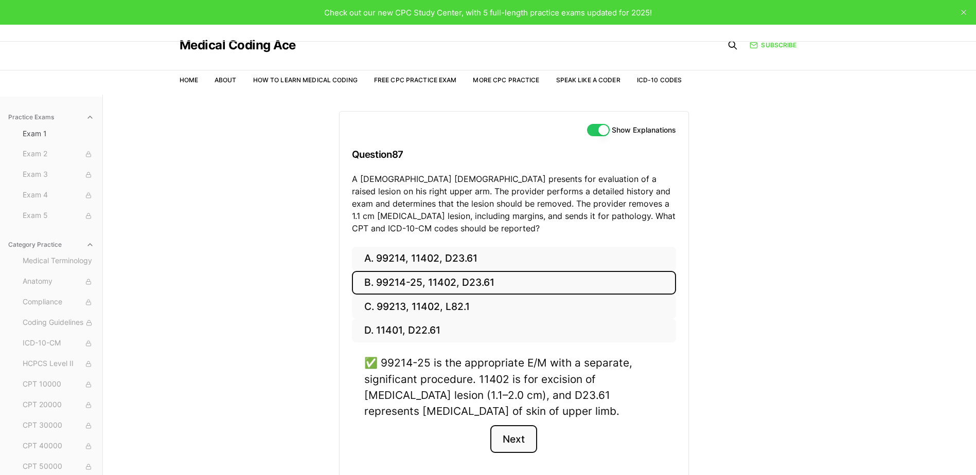
click at [524, 442] on button "Next" at bounding box center [513, 439] width 47 height 28
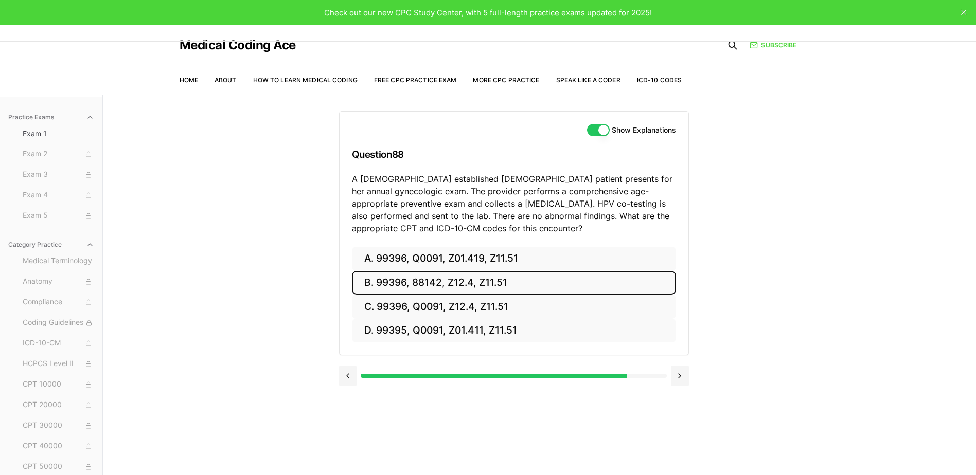
click at [484, 278] on button "B. 99396, 88142, Z12.4, Z11.51" at bounding box center [514, 283] width 324 height 24
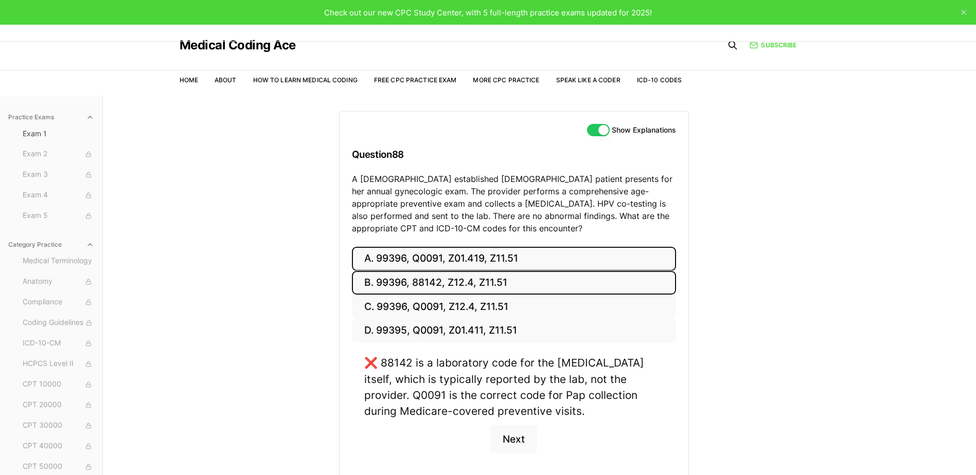
click at [484, 266] on button "A. 99396, Q0091, Z01.419, Z11.51" at bounding box center [514, 259] width 324 height 24
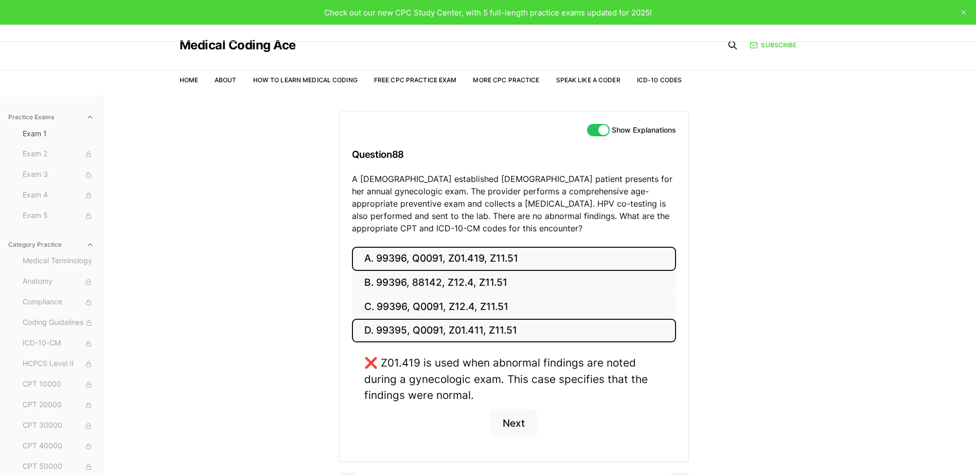
click at [477, 319] on button "D. 99395, Q0091, Z01.411, Z11.51" at bounding box center [514, 331] width 324 height 24
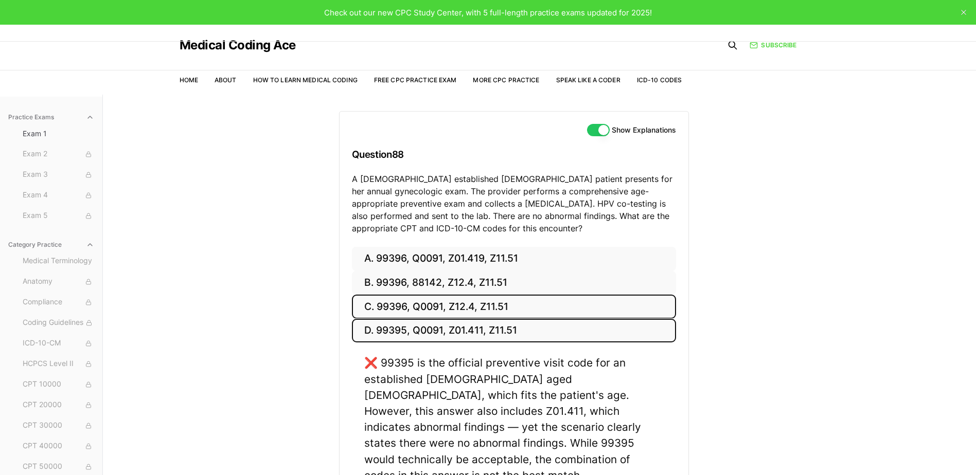
click at [477, 300] on button "C. 99396, Q0091, Z12.4, Z11.51" at bounding box center [514, 307] width 324 height 24
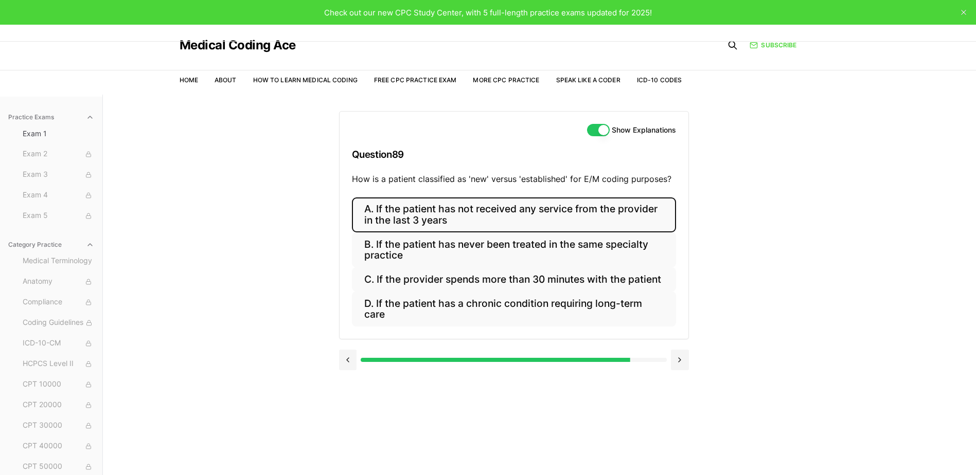
click at [515, 214] on button "A. If the patient has not received any service from the provider in the last 3 …" at bounding box center [514, 215] width 324 height 35
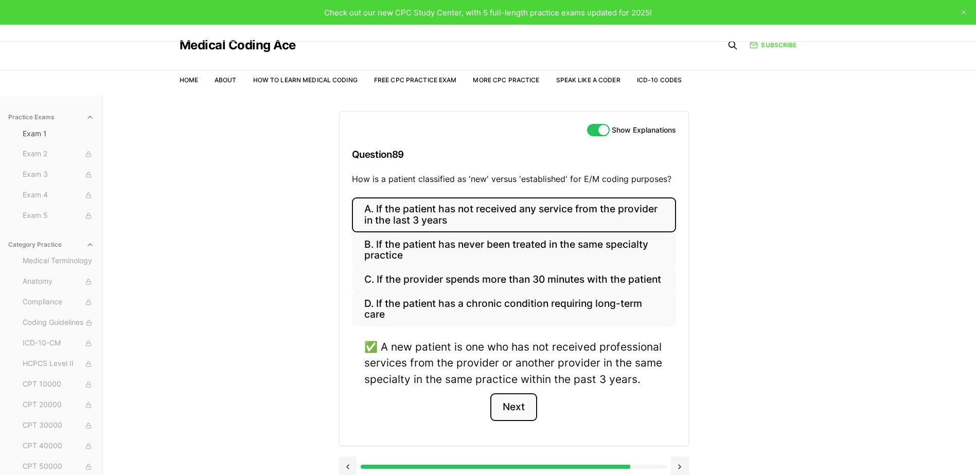
click at [530, 413] on button "Next" at bounding box center [513, 408] width 47 height 28
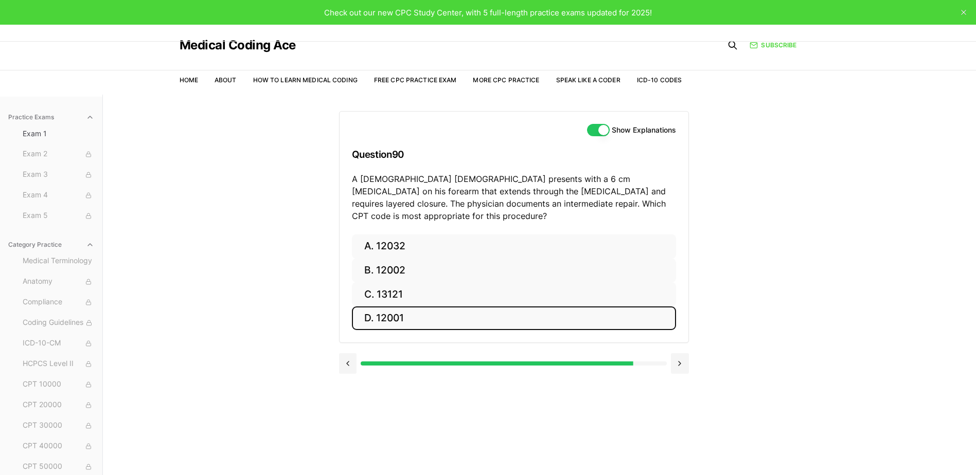
click at [440, 307] on button "D. 12001" at bounding box center [514, 319] width 324 height 24
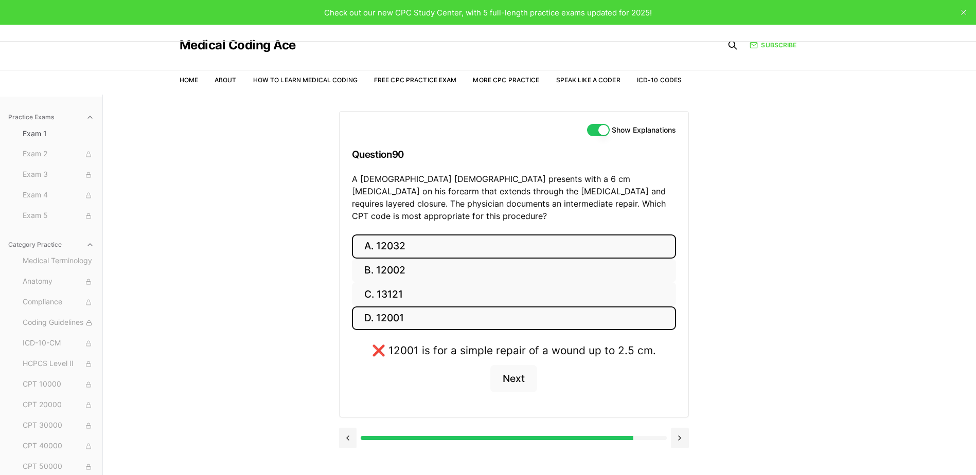
click at [432, 238] on button "A. 12032" at bounding box center [514, 247] width 324 height 24
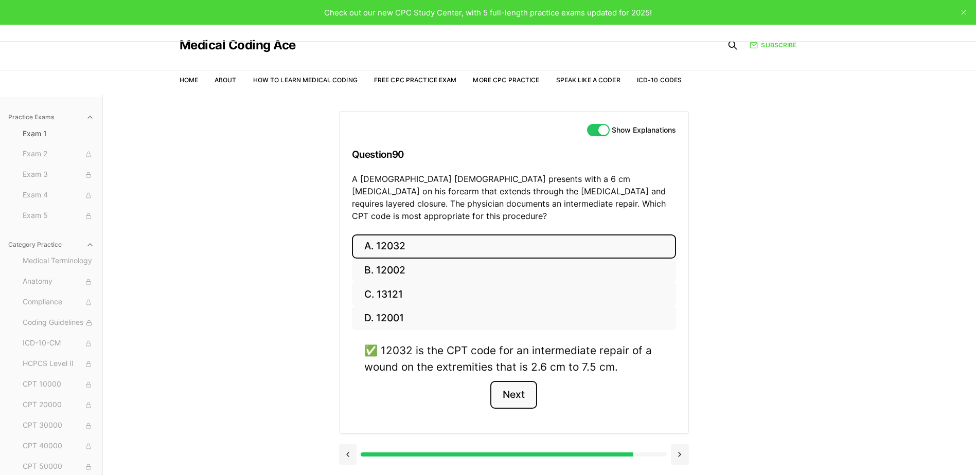
click at [512, 392] on button "Next" at bounding box center [513, 395] width 47 height 28
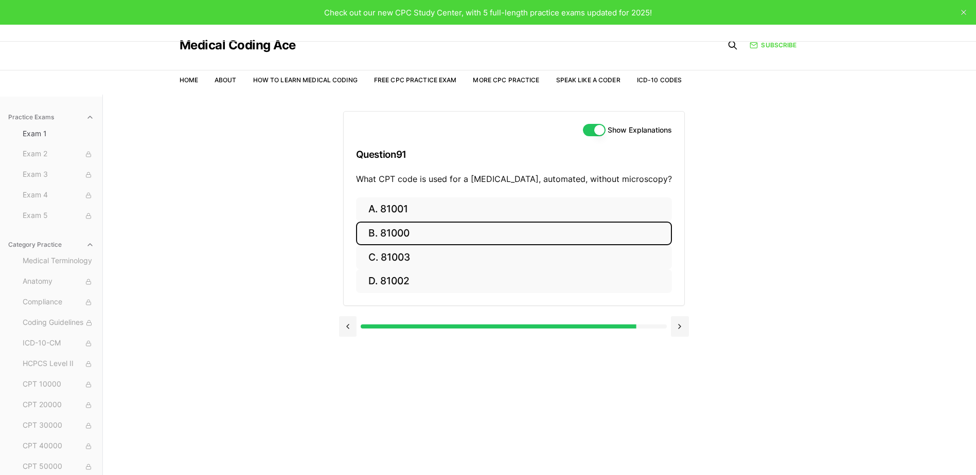
click at [440, 239] on button "B. 81000" at bounding box center [514, 234] width 316 height 24
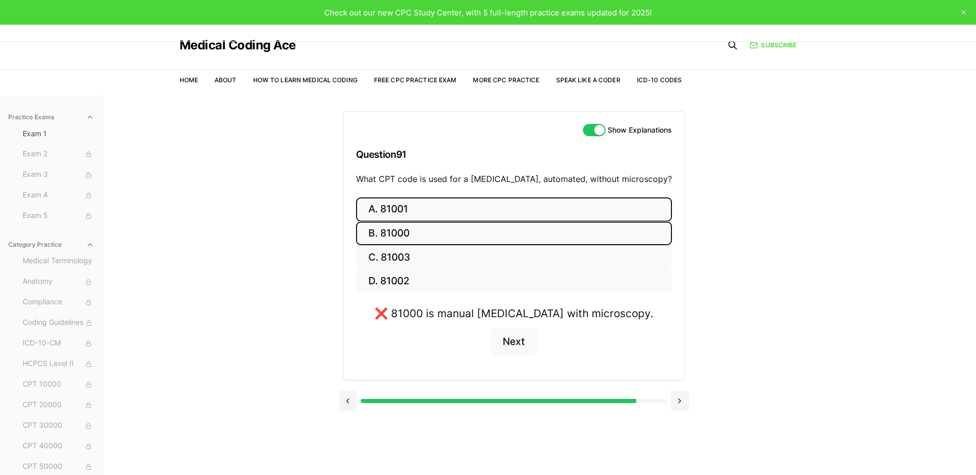
click at [444, 212] on button "A. 81001" at bounding box center [514, 210] width 316 height 24
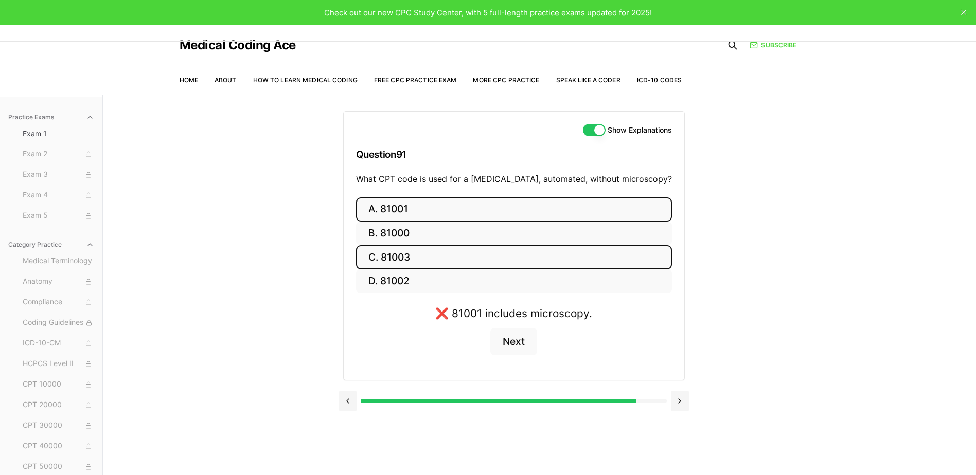
click at [439, 253] on button "C. 81003" at bounding box center [514, 257] width 316 height 24
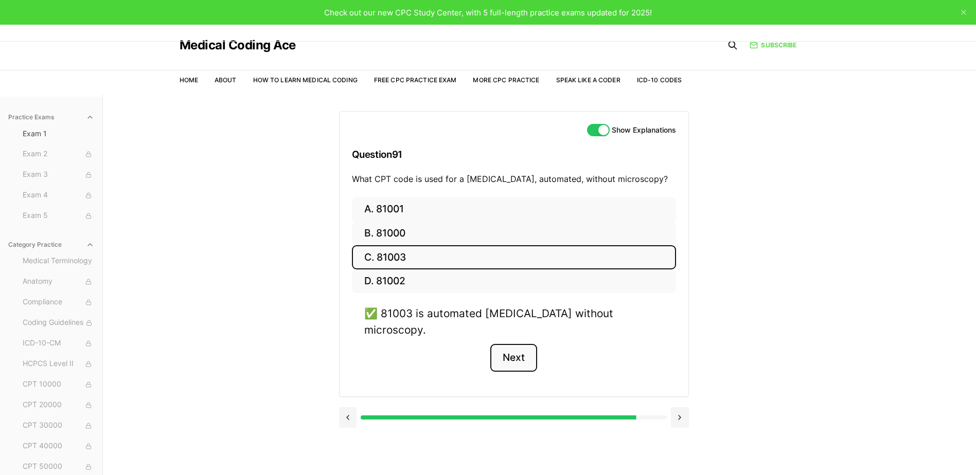
click at [505, 344] on button "Next" at bounding box center [513, 358] width 47 height 28
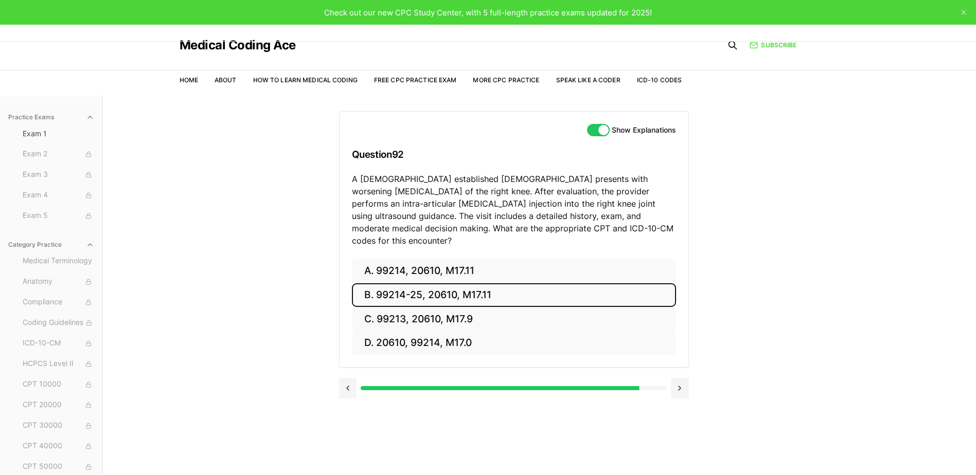
click at [505, 287] on button "B. 99214-25, 20610, M17.11" at bounding box center [514, 295] width 324 height 24
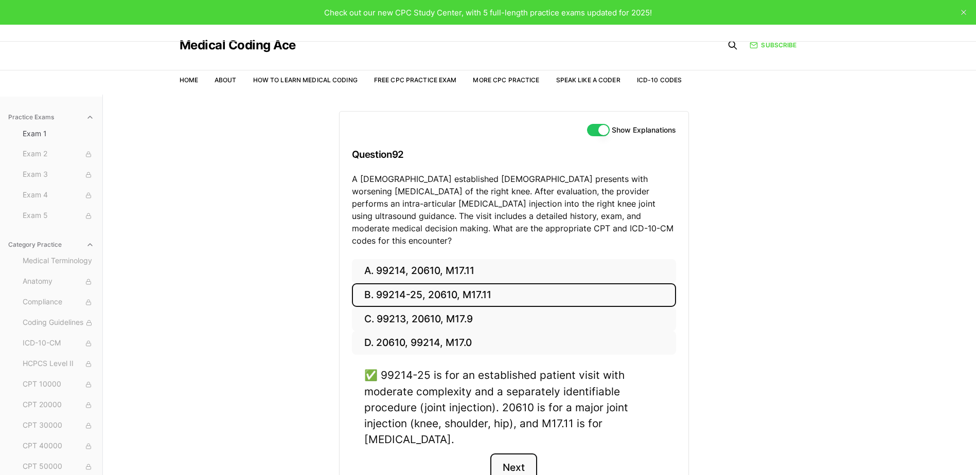
click at [514, 456] on button "Next" at bounding box center [513, 468] width 47 height 28
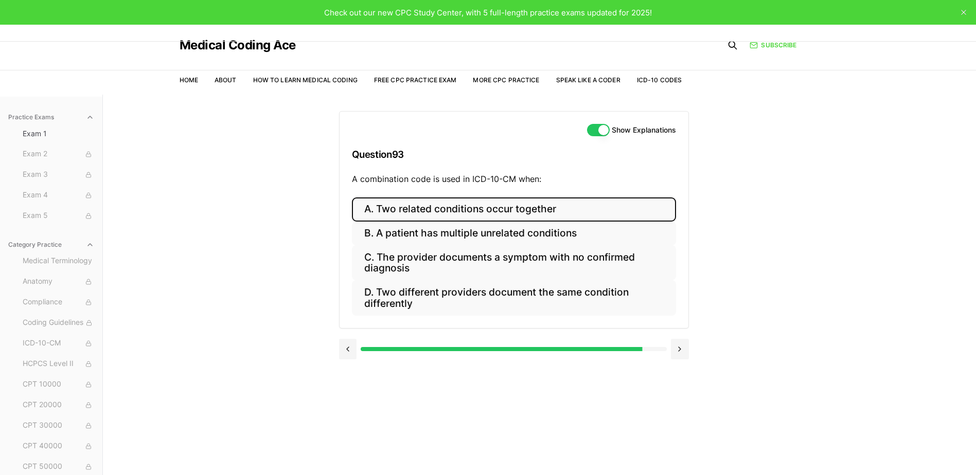
click at [501, 211] on button "A. Two related conditions occur together" at bounding box center [514, 210] width 324 height 24
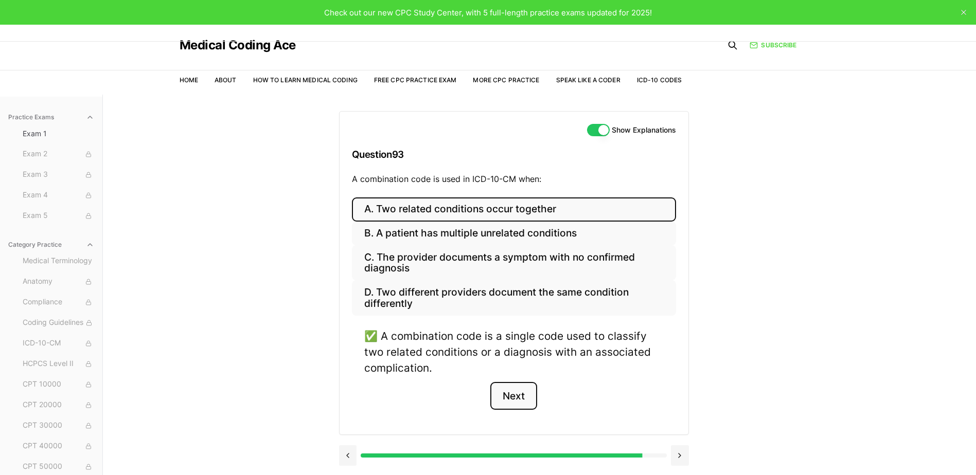
click at [515, 400] on button "Next" at bounding box center [513, 396] width 47 height 28
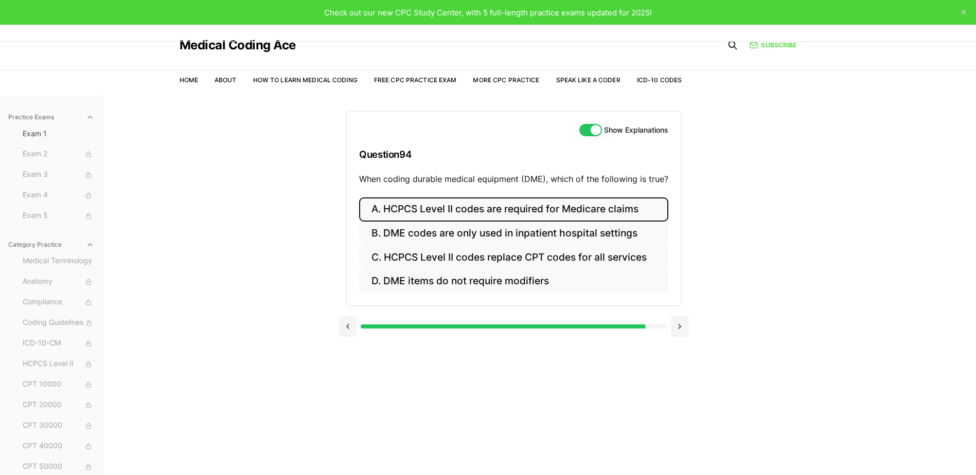
click at [488, 216] on button "A. HCPCS Level II codes are required for Medicare claims" at bounding box center [513, 210] width 309 height 24
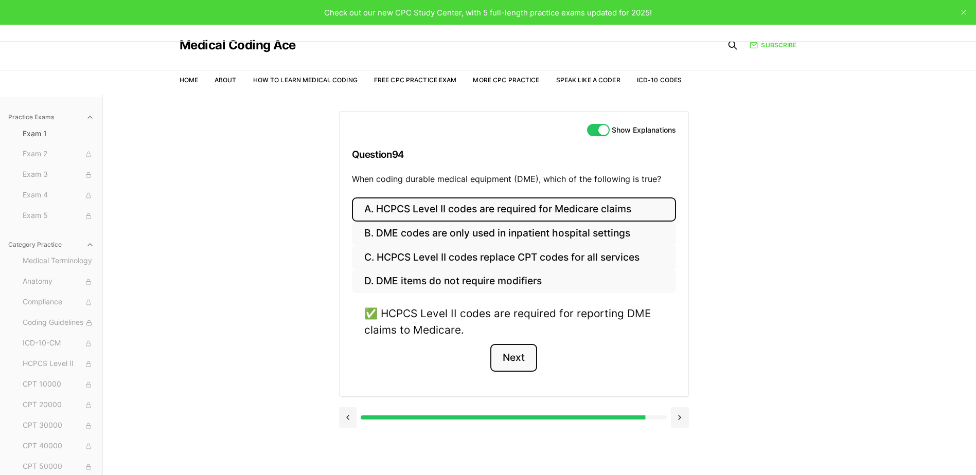
click at [509, 360] on button "Next" at bounding box center [513, 358] width 47 height 28
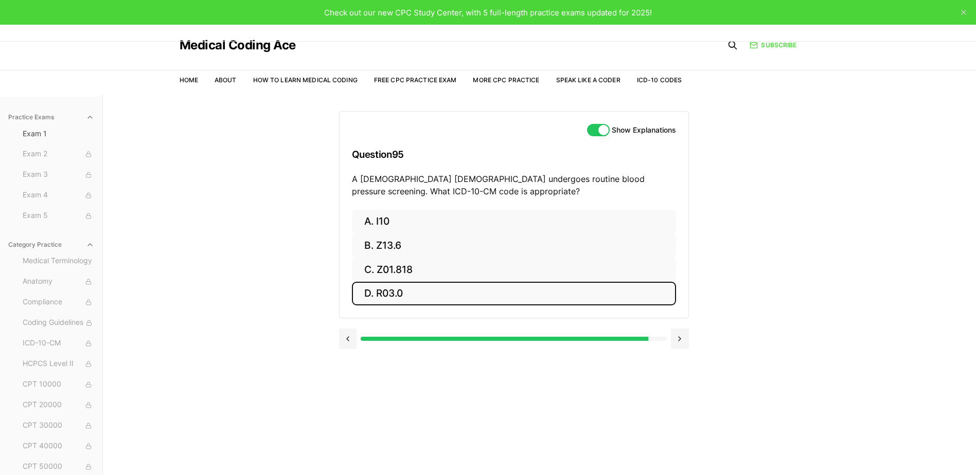
click at [429, 288] on button "D. R03.0" at bounding box center [514, 294] width 324 height 24
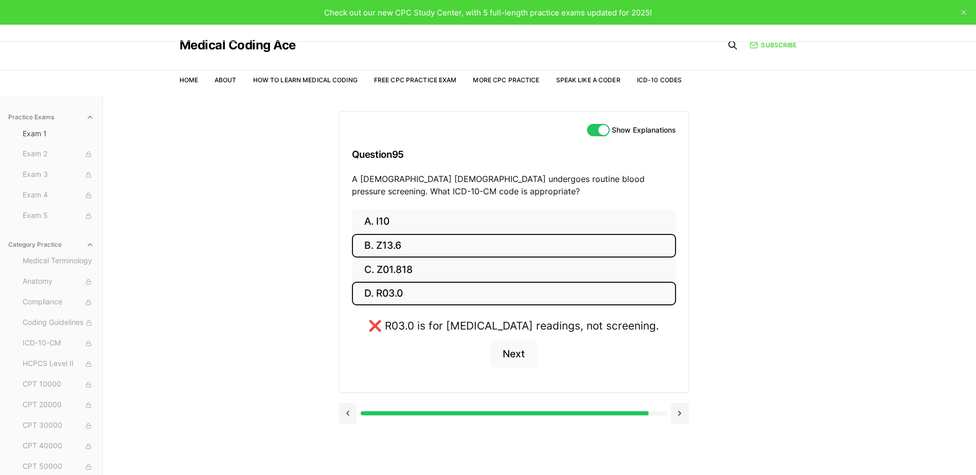
click at [441, 247] on button "B. Z13.6" at bounding box center [514, 246] width 324 height 24
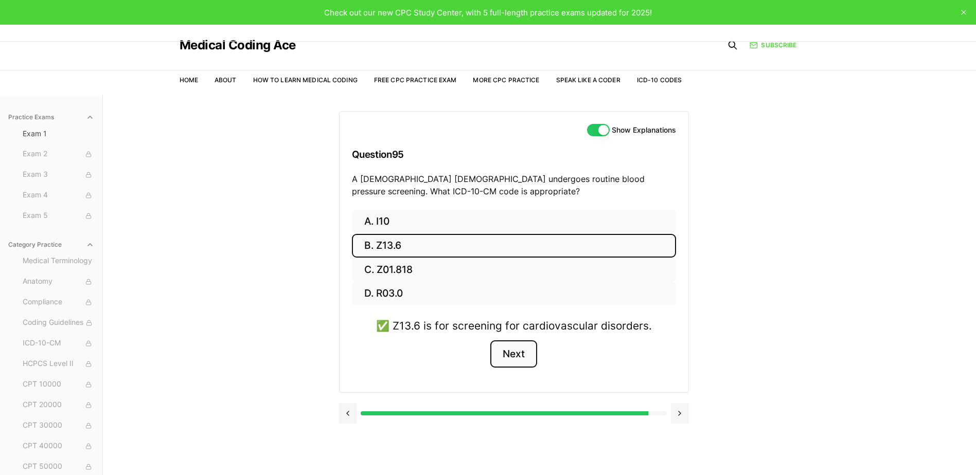
click at [511, 359] on button "Next" at bounding box center [513, 355] width 47 height 28
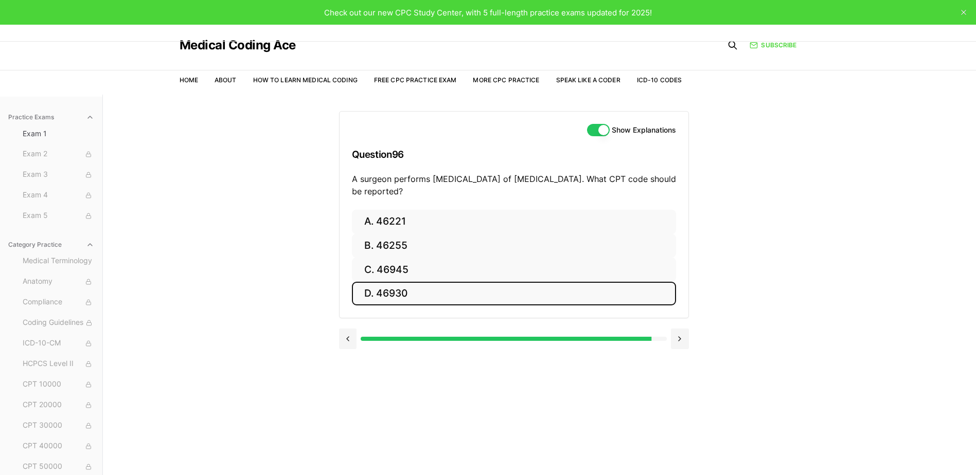
click at [465, 282] on button "D. 46930" at bounding box center [514, 294] width 324 height 24
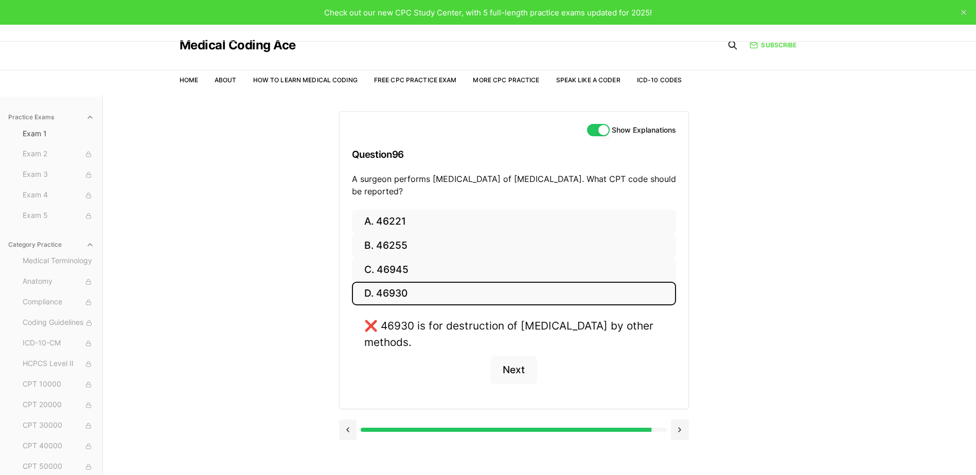
click at [456, 209] on div "Show Explanations Question 96 A surgeon performs [MEDICAL_DATA] of [MEDICAL_DAT…" at bounding box center [514, 161] width 349 height 98
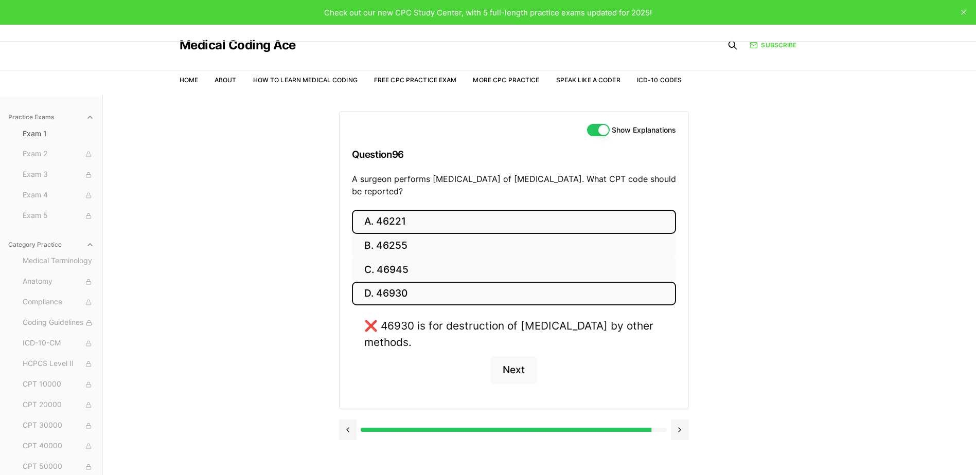
click at [452, 219] on button "A. 46221" at bounding box center [514, 222] width 324 height 24
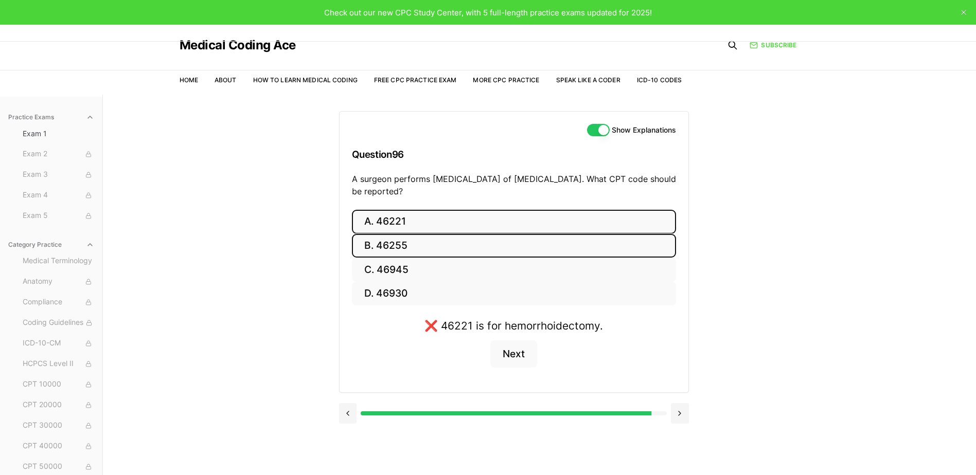
click at [448, 242] on button "B. 46255" at bounding box center [514, 246] width 324 height 24
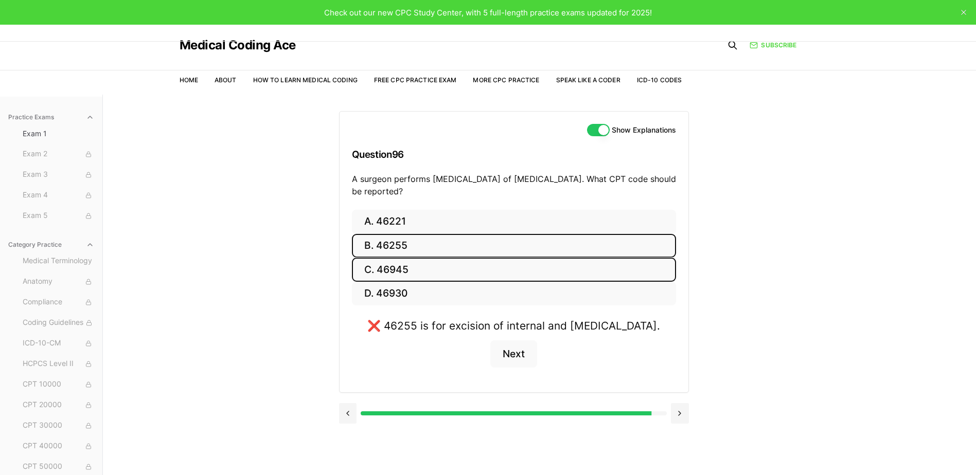
click at [444, 263] on button "C. 46945" at bounding box center [514, 270] width 324 height 24
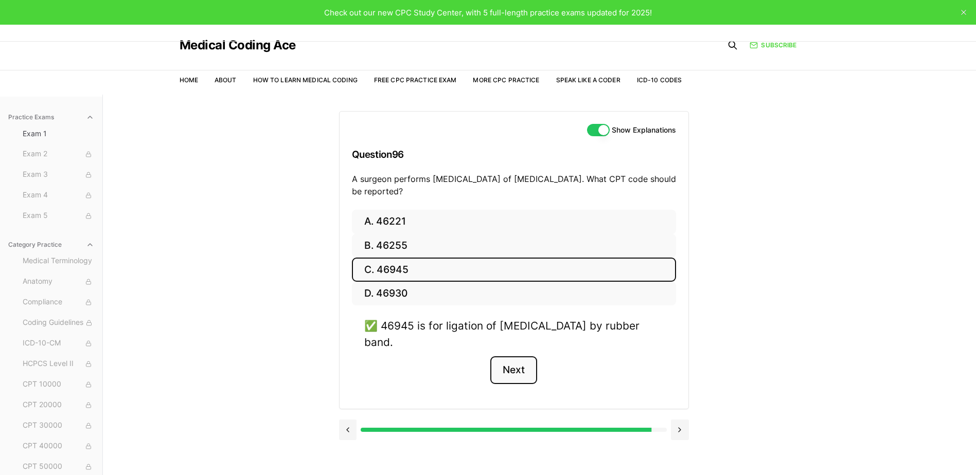
click at [510, 360] on button "Next" at bounding box center [513, 371] width 47 height 28
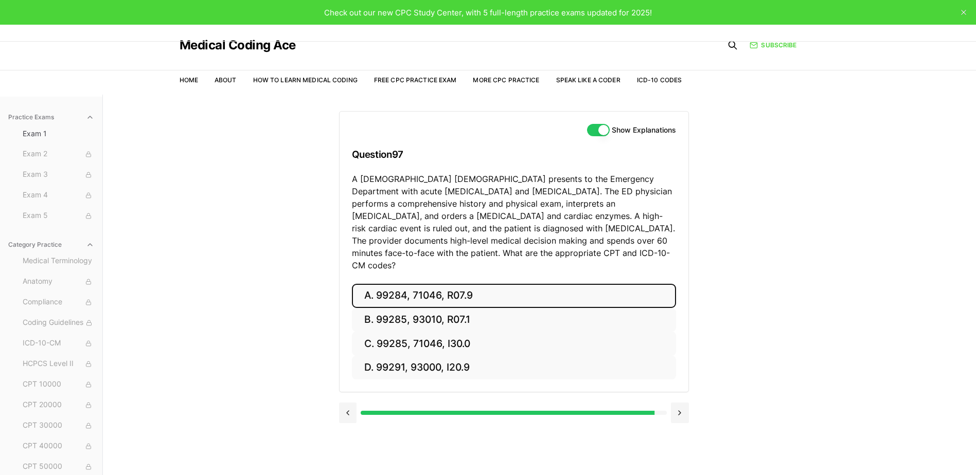
click at [523, 288] on button "A. 99284, 71046, R07.9" at bounding box center [514, 296] width 324 height 24
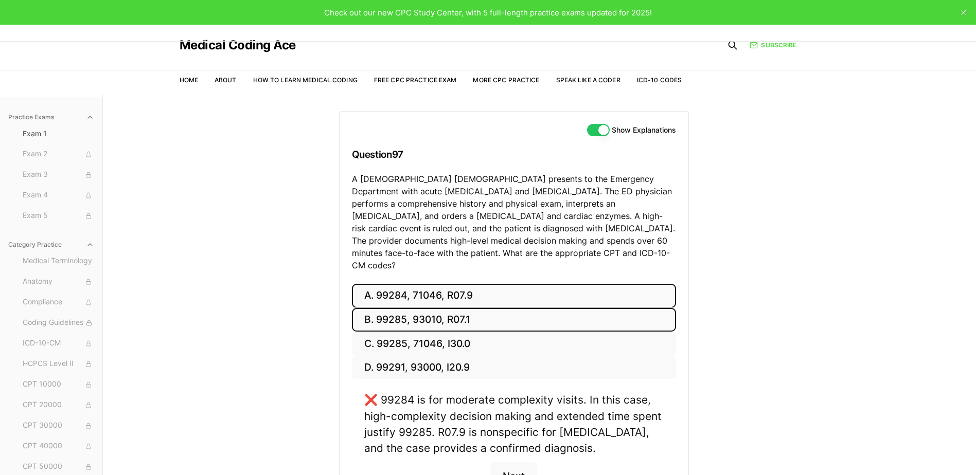
click at [518, 310] on button "B. 99285, 93010, R07.1" at bounding box center [514, 320] width 324 height 24
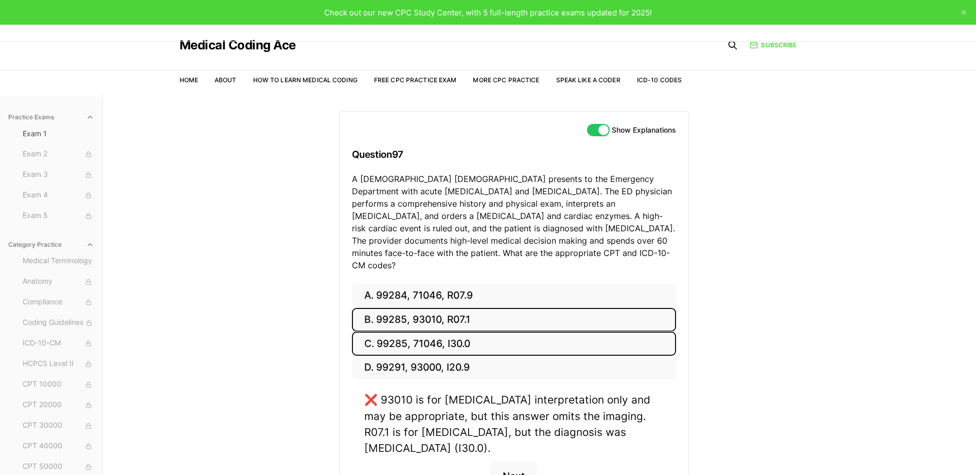
click at [509, 338] on button "C. 99285, 71046, I30.0" at bounding box center [514, 344] width 324 height 24
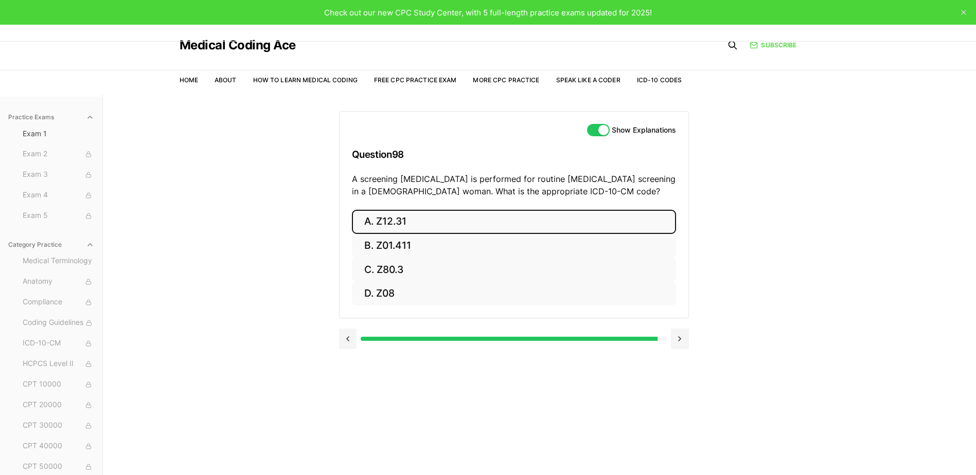
click at [431, 228] on button "A. Z12.31" at bounding box center [514, 222] width 324 height 24
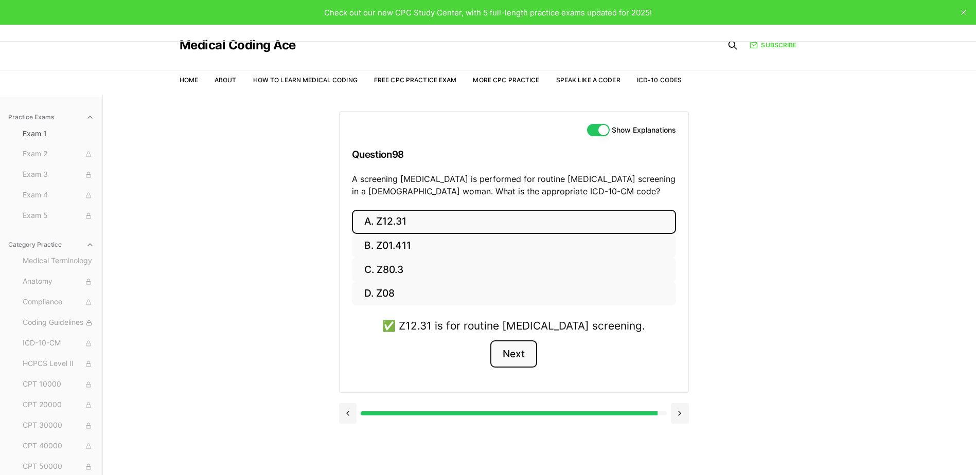
click at [496, 357] on button "Next" at bounding box center [513, 355] width 47 height 28
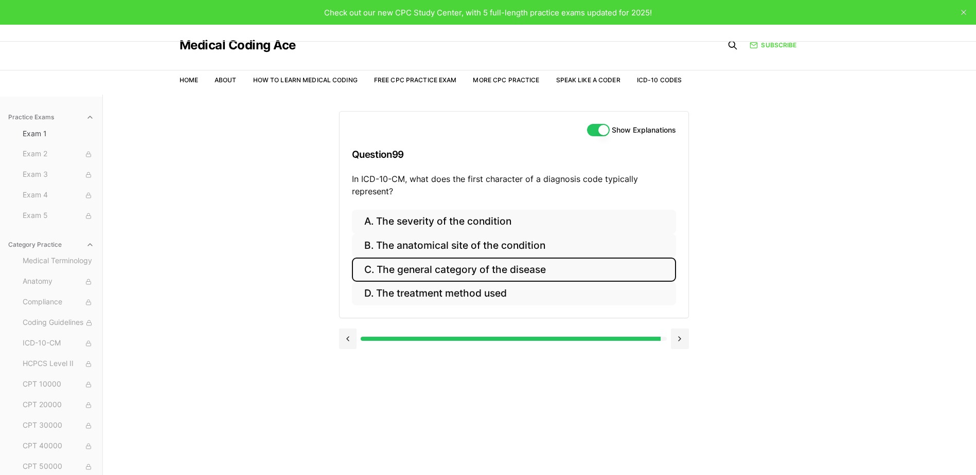
click at [505, 272] on button "C. The general category of the disease" at bounding box center [514, 270] width 324 height 24
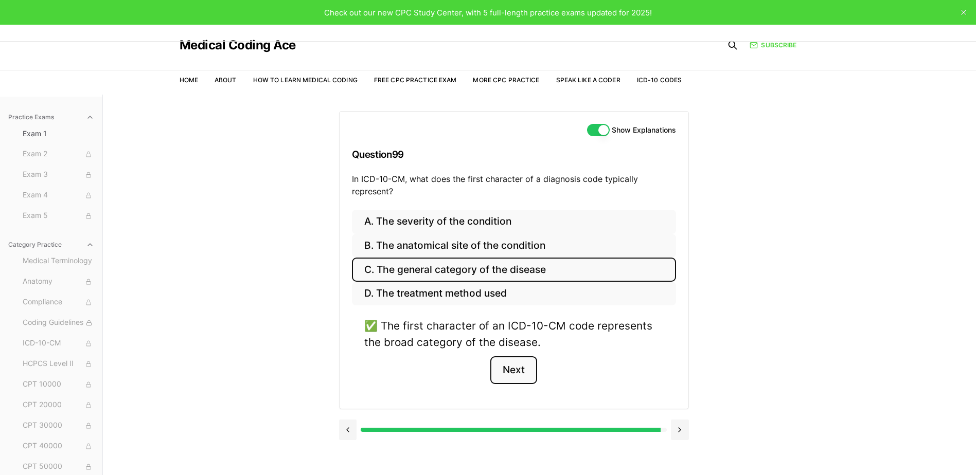
click at [517, 366] on button "Next" at bounding box center [513, 371] width 47 height 28
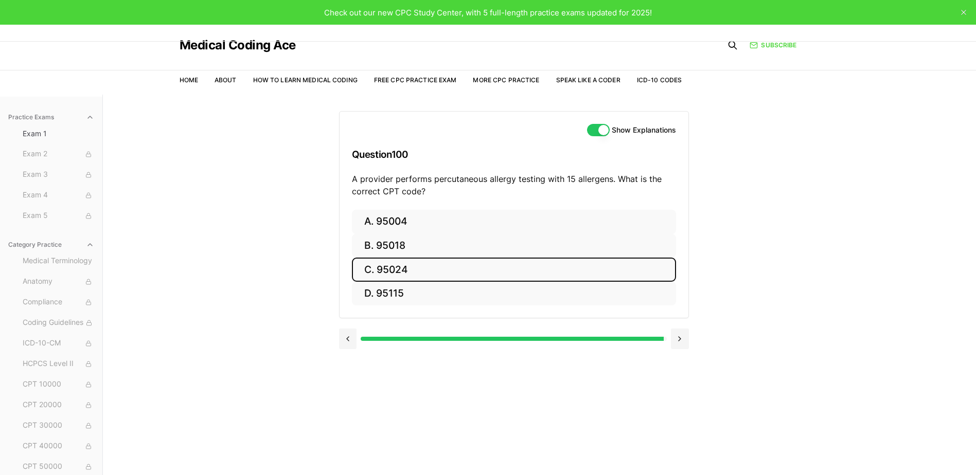
click at [440, 276] on button "C. 95024" at bounding box center [514, 270] width 324 height 24
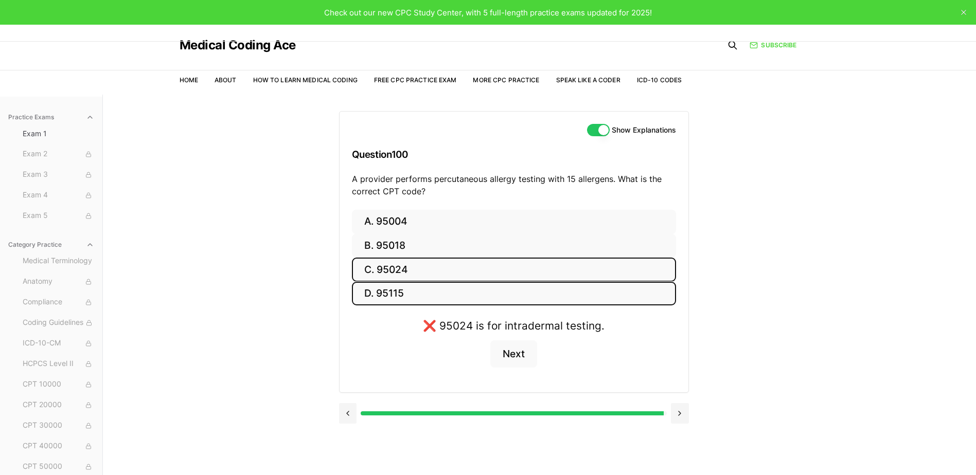
click at [440, 286] on button "D. 95115" at bounding box center [514, 294] width 324 height 24
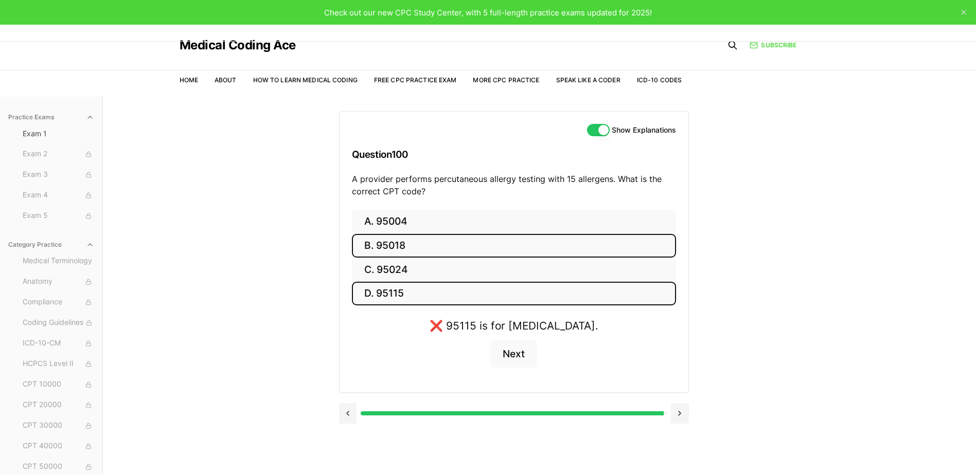
click at [435, 235] on button "B. 95018" at bounding box center [514, 246] width 324 height 24
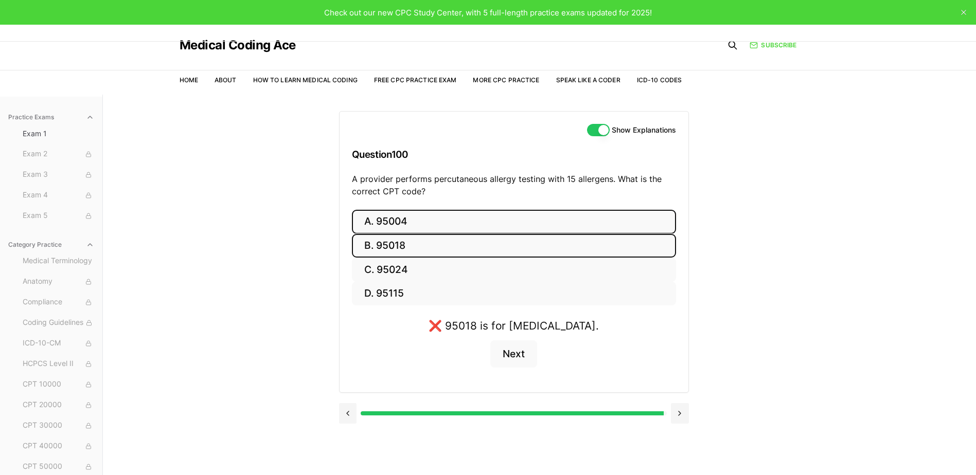
click at [436, 222] on button "A. 95004" at bounding box center [514, 222] width 324 height 24
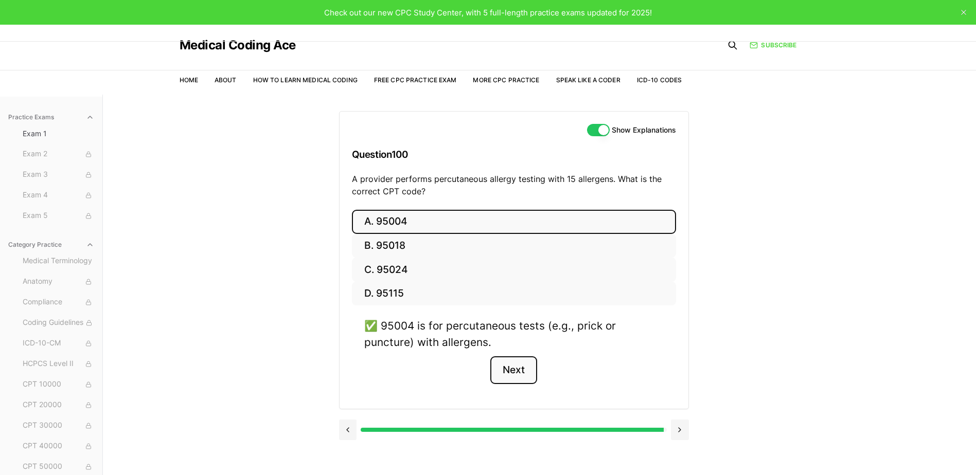
click at [519, 362] on button "Next" at bounding box center [513, 371] width 47 height 28
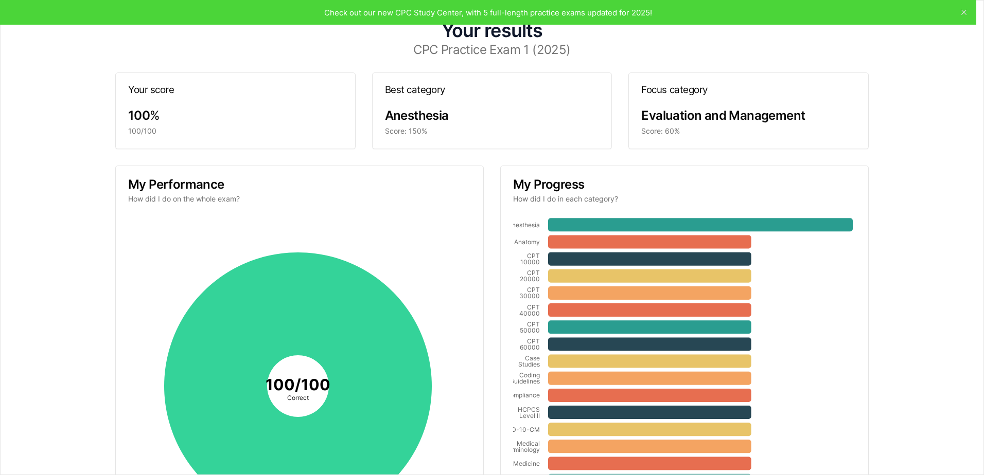
scroll to position [150, 0]
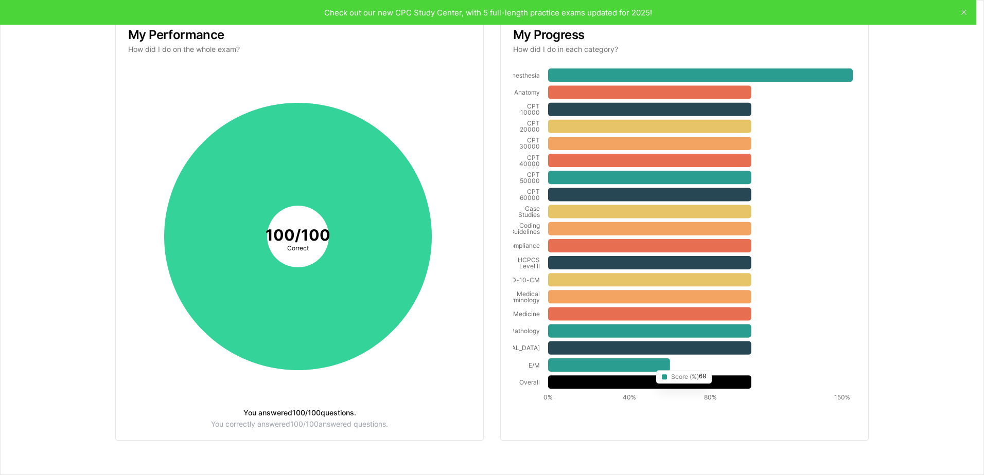
click at [647, 364] on icon at bounding box center [609, 365] width 122 height 13
